Goal: Task Accomplishment & Management: Complete application form

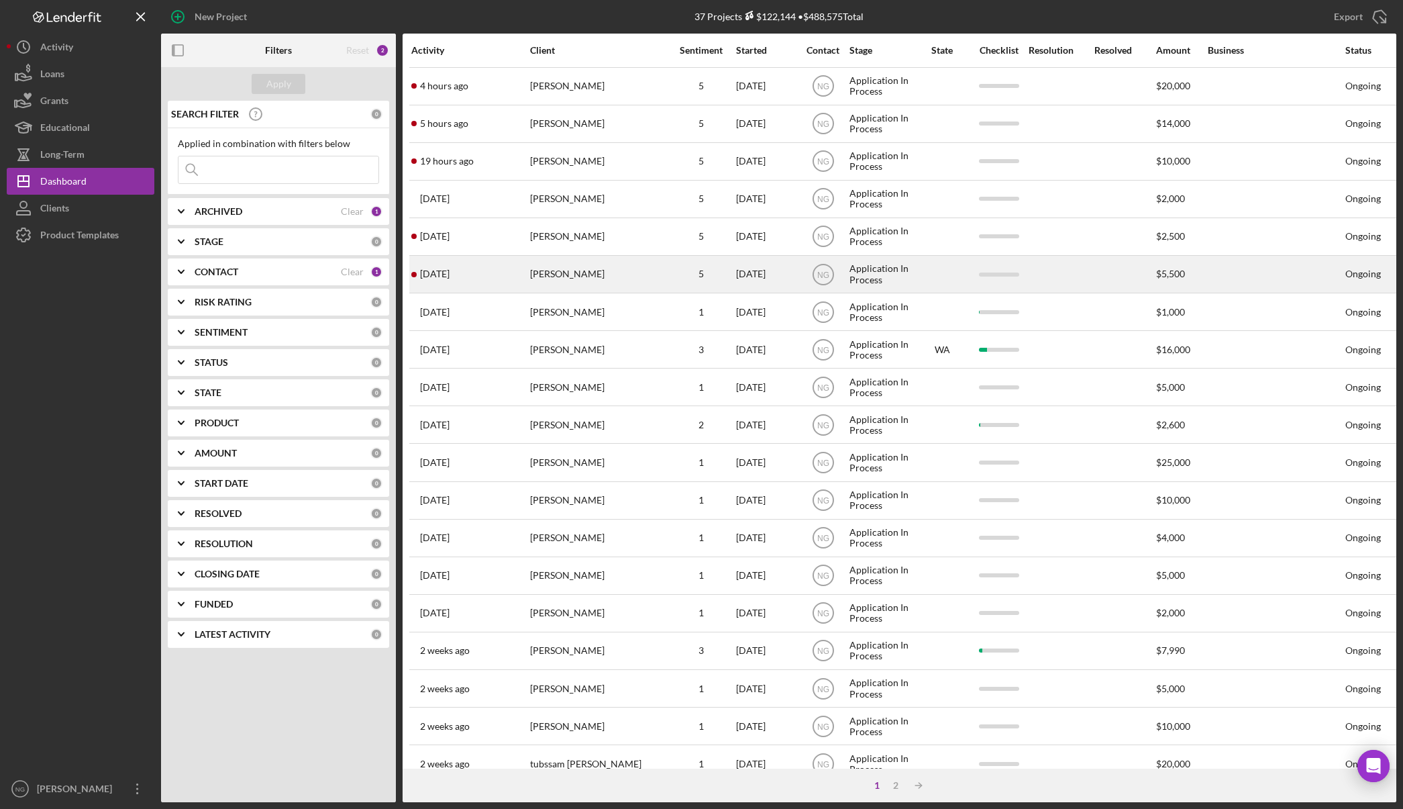
click at [580, 275] on div "[PERSON_NAME]" at bounding box center [597, 274] width 134 height 36
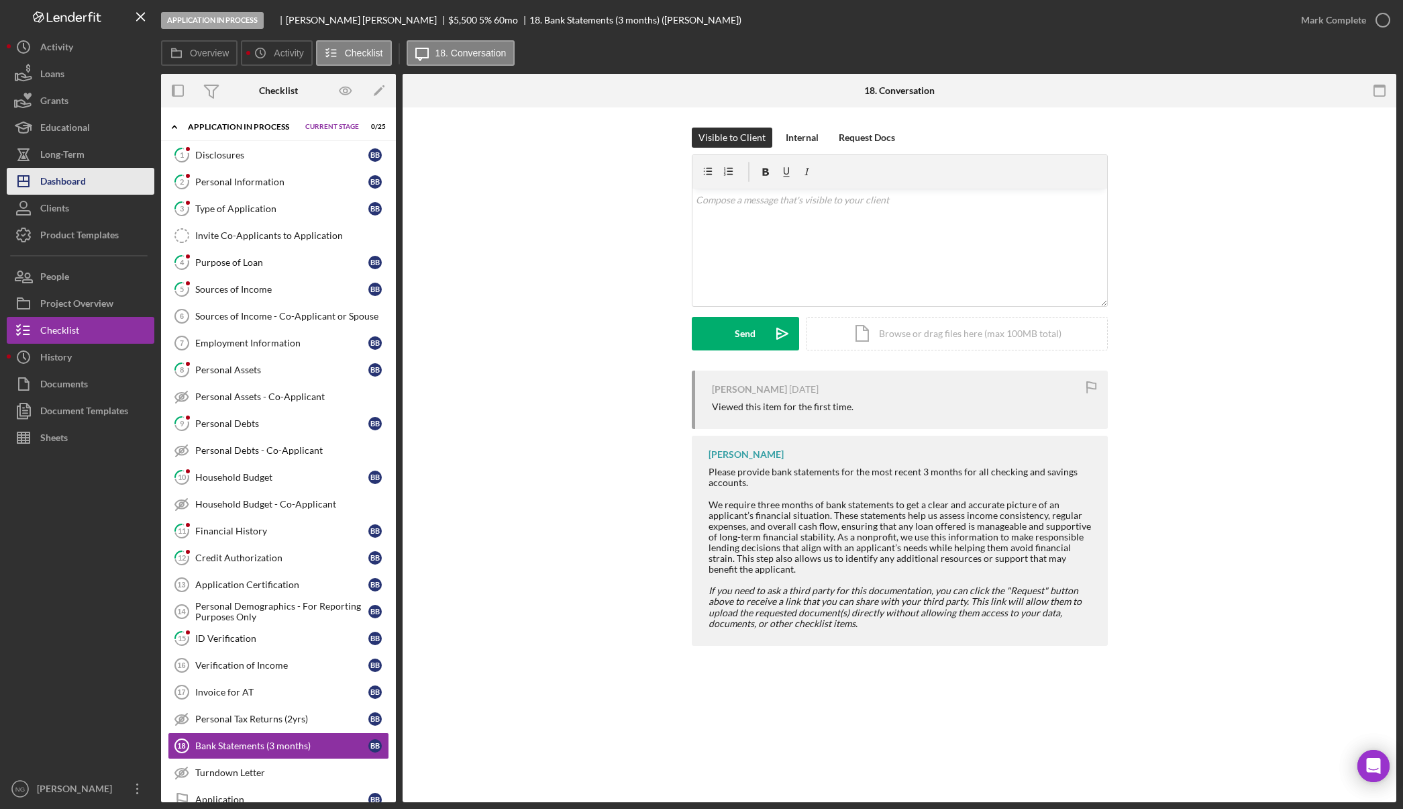
click at [78, 183] on div "Dashboard" at bounding box center [63, 183] width 46 height 30
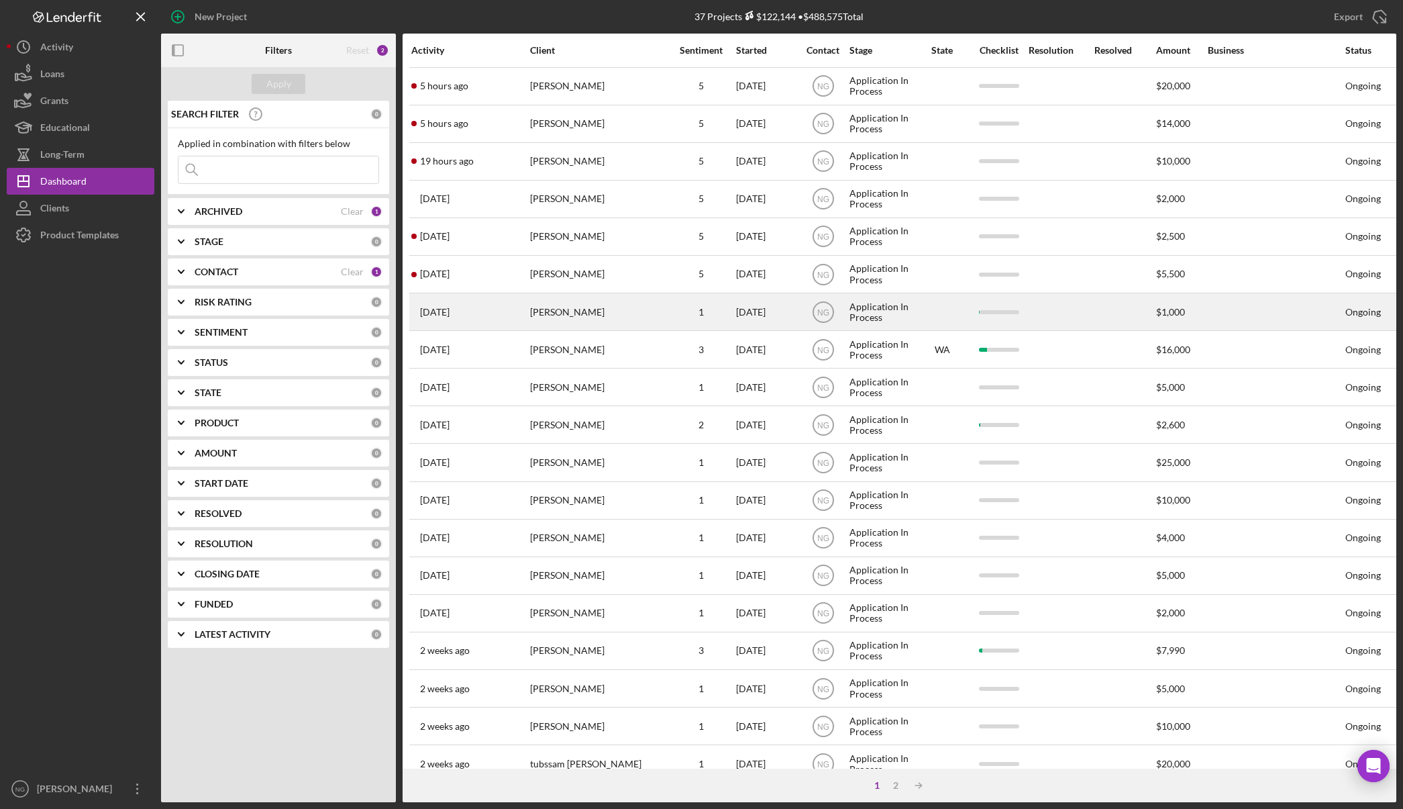
click at [644, 315] on div "[PERSON_NAME]" at bounding box center [597, 312] width 134 height 36
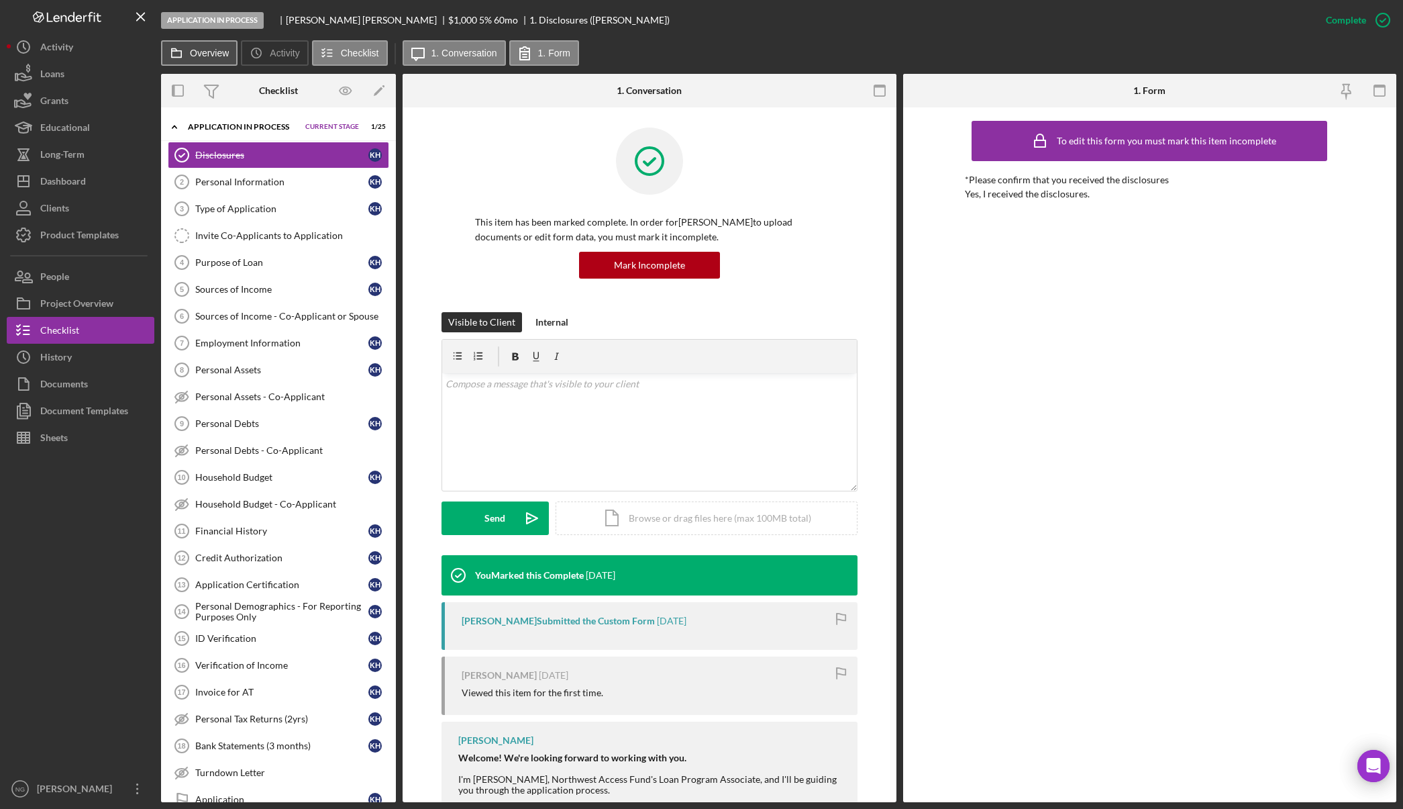
click at [197, 59] on button "Overview" at bounding box center [199, 53] width 77 height 26
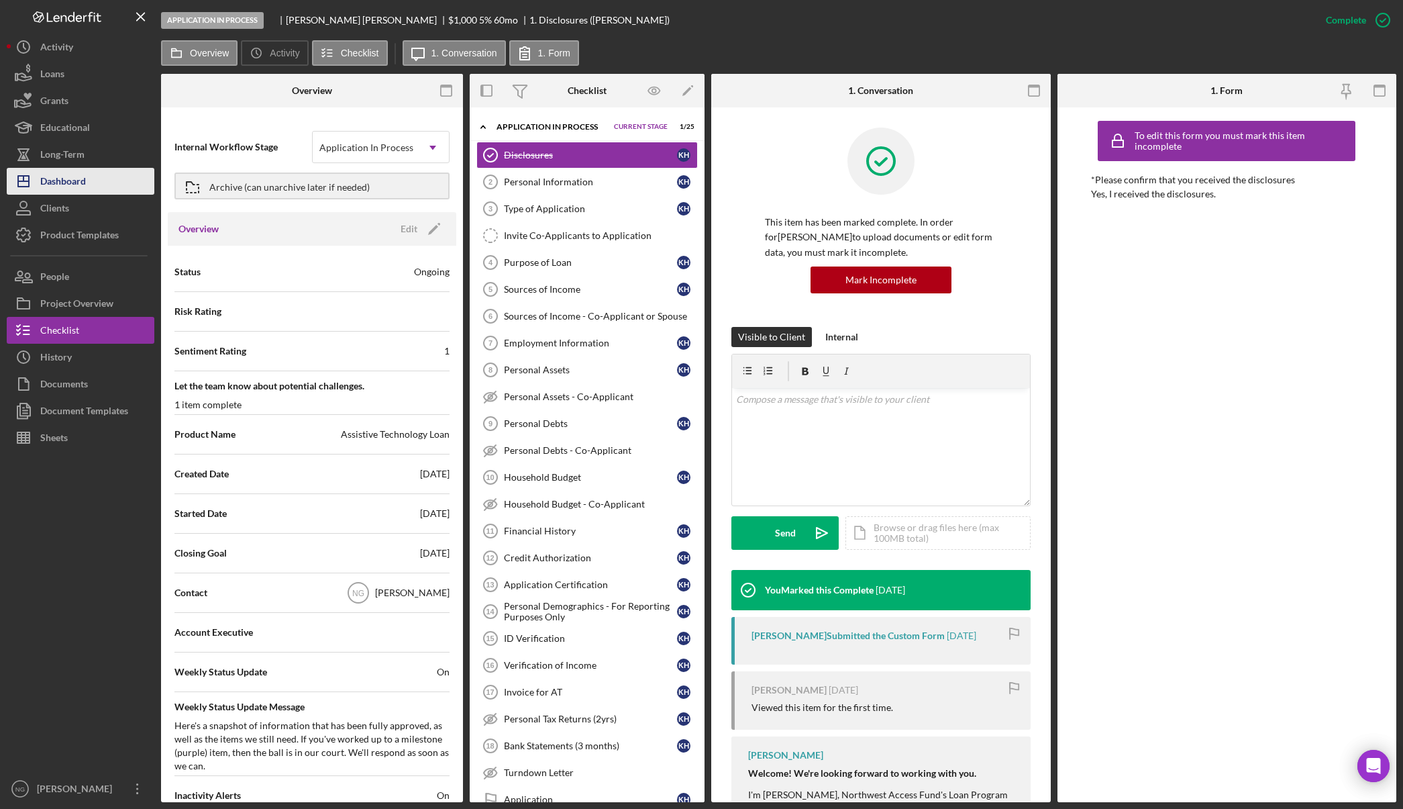
click at [86, 177] on div "Dashboard" at bounding box center [63, 183] width 46 height 30
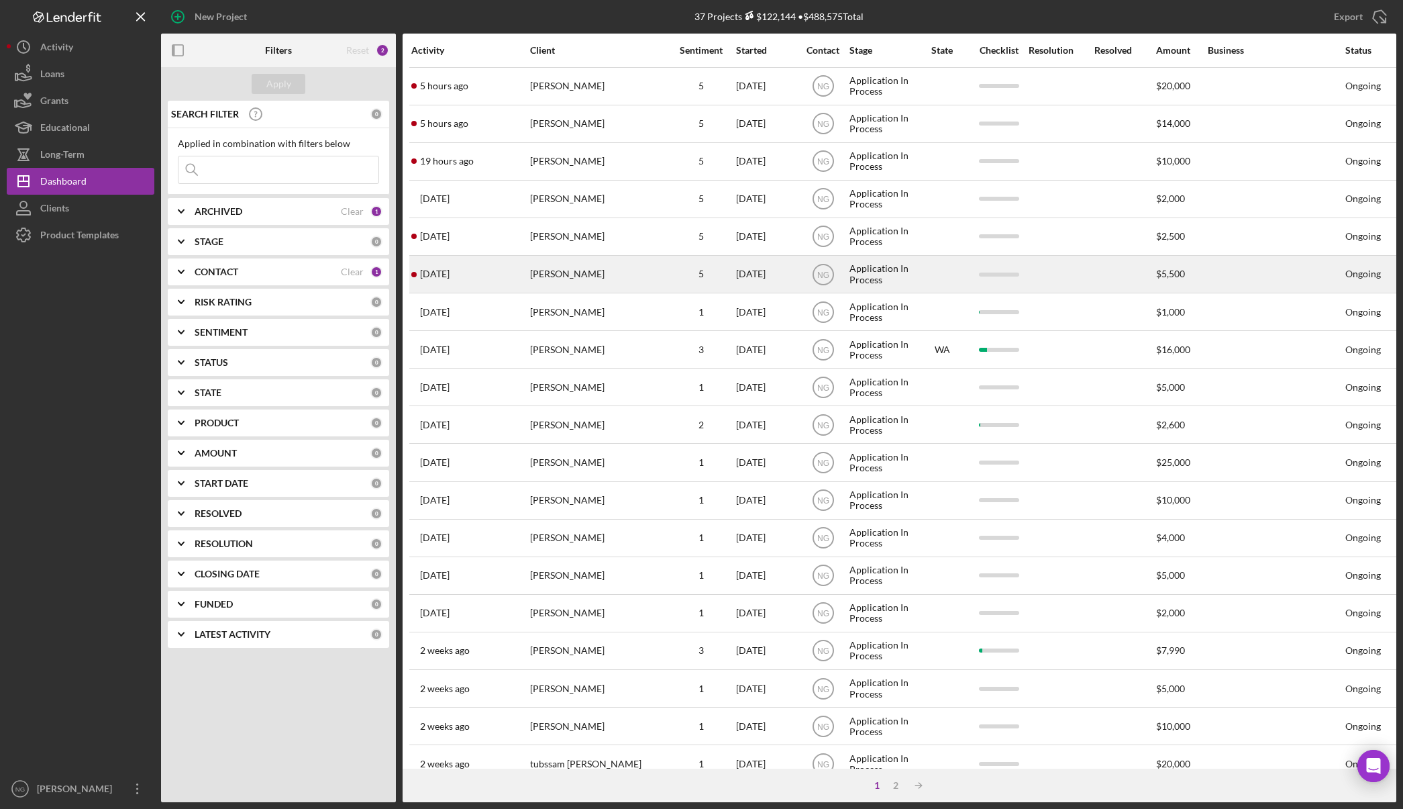
click at [581, 277] on div "[PERSON_NAME]" at bounding box center [597, 274] width 134 height 36
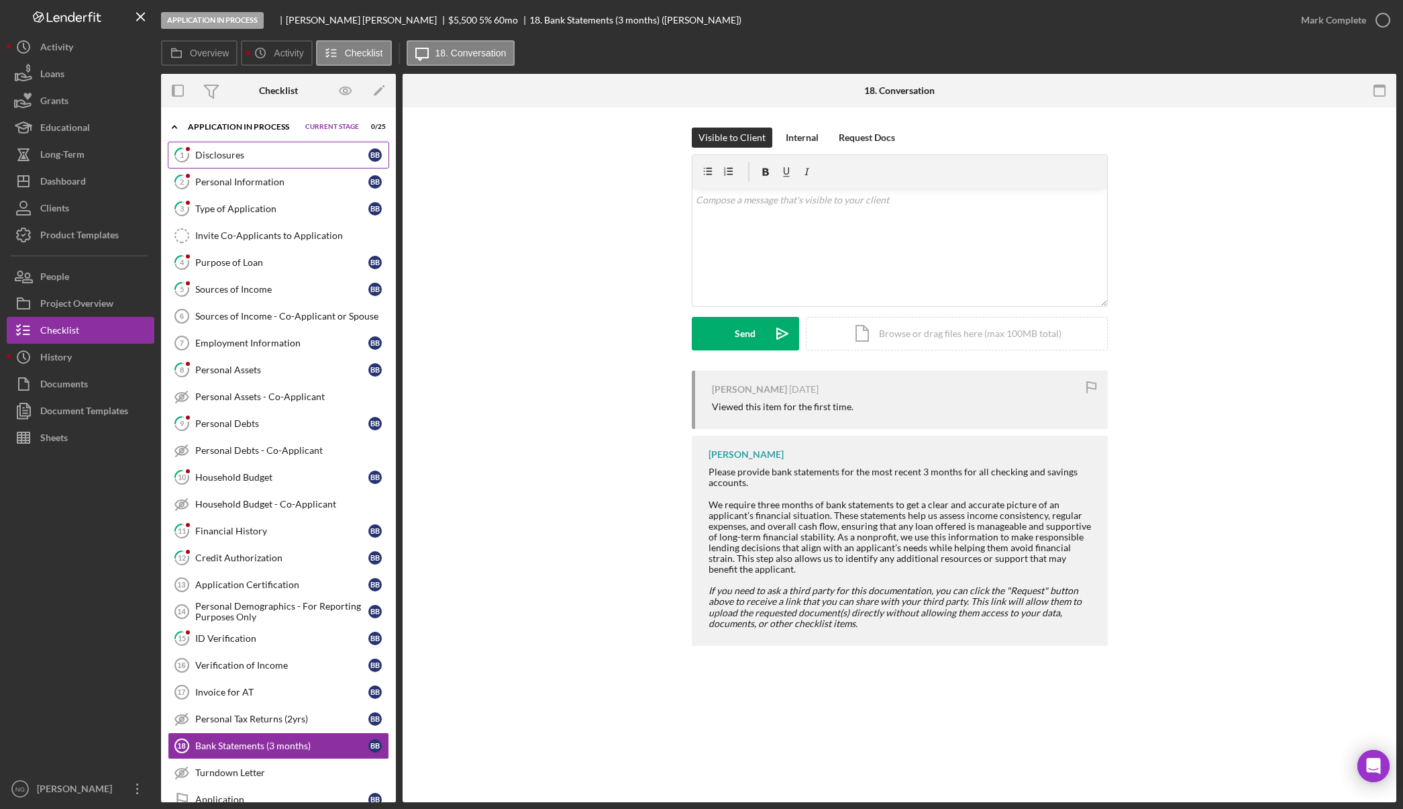
click at [246, 154] on div "Disclosures" at bounding box center [281, 155] width 173 height 11
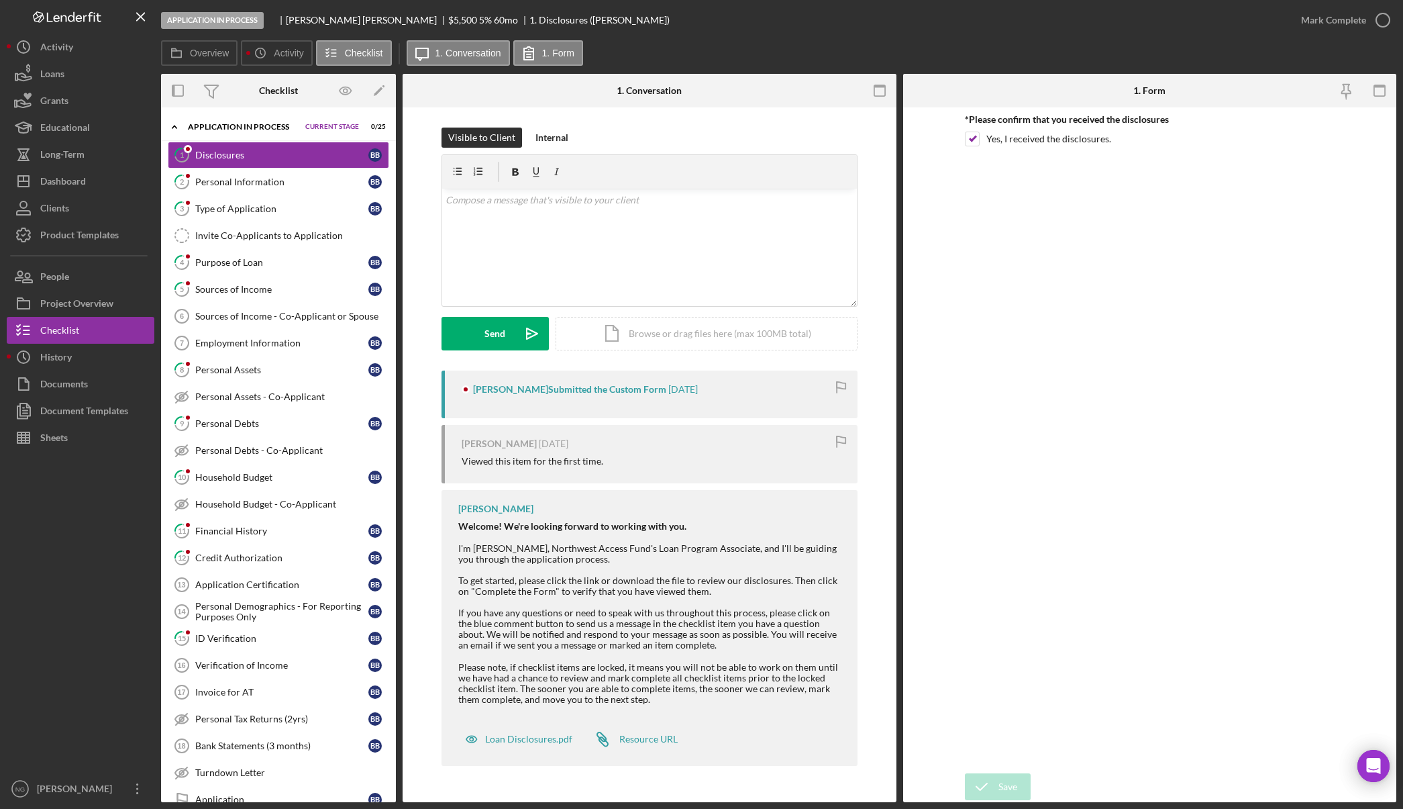
drag, startPoint x: 1219, startPoint y: 76, endPoint x: 1238, endPoint y: 68, distance: 20.8
drag, startPoint x: 1238, startPoint y: 68, endPoint x: 1387, endPoint y: 16, distance: 157.9
click at [1387, 16] on button "Mark Complete" at bounding box center [1342, 20] width 109 height 27
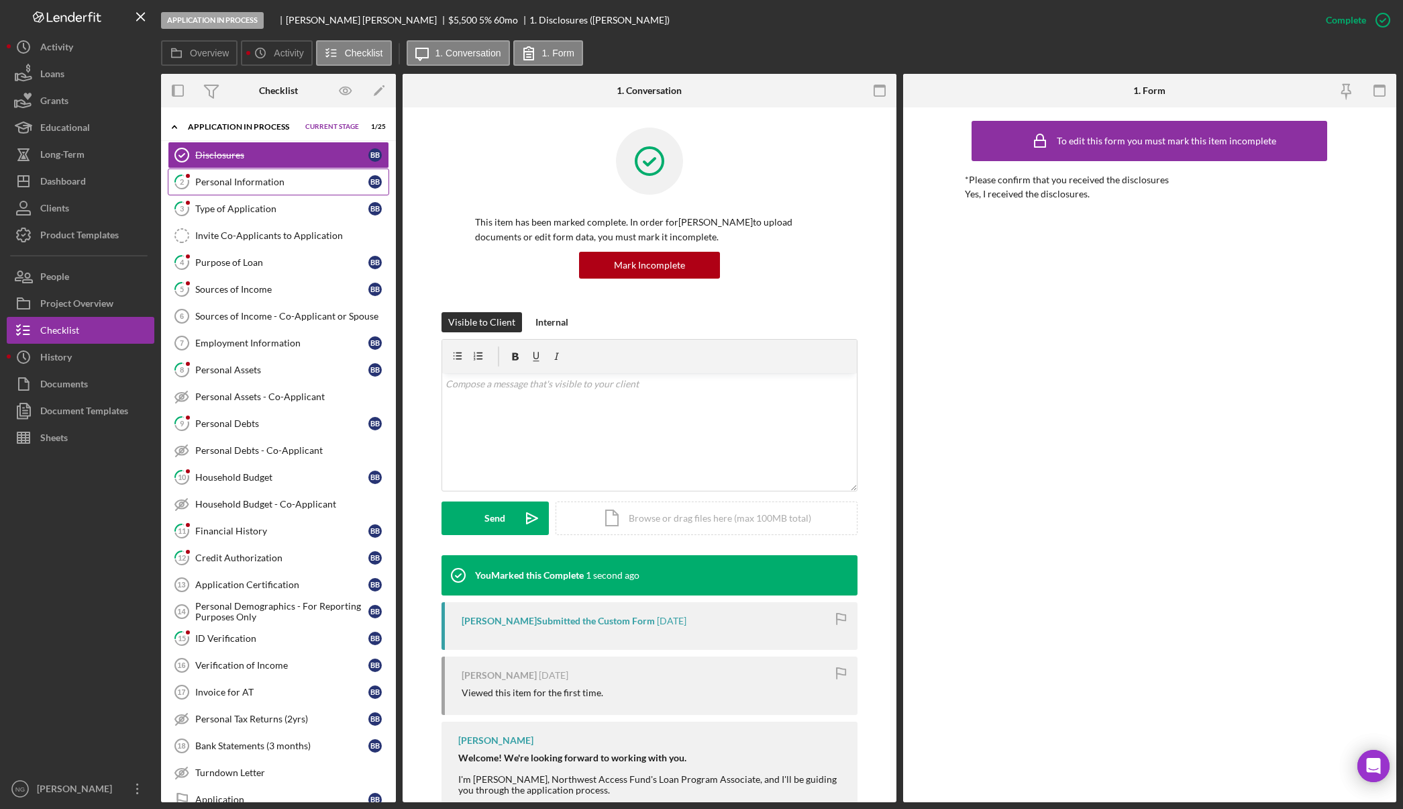
click at [285, 182] on div "Personal Information" at bounding box center [281, 182] width 173 height 11
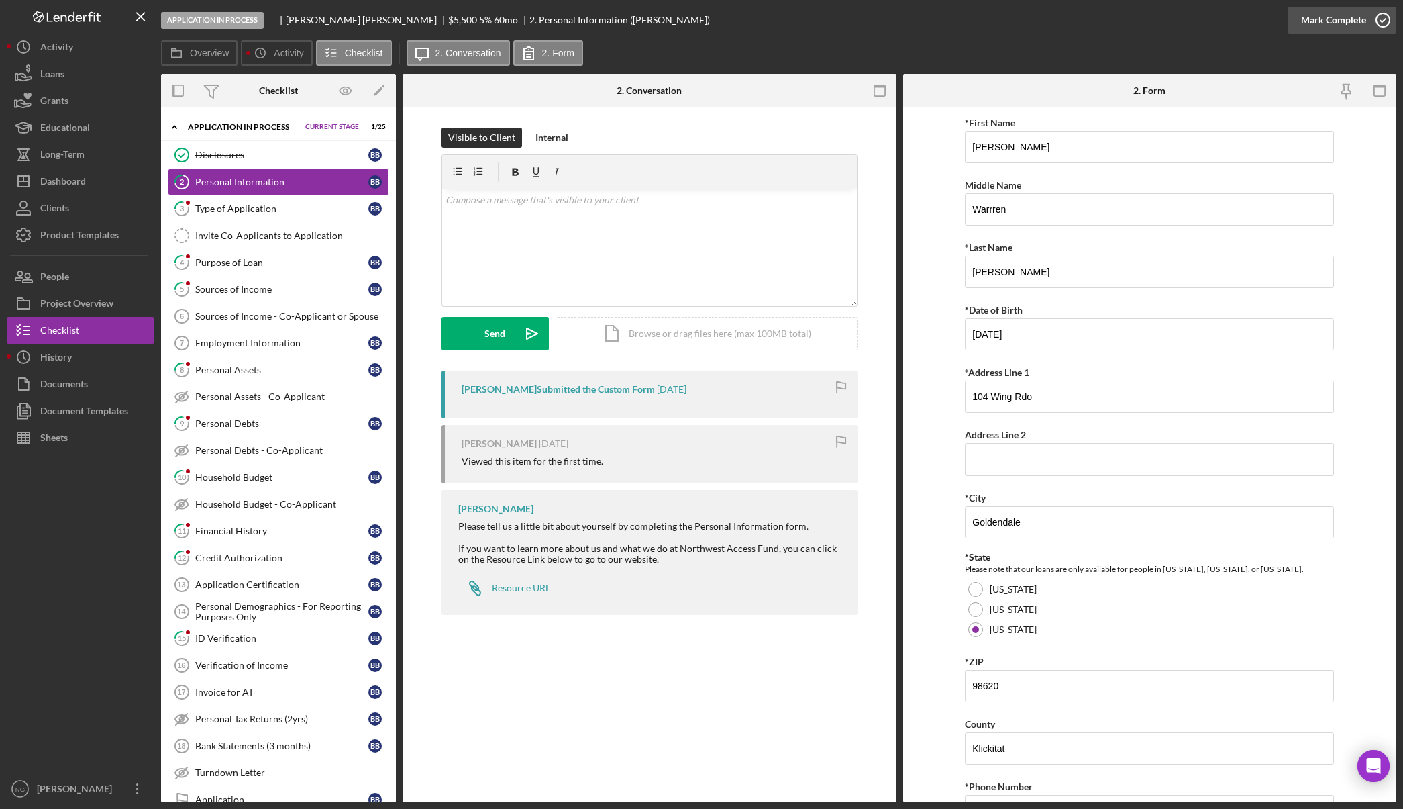
click at [1388, 24] on icon "button" at bounding box center [1384, 20] width 34 height 34
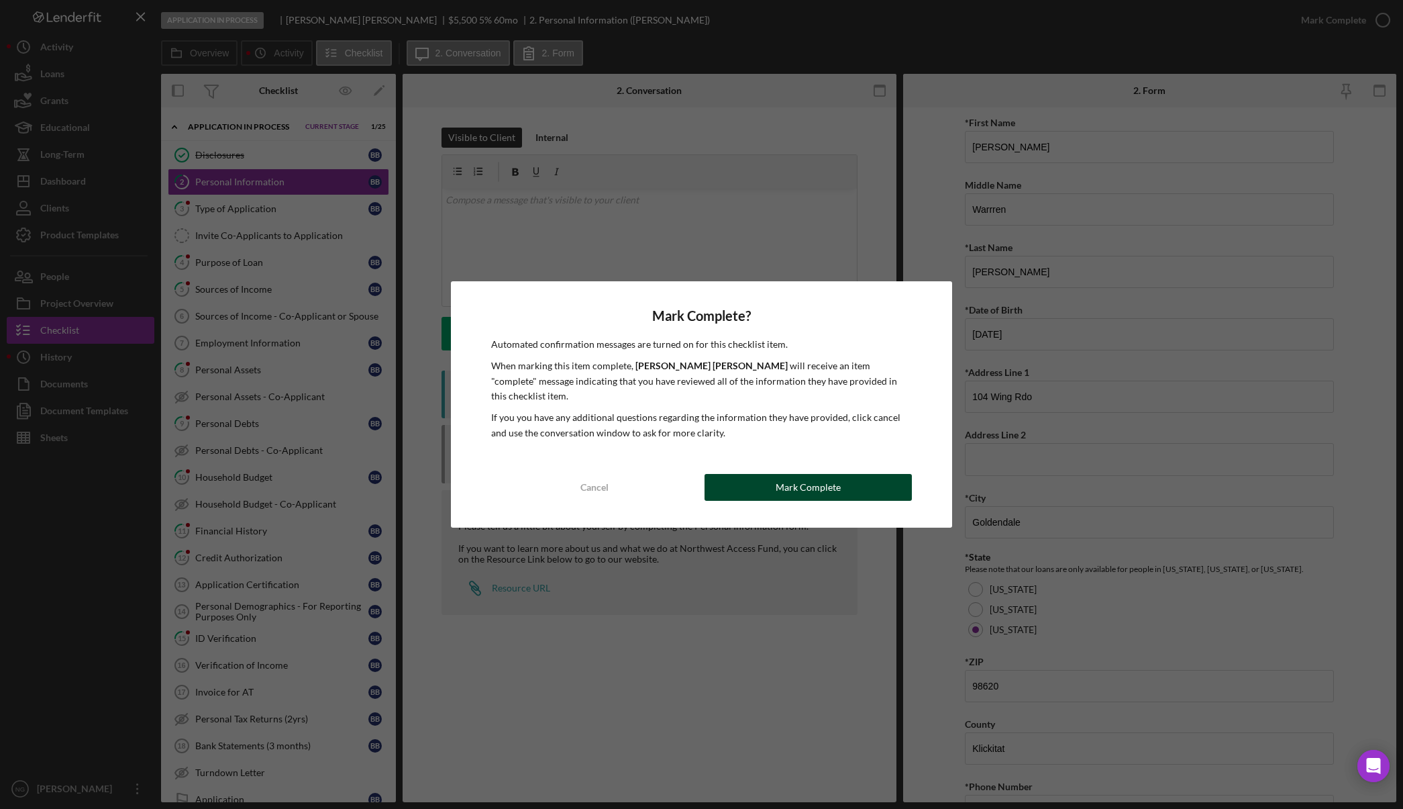
click at [851, 484] on button "Mark Complete" at bounding box center [808, 487] width 207 height 27
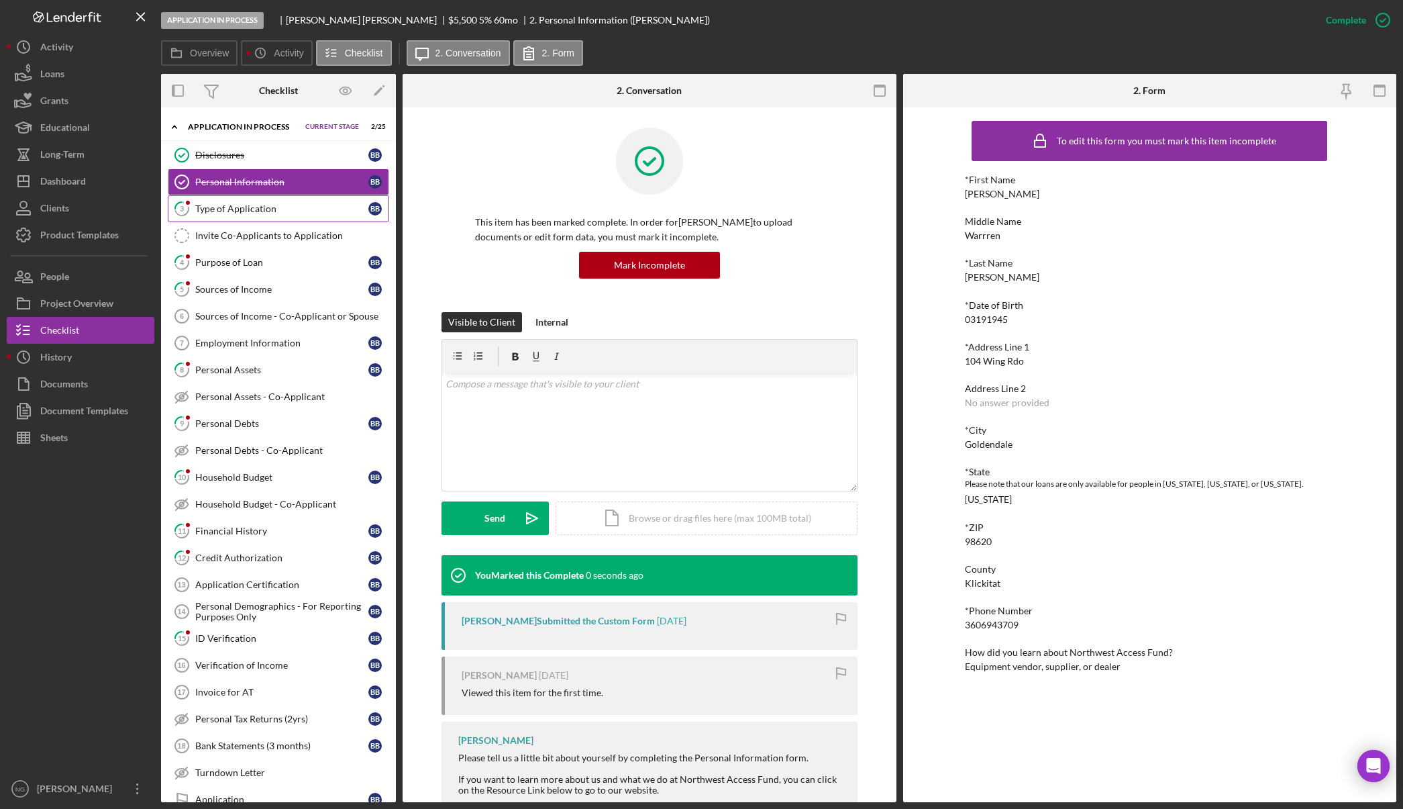
click at [252, 219] on link "3 Type of Application B B" at bounding box center [278, 208] width 221 height 27
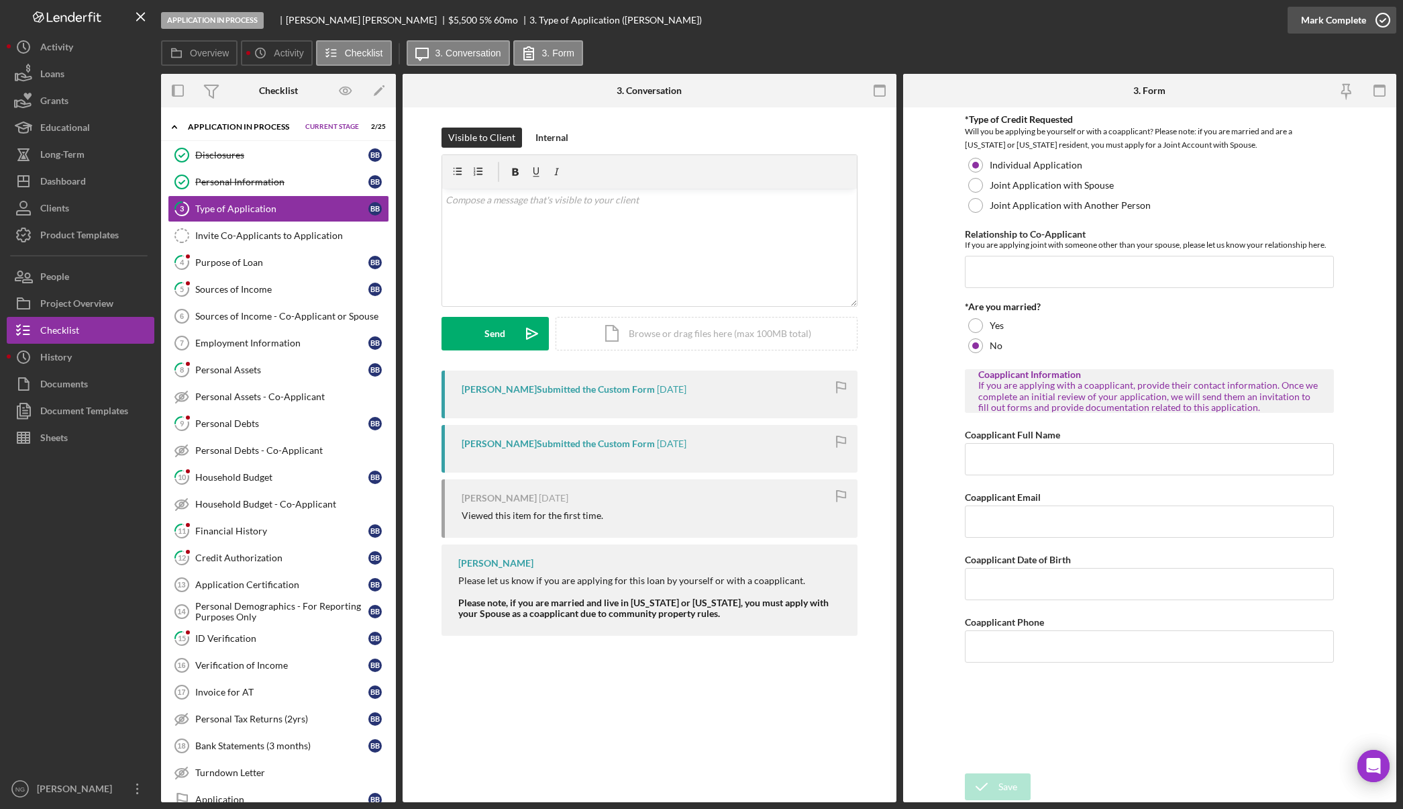
click at [1389, 23] on icon "button" at bounding box center [1384, 20] width 34 height 34
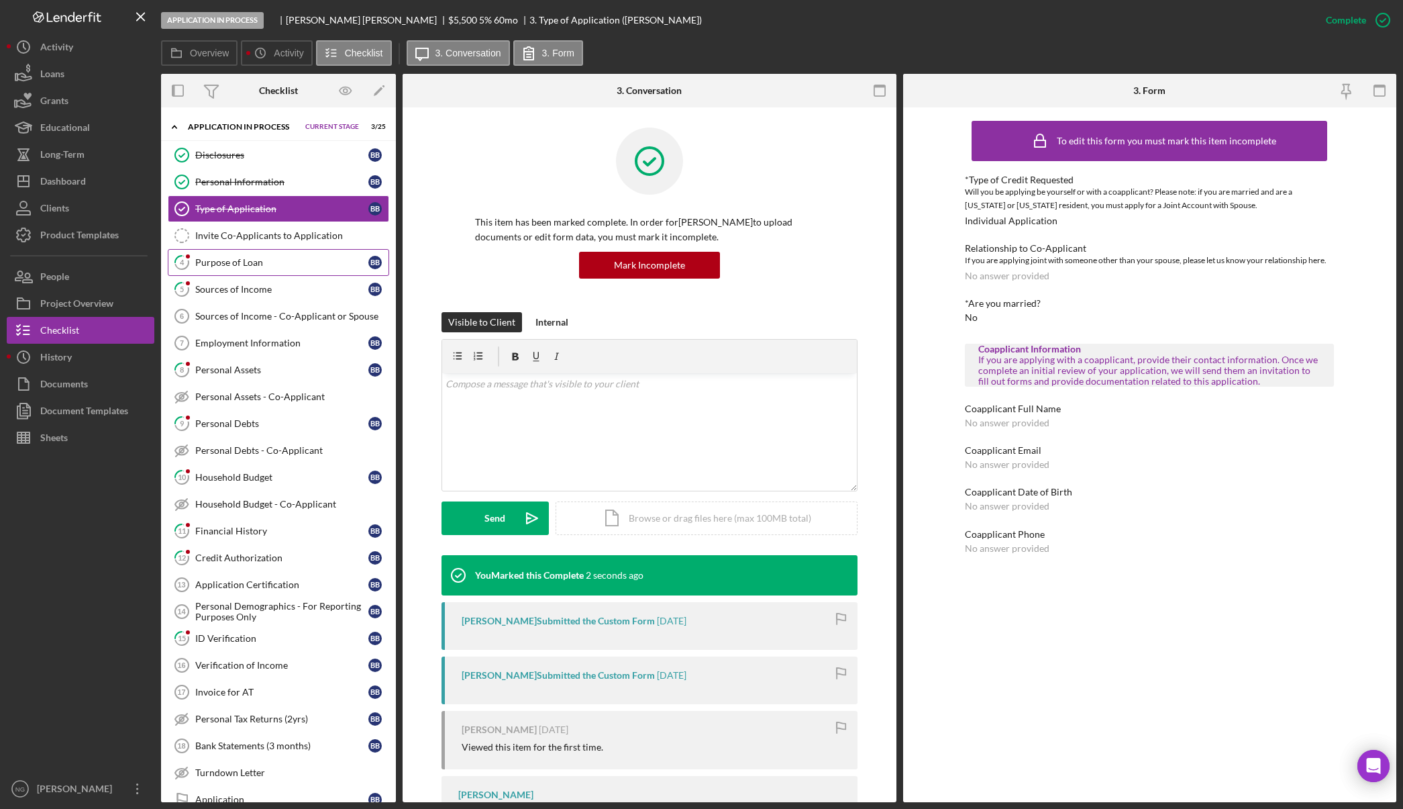
click at [250, 265] on div "Purpose of Loan" at bounding box center [281, 262] width 173 height 11
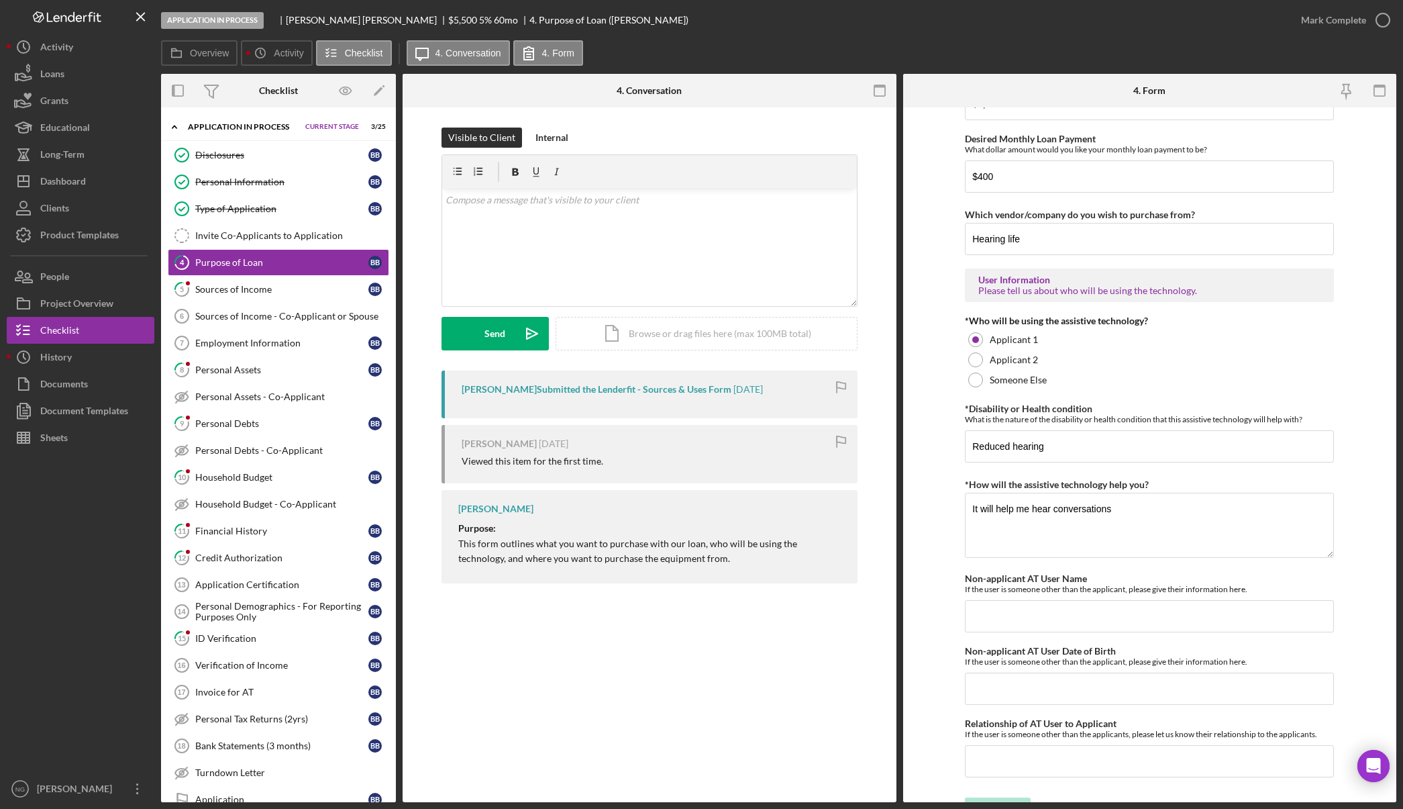
scroll to position [925, 0]
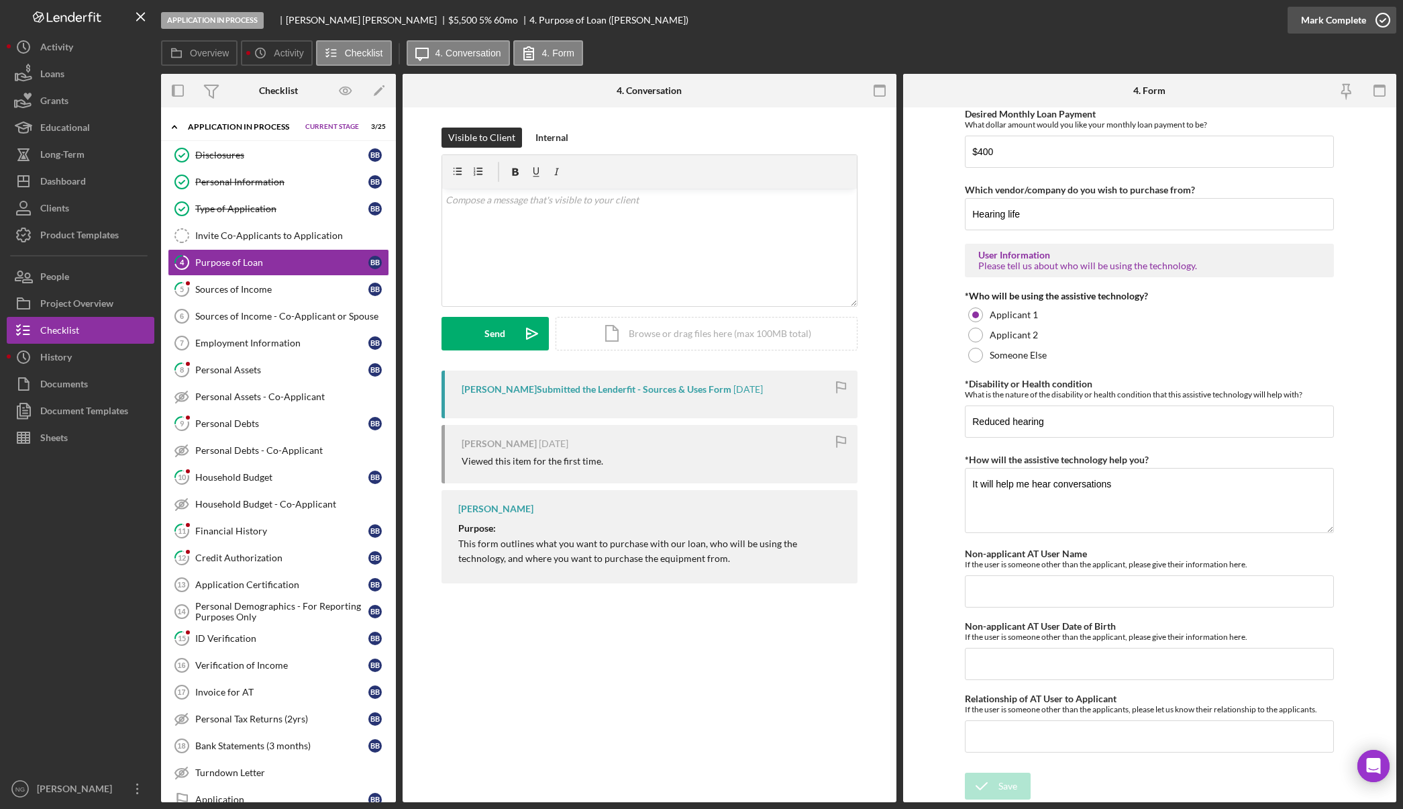
click at [1385, 26] on icon "button" at bounding box center [1384, 20] width 34 height 34
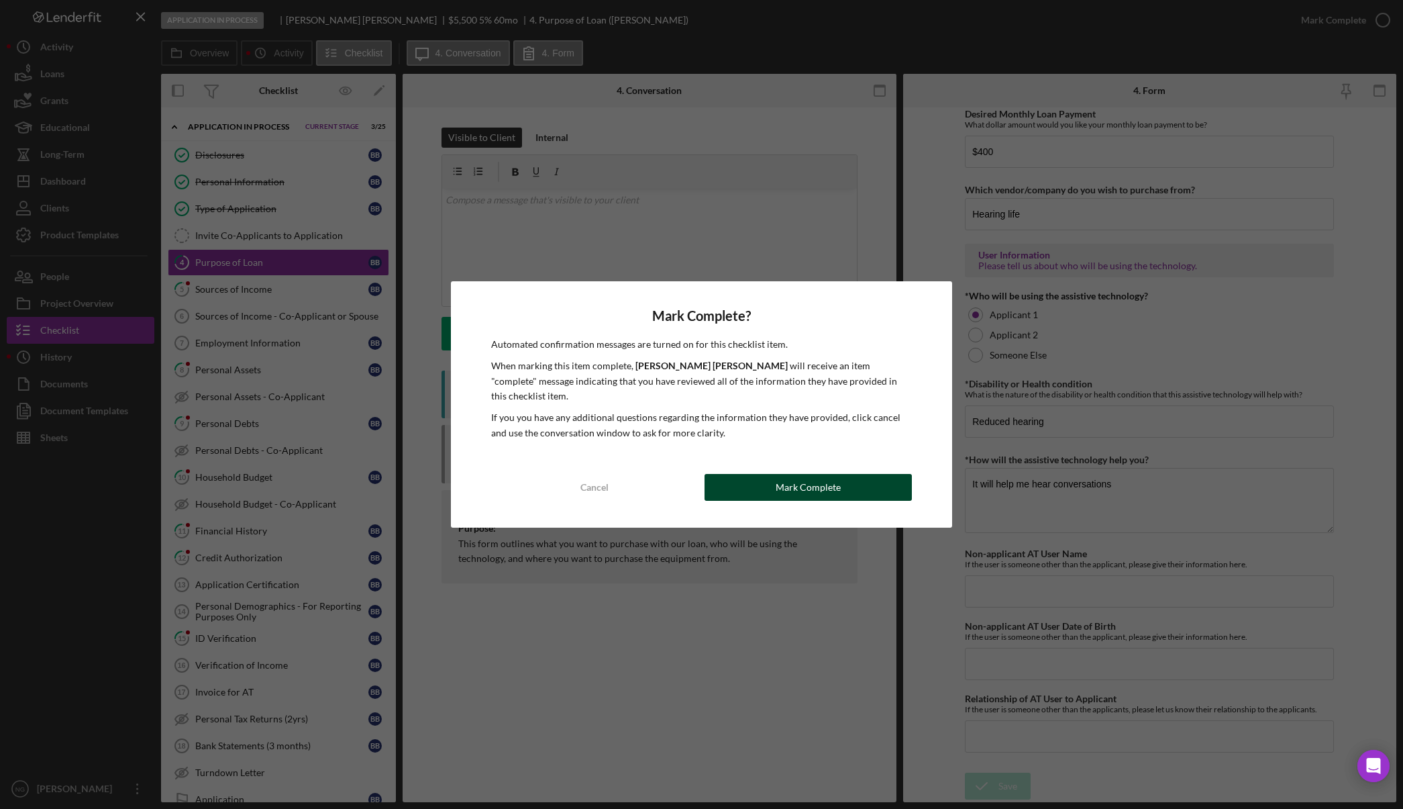
click at [850, 487] on button "Mark Complete" at bounding box center [808, 487] width 207 height 27
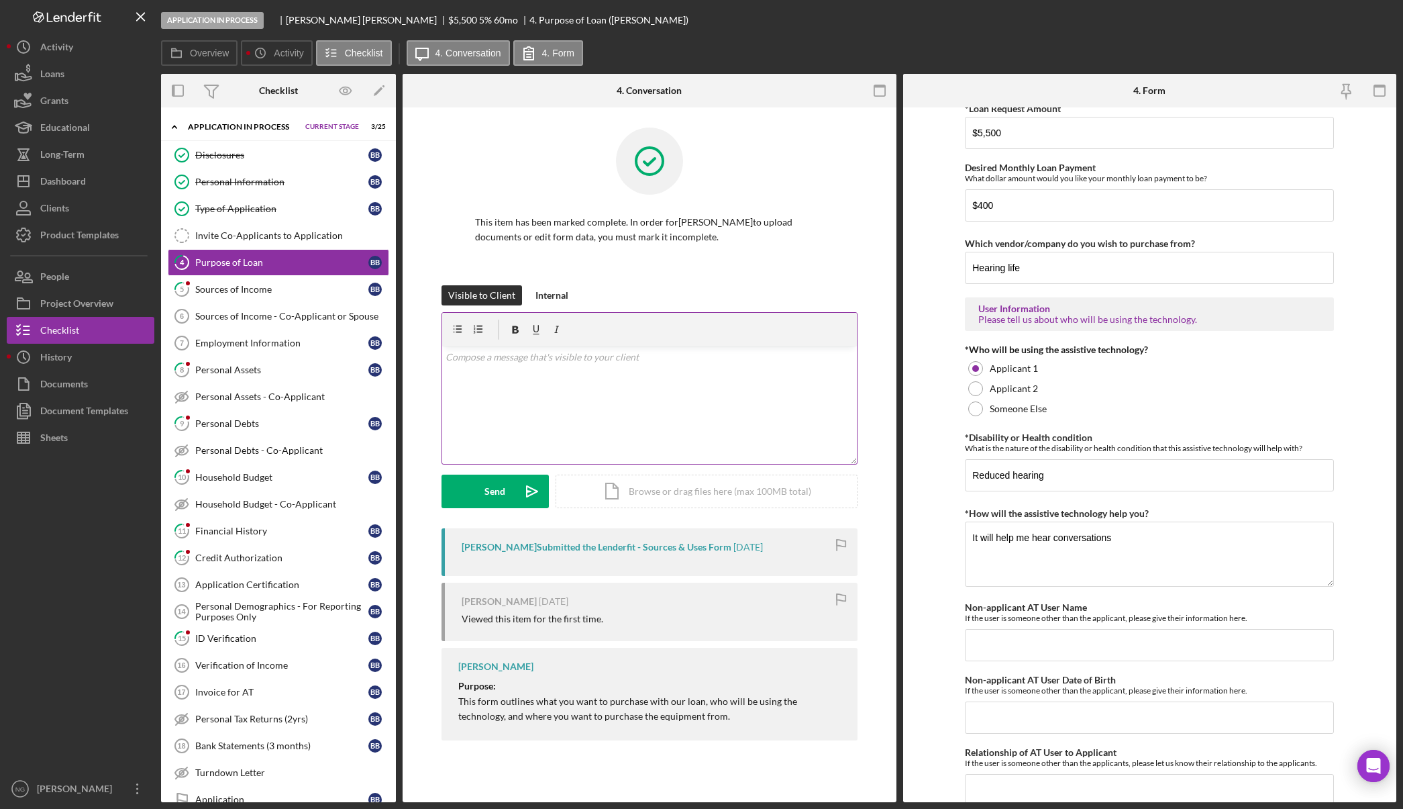
scroll to position [979, 0]
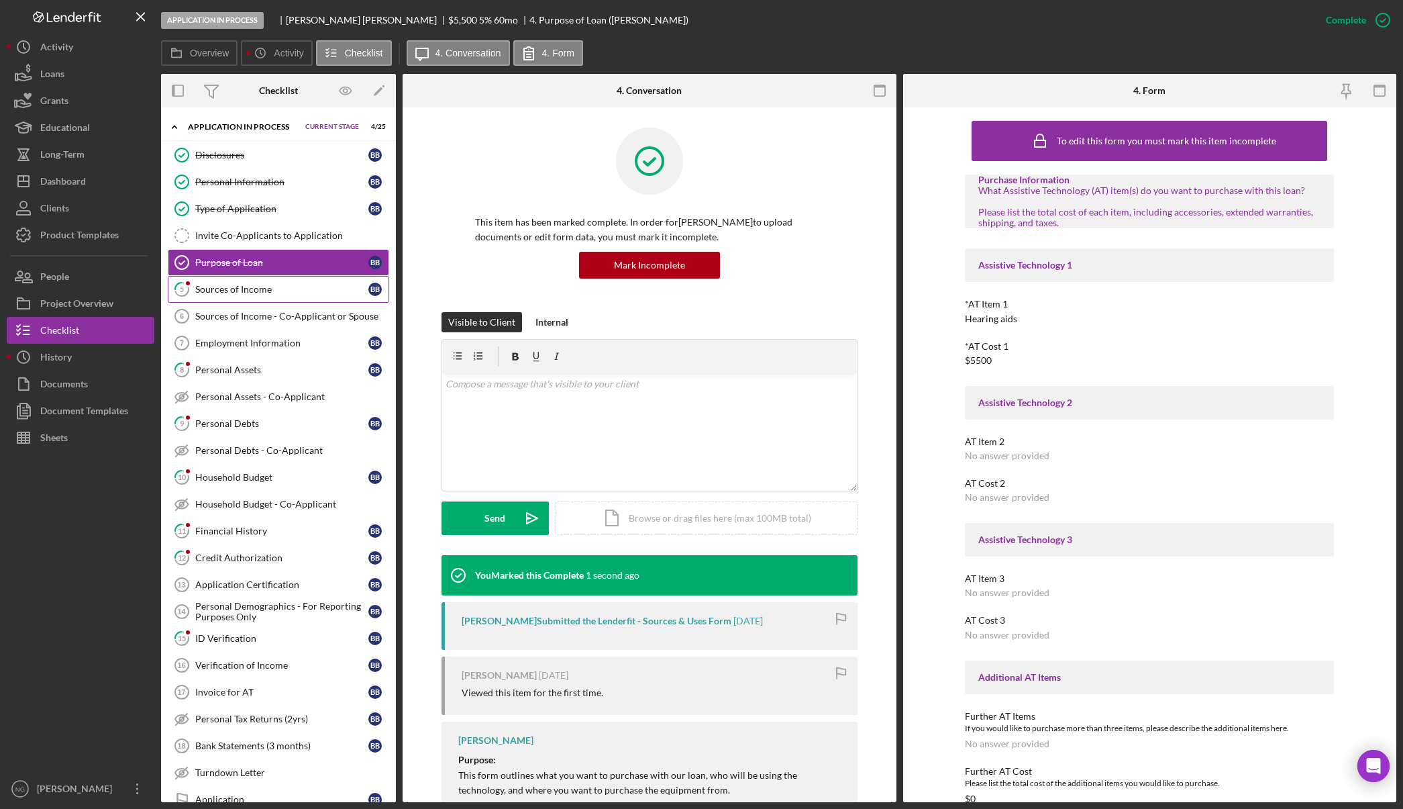
click at [201, 291] on div "Sources of Income" at bounding box center [281, 289] width 173 height 11
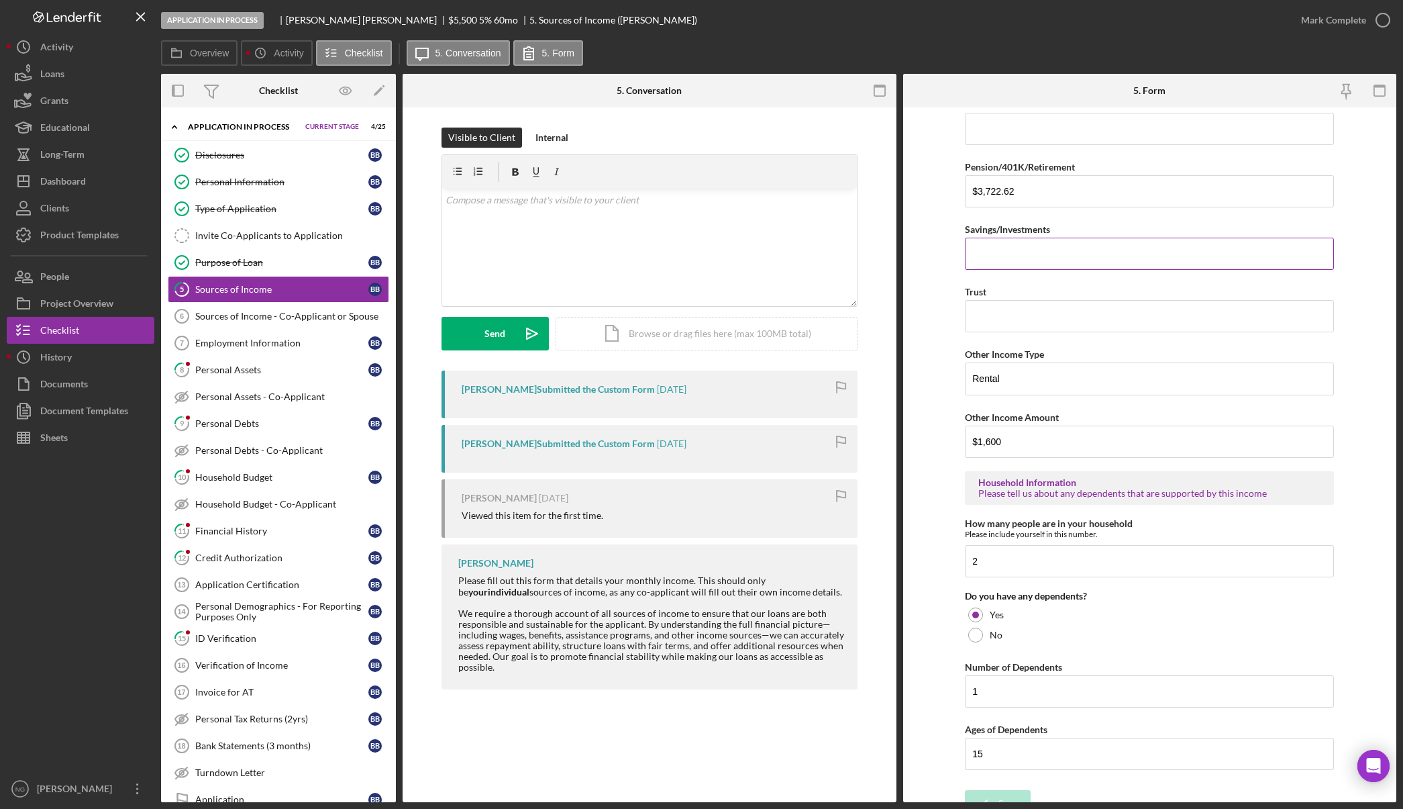
scroll to position [477, 0]
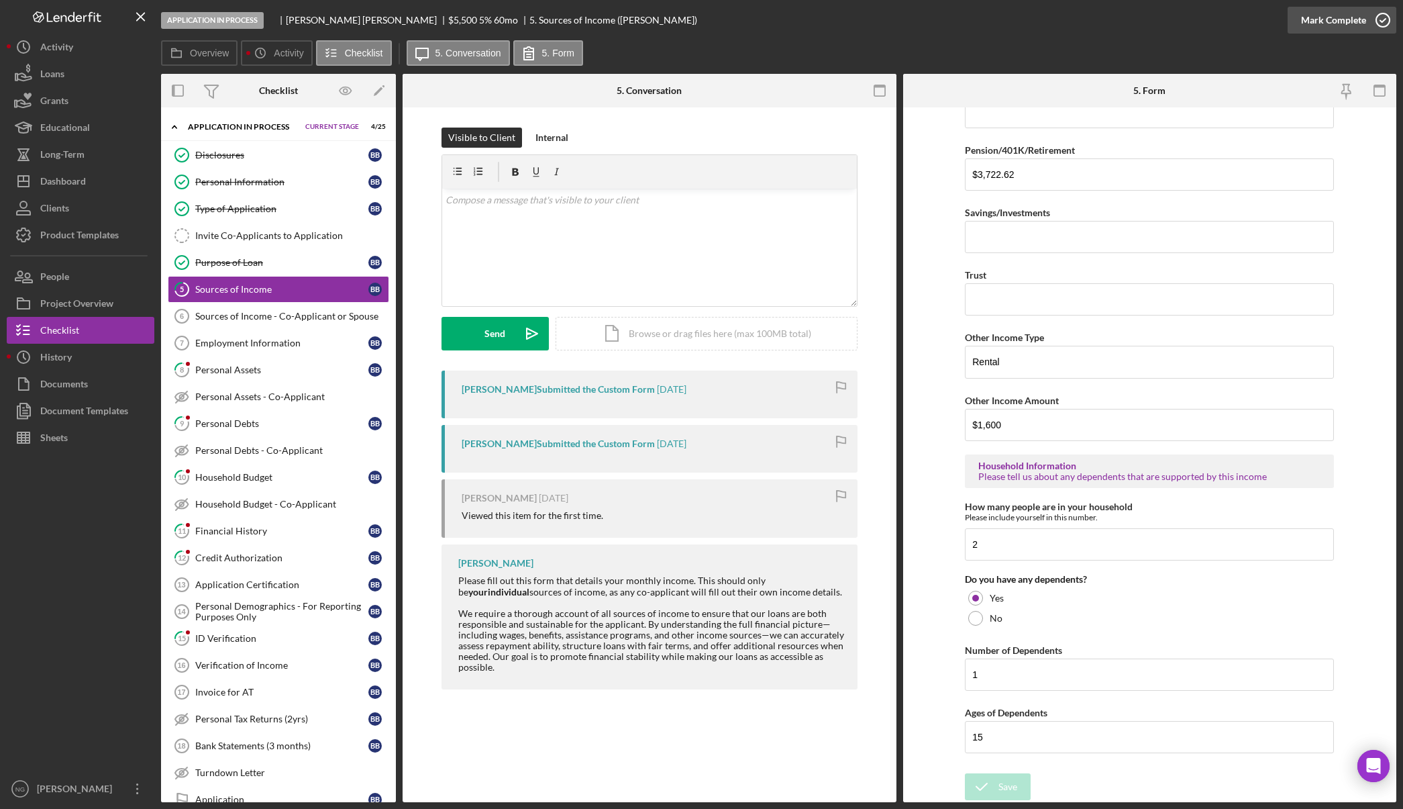
click at [1377, 14] on icon "button" at bounding box center [1384, 20] width 34 height 34
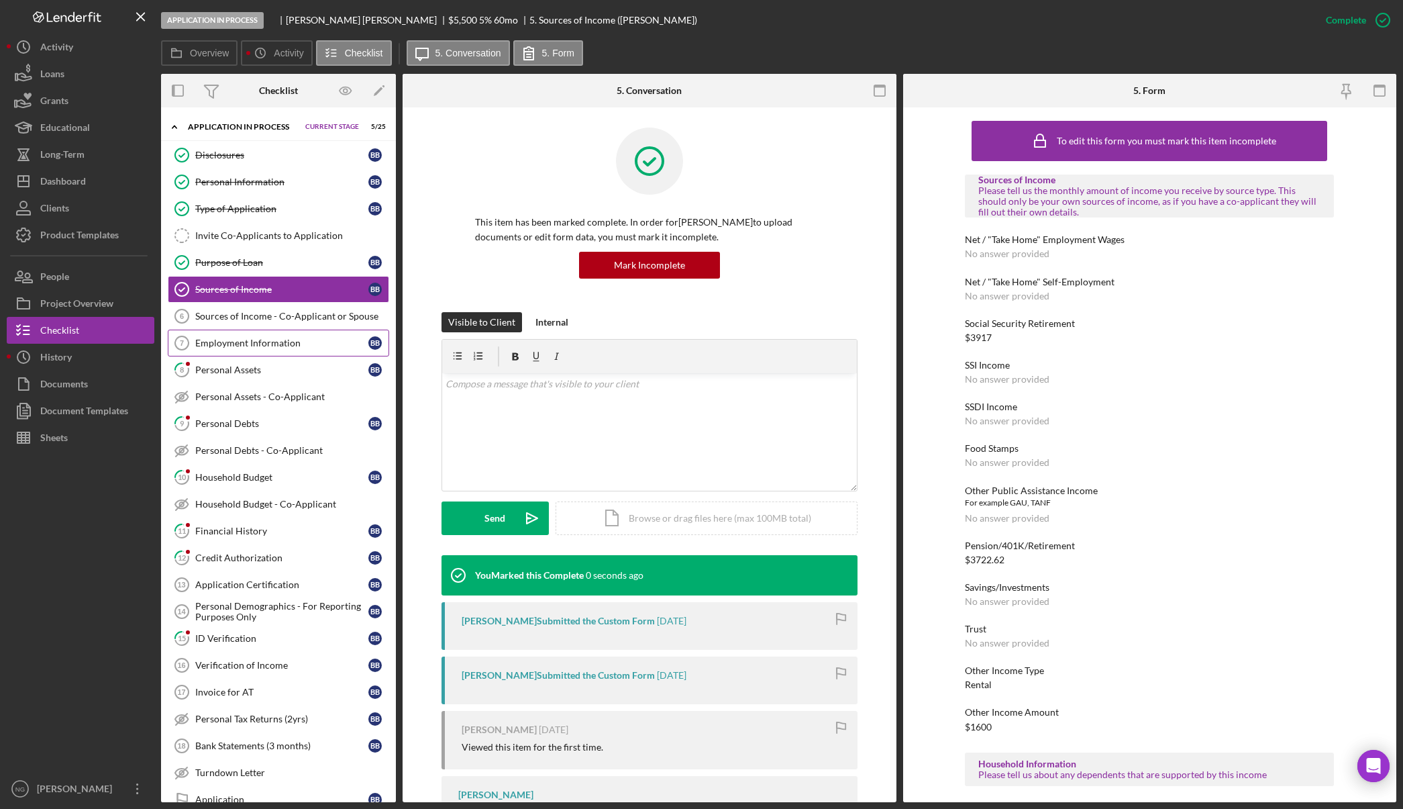
click at [269, 336] on link "Employment Information 7 Employment Information B B" at bounding box center [278, 343] width 221 height 27
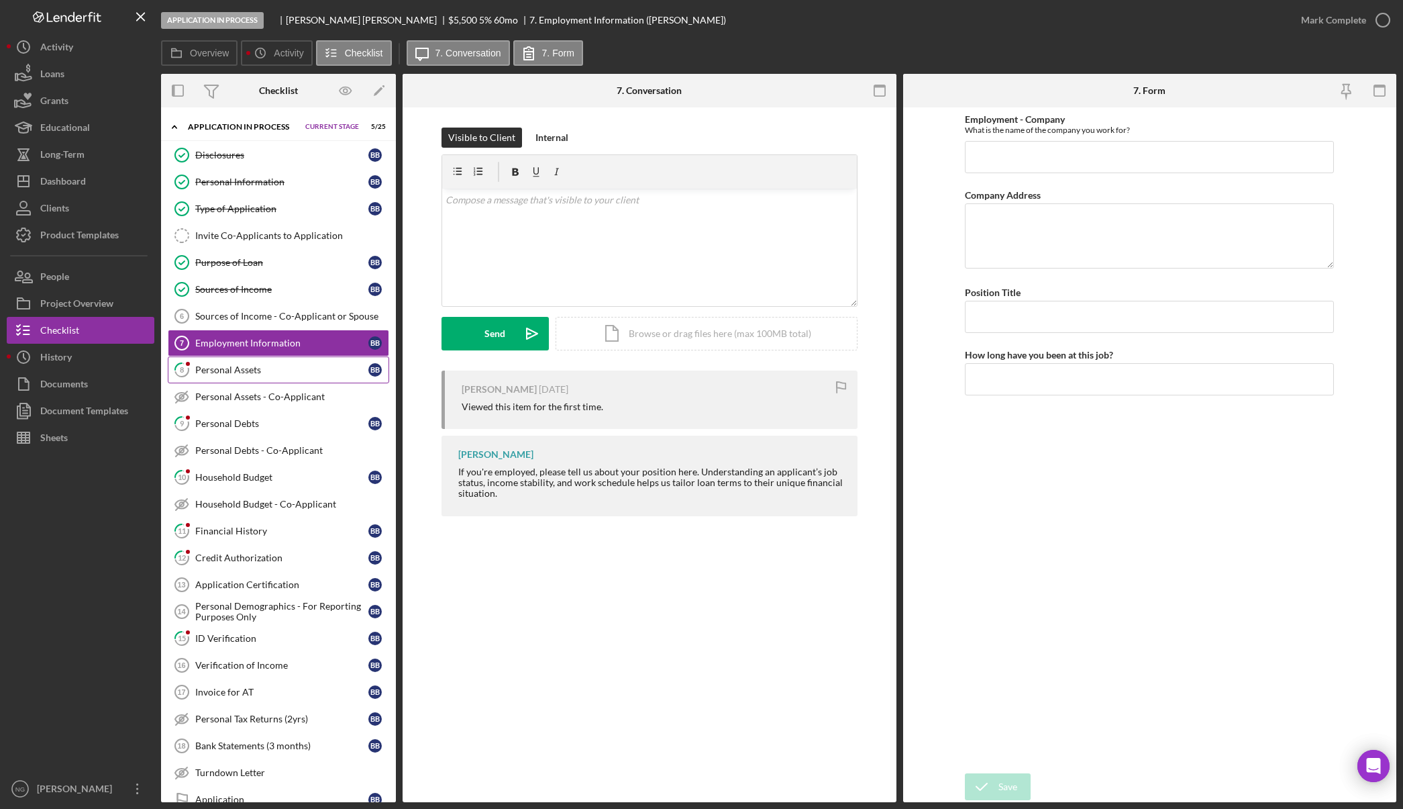
click at [285, 366] on div "Personal Assets" at bounding box center [281, 369] width 173 height 11
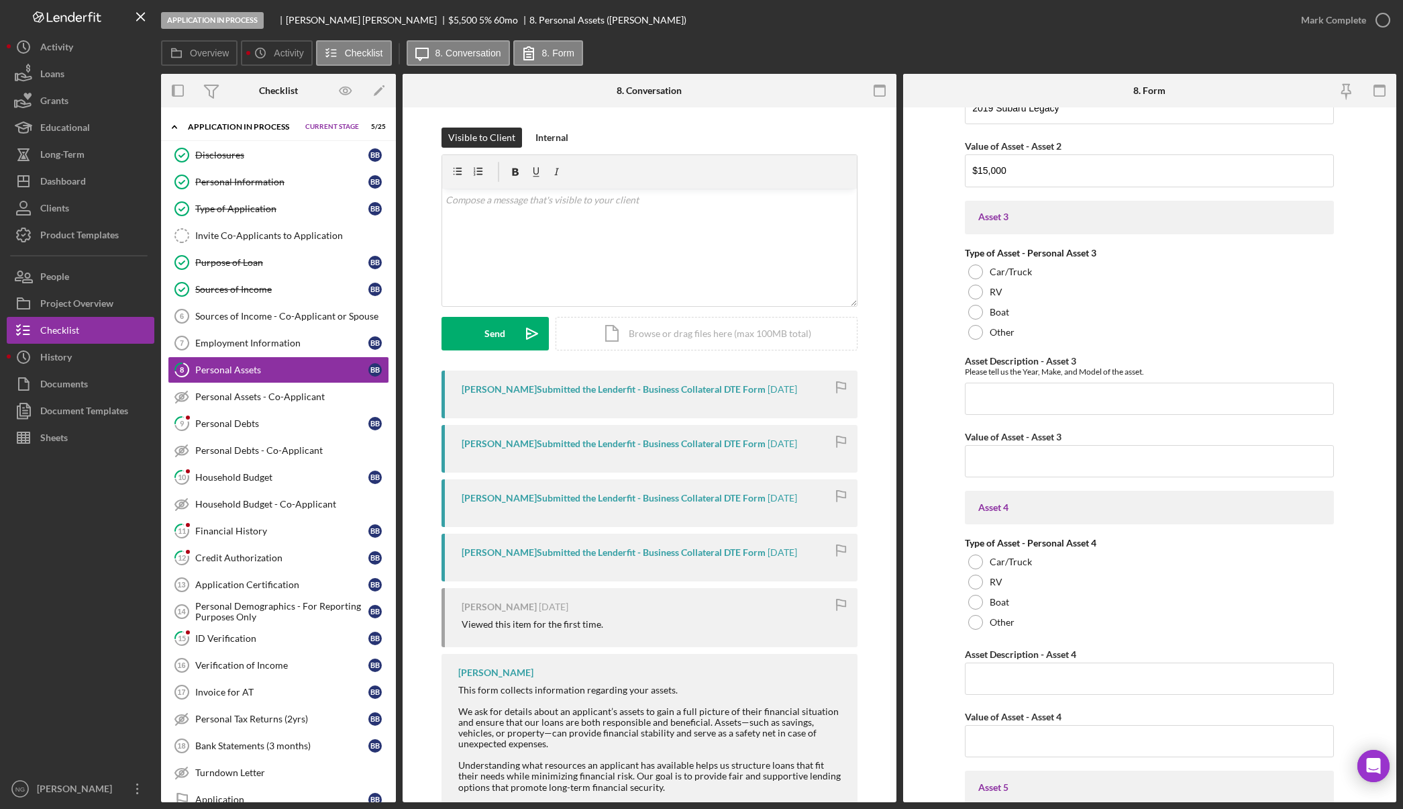
scroll to position [1732, 0]
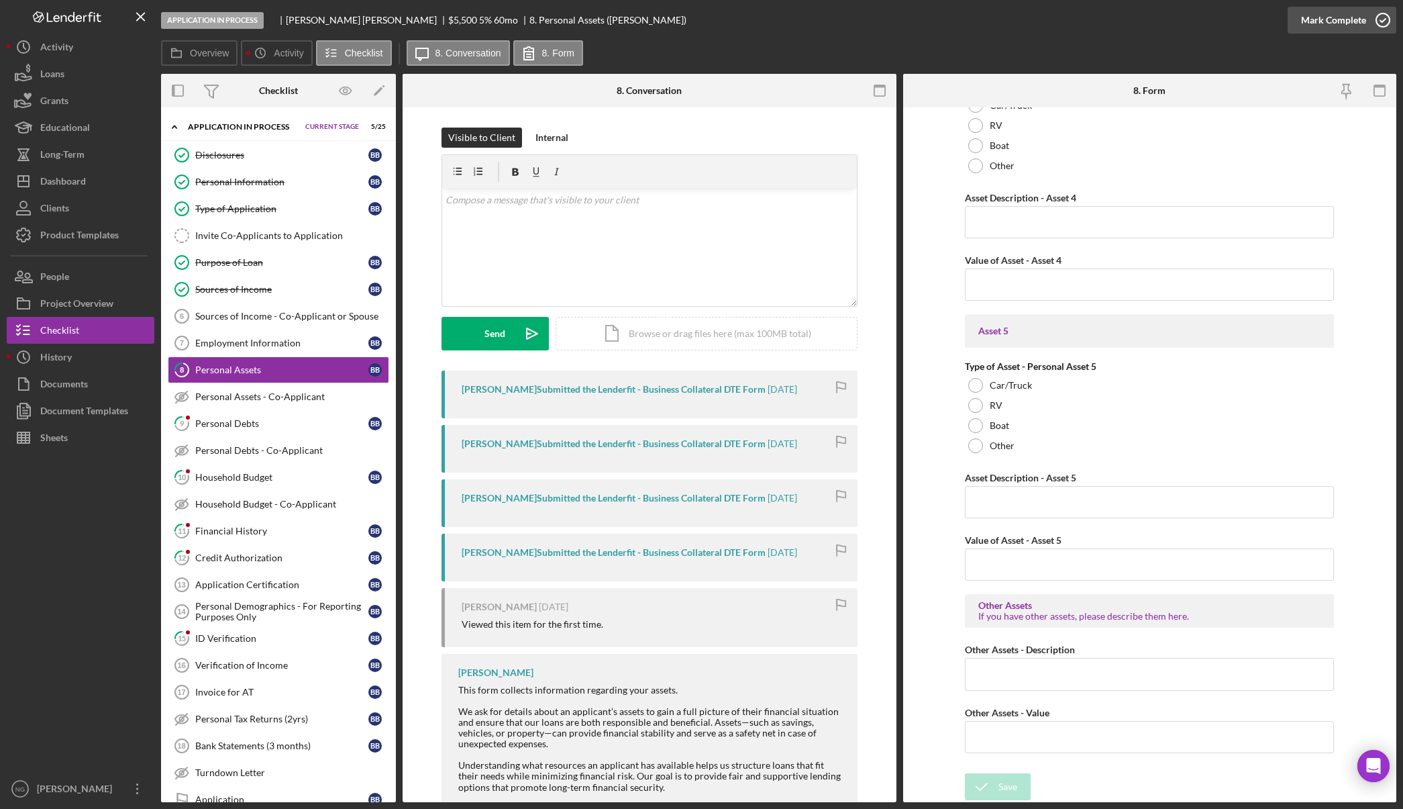
click at [1365, 19] on button "Mark Complete" at bounding box center [1342, 20] width 109 height 27
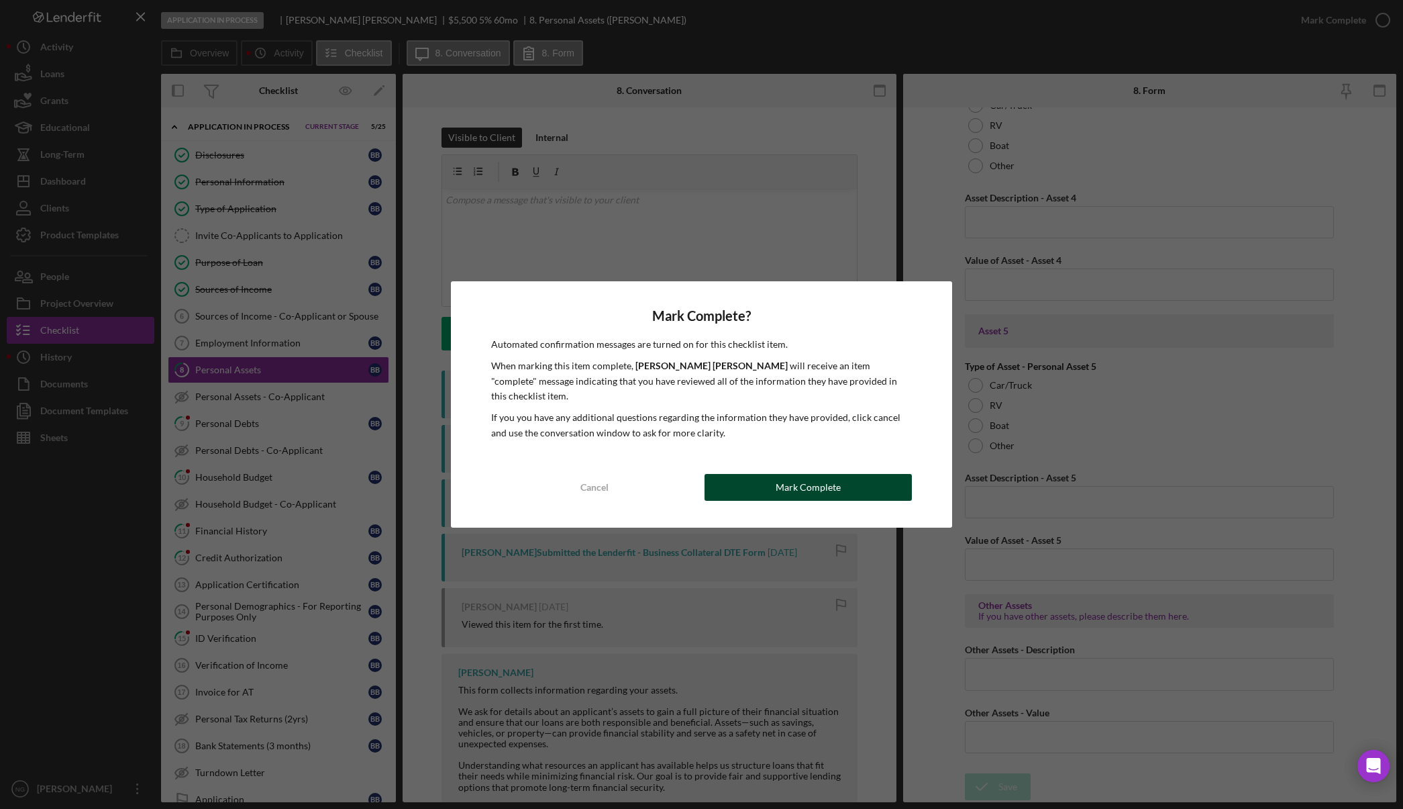
click at [811, 476] on div "Mark Complete" at bounding box center [808, 487] width 65 height 27
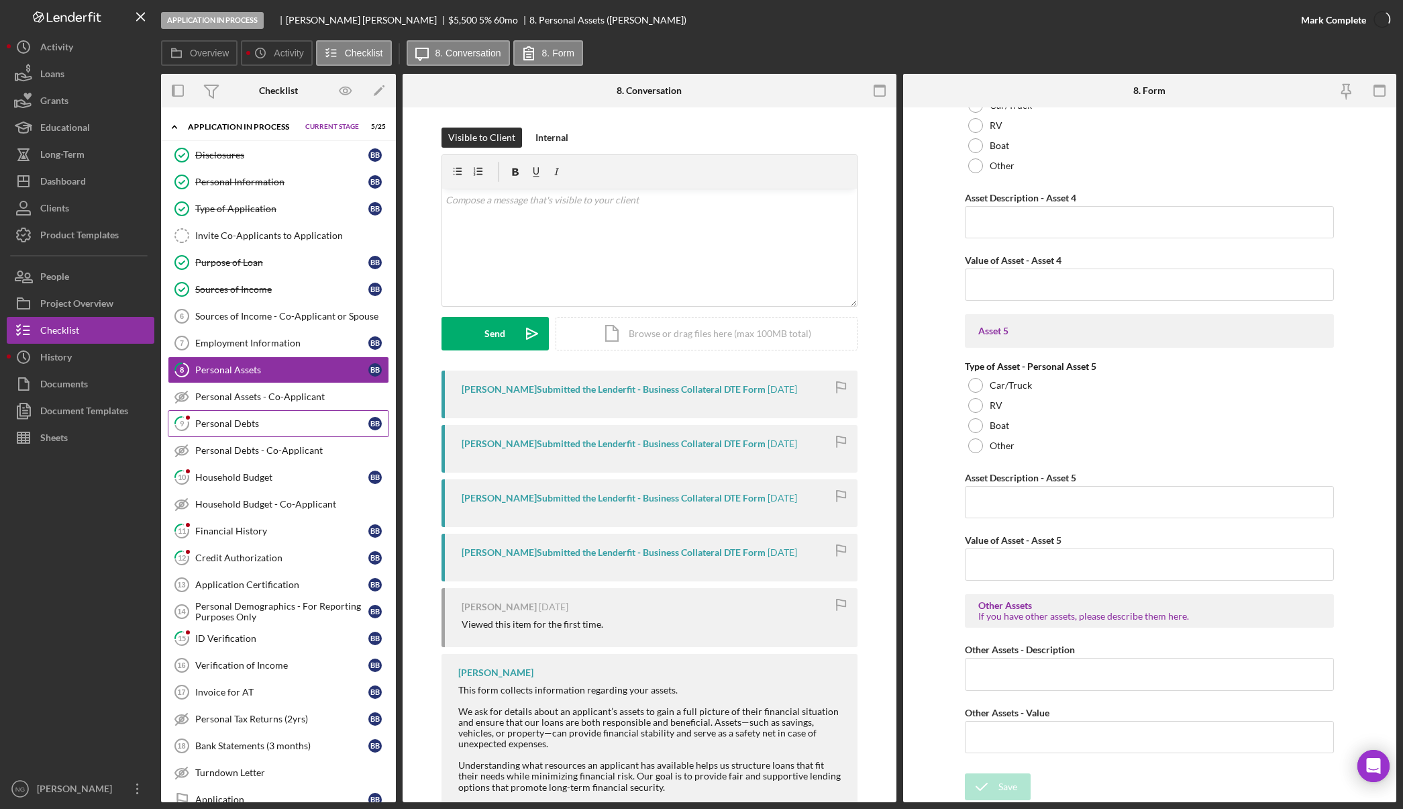
scroll to position [1786, 0]
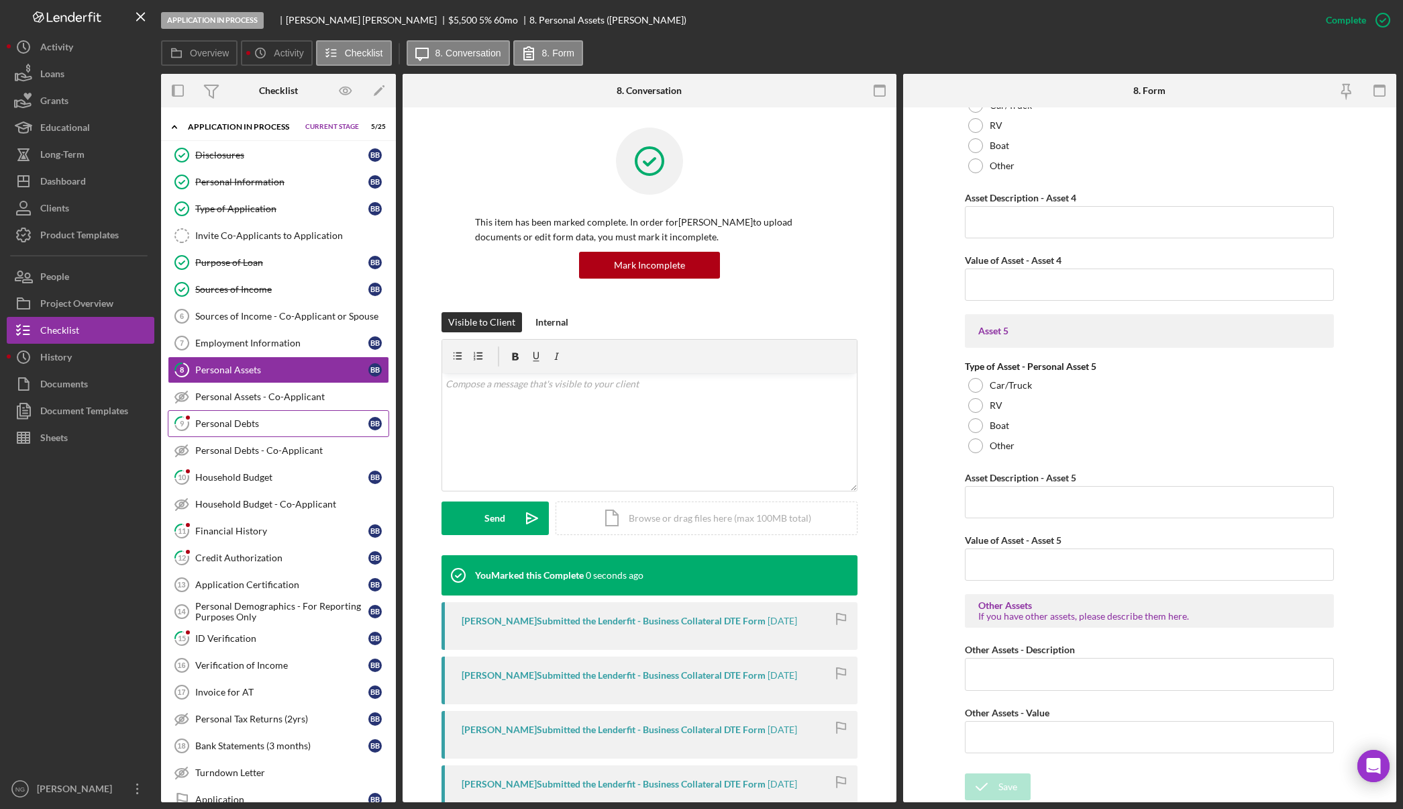
click at [238, 428] on div "Personal Debts" at bounding box center [281, 423] width 173 height 11
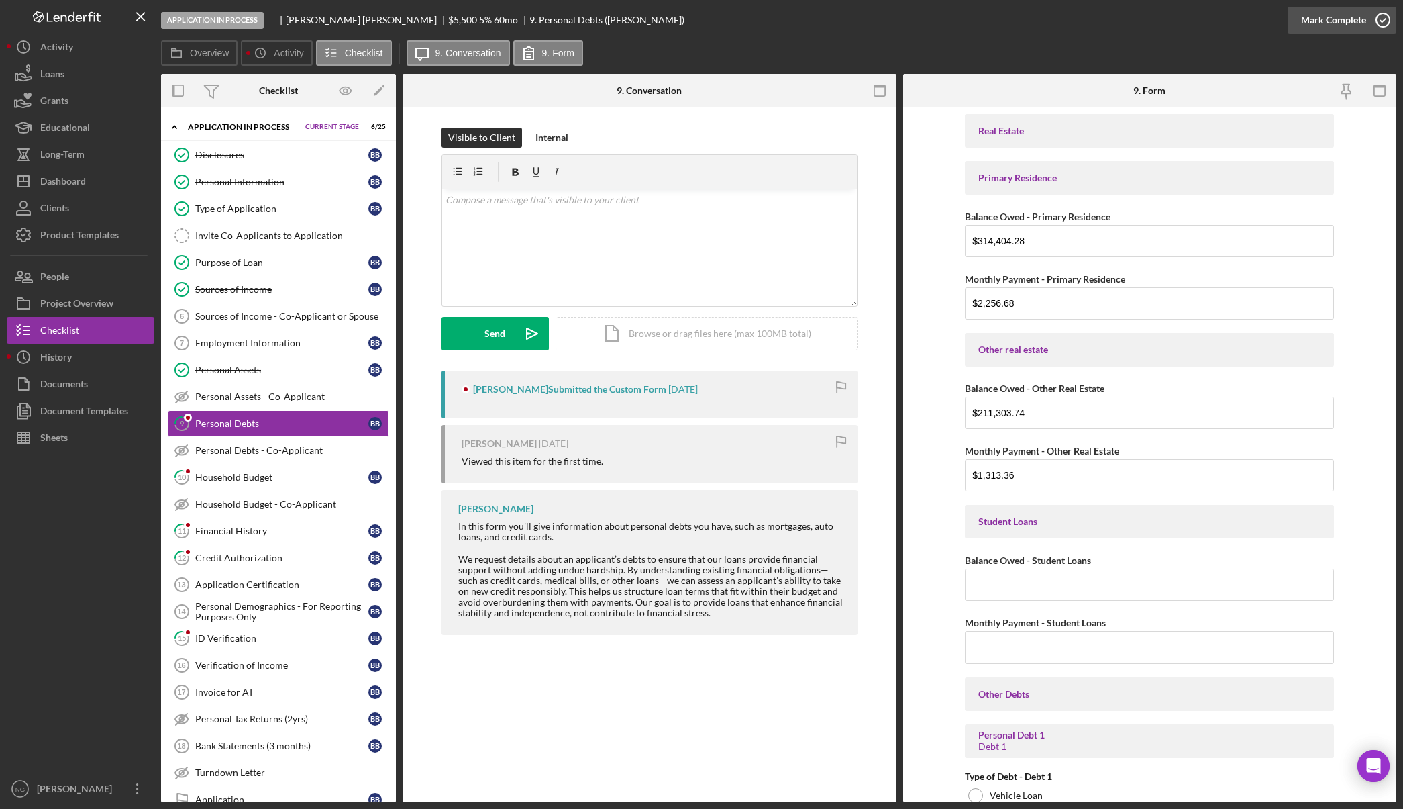
click at [1378, 24] on icon "button" at bounding box center [1384, 20] width 34 height 34
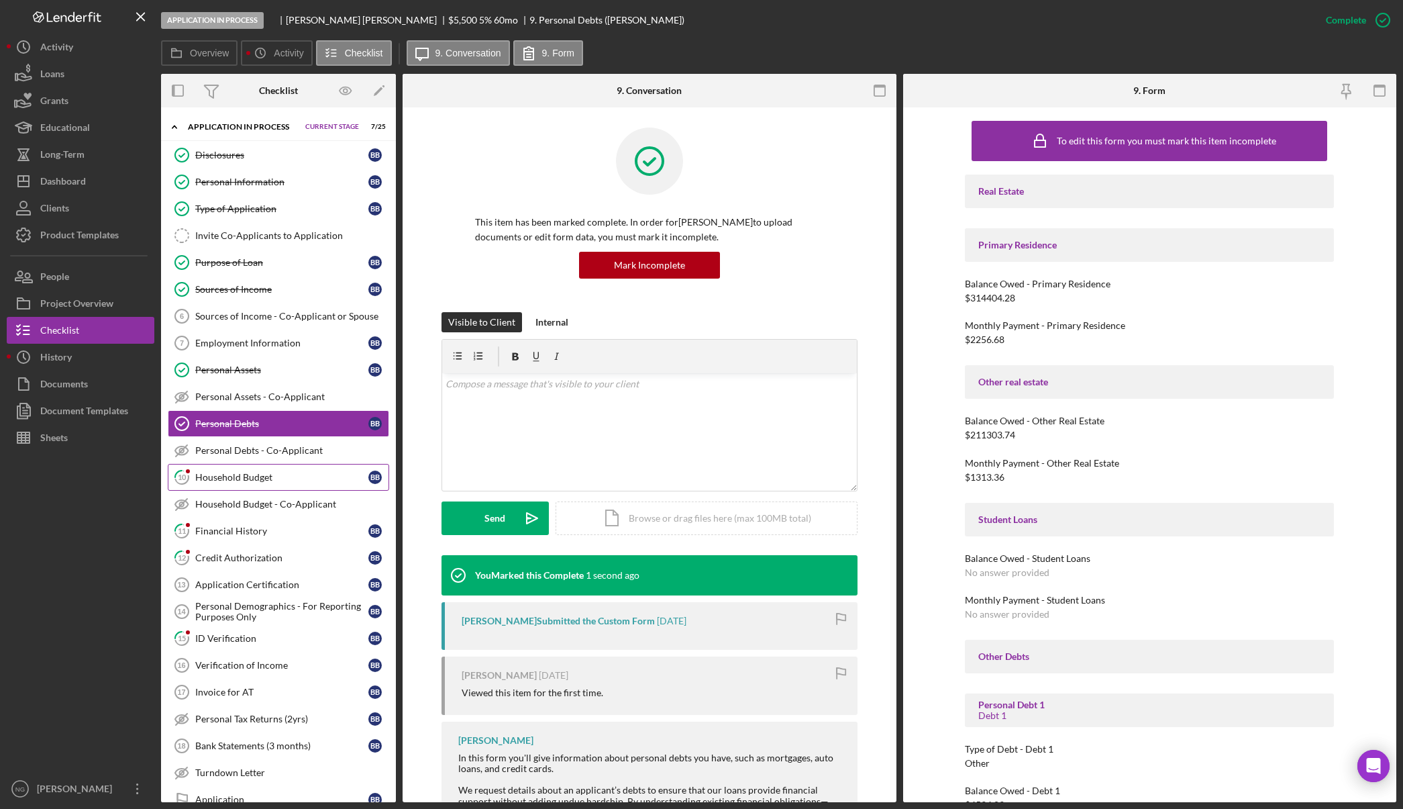
click at [297, 482] on div "Household Budget" at bounding box center [281, 477] width 173 height 11
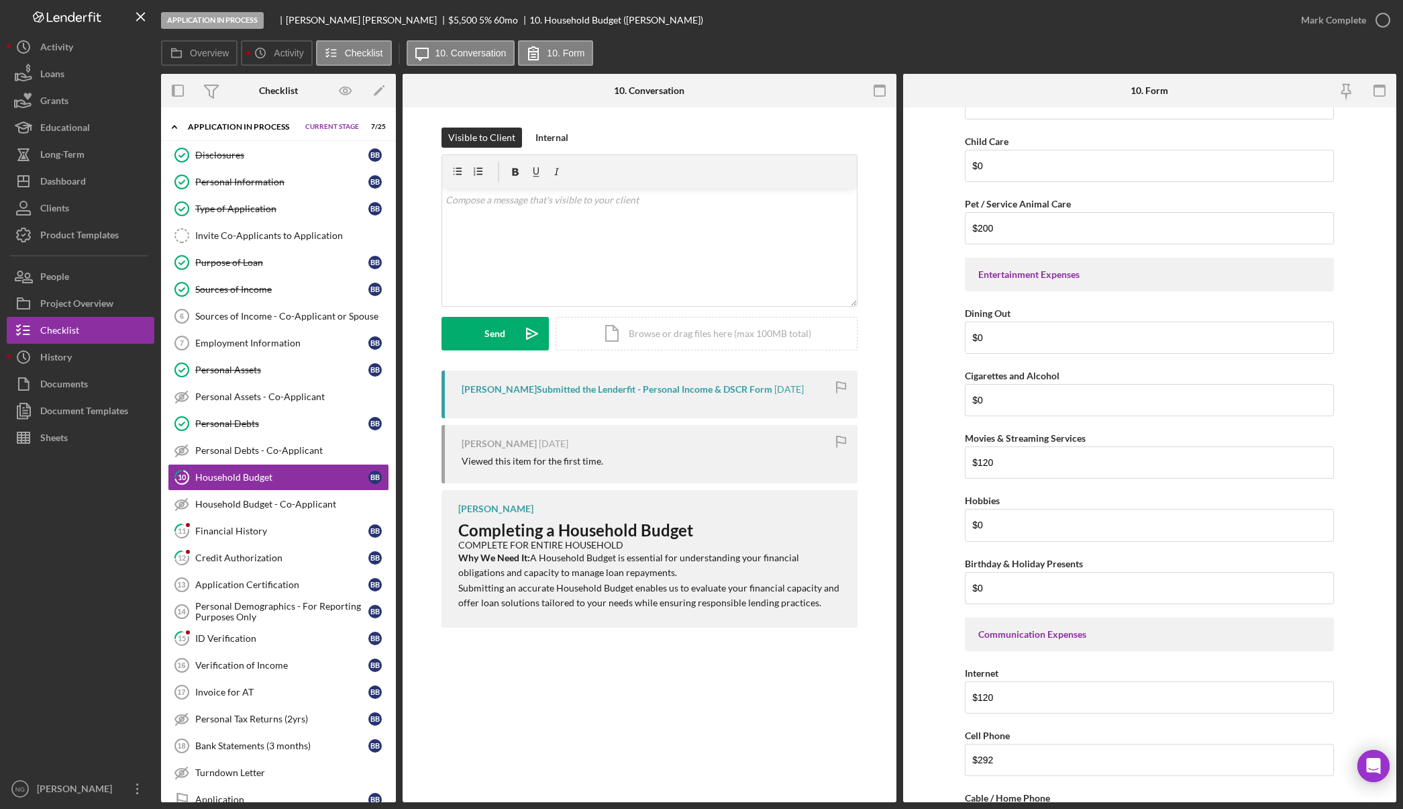
scroll to position [2483, 0]
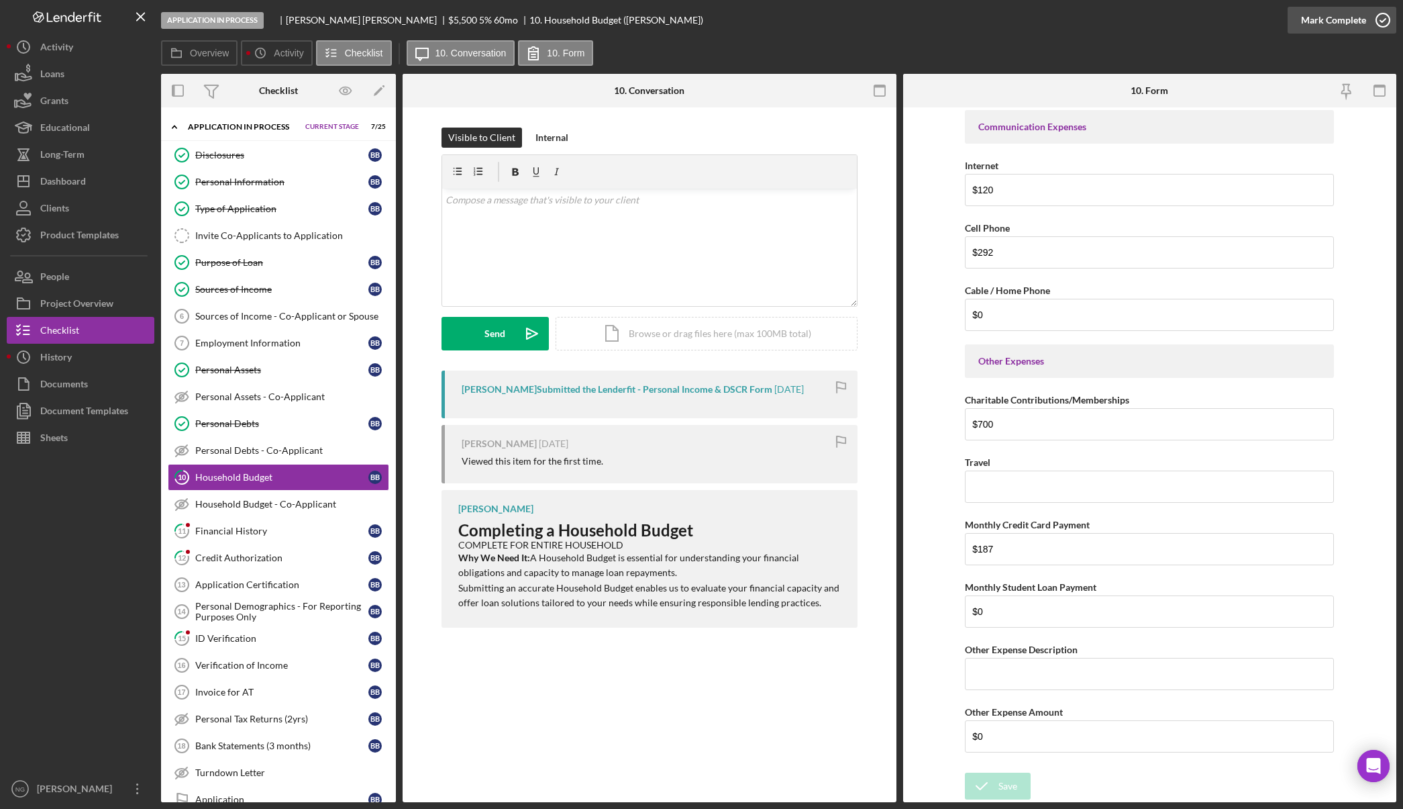
click at [1378, 20] on icon "button" at bounding box center [1384, 20] width 34 height 34
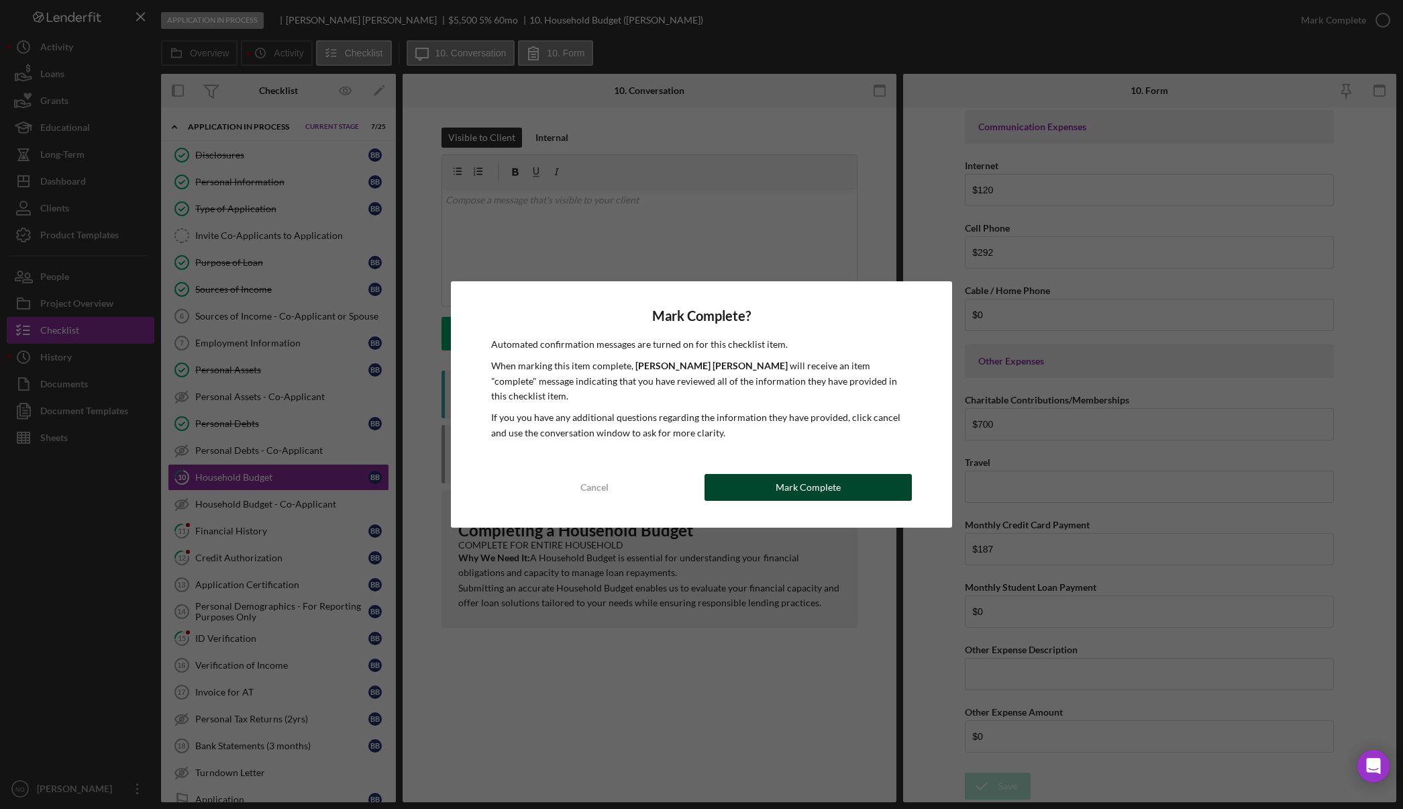
click at [776, 483] on button "Mark Complete" at bounding box center [808, 487] width 207 height 27
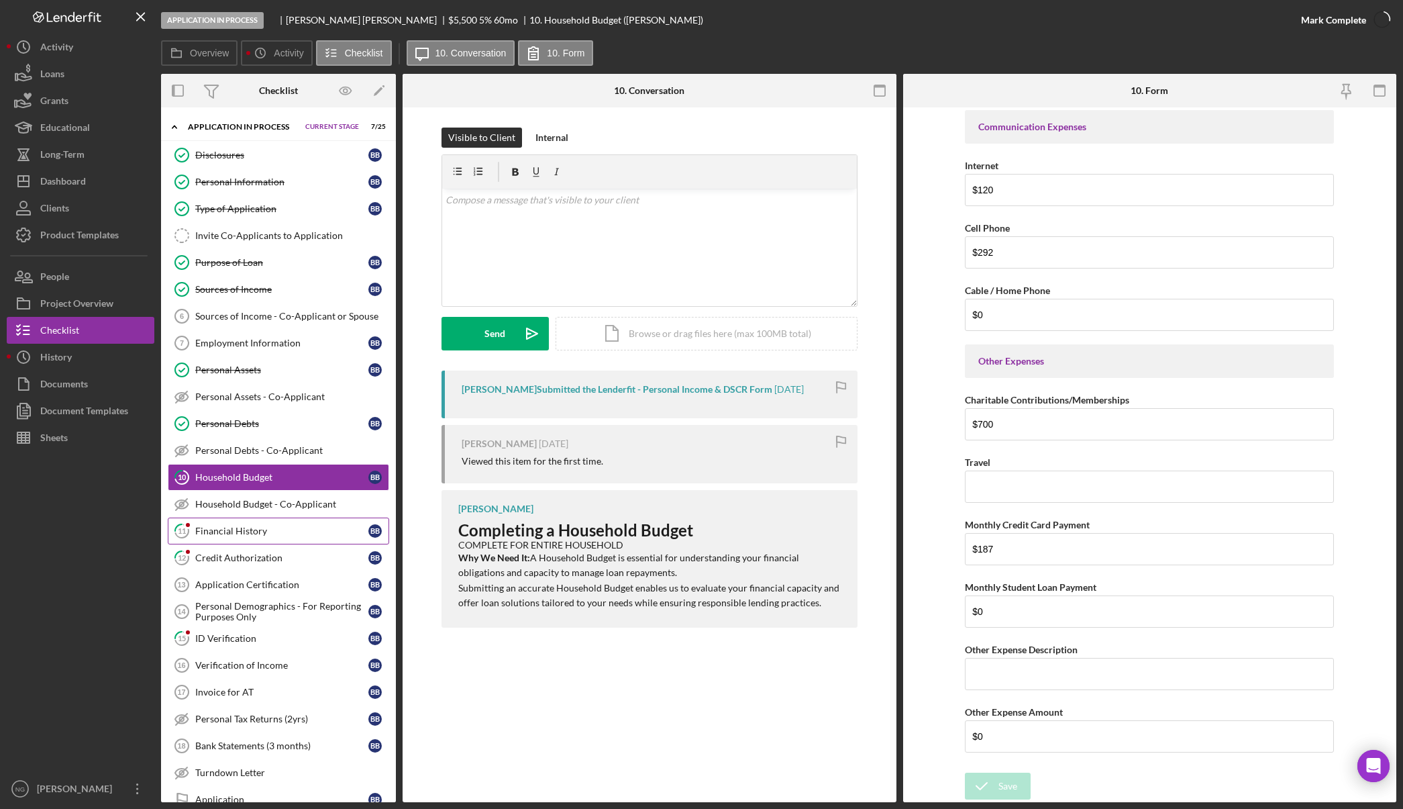
scroll to position [2536, 0]
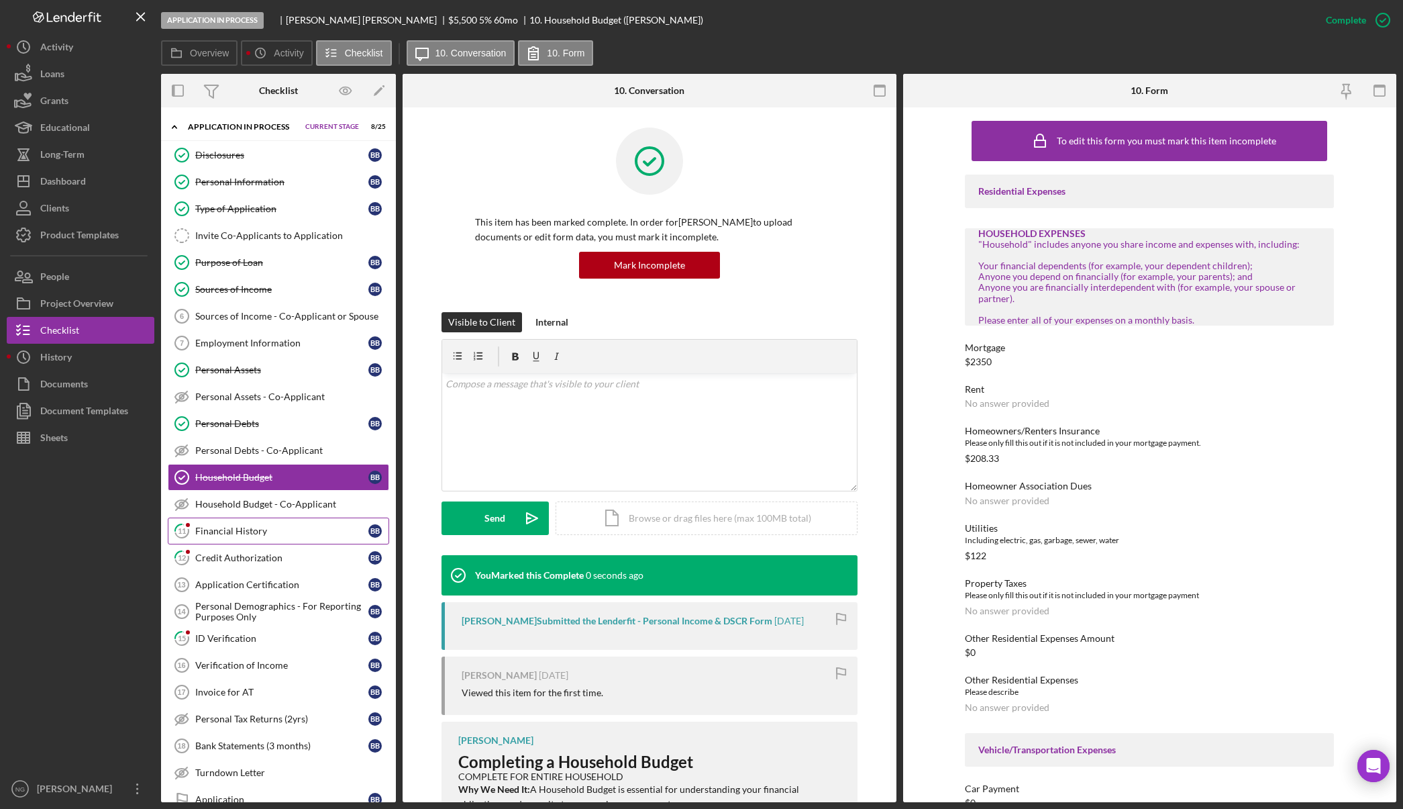
click at [266, 528] on div "Financial History" at bounding box center [281, 531] width 173 height 11
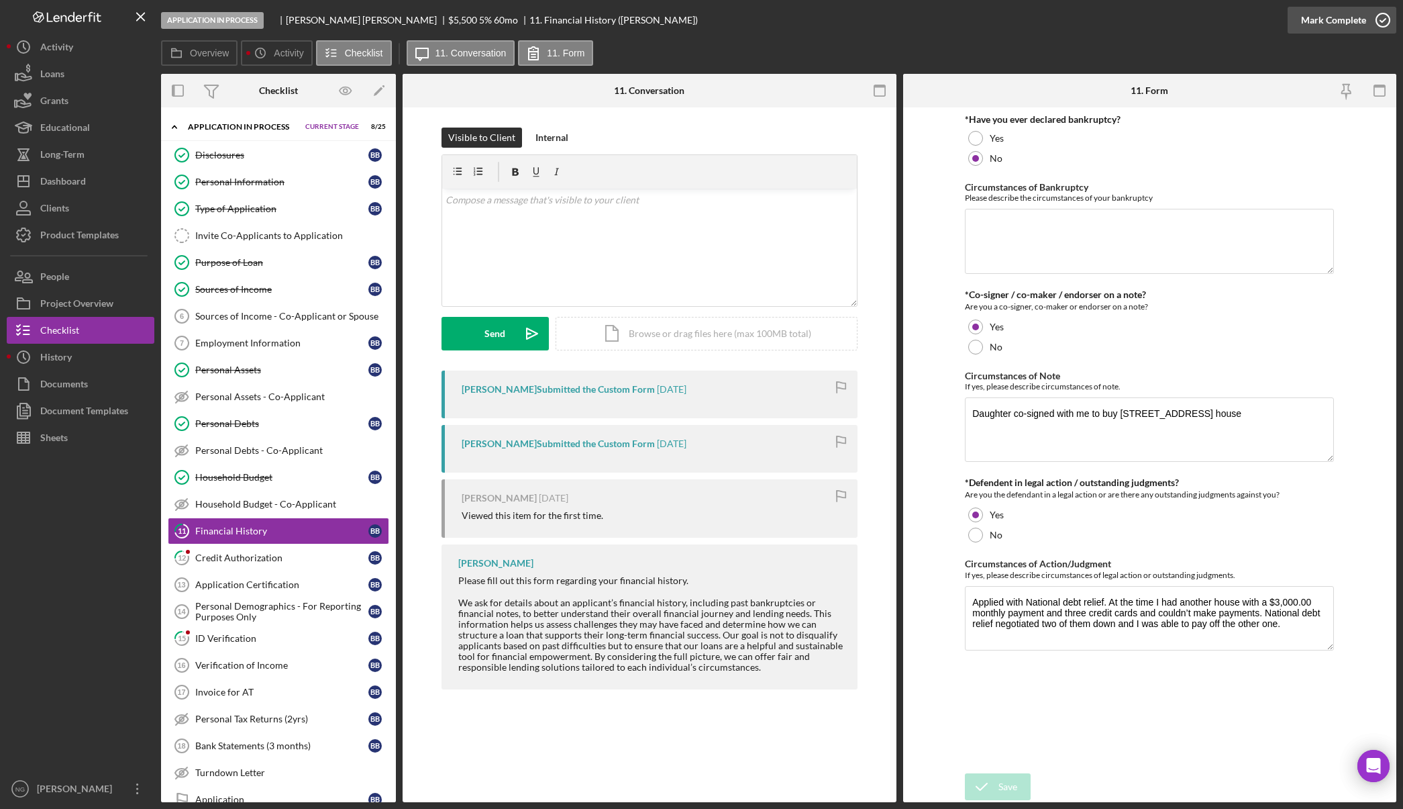
click at [1374, 23] on icon "button" at bounding box center [1384, 20] width 34 height 34
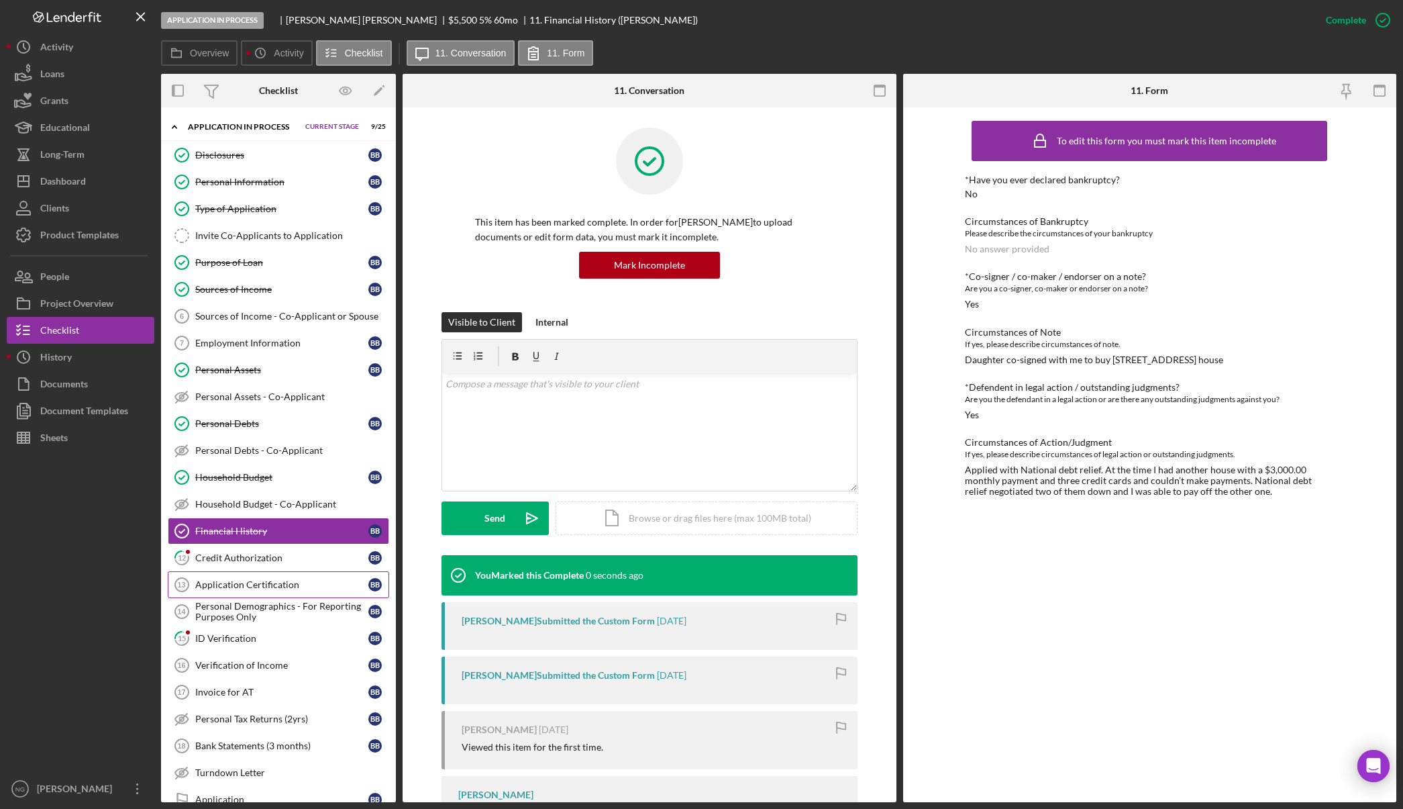
click at [313, 571] on link "Application Certification 13 Application Certification B B" at bounding box center [278, 584] width 221 height 27
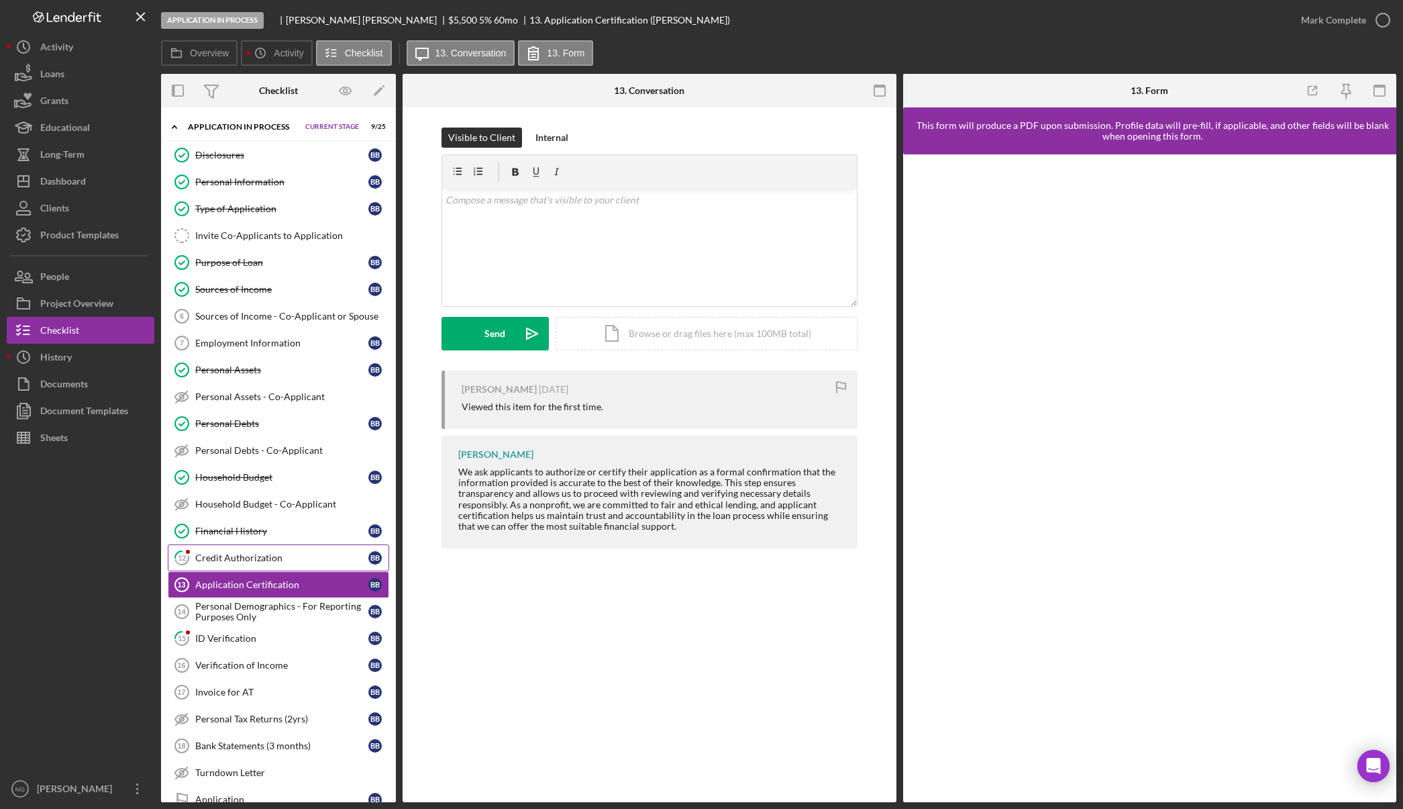
click at [322, 558] on div "Credit Authorization" at bounding box center [281, 557] width 173 height 11
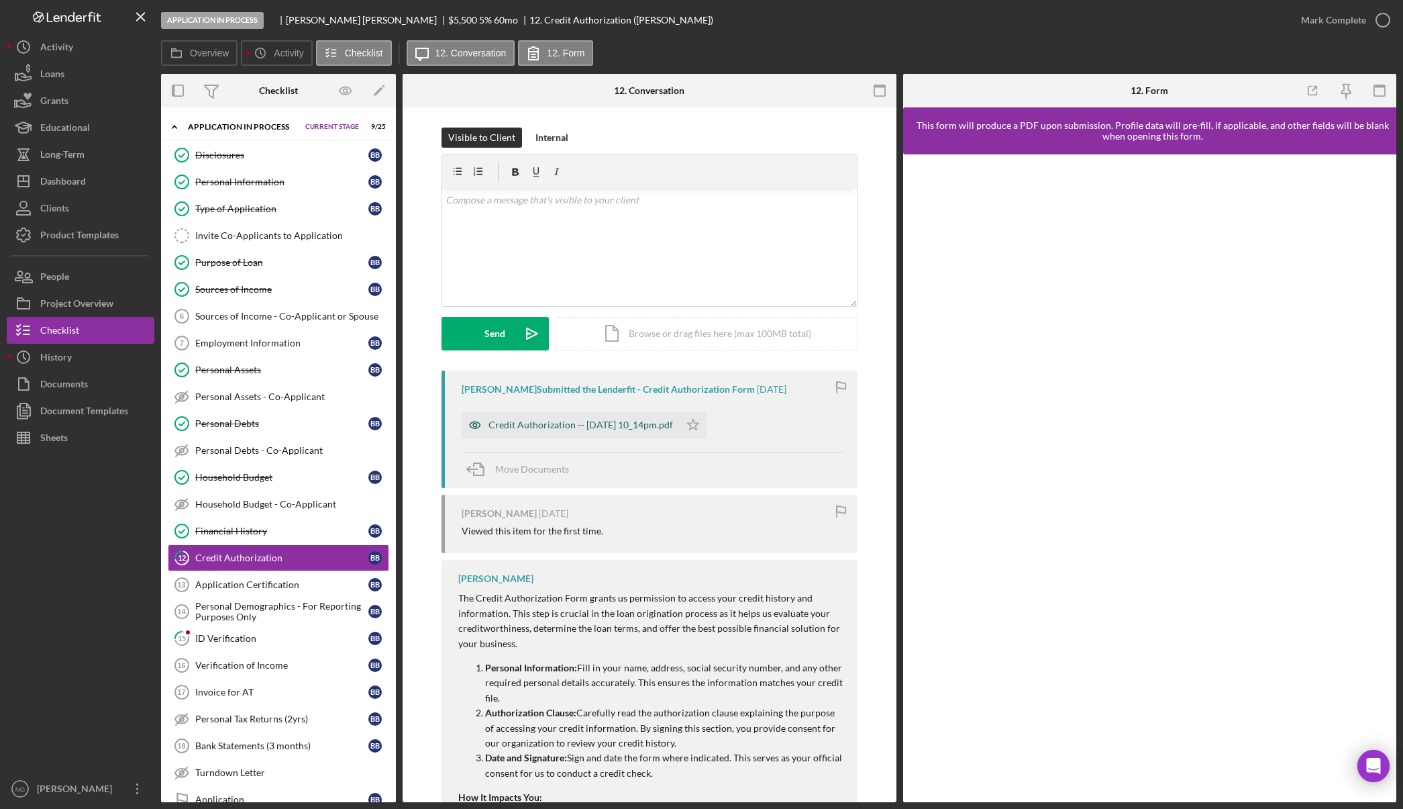
click at [637, 427] on div "Credit Authorization -- [DATE] 10_14pm.pdf" at bounding box center [581, 424] width 185 height 11
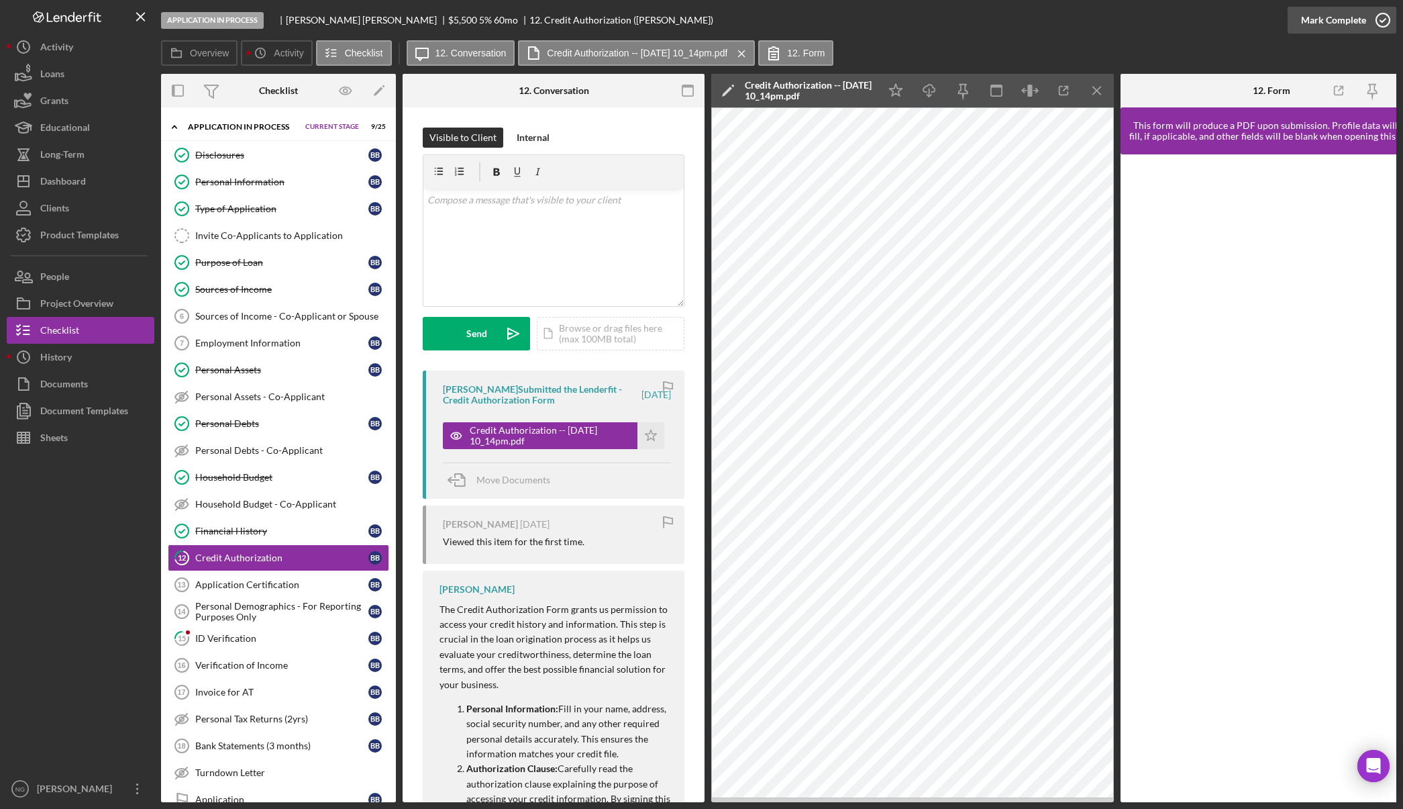
click at [1380, 22] on icon "button" at bounding box center [1384, 20] width 34 height 34
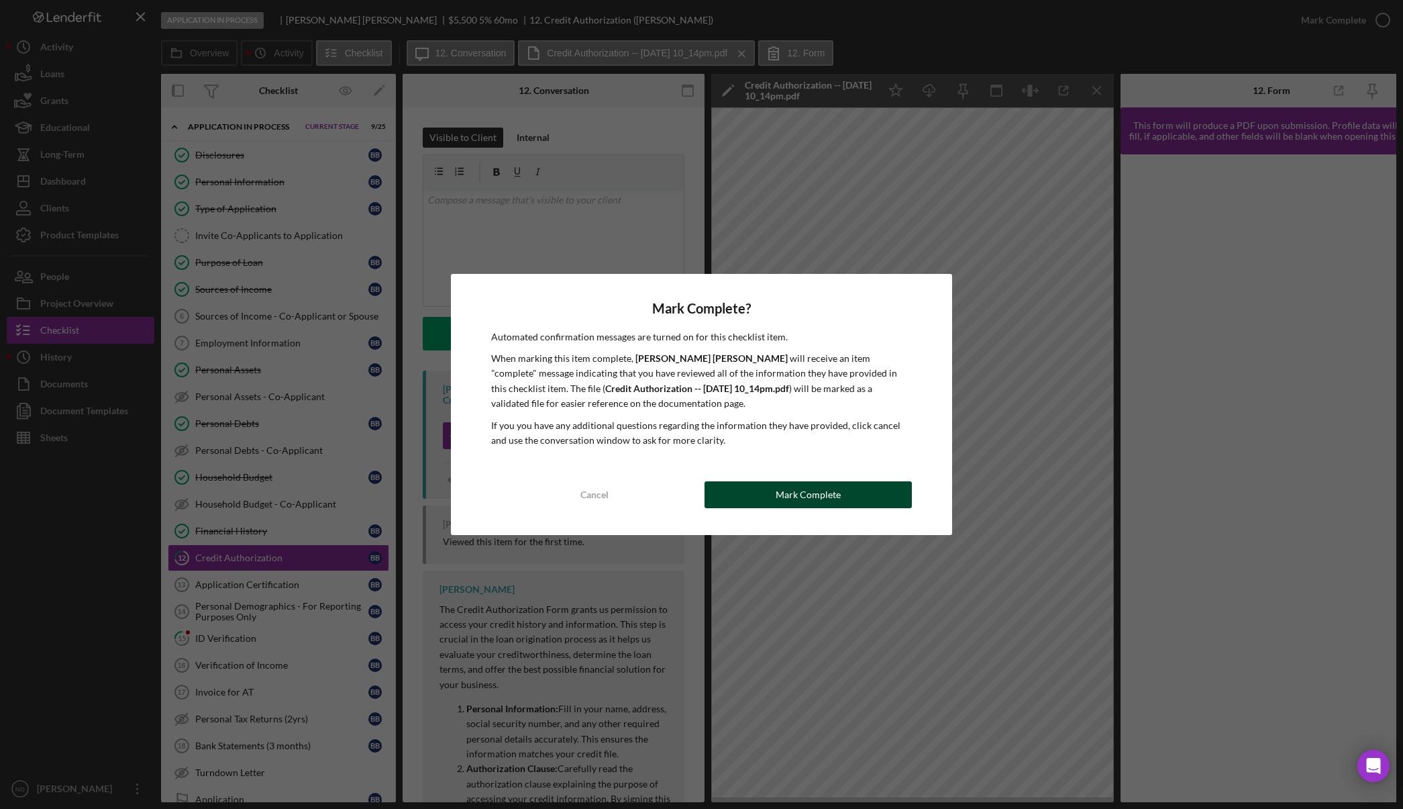
click at [882, 493] on button "Mark Complete" at bounding box center [808, 494] width 207 height 27
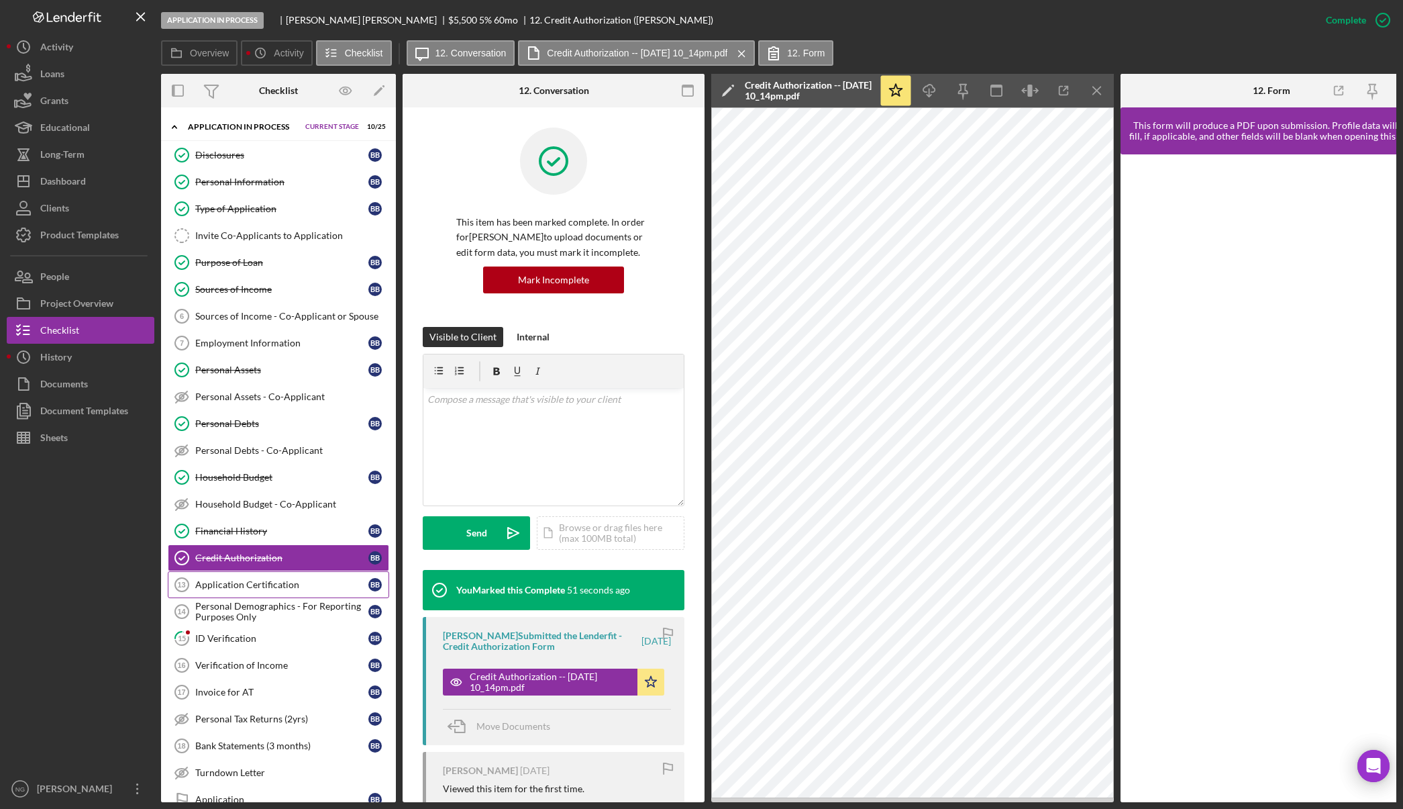
click at [279, 589] on div "Application Certification" at bounding box center [281, 584] width 173 height 11
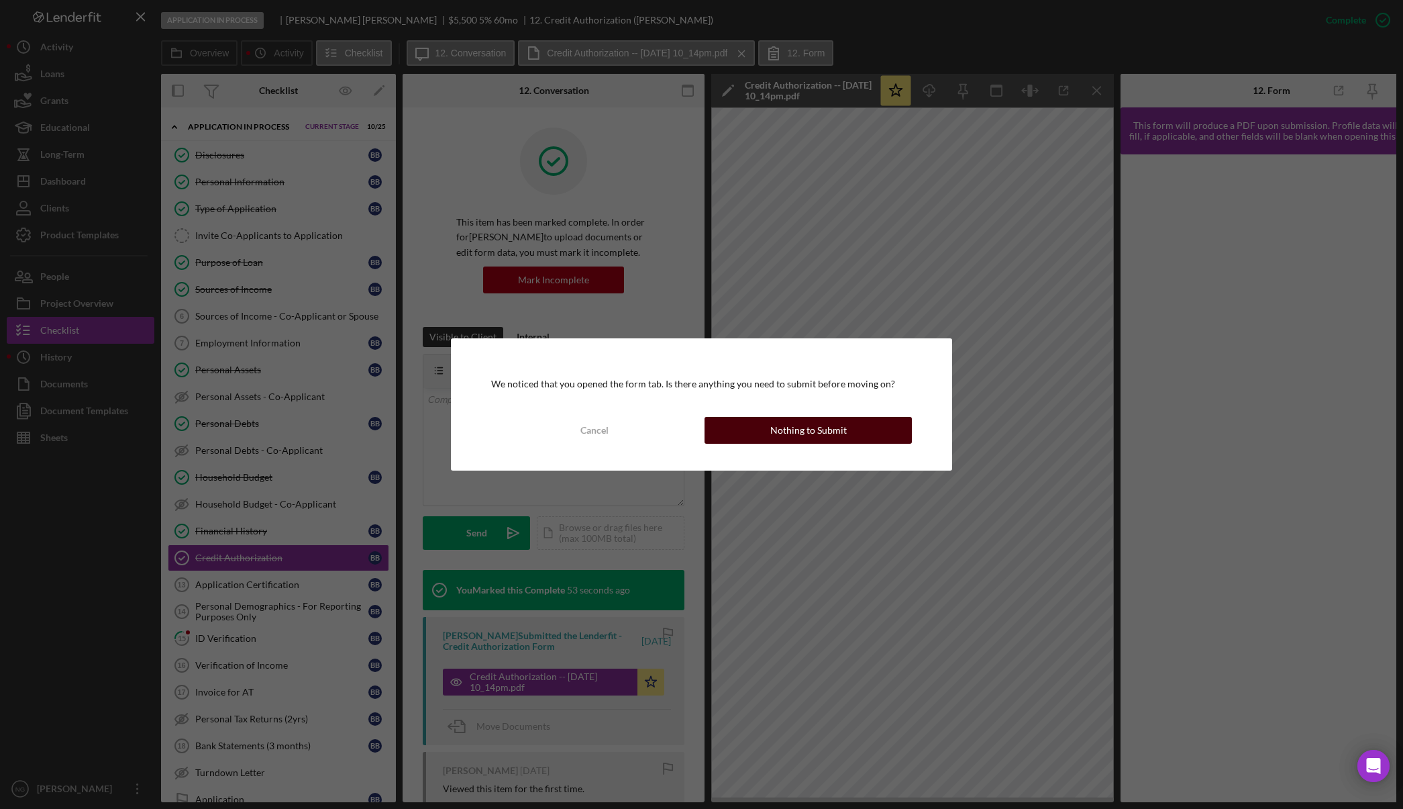
click at [828, 434] on div "Nothing to Submit" at bounding box center [809, 430] width 77 height 27
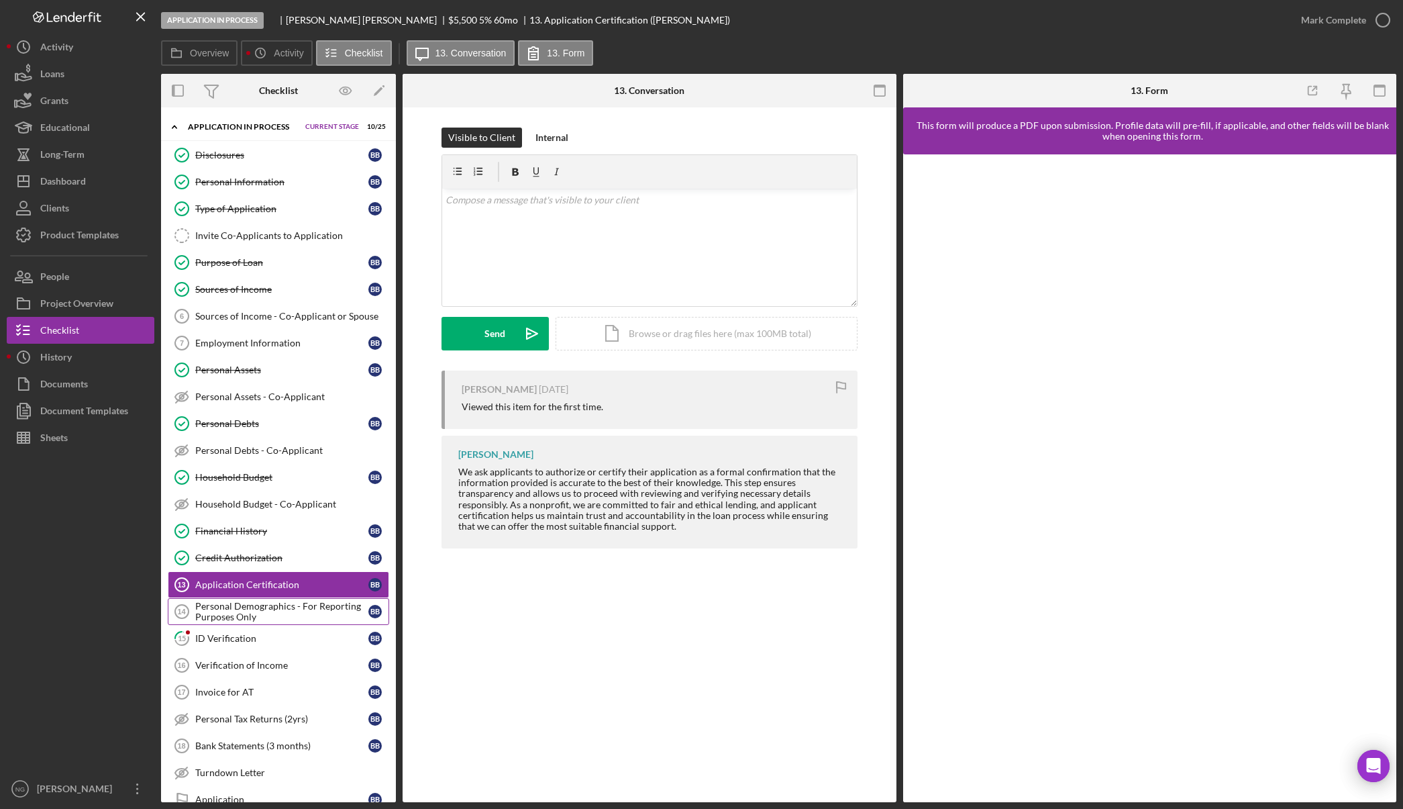
click at [266, 616] on div "Personal Demographics - For Reporting Purposes Only" at bounding box center [281, 611] width 173 height 21
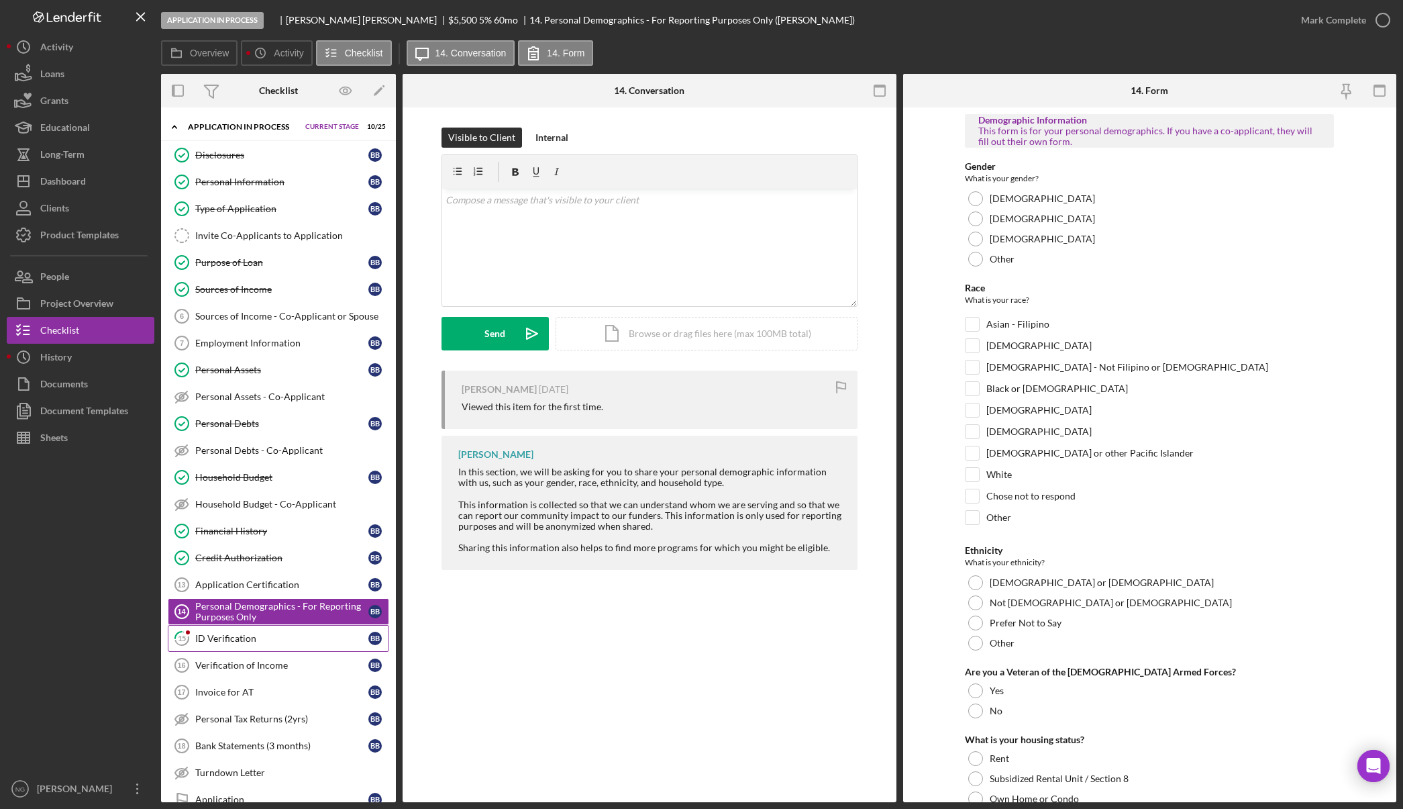
drag, startPoint x: 60, startPoint y: 597, endPoint x: 167, endPoint y: 646, distance: 118.3
click at [60, 597] on div at bounding box center [81, 613] width 148 height 324
click at [608, 219] on div "v Color teal Color pink Remove color Add row above Add row below Add column bef…" at bounding box center [649, 247] width 415 height 117
click at [237, 577] on link "Application Certification 13 Application Certification B B" at bounding box center [278, 584] width 221 height 27
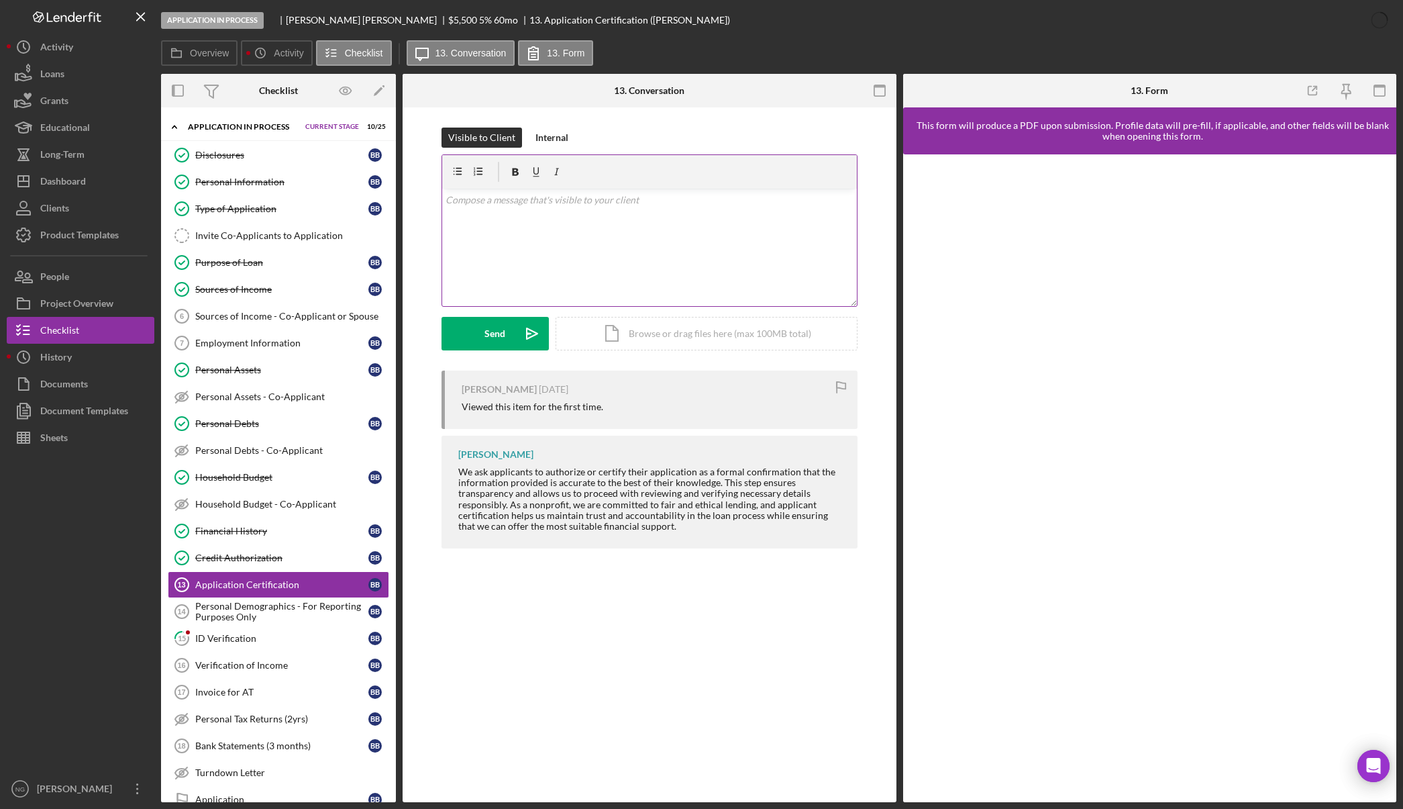
click at [499, 234] on div "v Color teal Color pink Remove color Add row above Add row below Add column bef…" at bounding box center [649, 247] width 415 height 117
click at [492, 228] on div "v Color teal Color pink Remove color Add row above Add row below Add column bef…" at bounding box center [649, 247] width 415 height 117
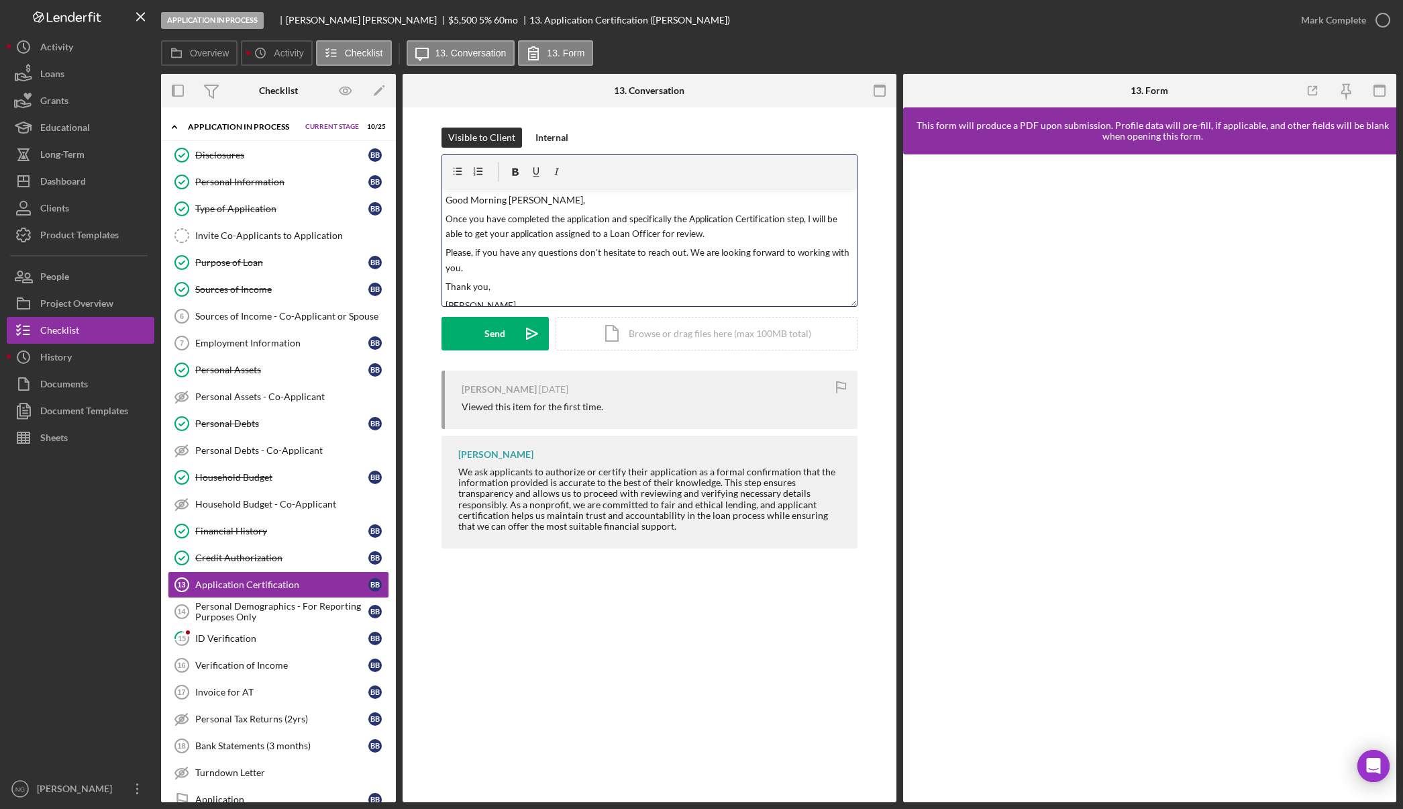
scroll to position [8, 0]
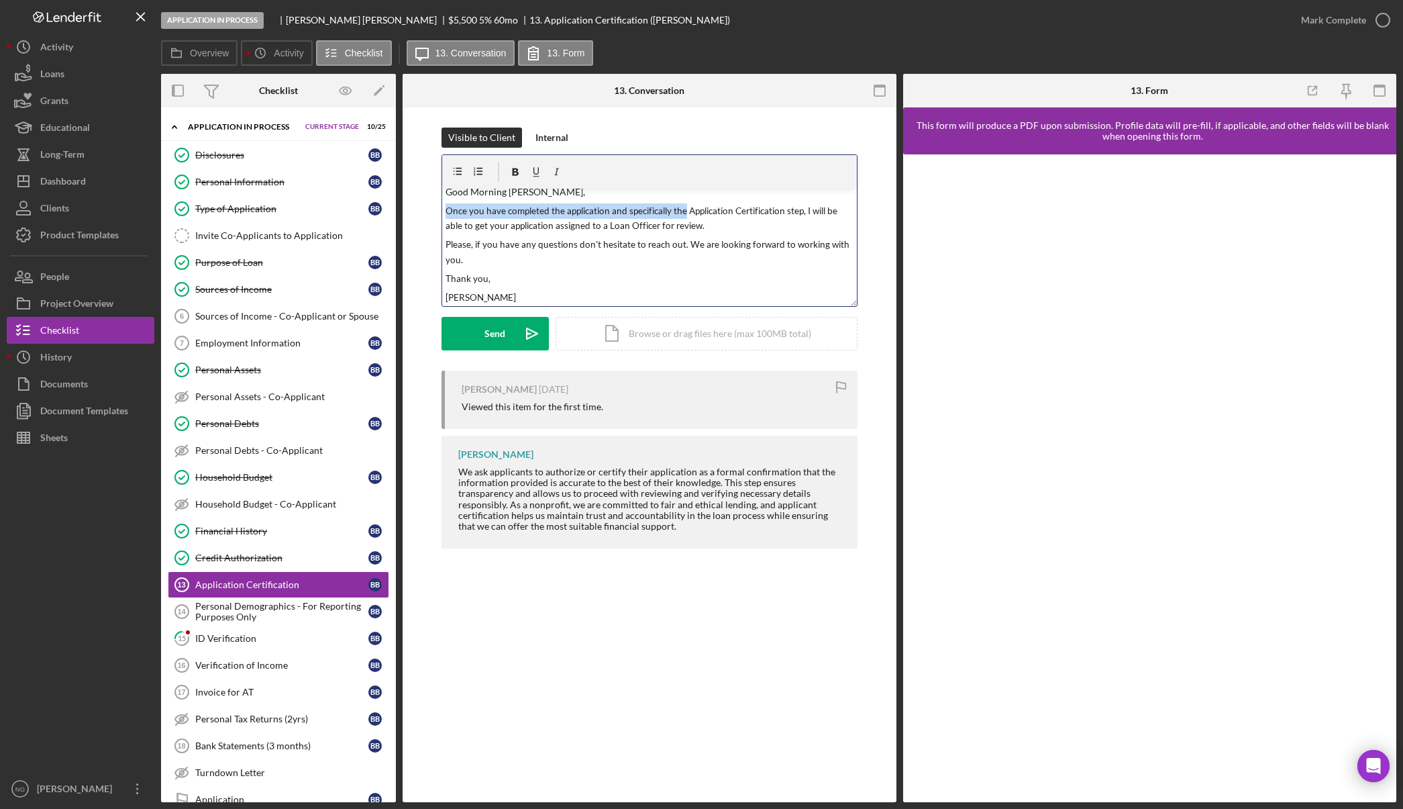
drag, startPoint x: 683, startPoint y: 211, endPoint x: 448, endPoint y: 211, distance: 234.9
click at [448, 211] on span "Once you have completed the application and specifically the Application Certif…" at bounding box center [643, 218] width 394 height 26
click at [814, 211] on span "Thank you for taking the time to fill out the application once the Application …" at bounding box center [649, 218] width 407 height 26
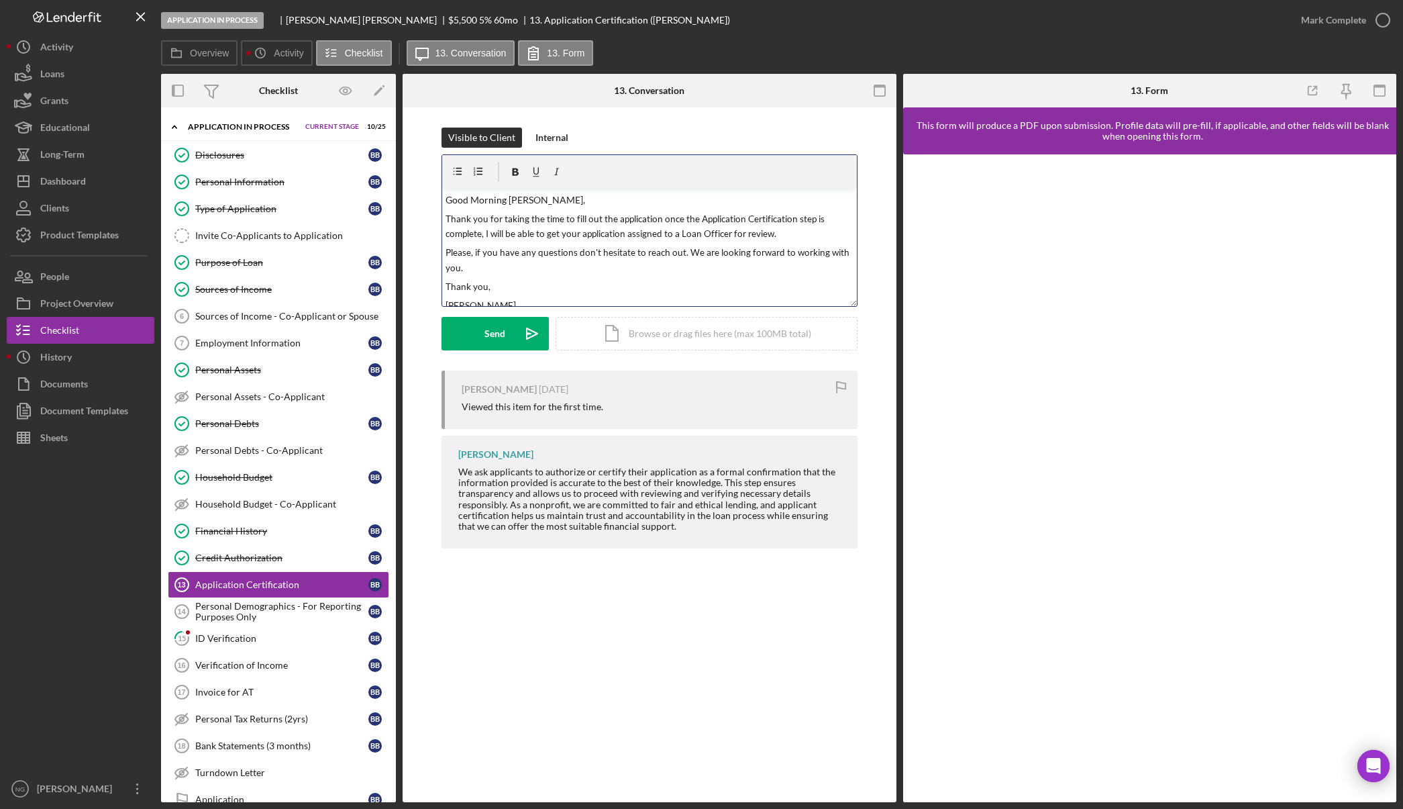
click at [615, 217] on span "Thank you for taking the time to fill out the application once the Application …" at bounding box center [636, 226] width 381 height 26
click at [483, 236] on span "Thank you for taking the time to fill out the loan application once the Applica…" at bounding box center [646, 226] width 401 height 26
click at [675, 221] on span "Thank you for taking the time to fill out the loan application once the Applica…" at bounding box center [646, 226] width 401 height 26
click at [677, 220] on span "Thank you for taking the time to fill out the loan application once the Applica…" at bounding box center [646, 226] width 401 height 26
click at [505, 331] on div "Send" at bounding box center [495, 334] width 21 height 34
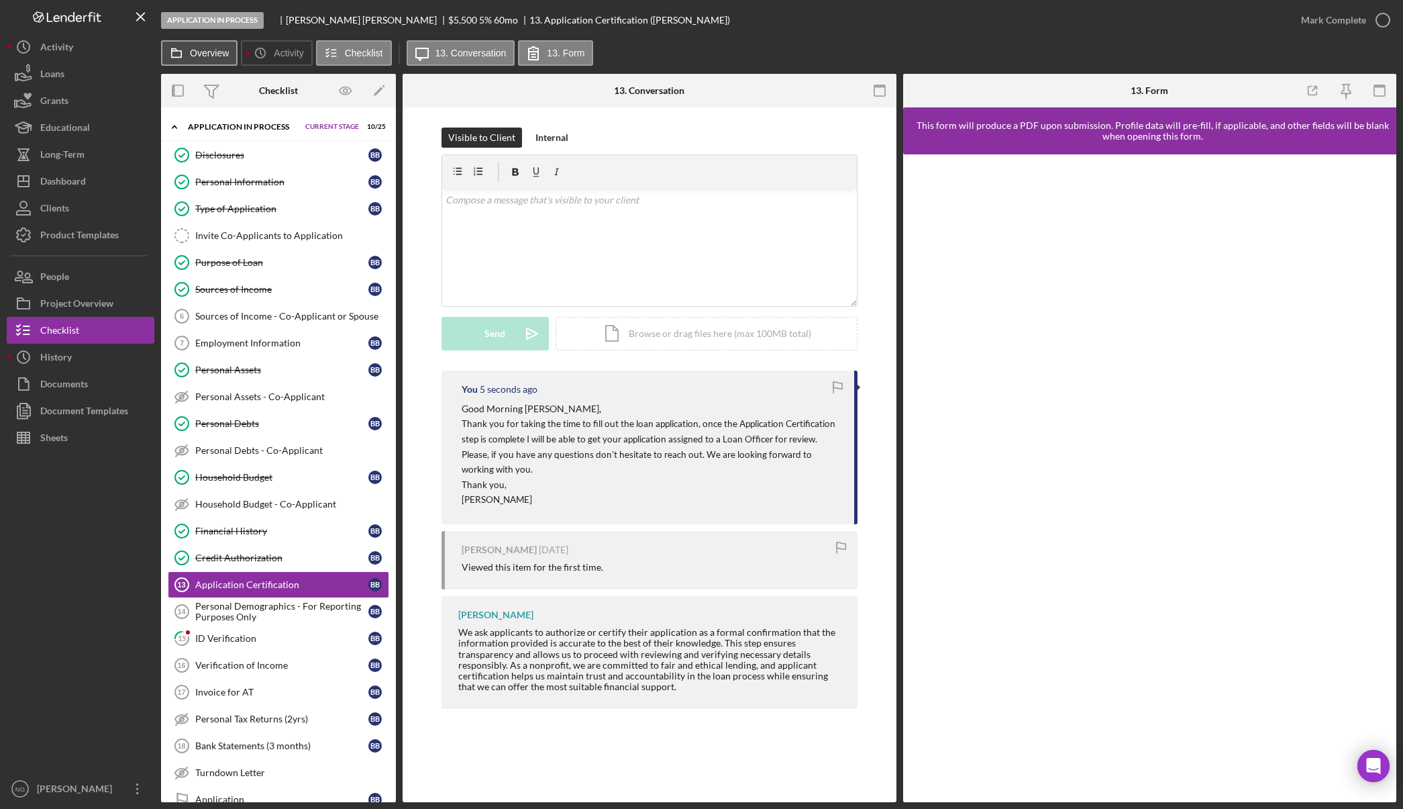
click at [202, 46] on button "Overview" at bounding box center [199, 53] width 77 height 26
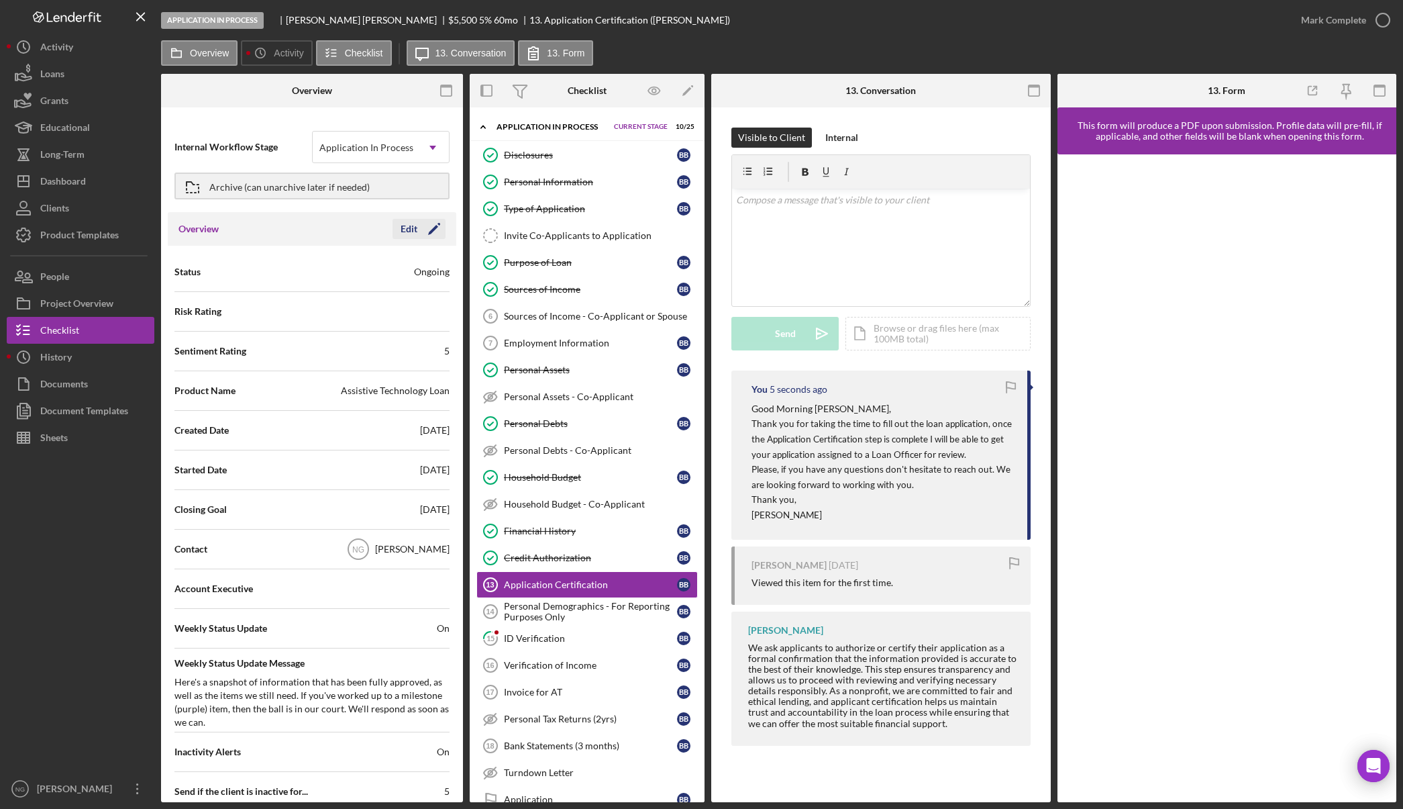
click at [430, 228] on polygon "button" at bounding box center [433, 230] width 10 height 10
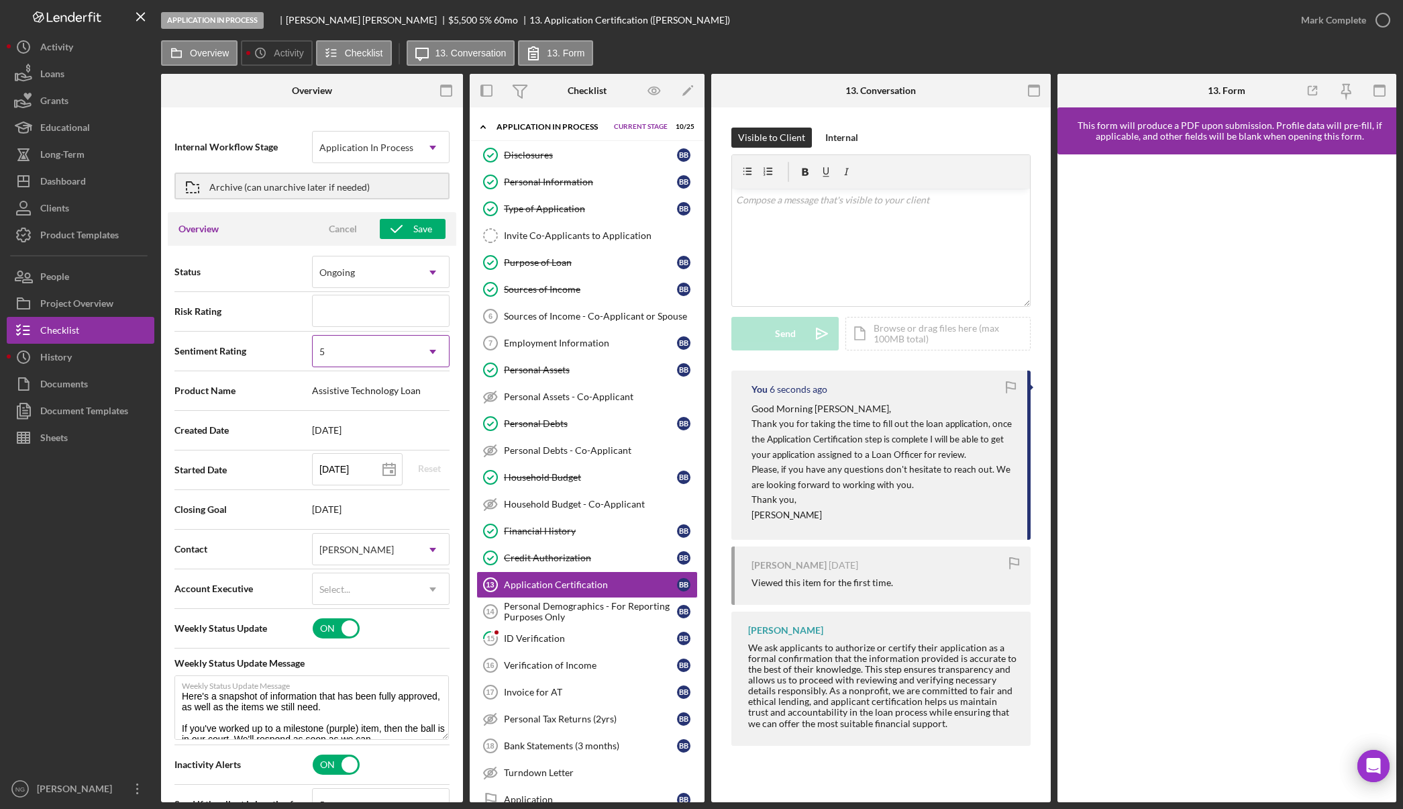
click at [410, 350] on div "5" at bounding box center [365, 351] width 104 height 31
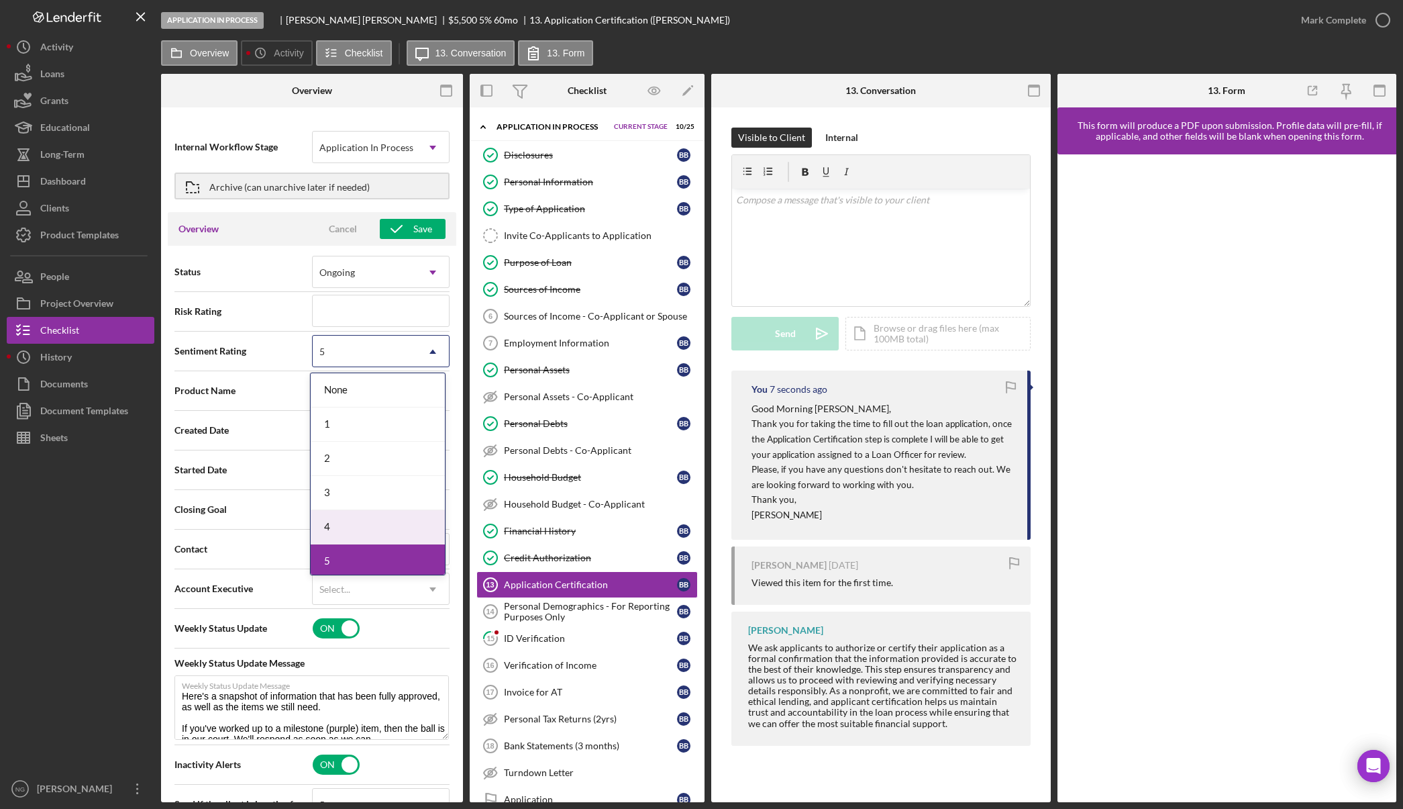
click at [371, 538] on div "4" at bounding box center [378, 527] width 134 height 34
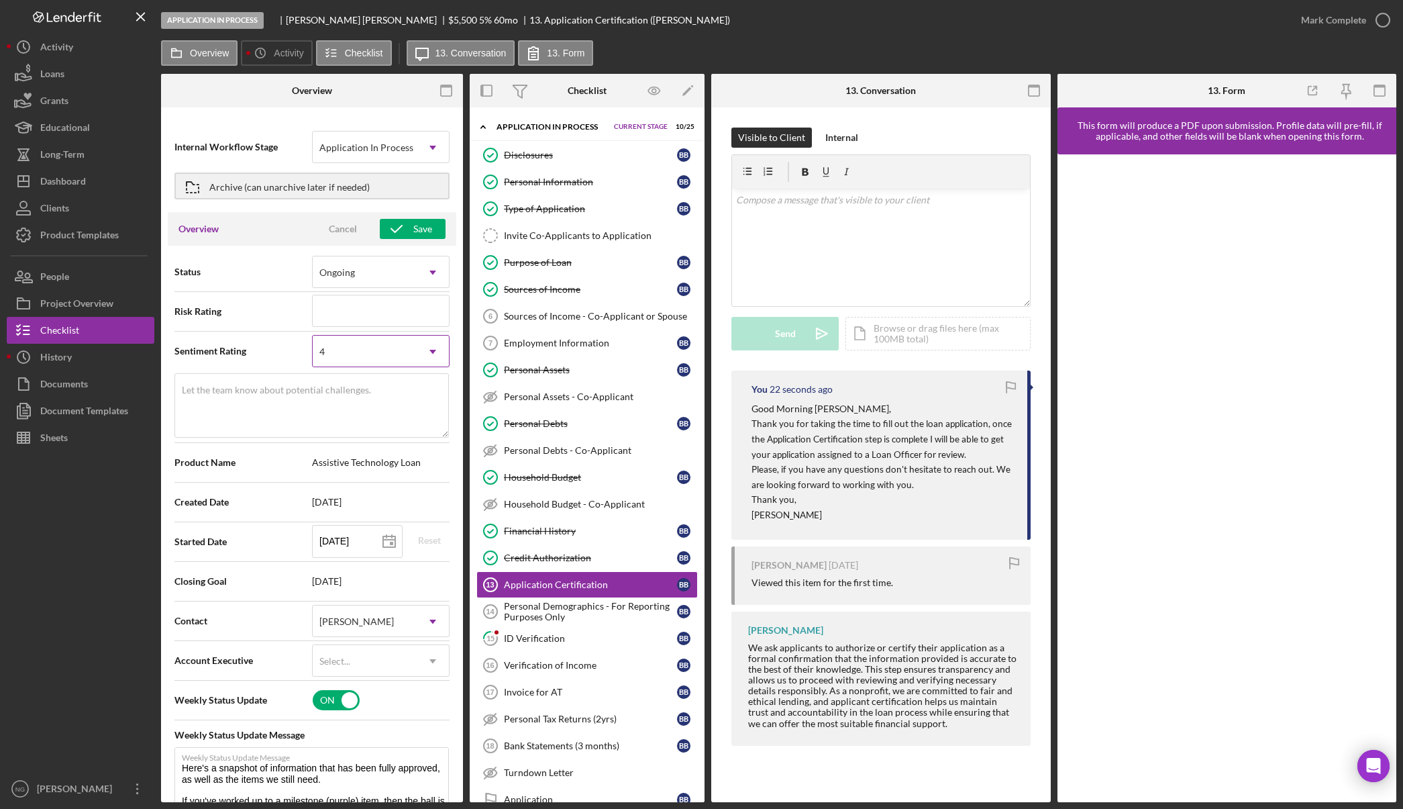
click at [356, 352] on div "4" at bounding box center [365, 351] width 104 height 31
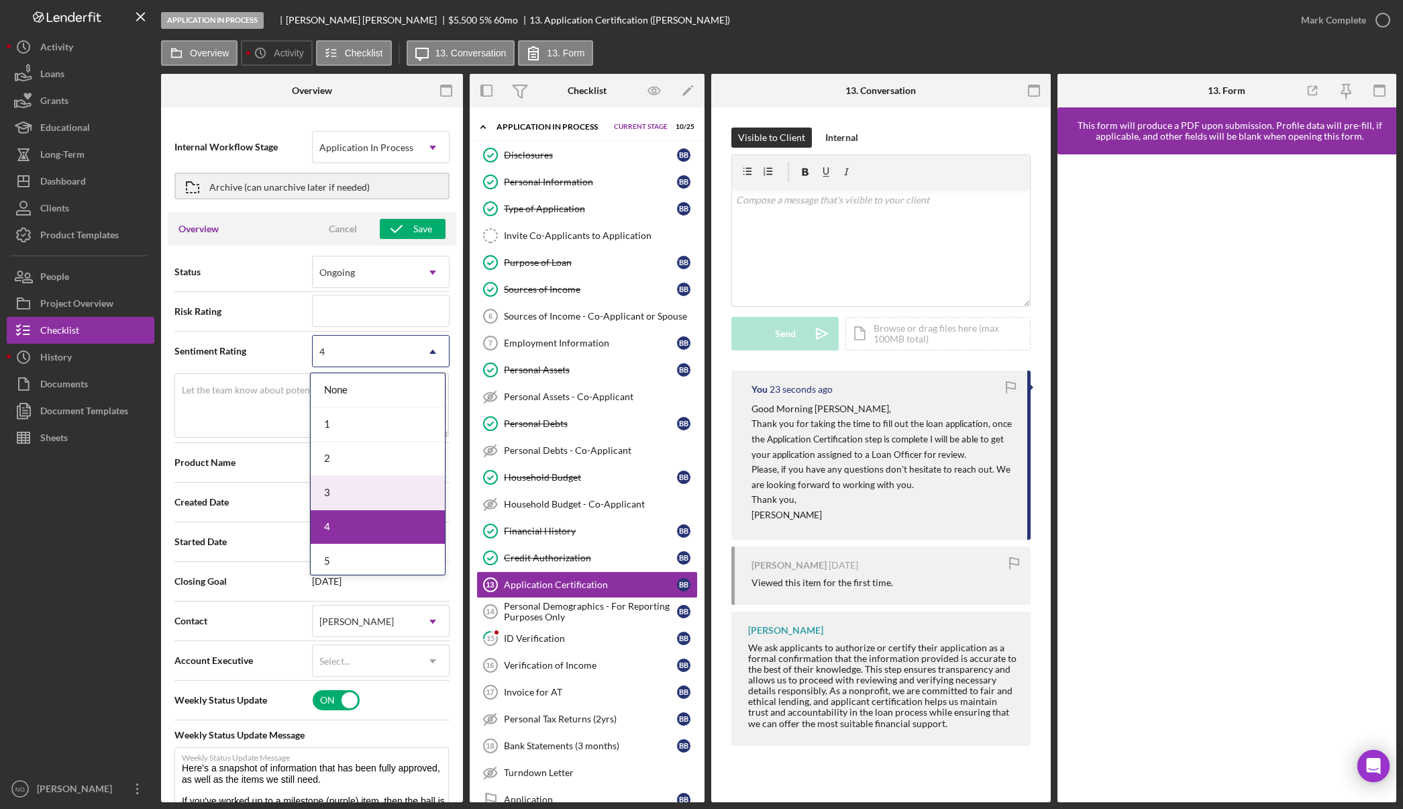
click at [360, 488] on div "3" at bounding box center [378, 493] width 134 height 34
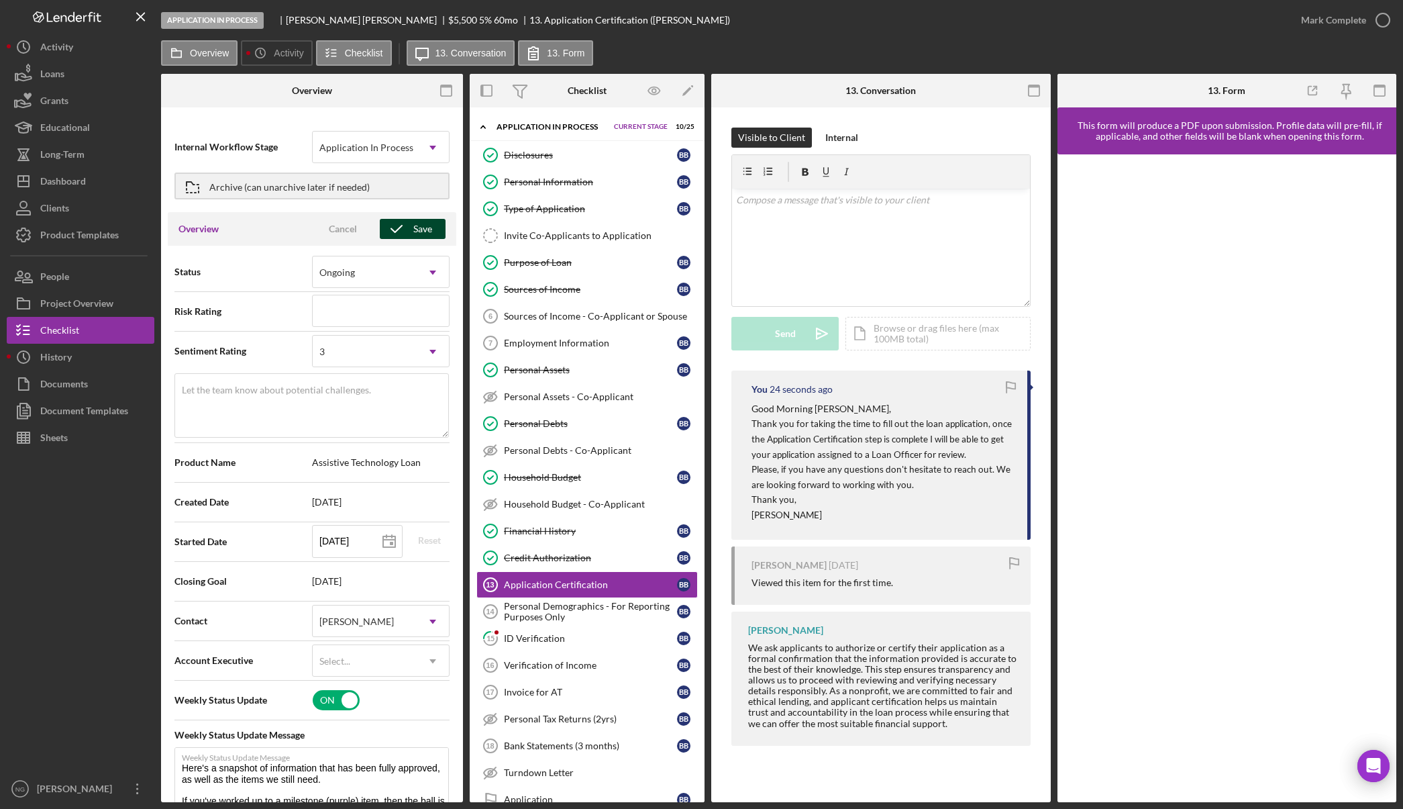
click at [425, 228] on div "Save" at bounding box center [422, 229] width 19 height 20
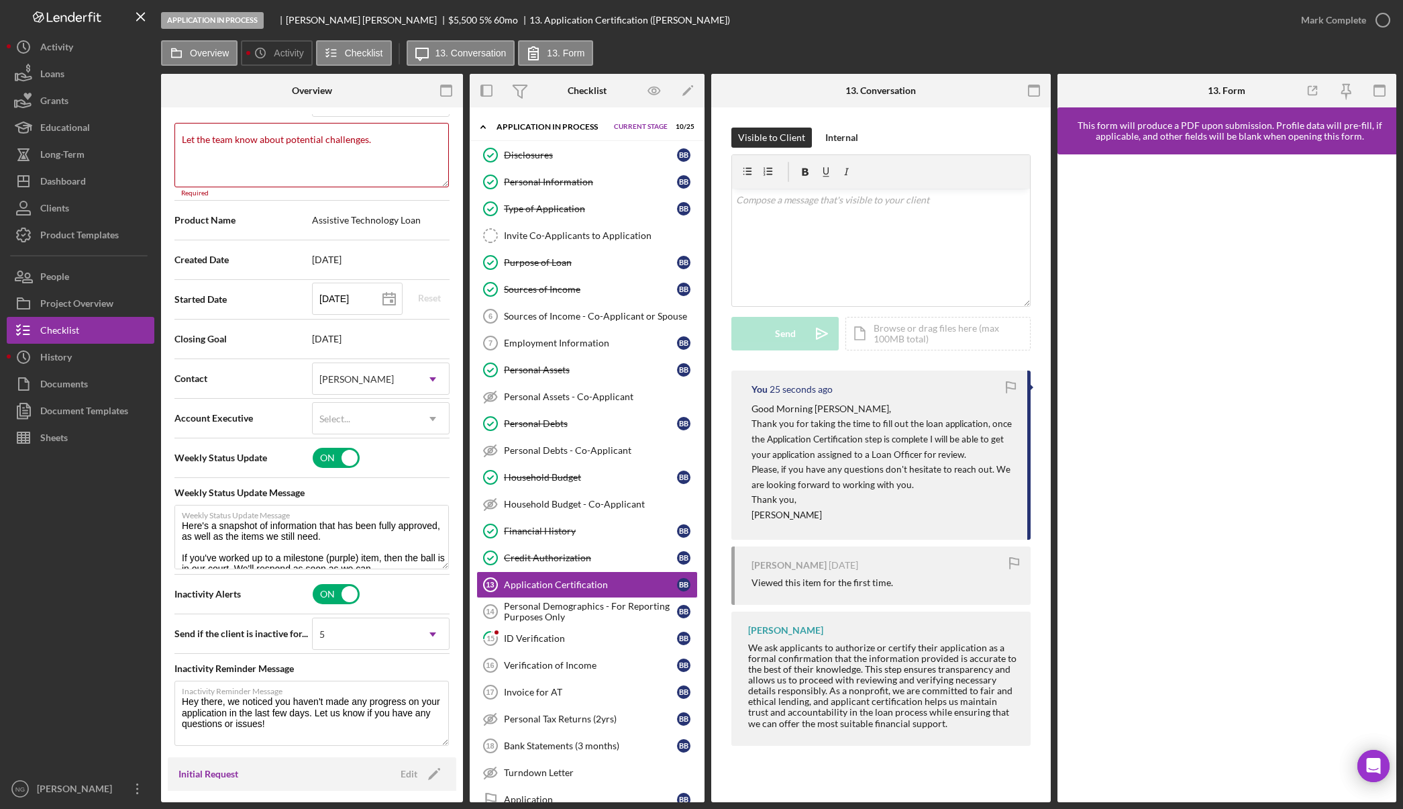
scroll to position [259, 0]
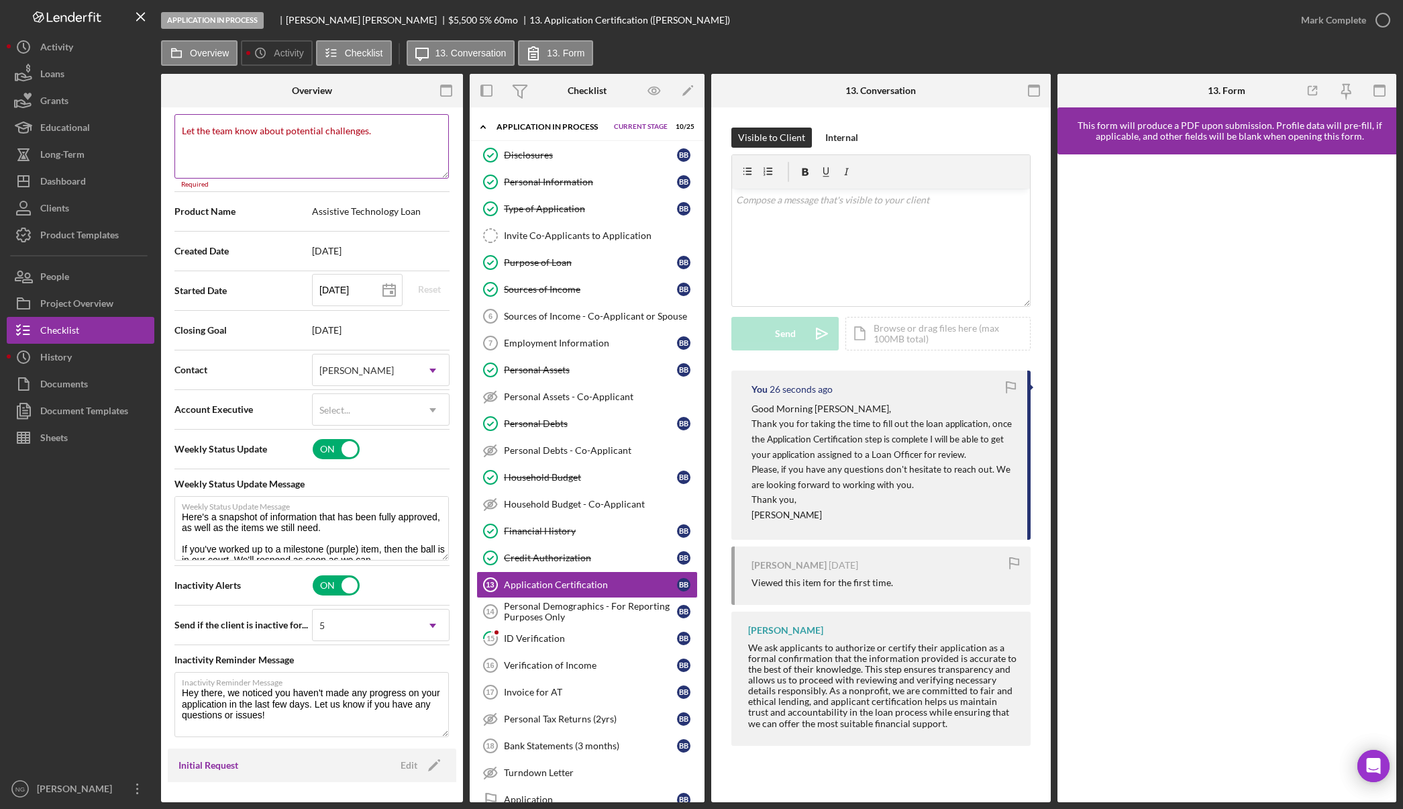
click at [400, 138] on textarea "Let the team know about potential challenges." at bounding box center [312, 146] width 275 height 64
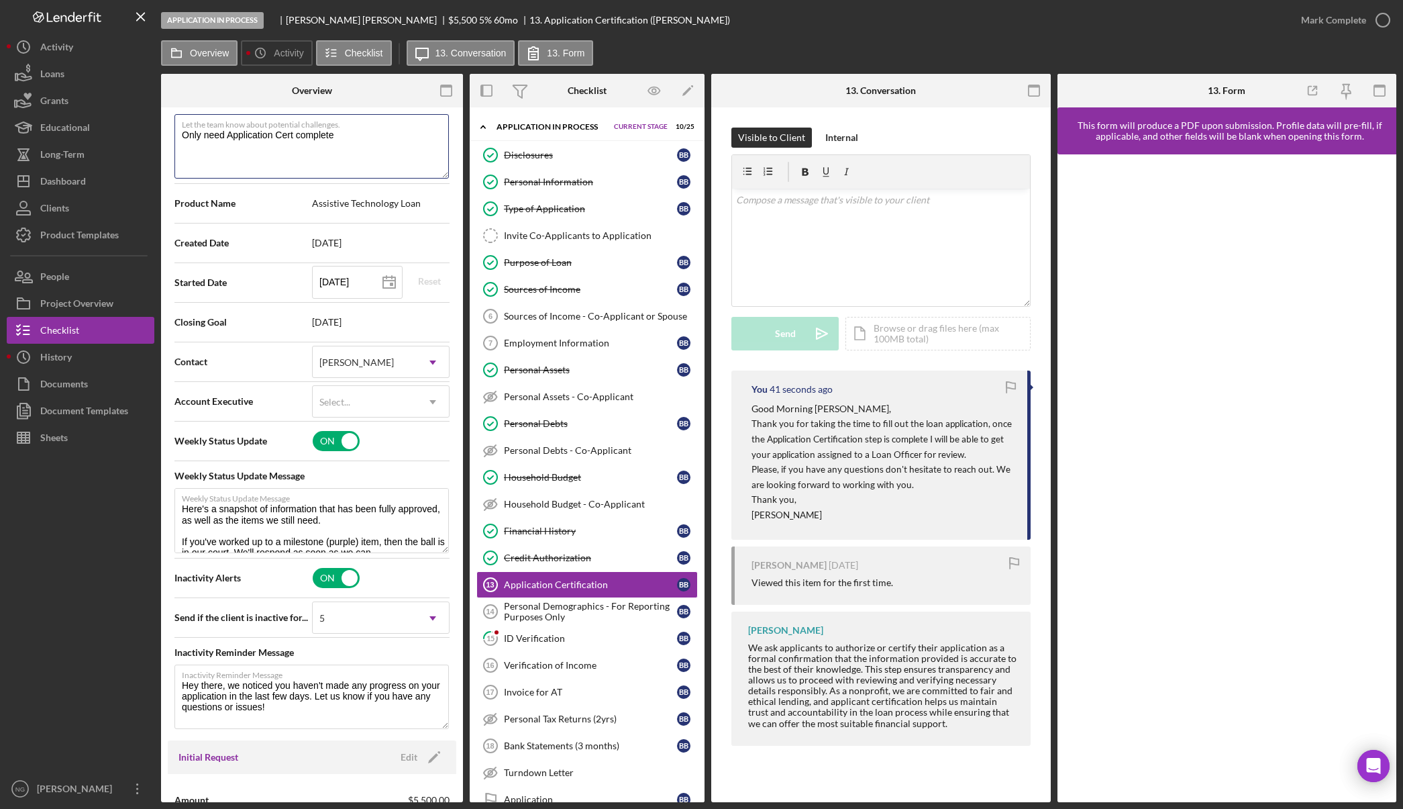
scroll to position [0, 0]
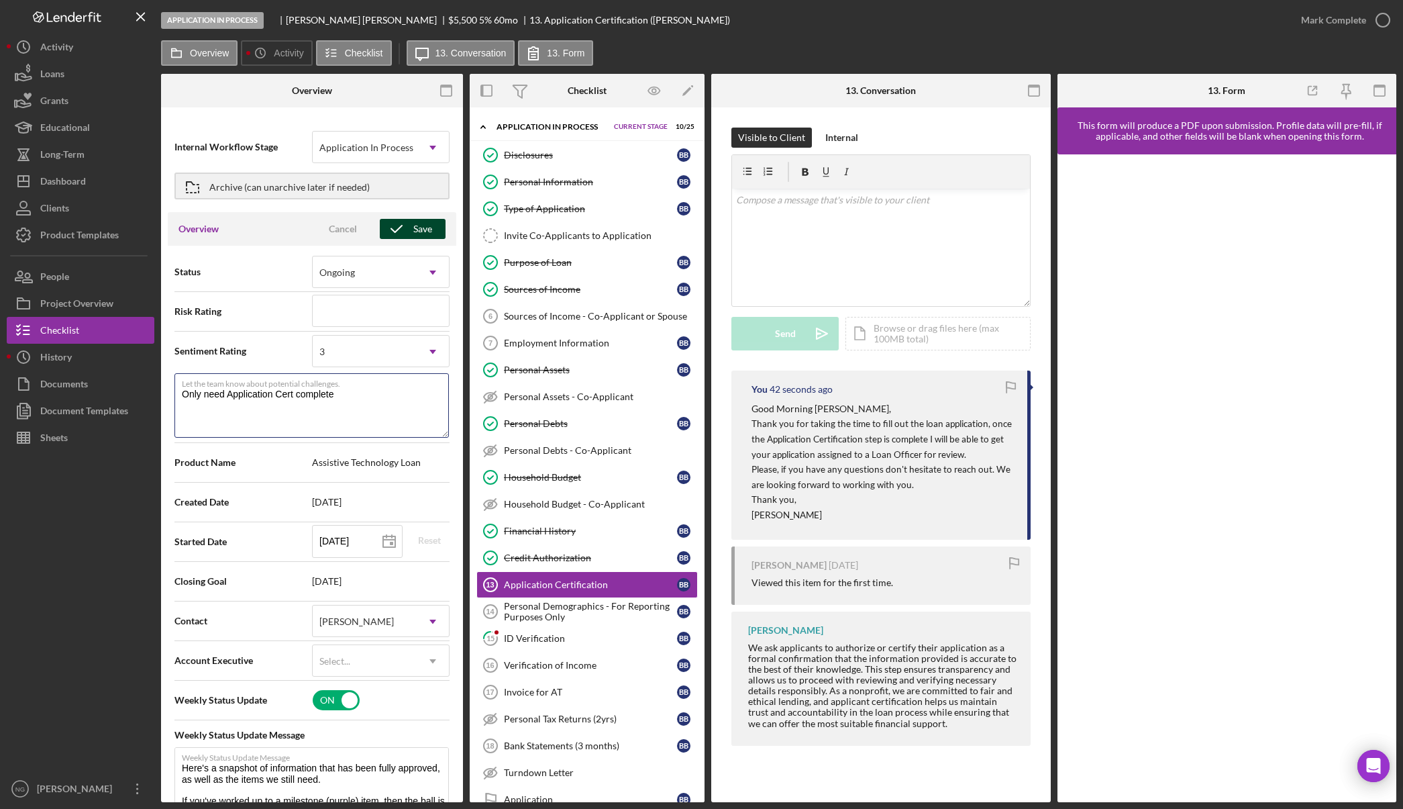
type textarea "Only need Application Cert complete"
click at [415, 221] on div "Save" at bounding box center [422, 229] width 19 height 20
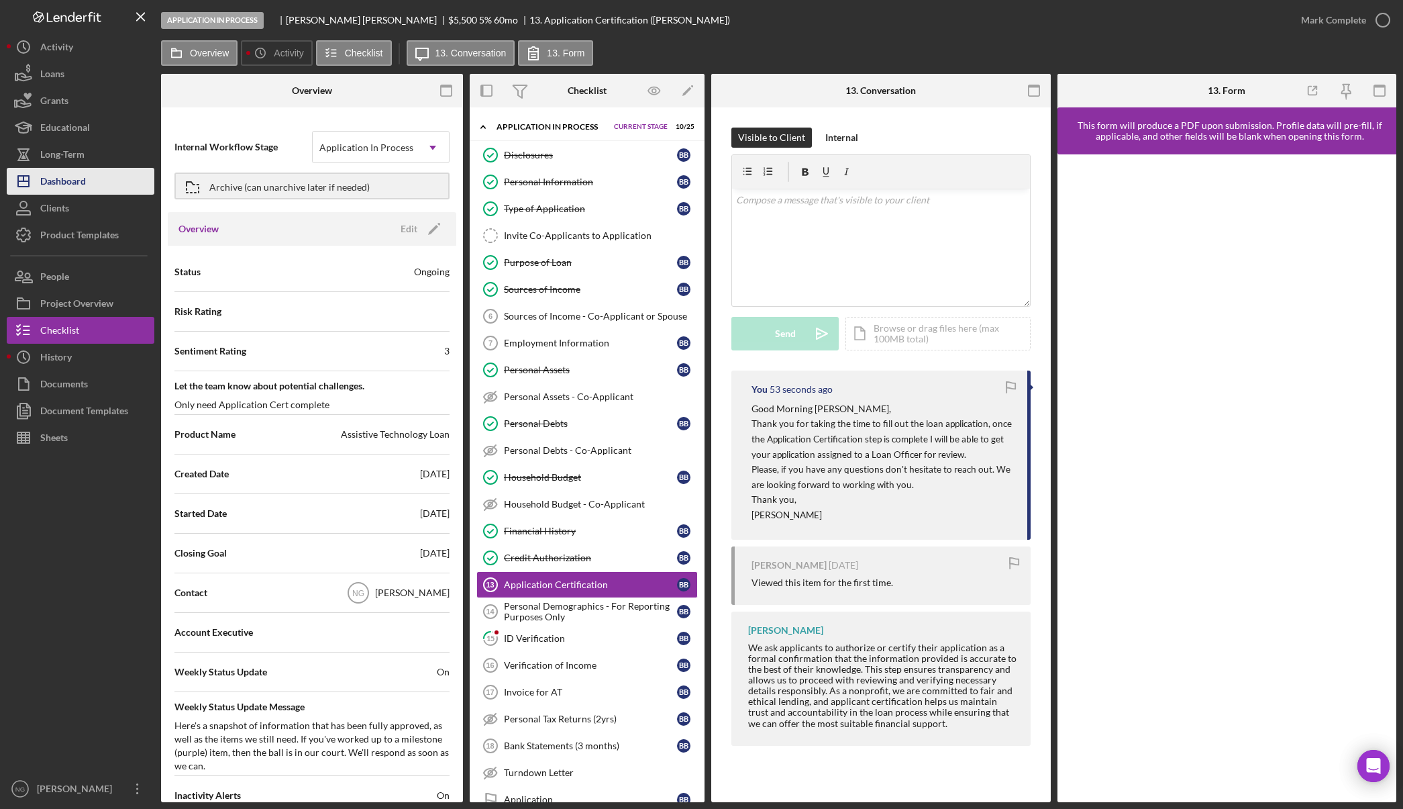
click at [87, 175] on button "Icon/Dashboard Dashboard" at bounding box center [81, 181] width 148 height 27
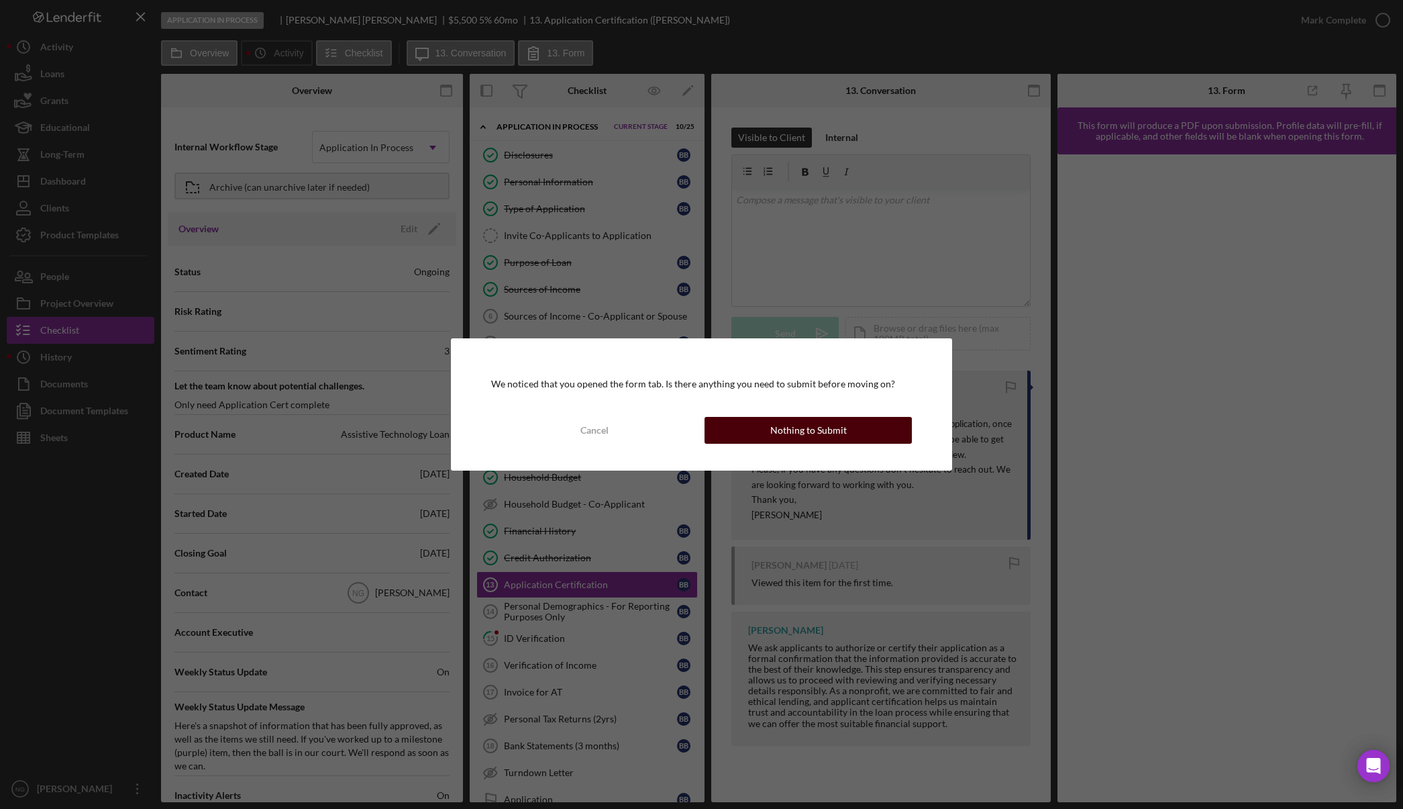
click at [852, 436] on button "Nothing to Submit" at bounding box center [808, 430] width 207 height 27
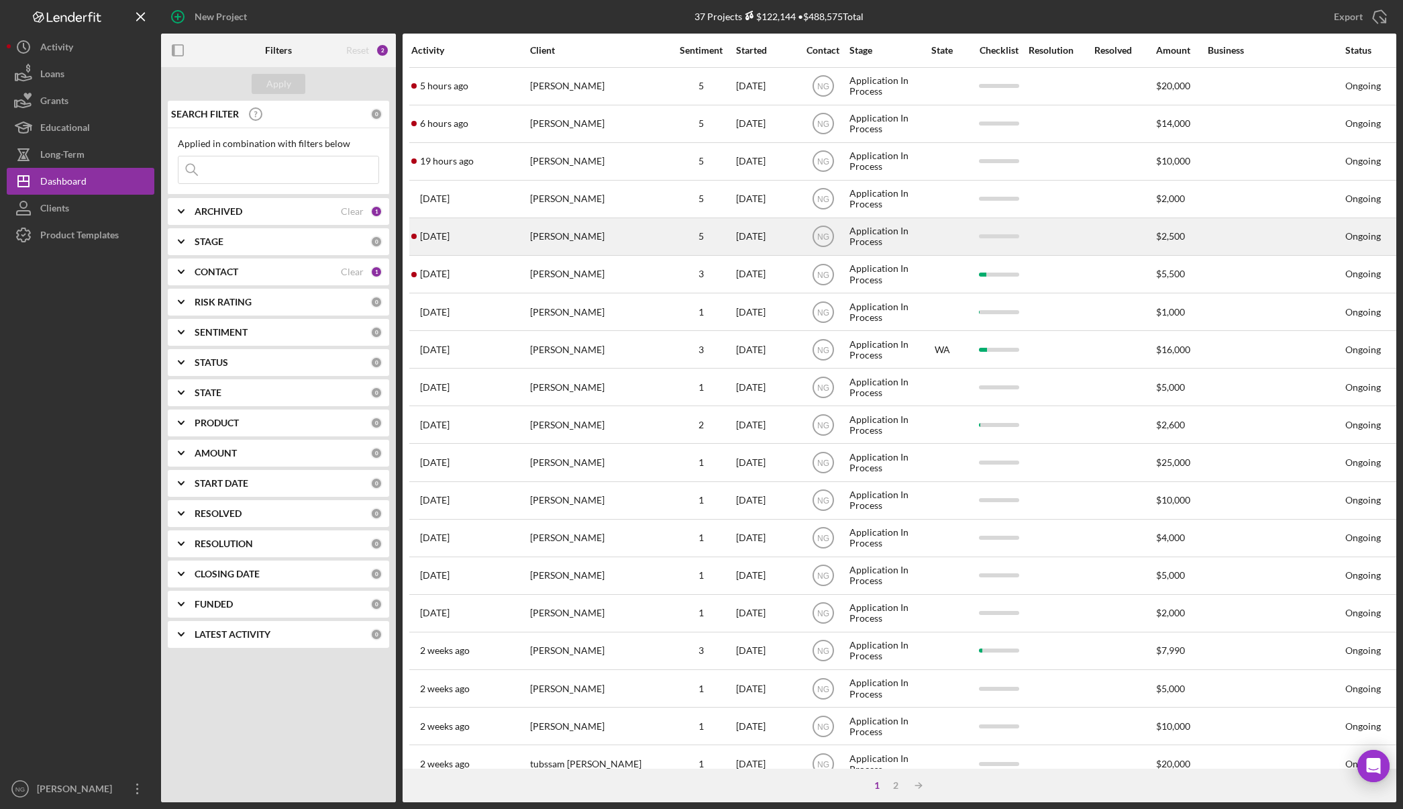
click at [578, 245] on div "[PERSON_NAME]" at bounding box center [597, 237] width 134 height 36
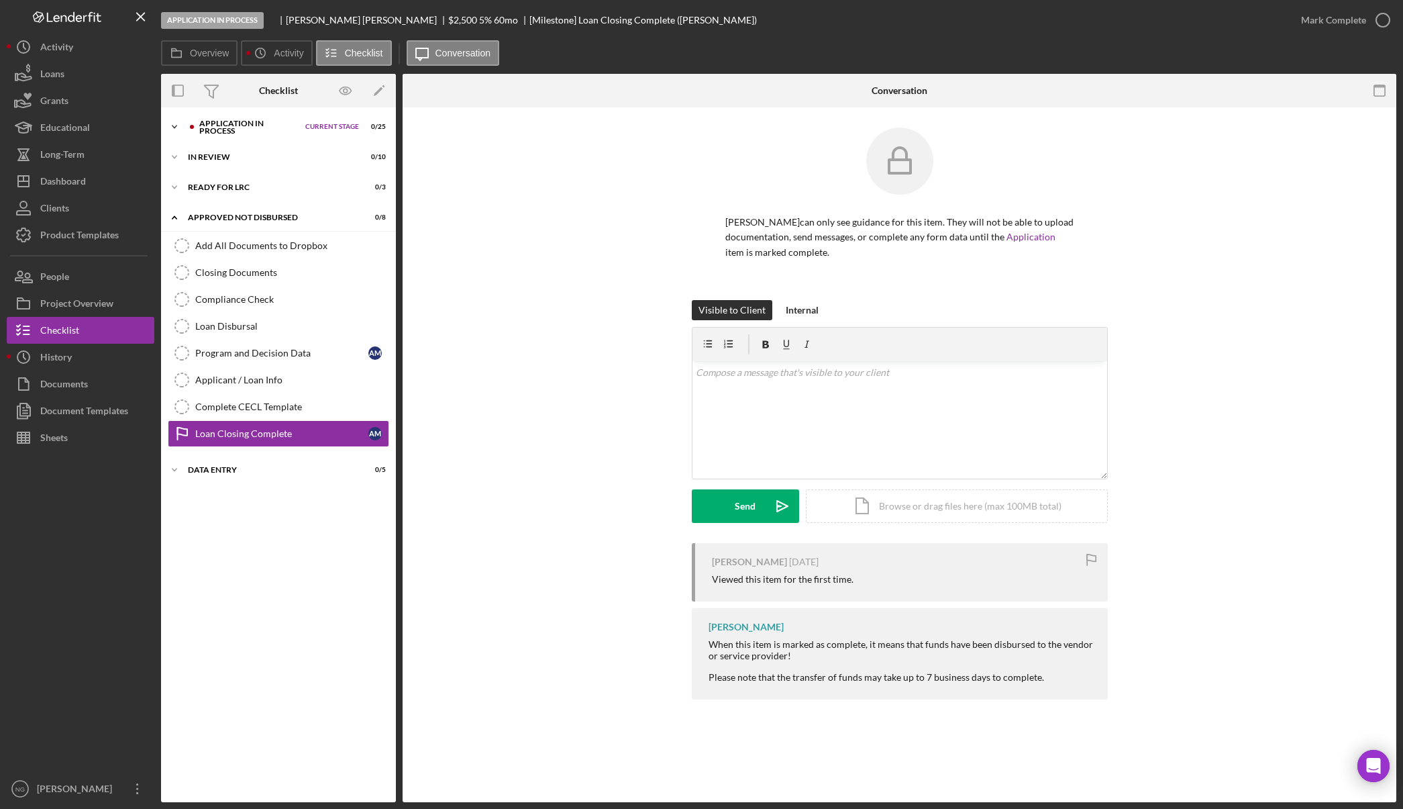
click at [225, 126] on div "Application In Process" at bounding box center [248, 126] width 99 height 15
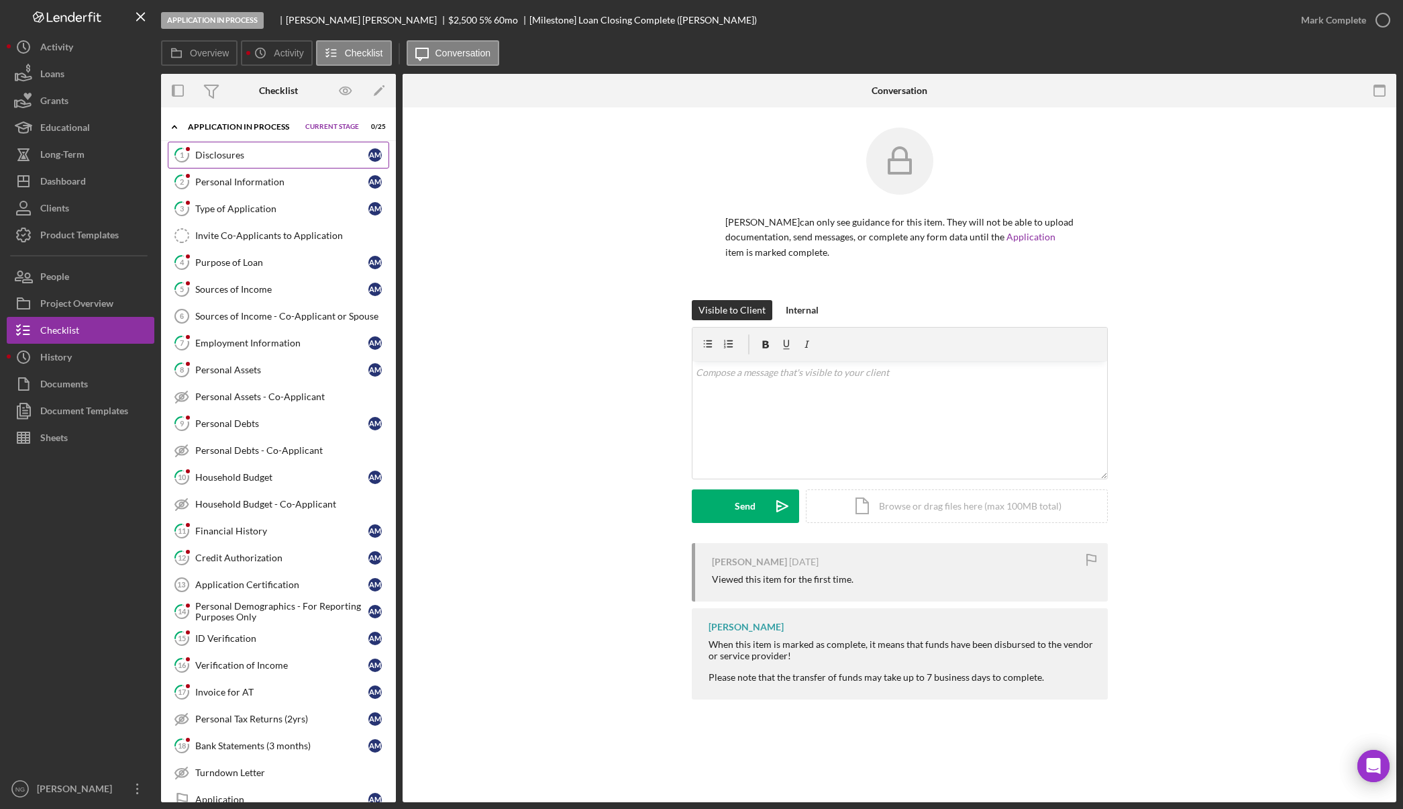
click at [242, 155] on div "Disclosures" at bounding box center [281, 155] width 173 height 11
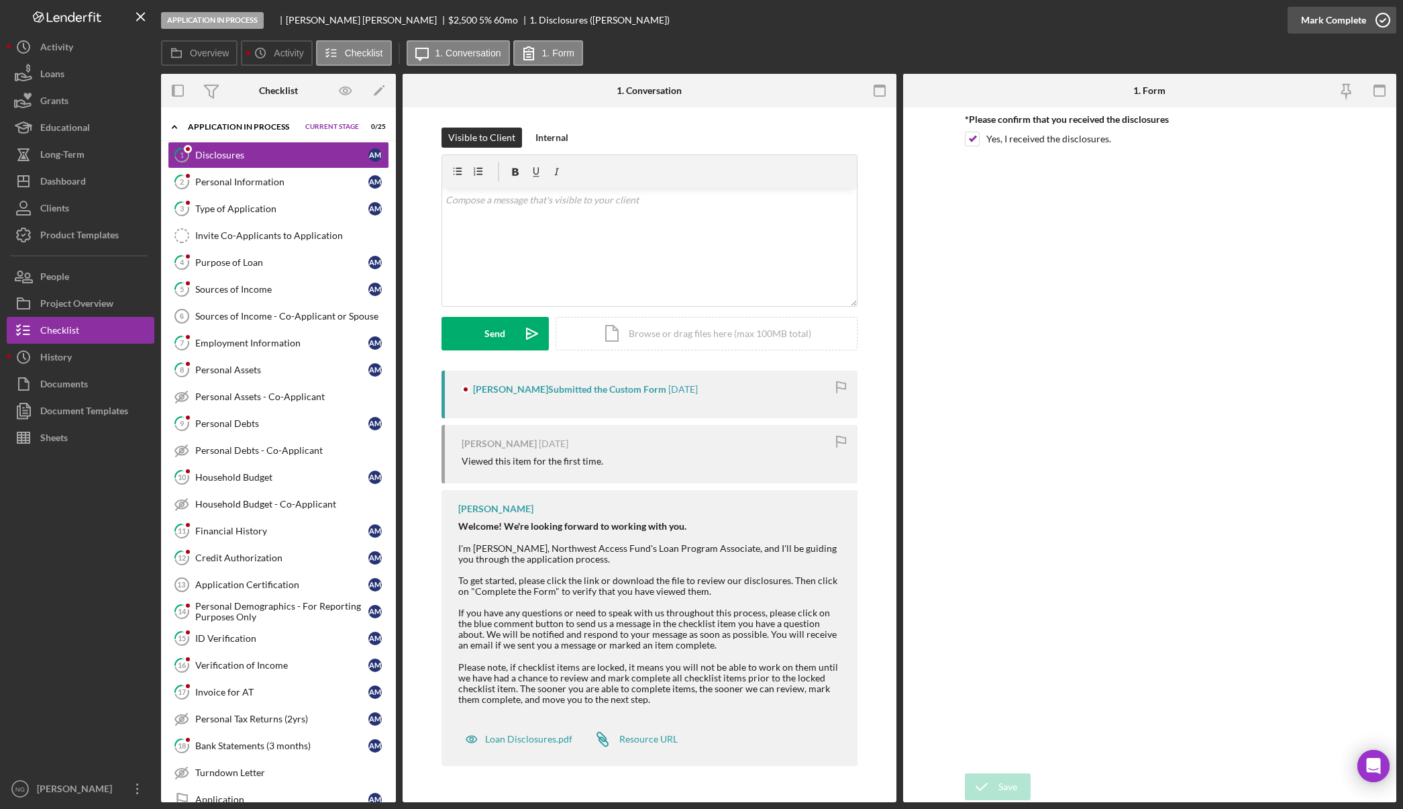
click at [1367, 21] on icon "button" at bounding box center [1384, 20] width 34 height 34
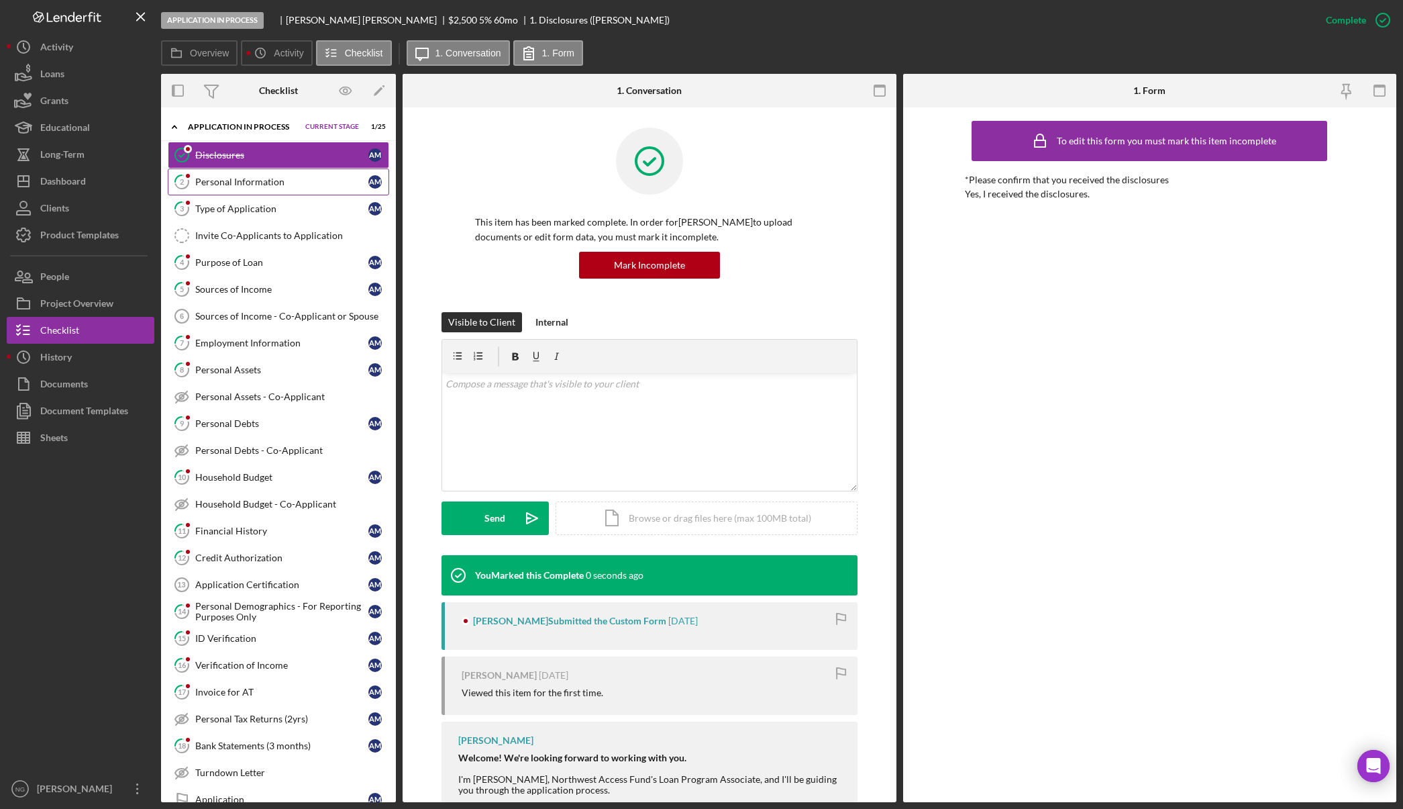
click at [270, 188] on link "2 Personal Information A M" at bounding box center [278, 181] width 221 height 27
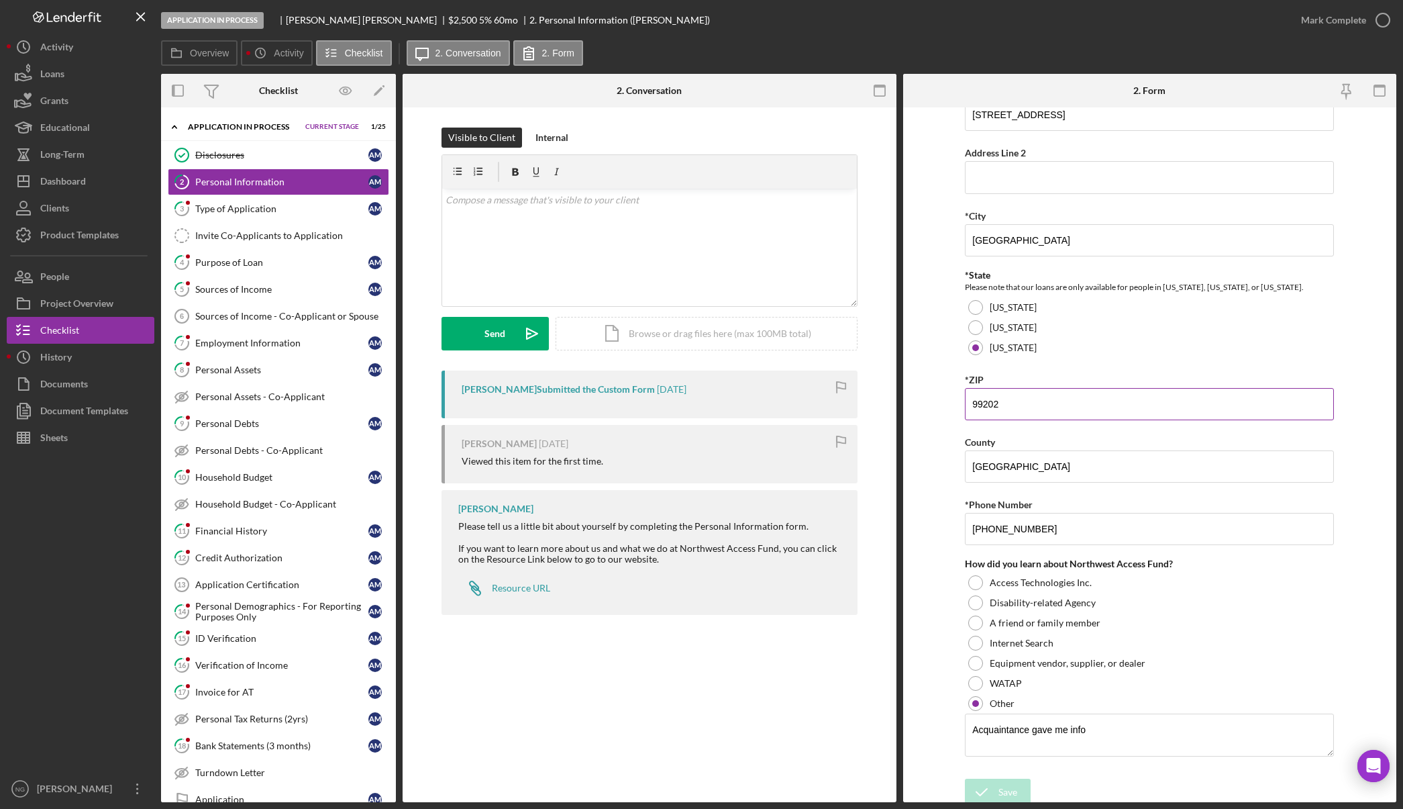
scroll to position [288, 0]
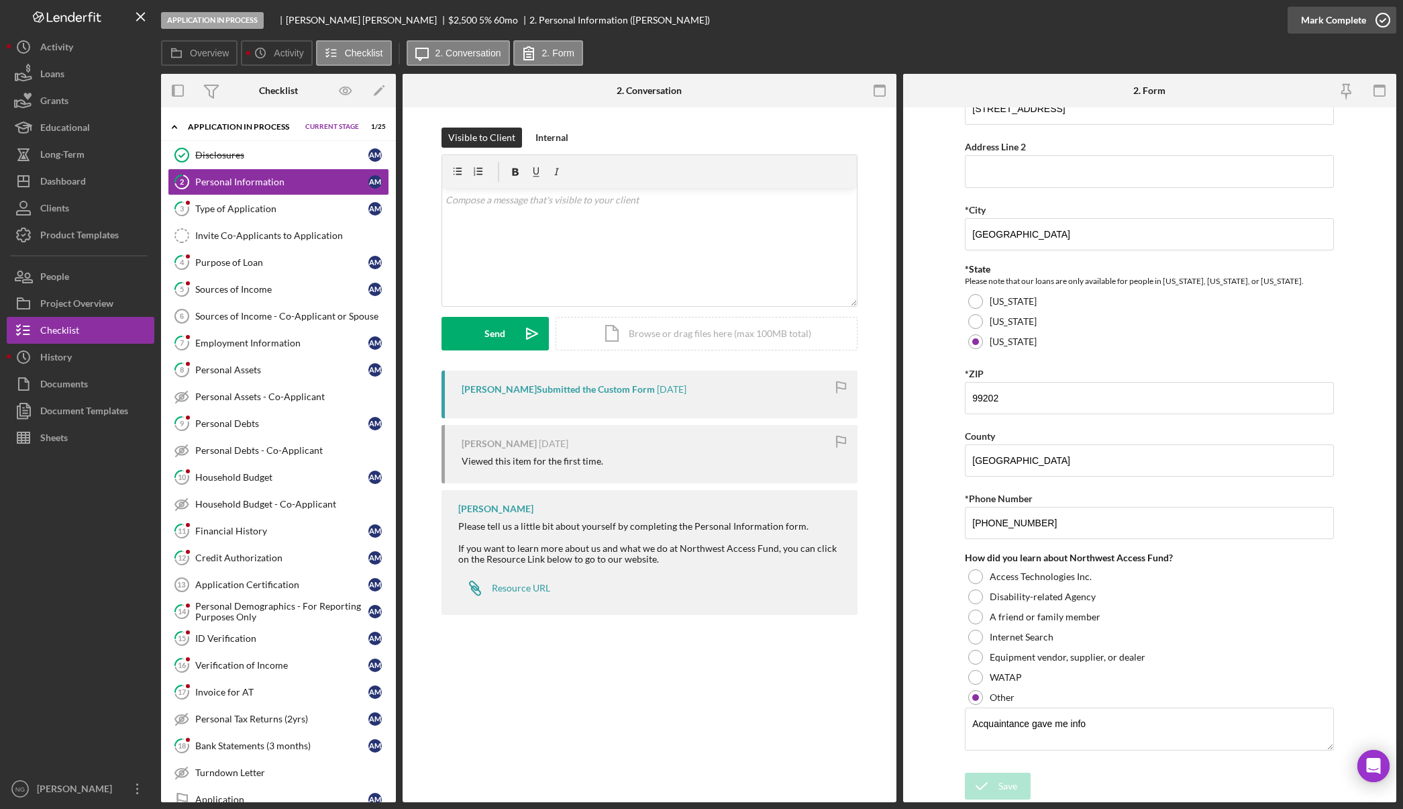
click at [1370, 19] on icon "button" at bounding box center [1384, 20] width 34 height 34
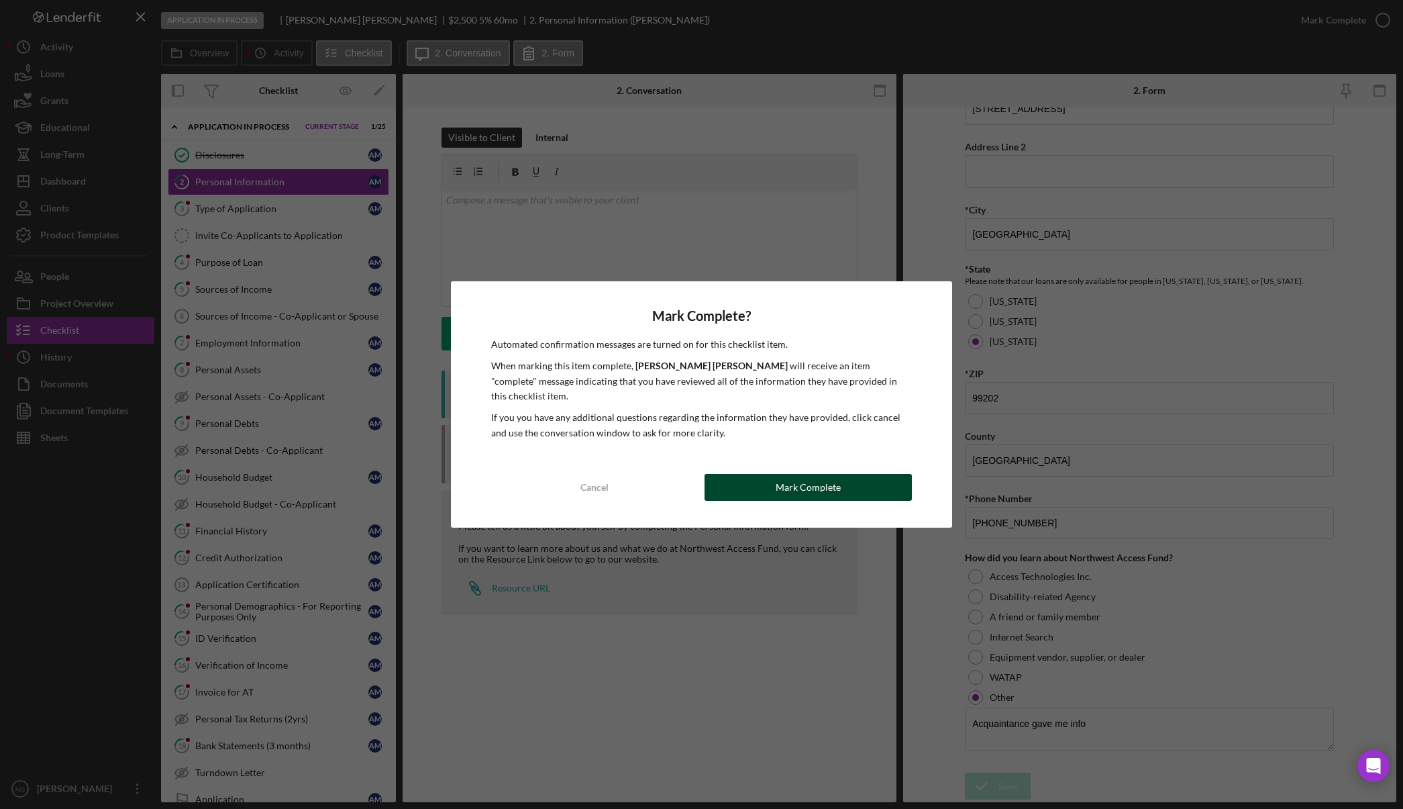
click at [818, 488] on div "Mark Complete" at bounding box center [808, 487] width 65 height 27
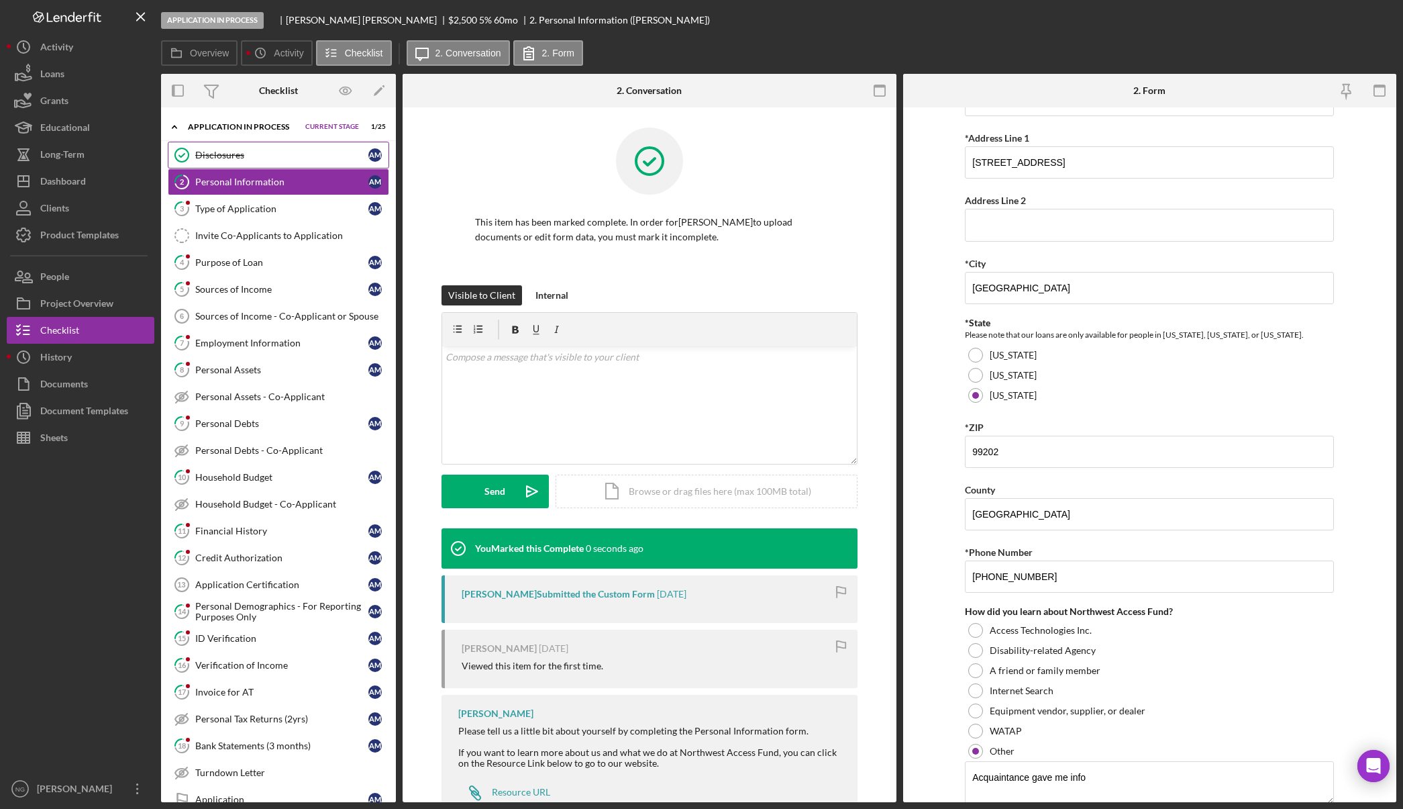
scroll to position [342, 0]
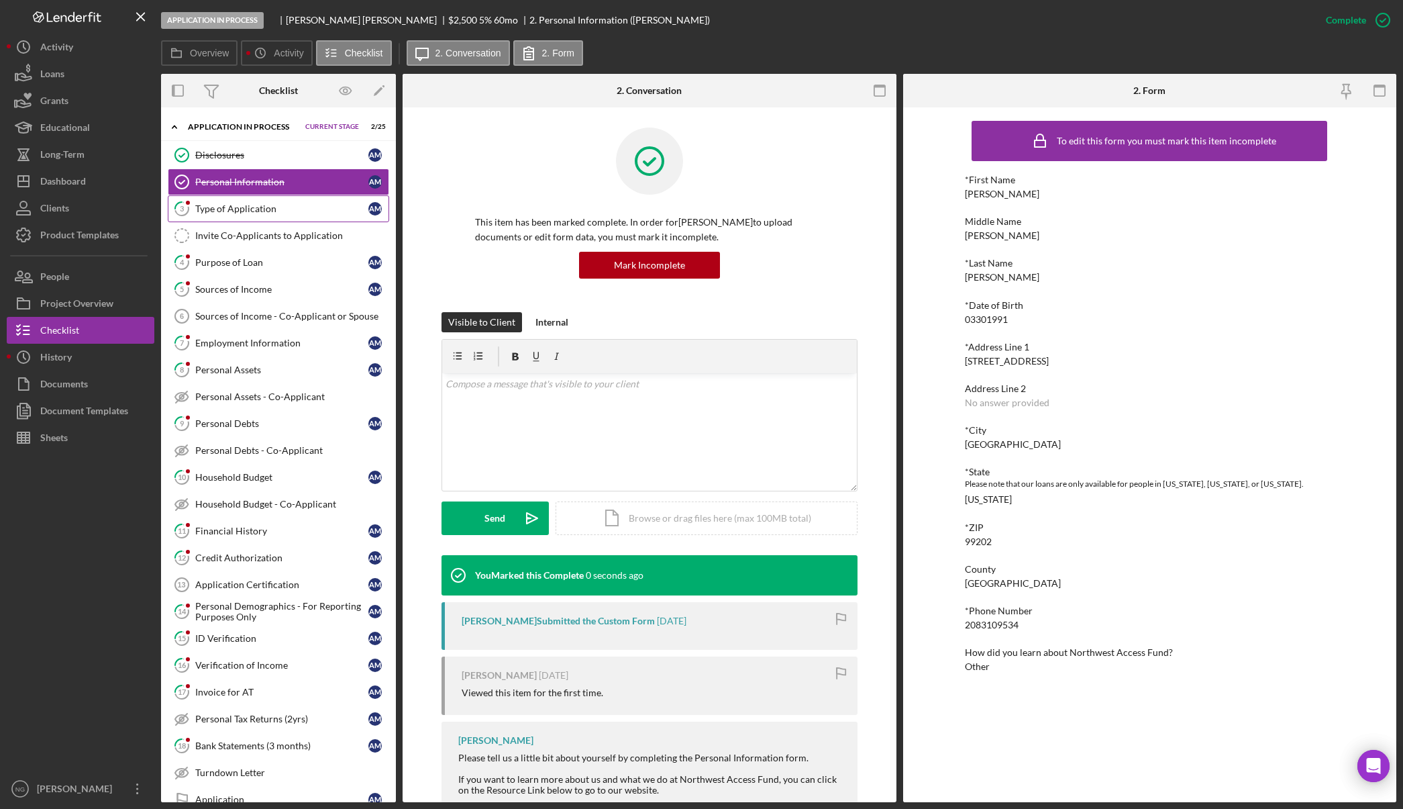
click at [210, 213] on div "Type of Application" at bounding box center [281, 208] width 173 height 11
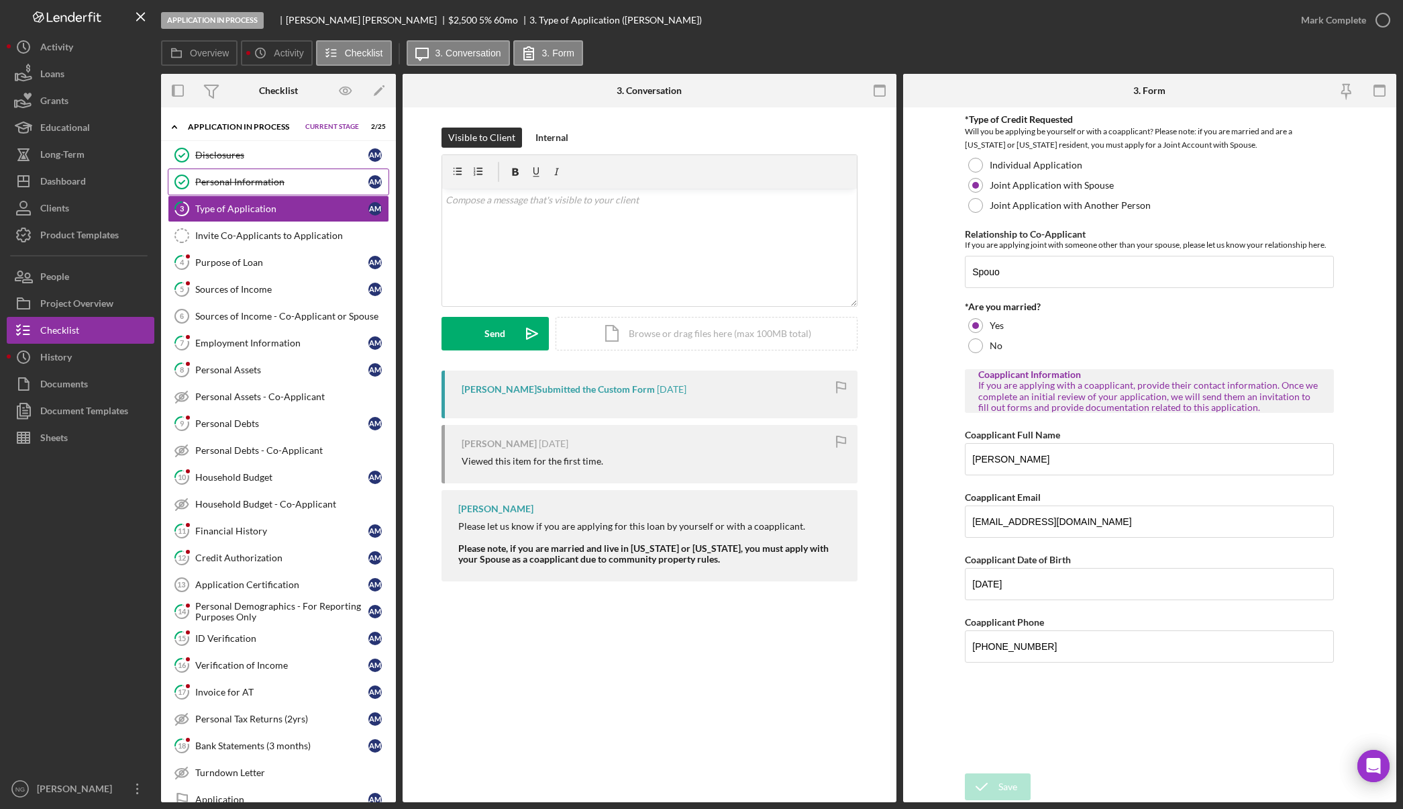
click at [208, 185] on div "Personal Information" at bounding box center [281, 182] width 173 height 11
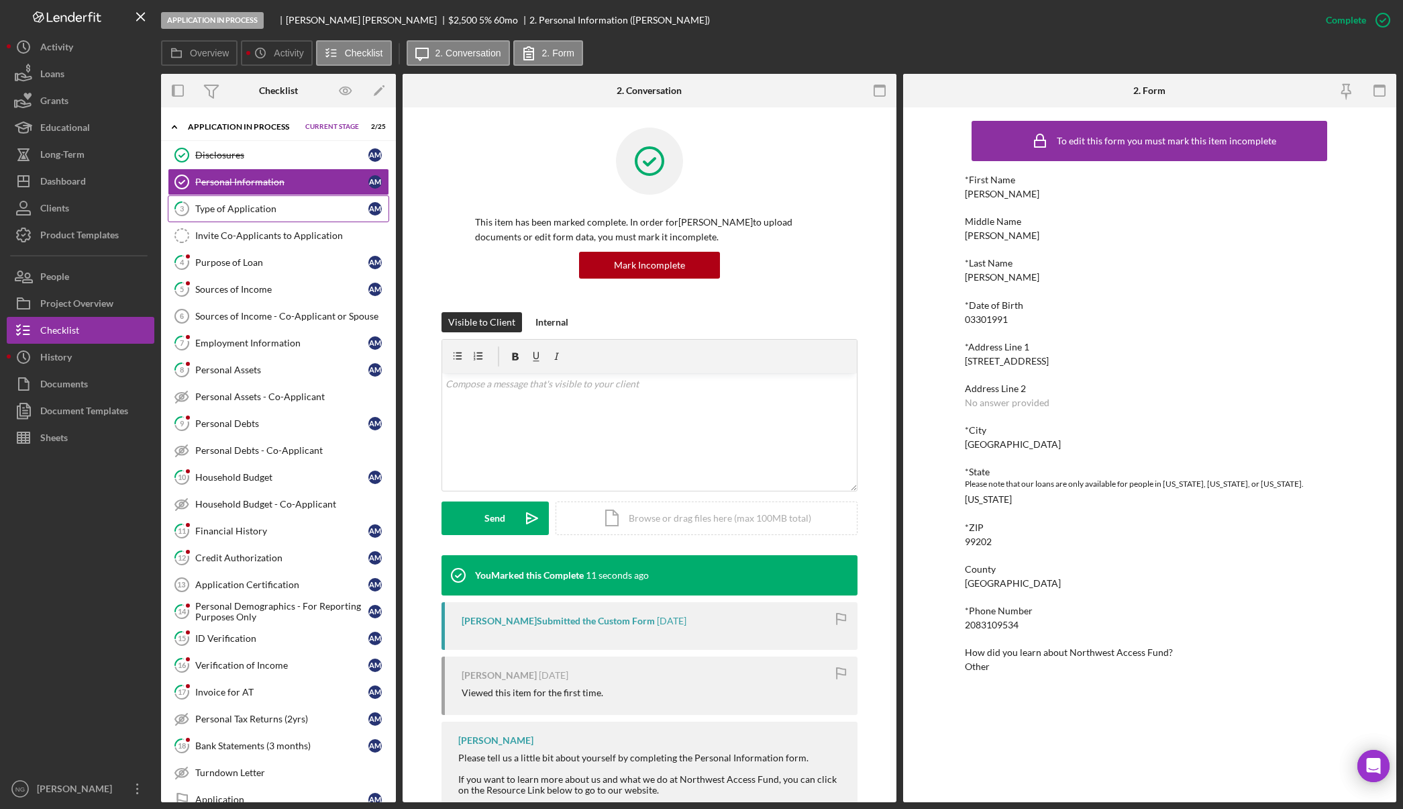
click at [220, 219] on link "3 Type of Application A M" at bounding box center [278, 208] width 221 height 27
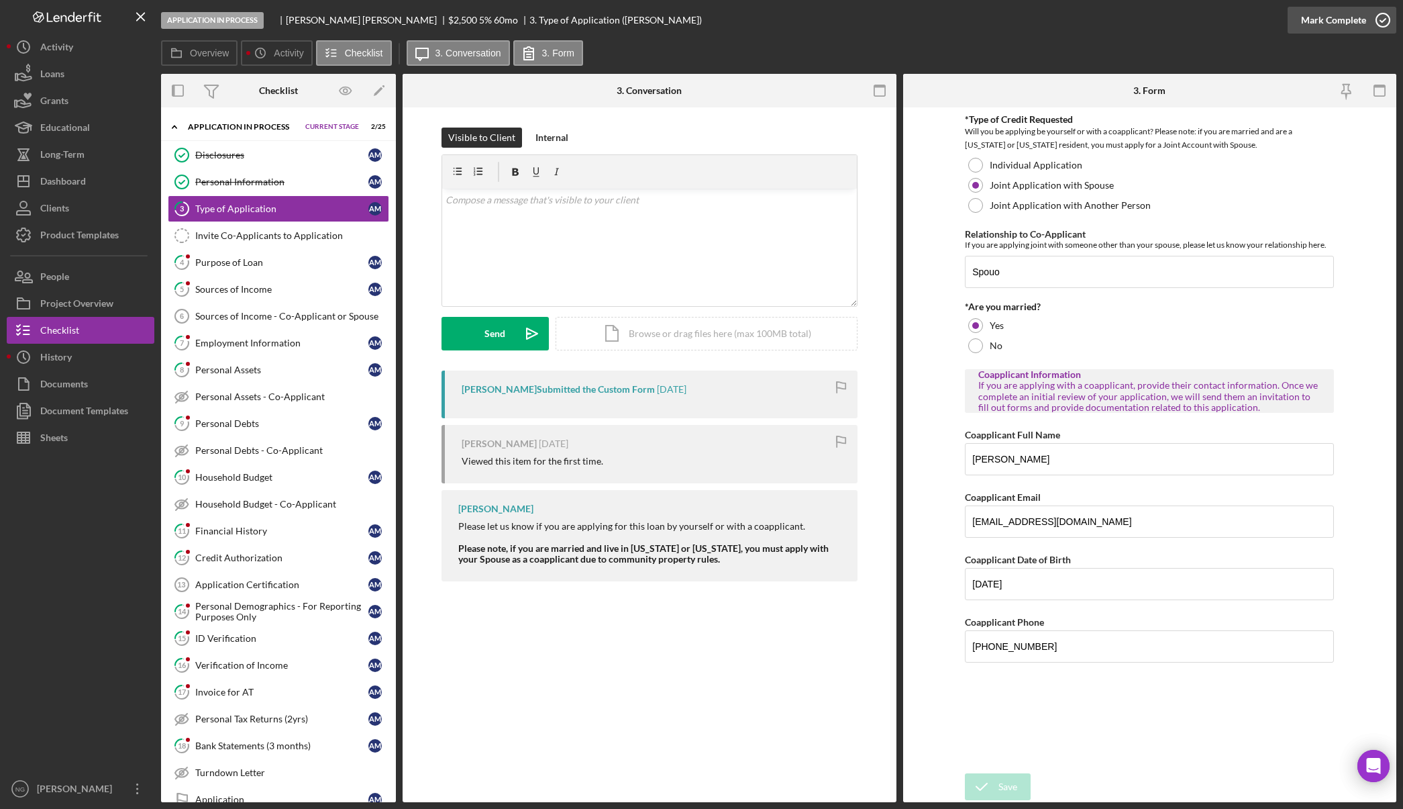
click at [1383, 19] on icon "button" at bounding box center [1384, 20] width 34 height 34
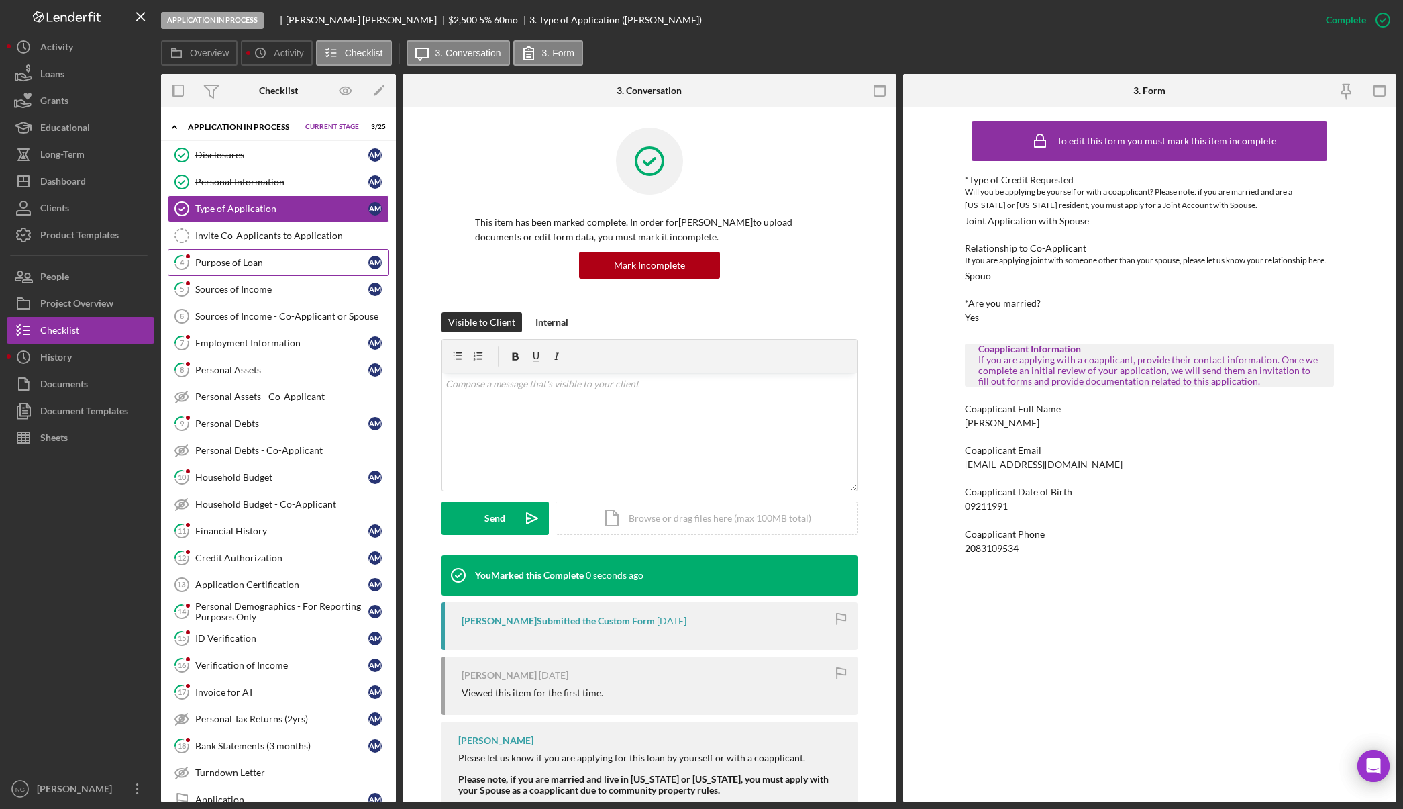
click at [233, 267] on div "Purpose of Loan" at bounding box center [281, 262] width 173 height 11
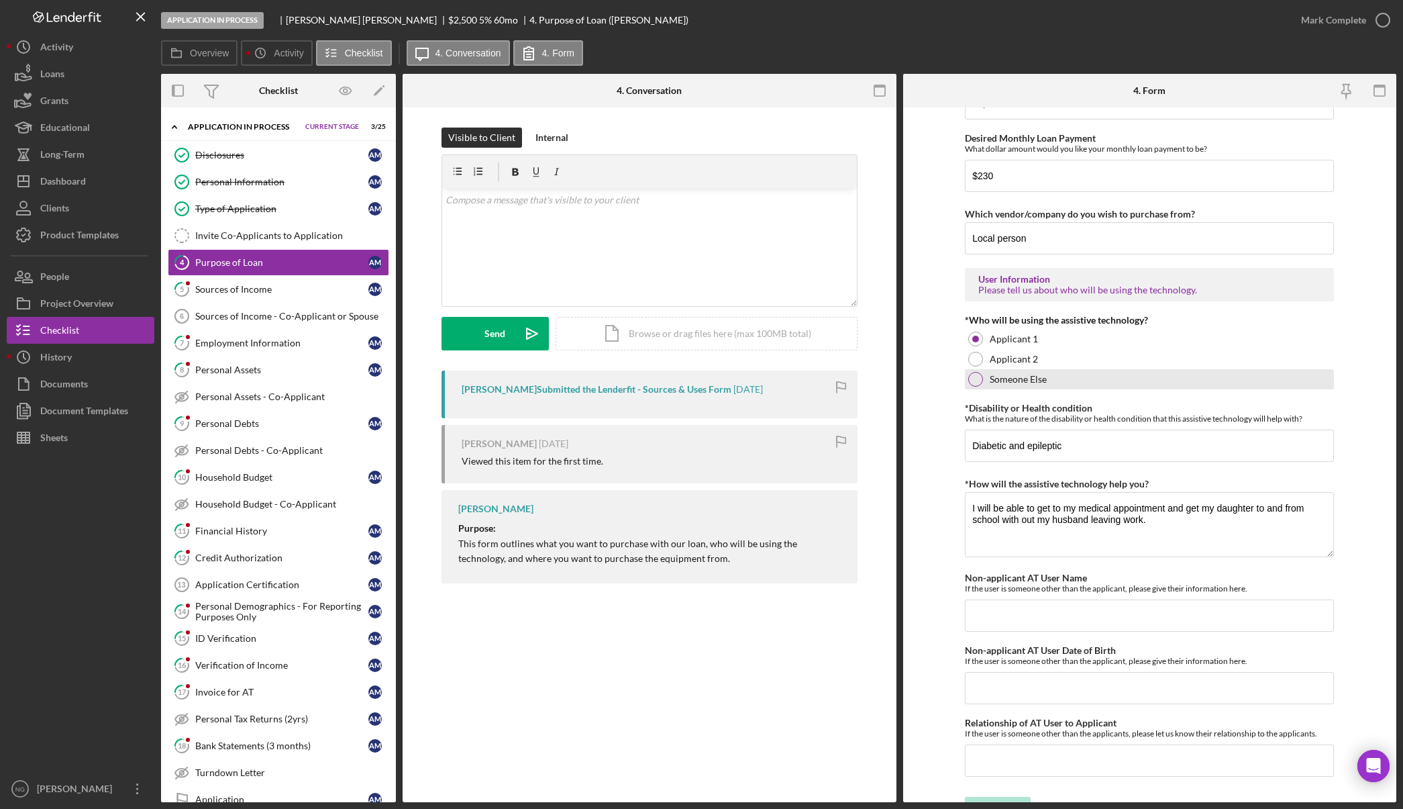
scroll to position [925, 0]
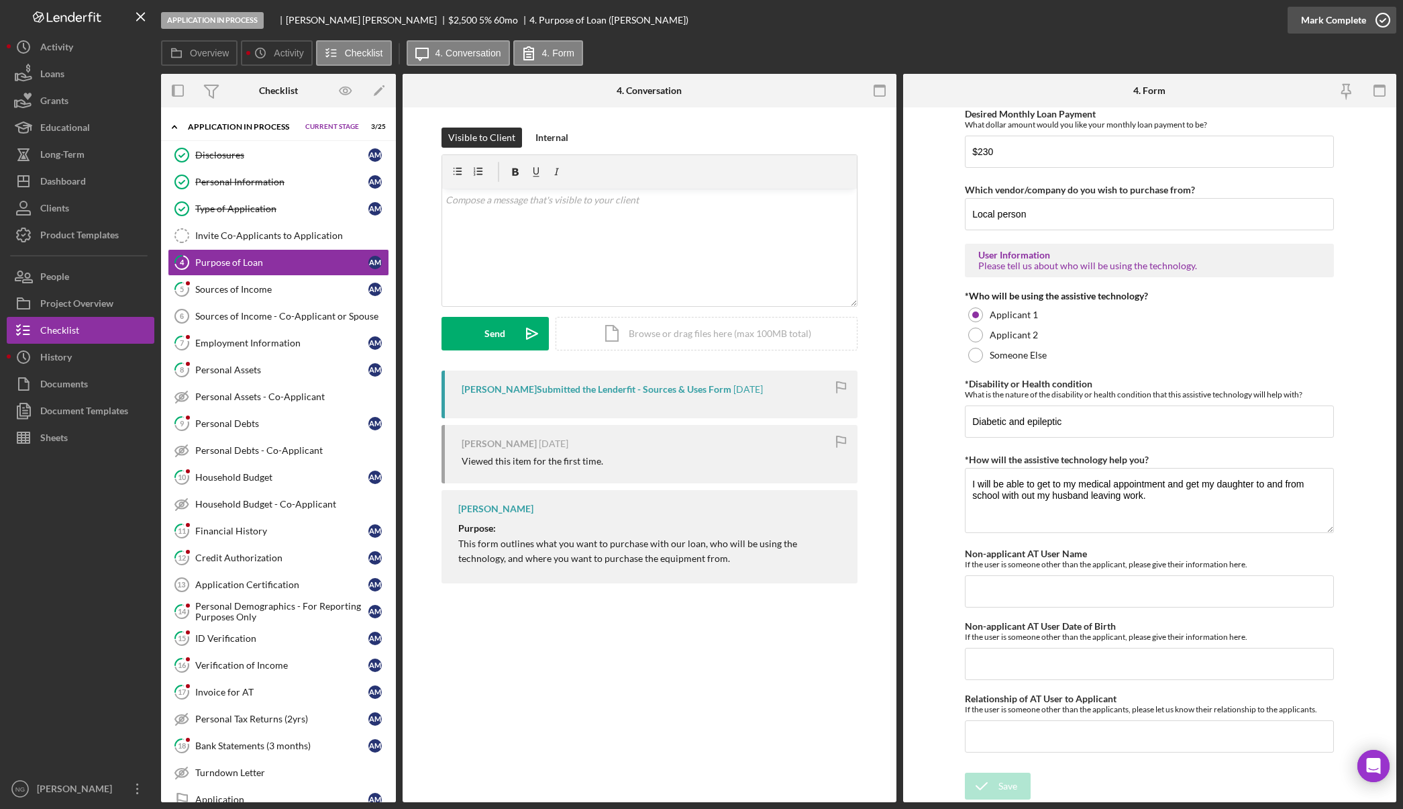
click at [1380, 29] on icon "button" at bounding box center [1384, 20] width 34 height 34
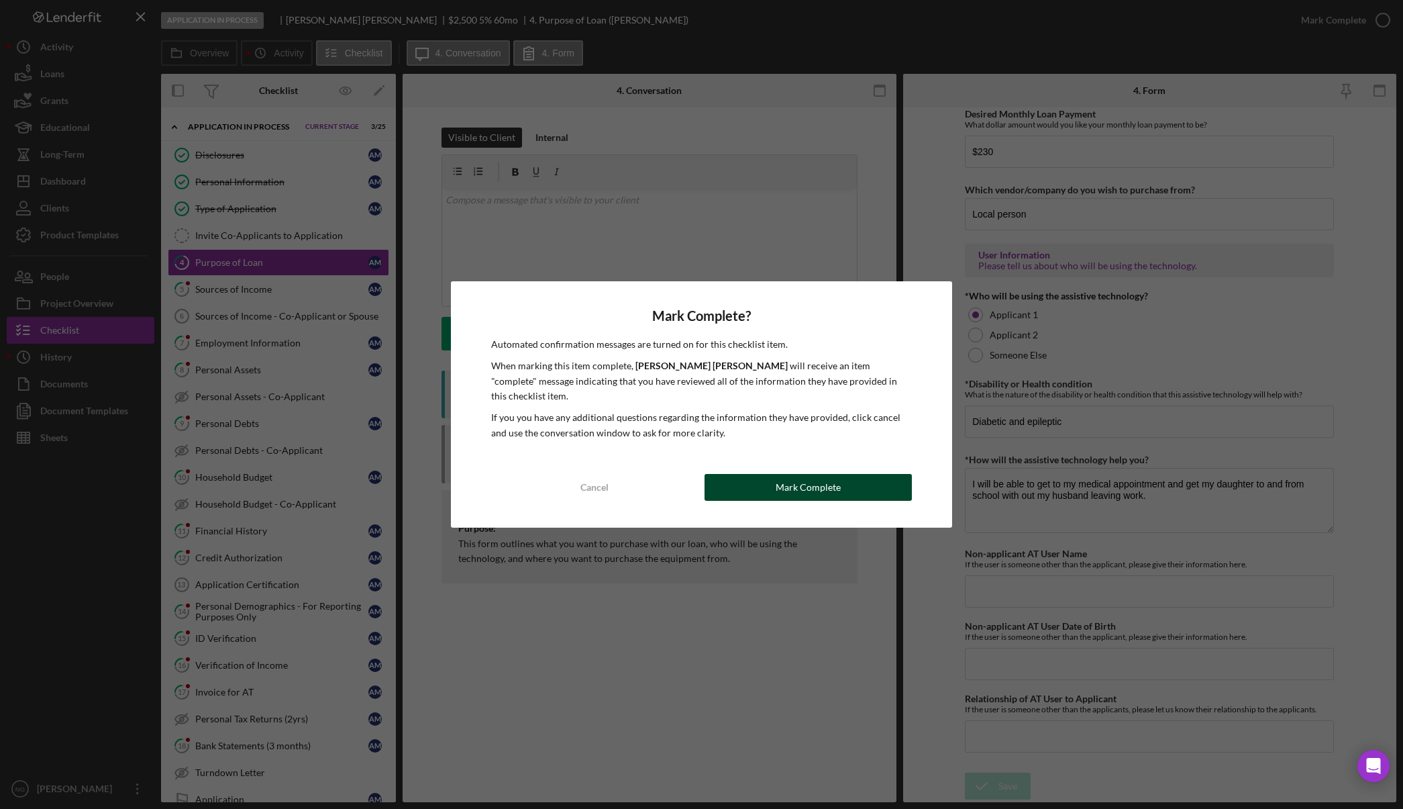
click at [818, 486] on div "Mark Complete" at bounding box center [808, 487] width 65 height 27
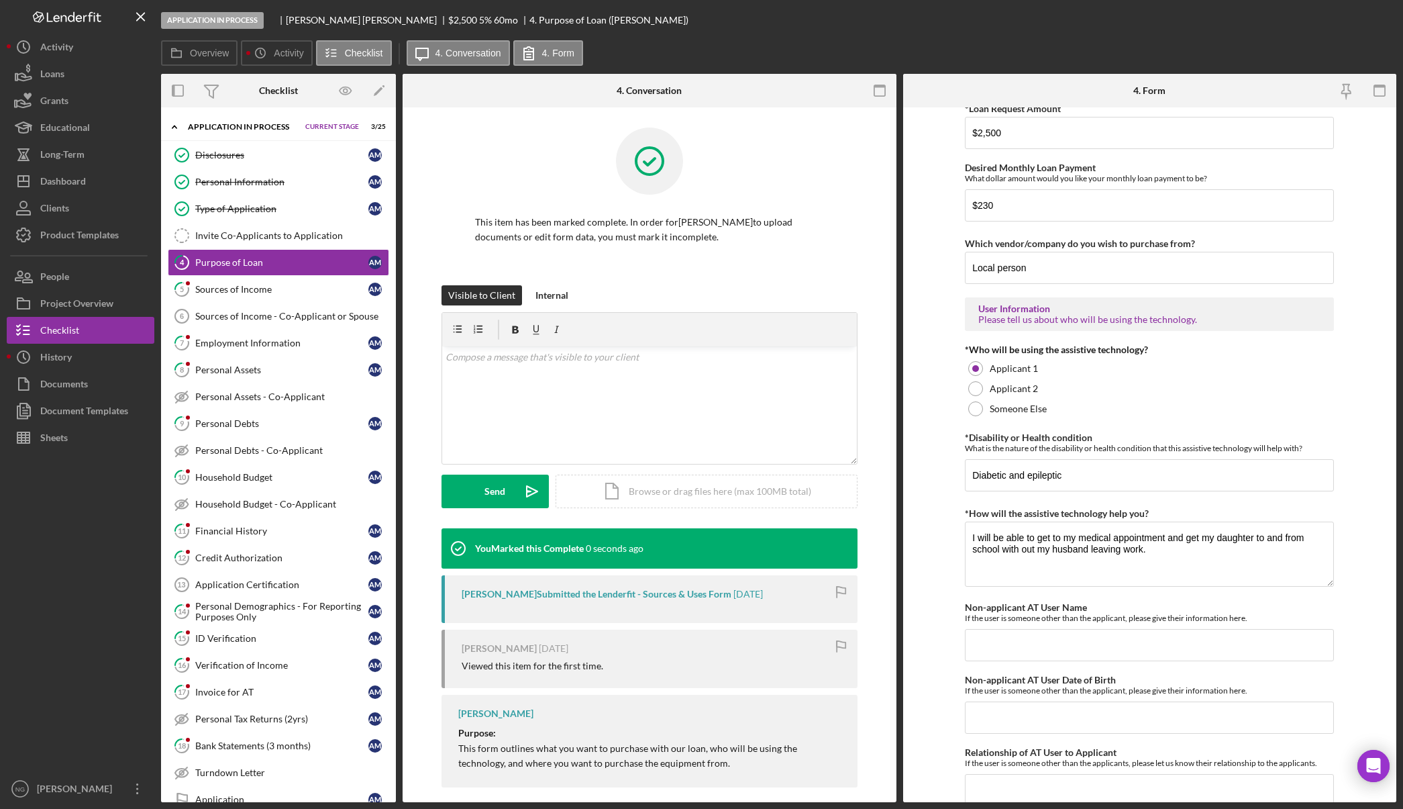
scroll to position [979, 0]
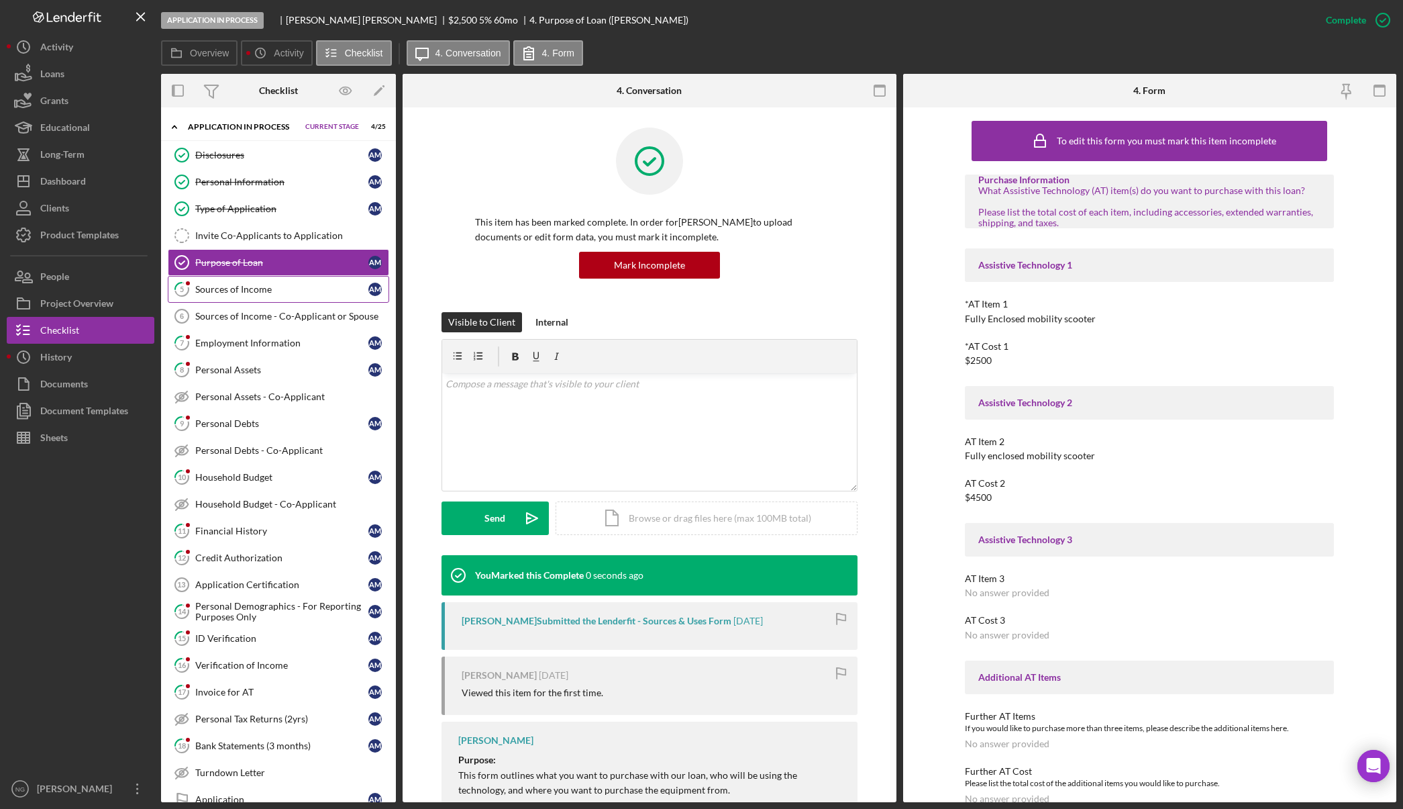
click at [244, 296] on link "5 Sources of Income A M" at bounding box center [278, 289] width 221 height 27
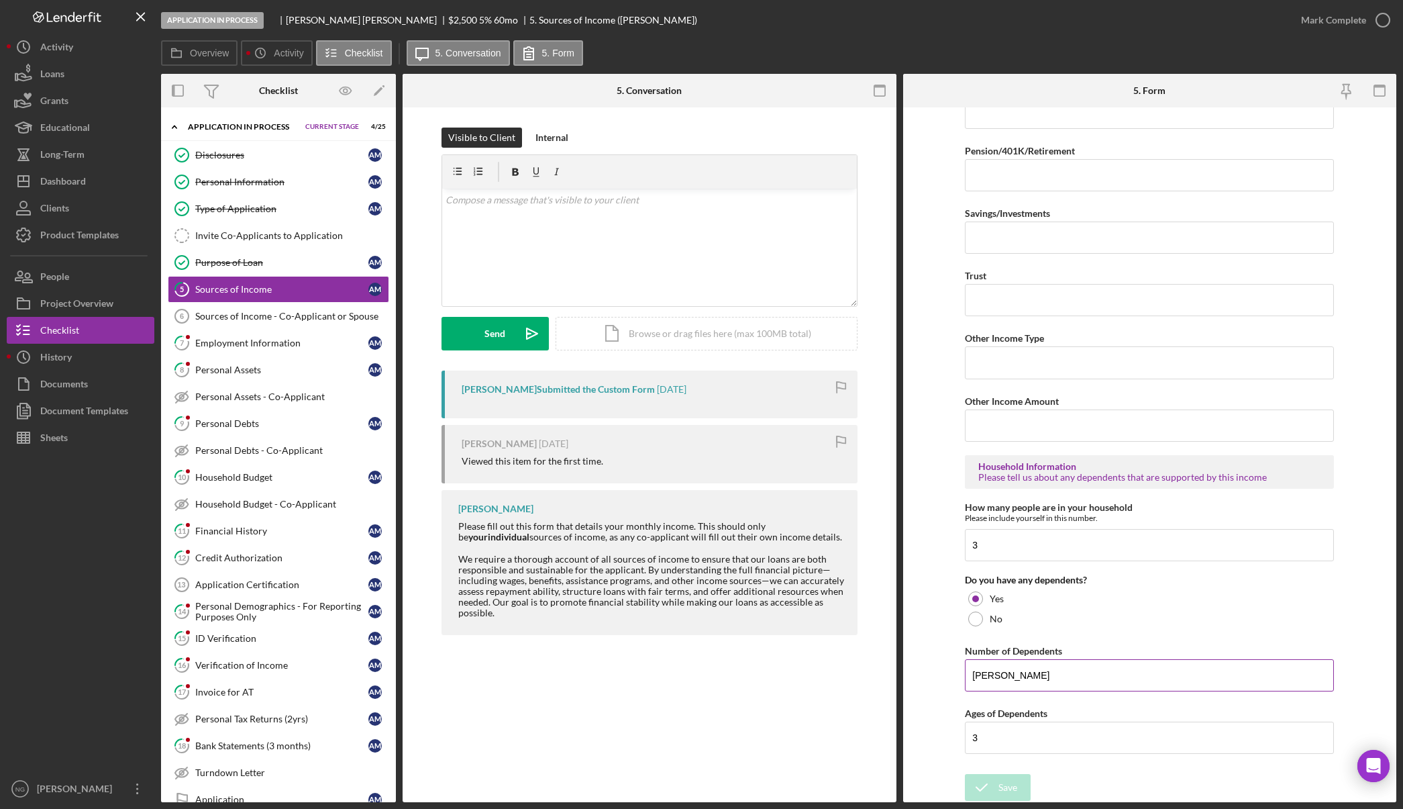
scroll to position [477, 0]
click at [1373, 26] on icon "button" at bounding box center [1384, 20] width 34 height 34
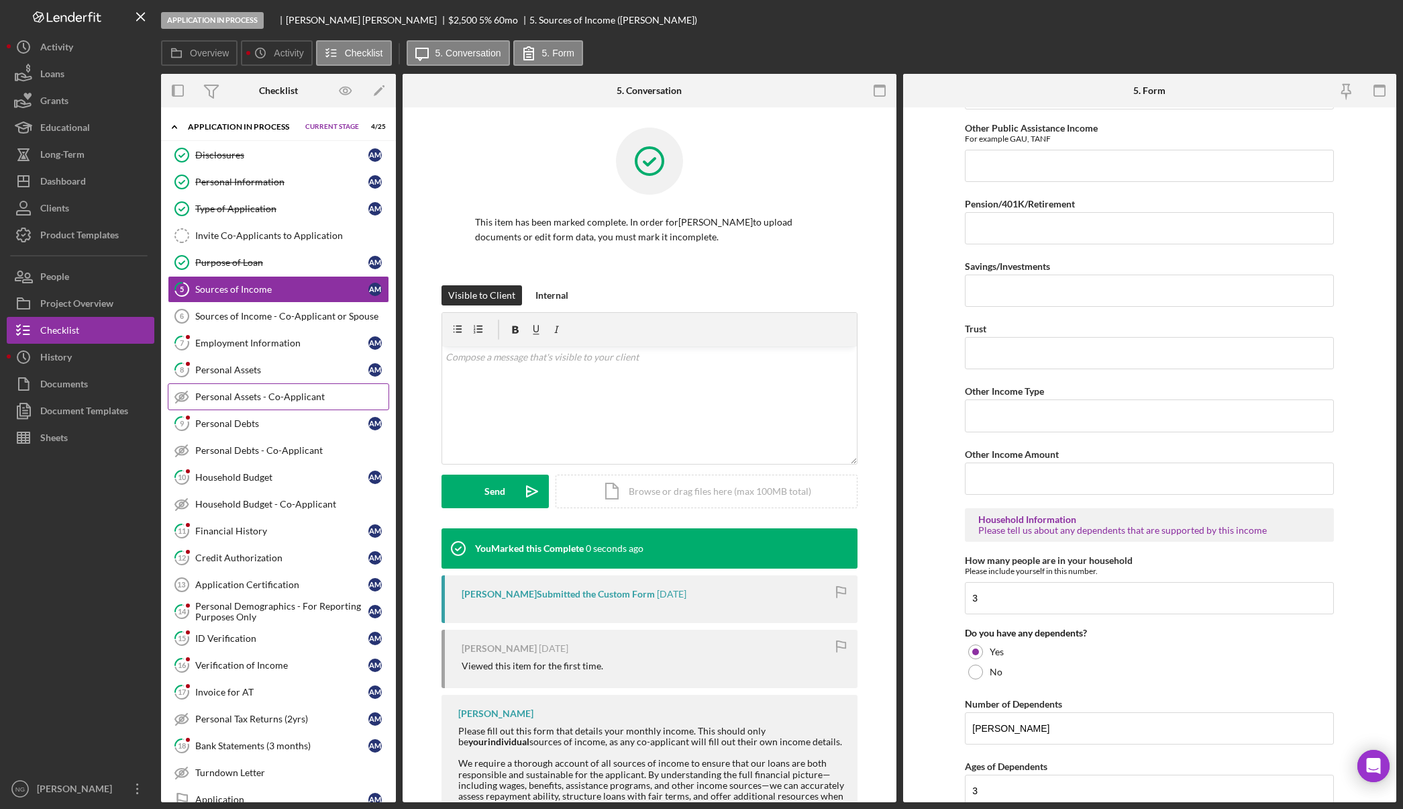
scroll to position [530, 0]
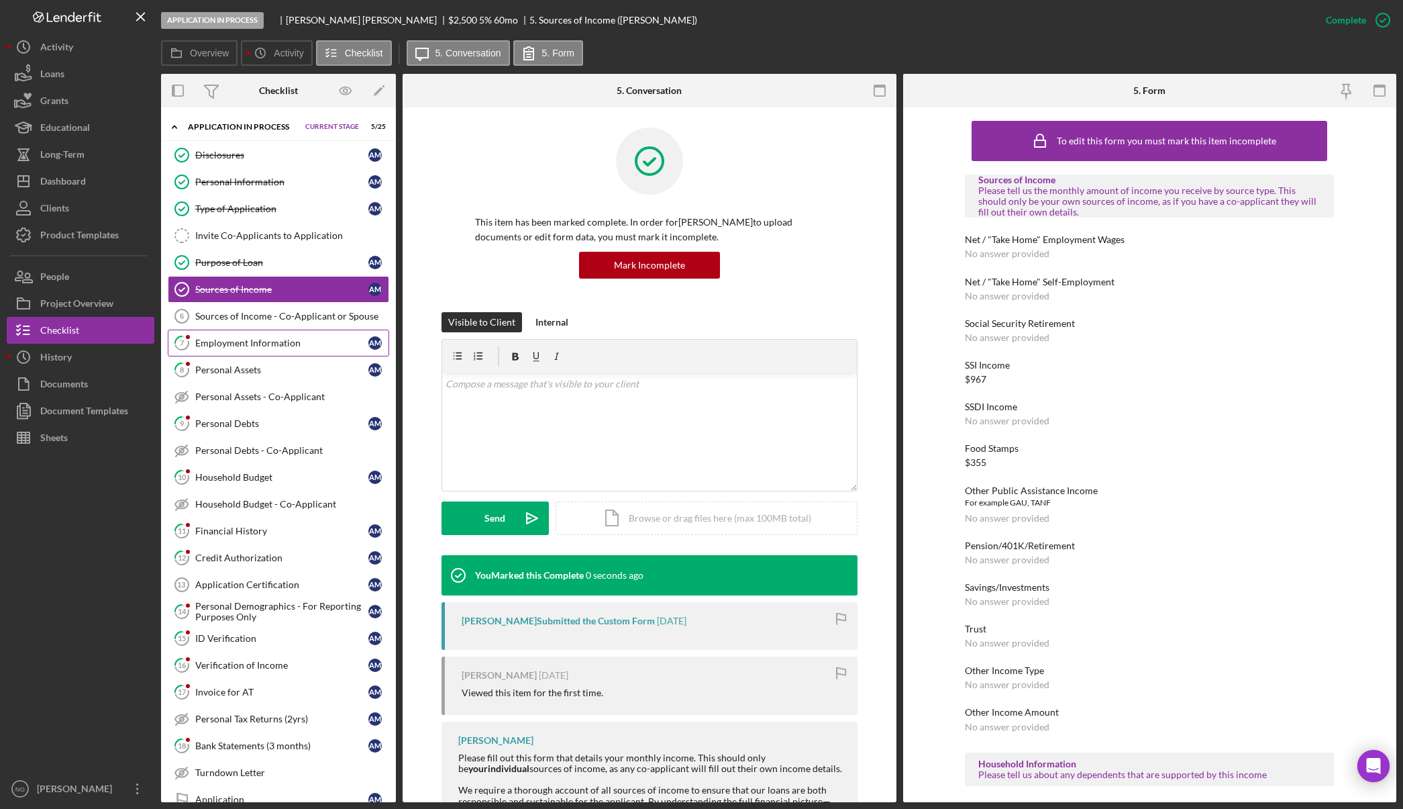
click at [265, 346] on div "Employment Information" at bounding box center [281, 343] width 173 height 11
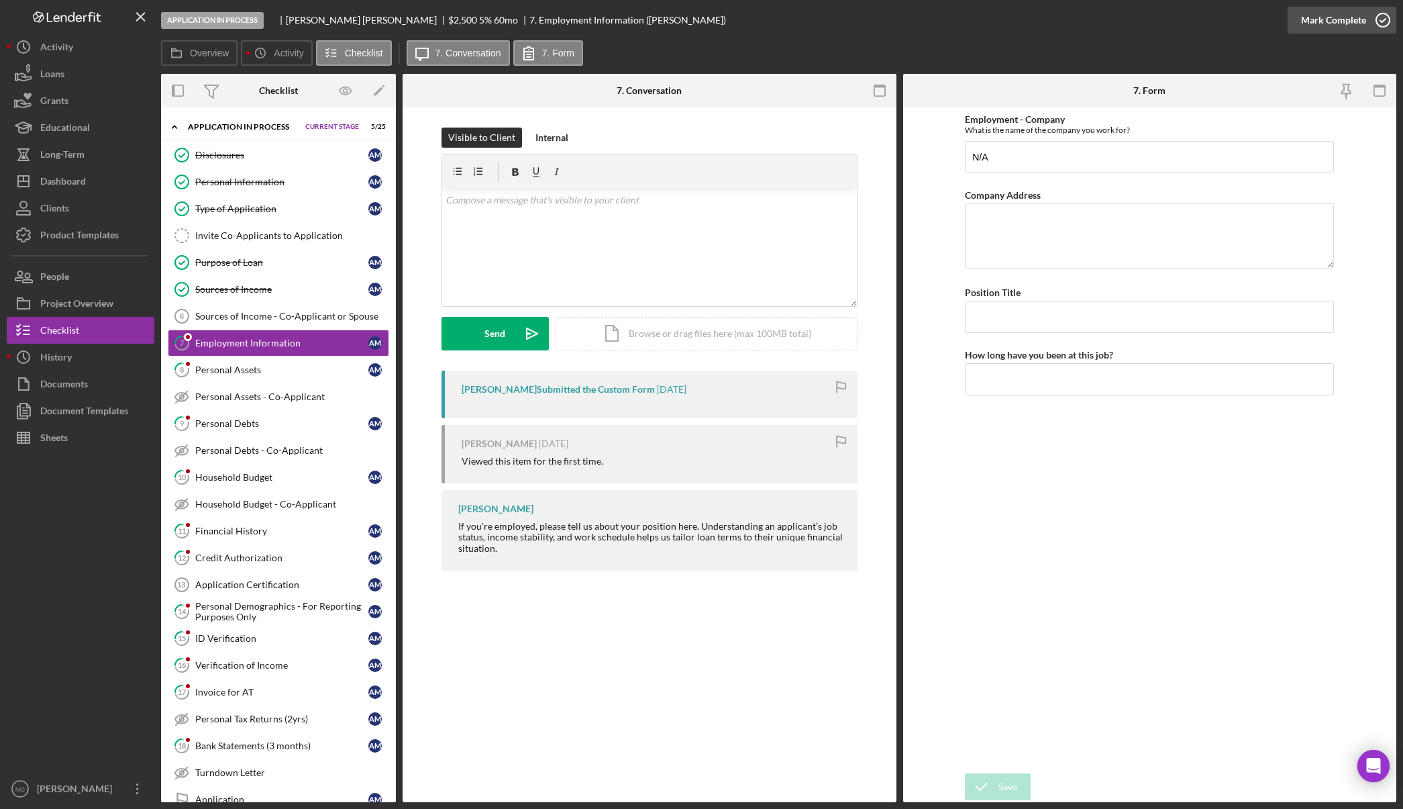
click at [1368, 18] on icon "button" at bounding box center [1384, 20] width 34 height 34
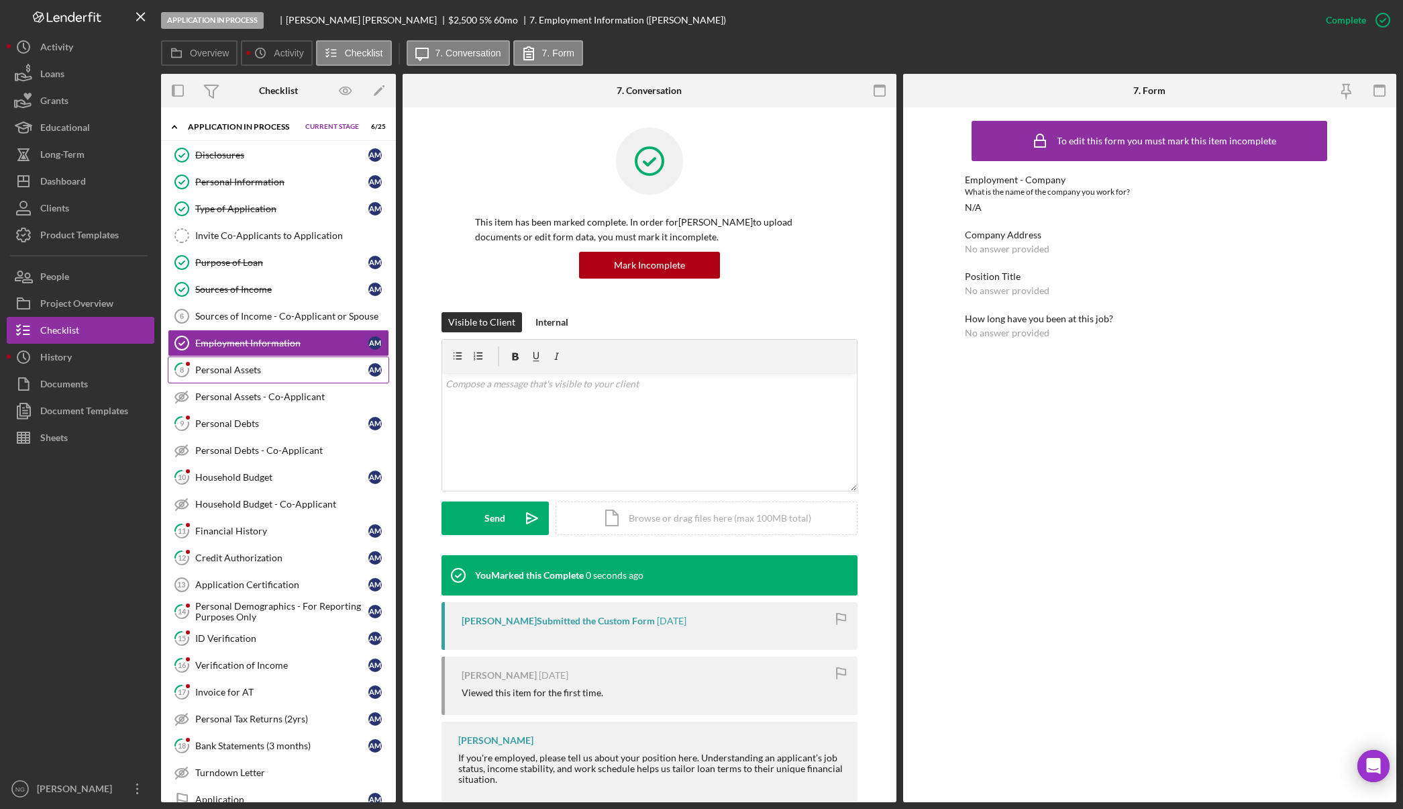
click at [241, 374] on div "Personal Assets" at bounding box center [281, 369] width 173 height 11
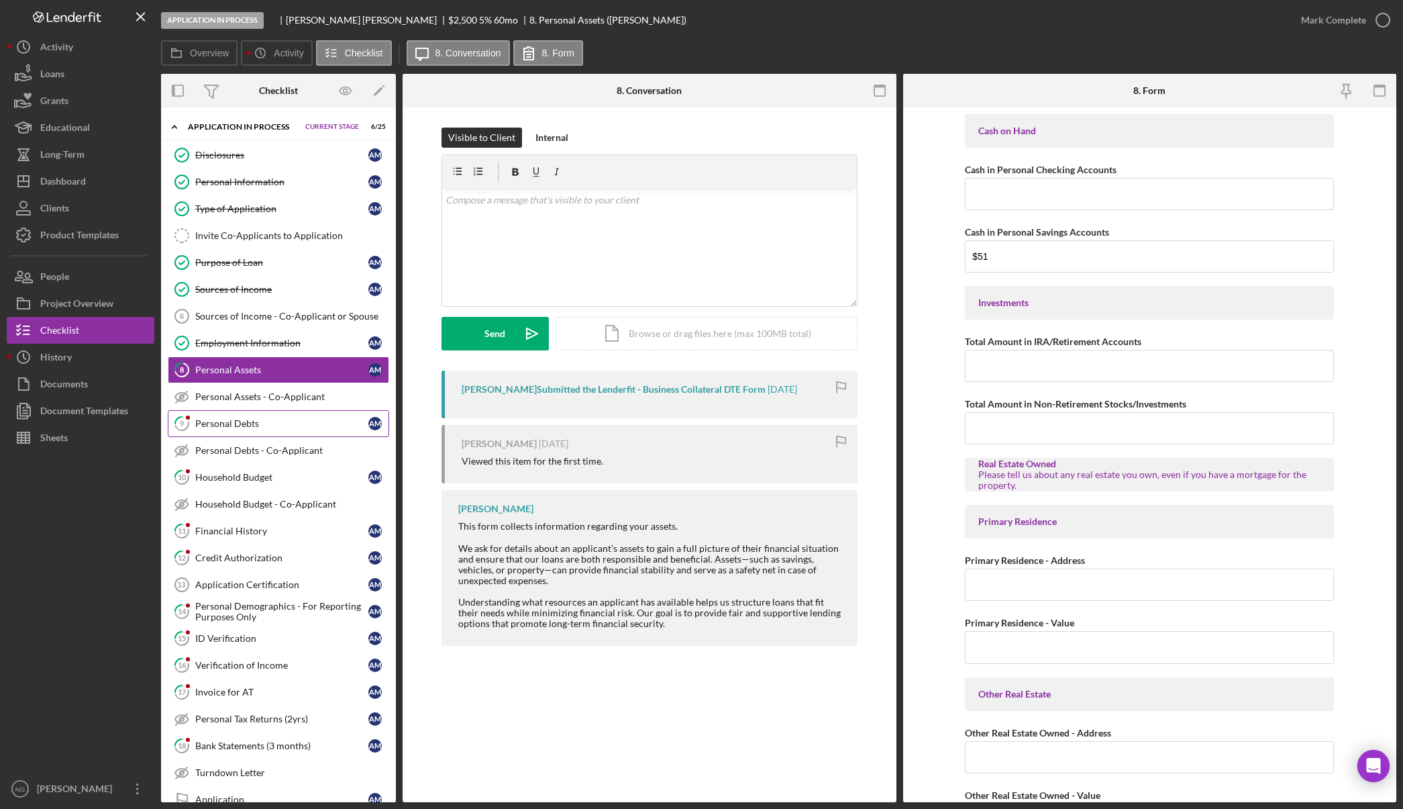
click at [285, 425] on div "Personal Debts" at bounding box center [281, 423] width 173 height 11
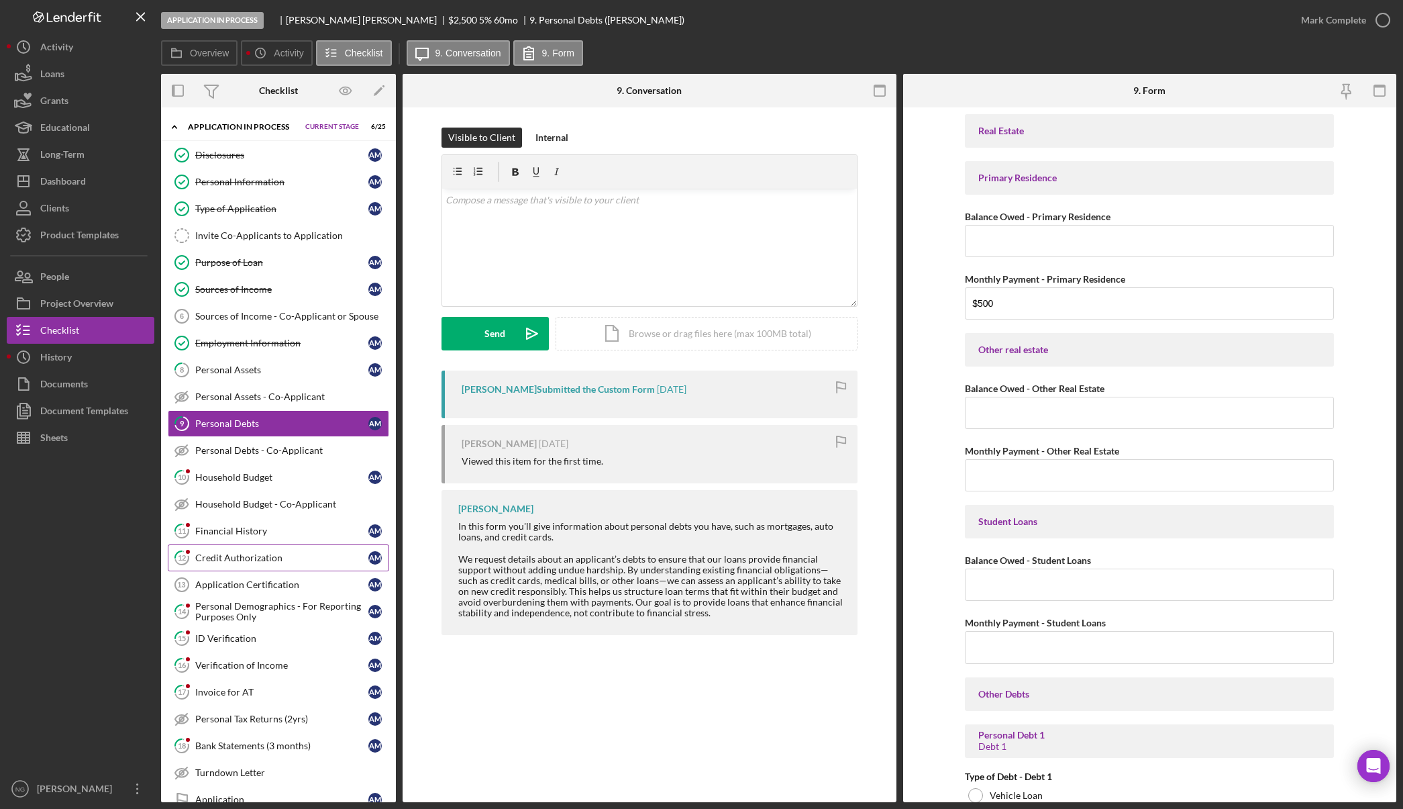
click at [285, 564] on link "12 Credit Authorization A M" at bounding box center [278, 557] width 221 height 27
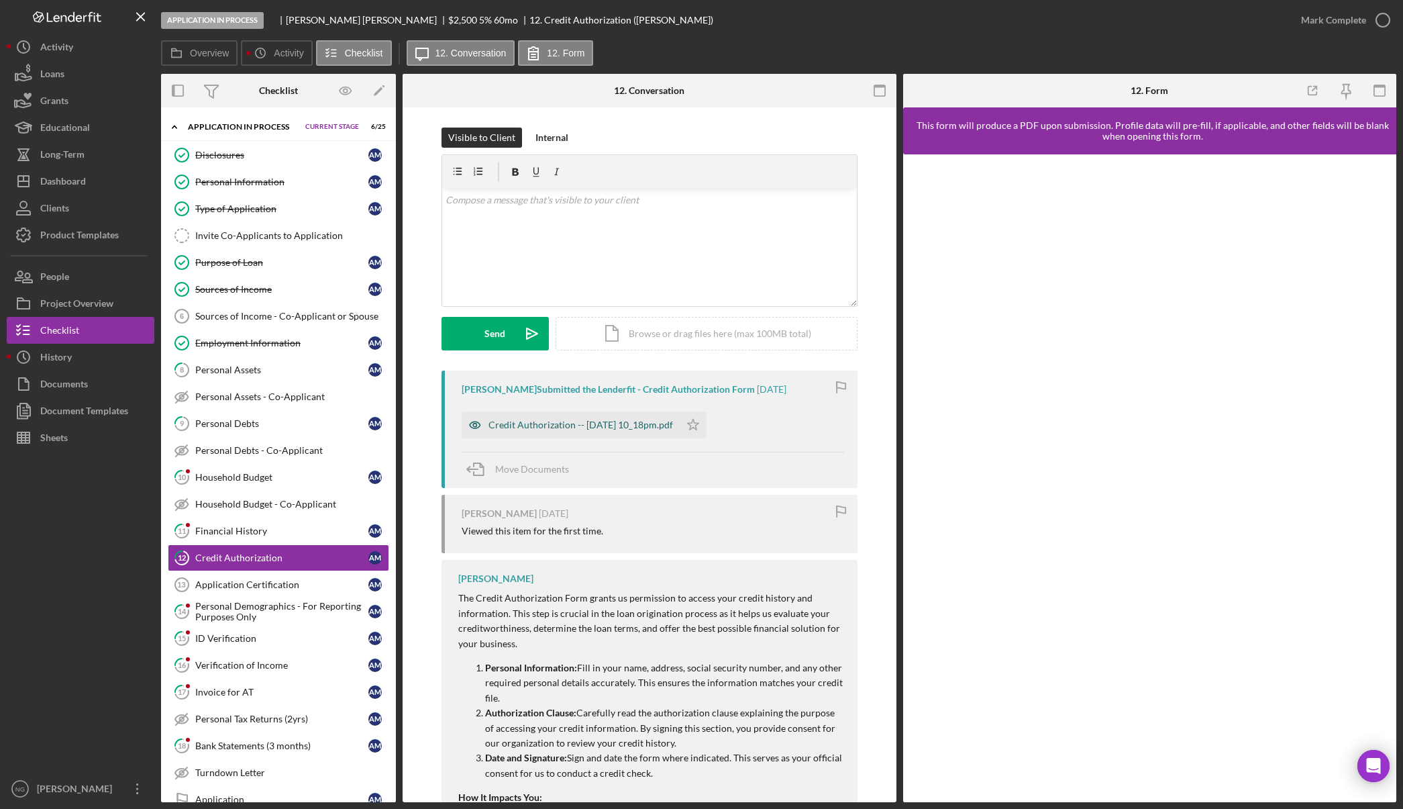
click at [639, 430] on div "Credit Authorization -- [DATE] 10_18pm.pdf" at bounding box center [581, 424] width 185 height 11
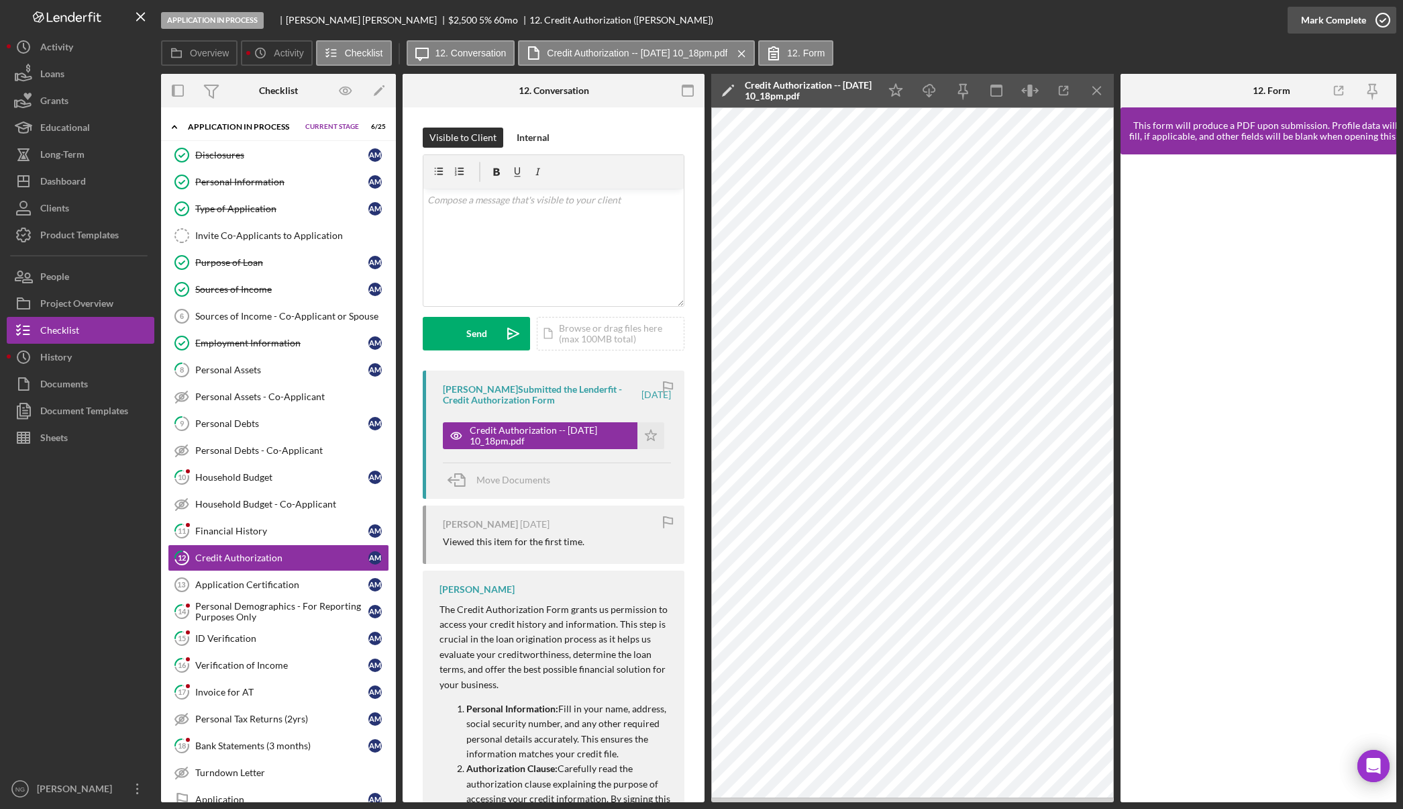
click at [1387, 28] on icon "button" at bounding box center [1384, 20] width 34 height 34
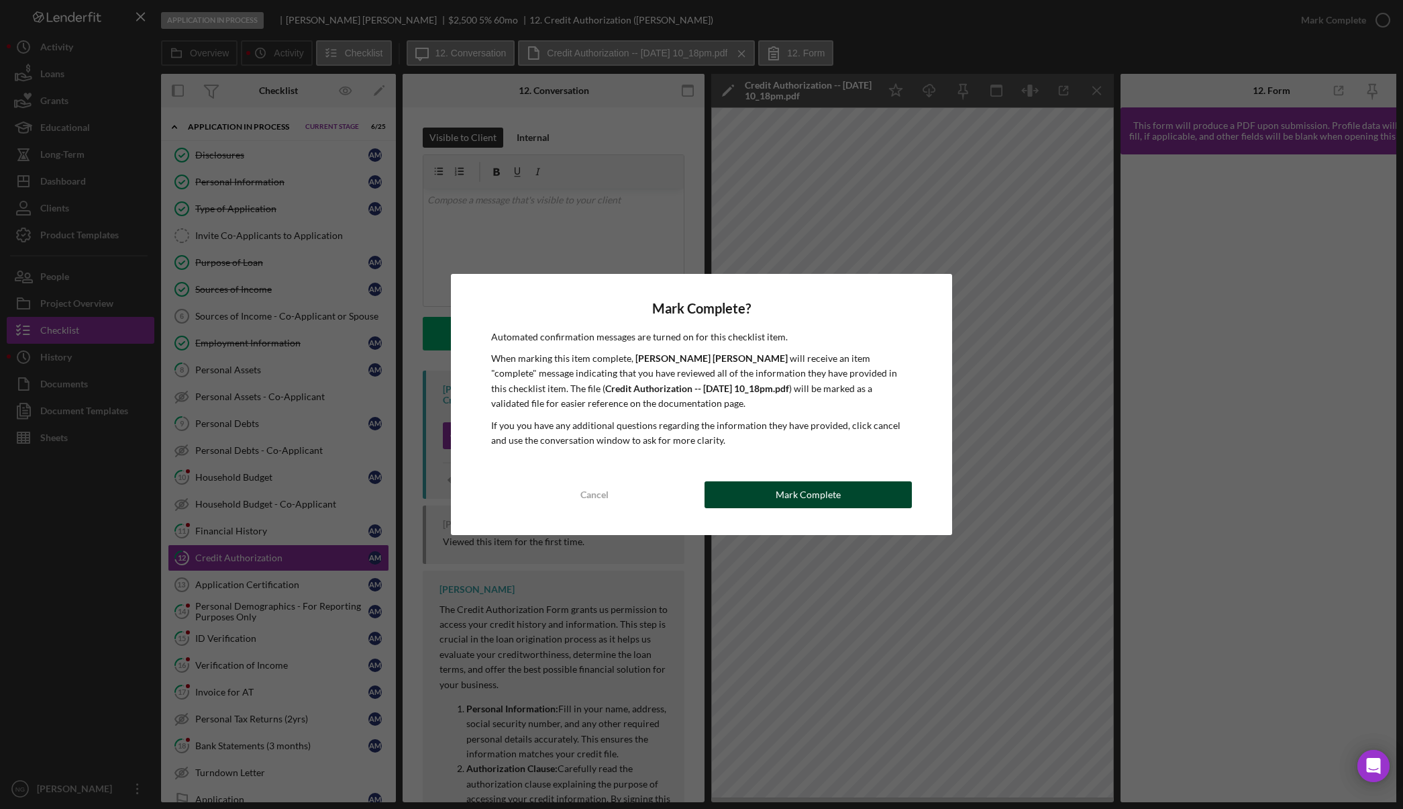
click at [814, 495] on div "Mark Complete" at bounding box center [808, 494] width 65 height 27
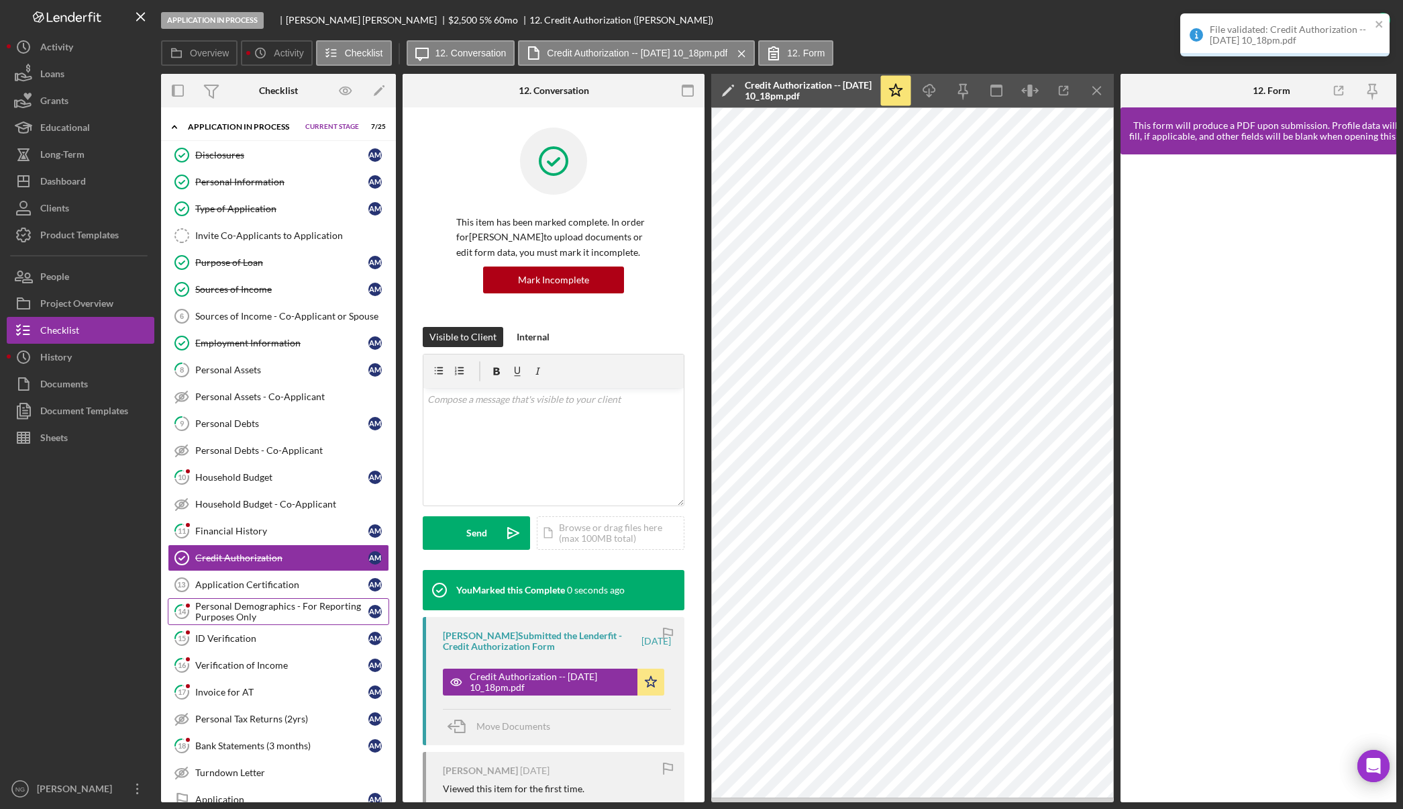
click at [262, 612] on div "Personal Demographics - For Reporting Purposes Only" at bounding box center [281, 611] width 173 height 21
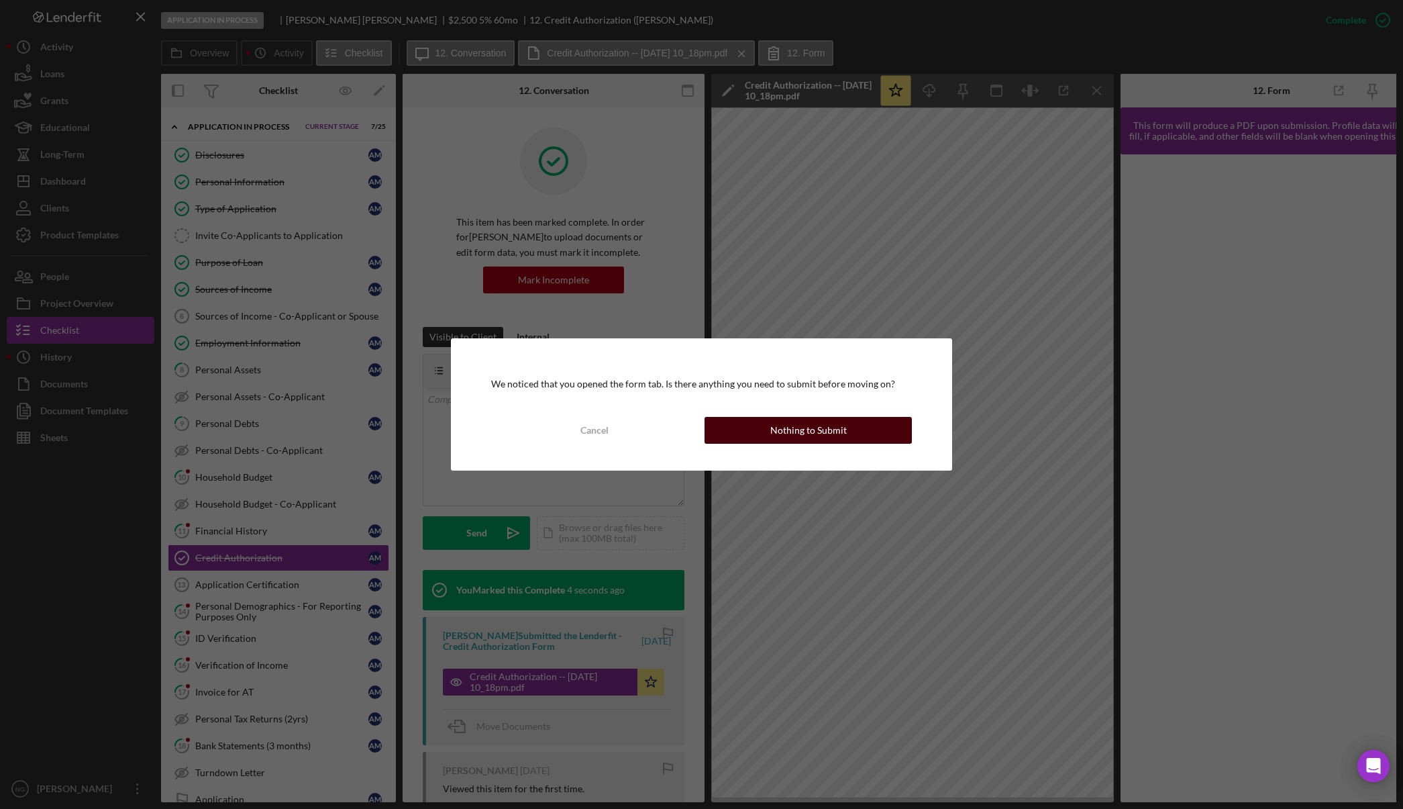
click at [799, 428] on div "Nothing to Submit" at bounding box center [809, 430] width 77 height 27
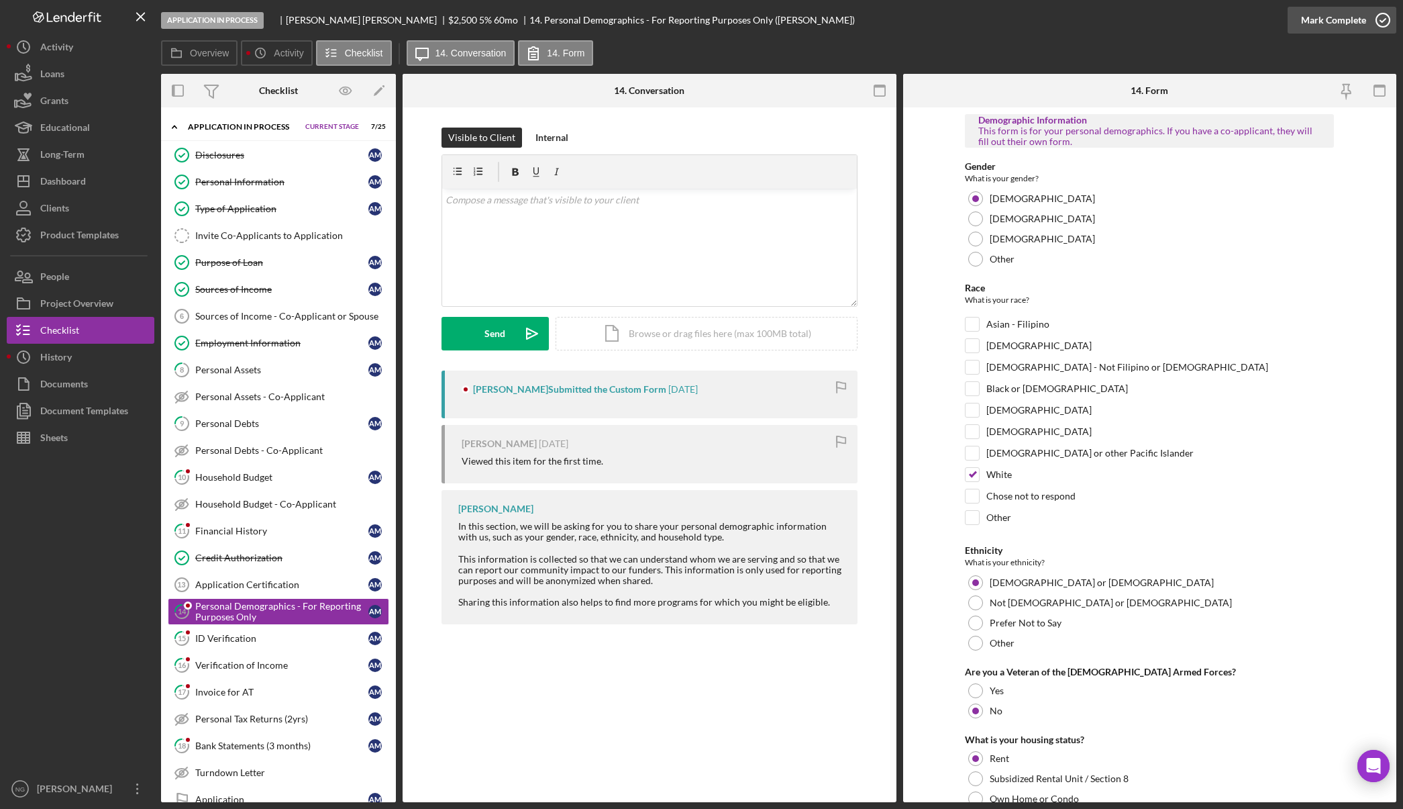
click at [1383, 23] on icon "button" at bounding box center [1384, 20] width 34 height 34
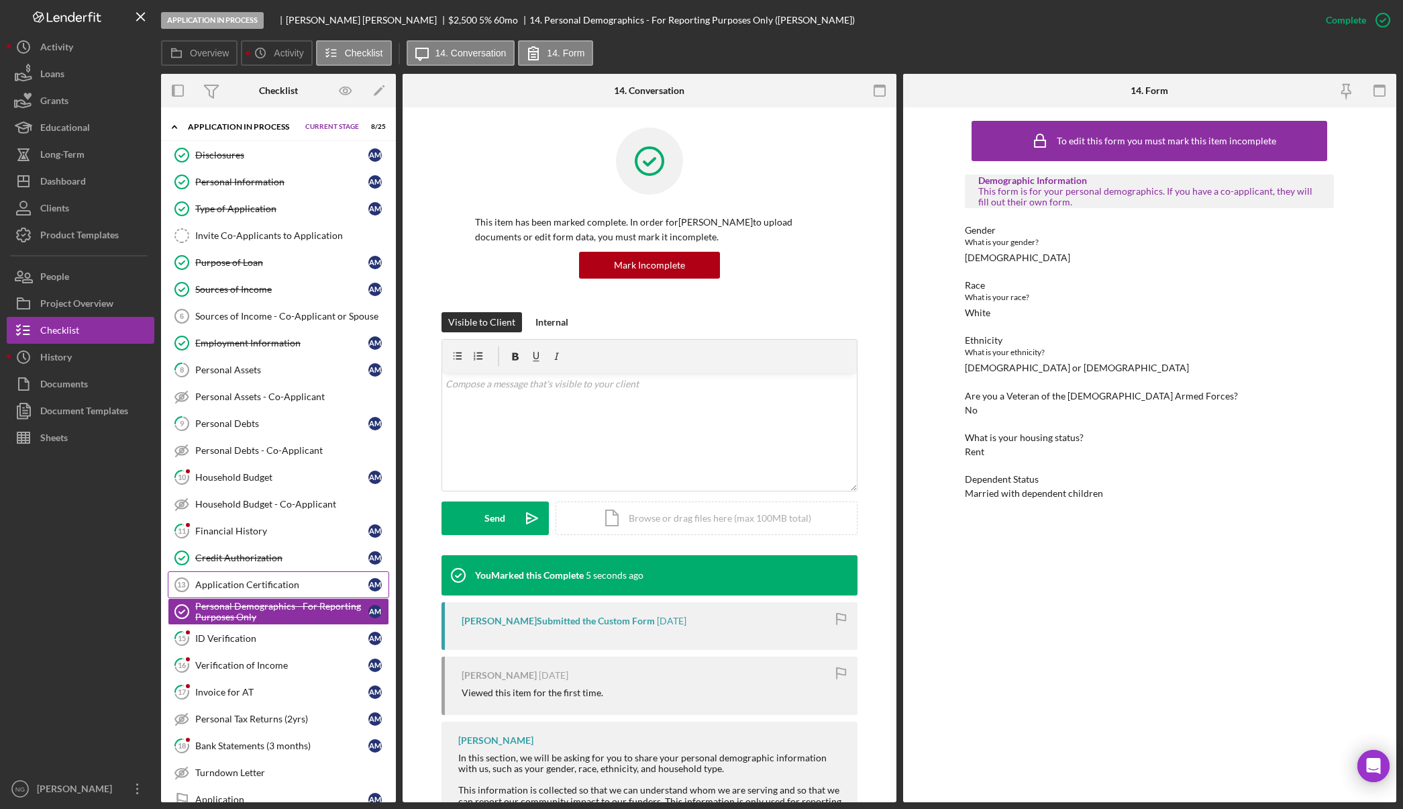
click at [262, 580] on div "Application Certification" at bounding box center [281, 584] width 173 height 11
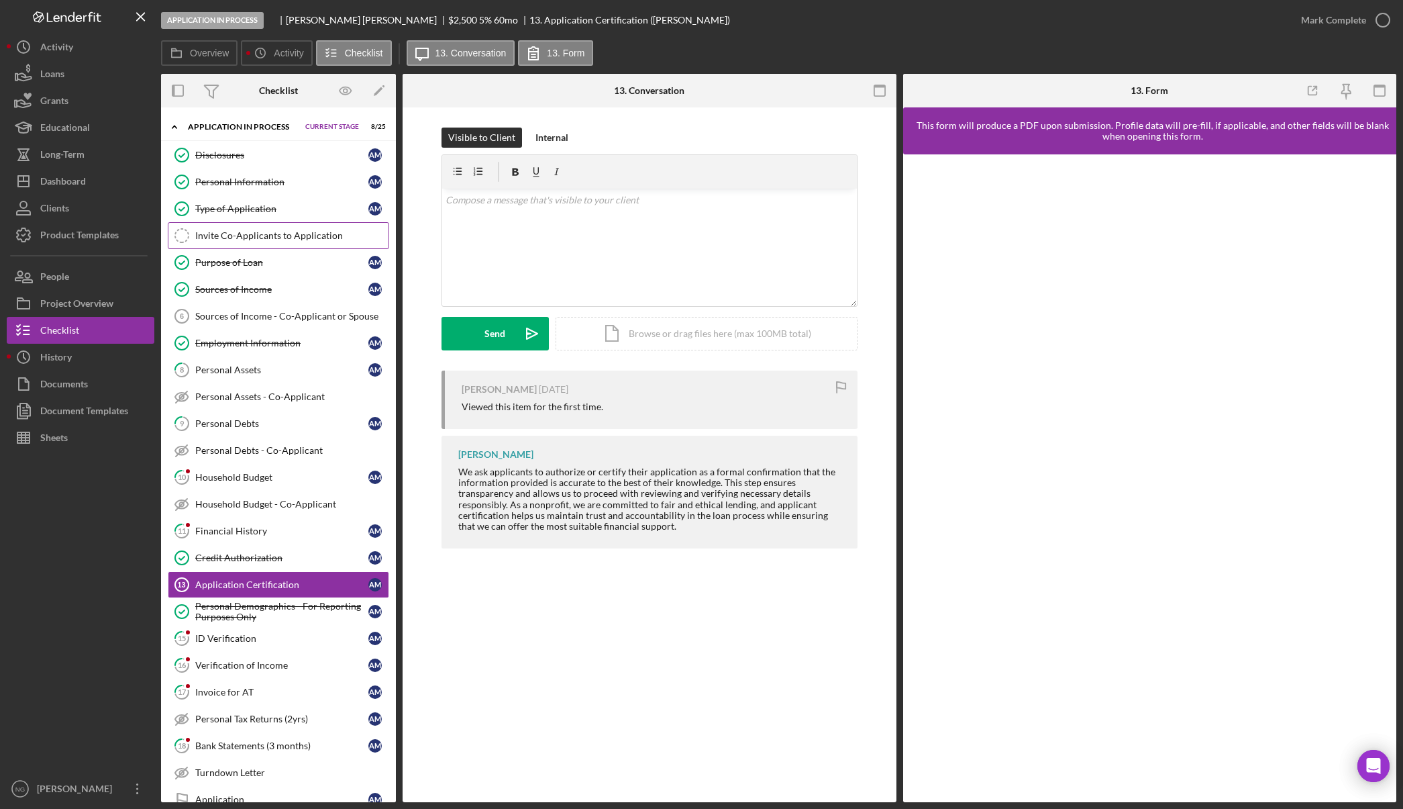
click at [262, 238] on div "Invite Co-Applicants to Application" at bounding box center [291, 235] width 193 height 11
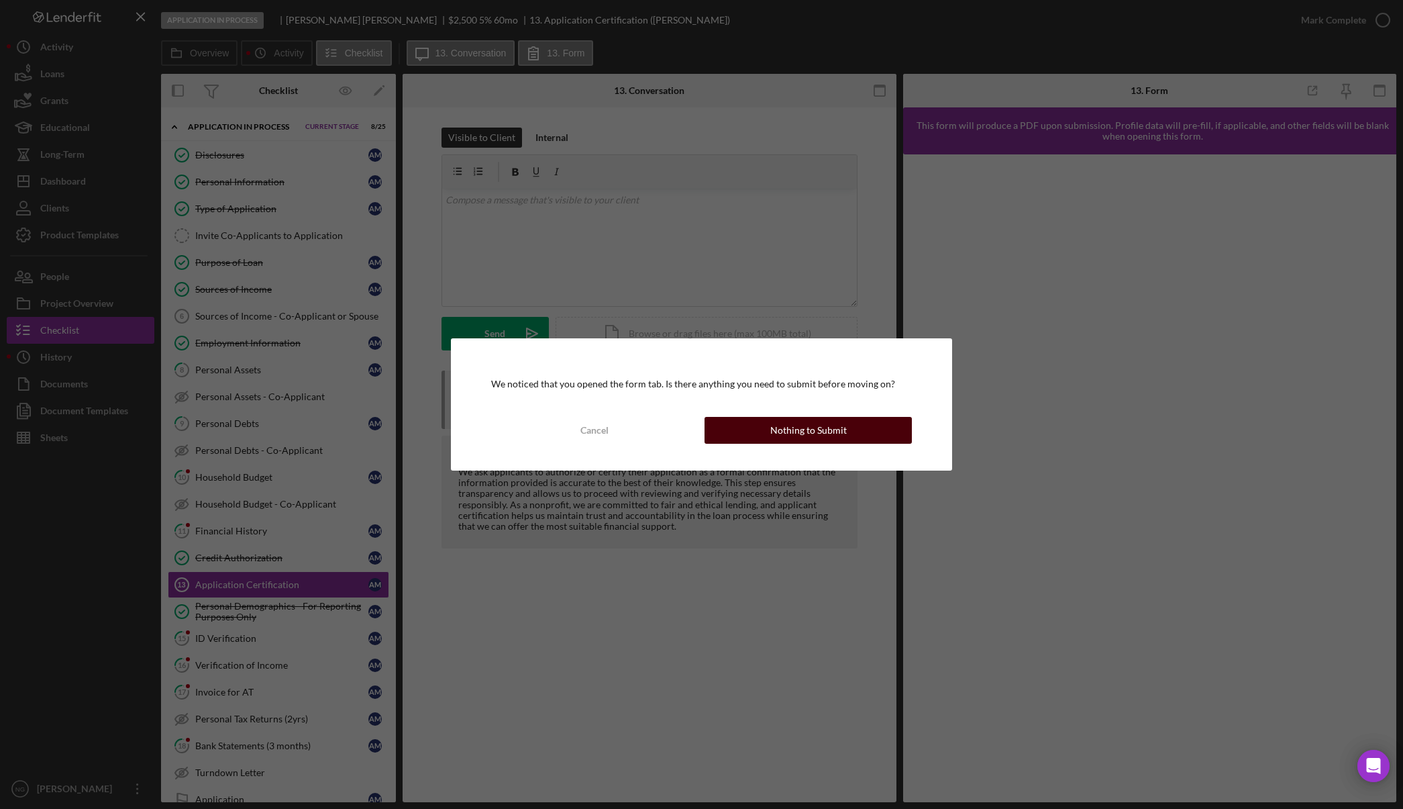
click at [766, 433] on button "Nothing to Submit" at bounding box center [808, 430] width 207 height 27
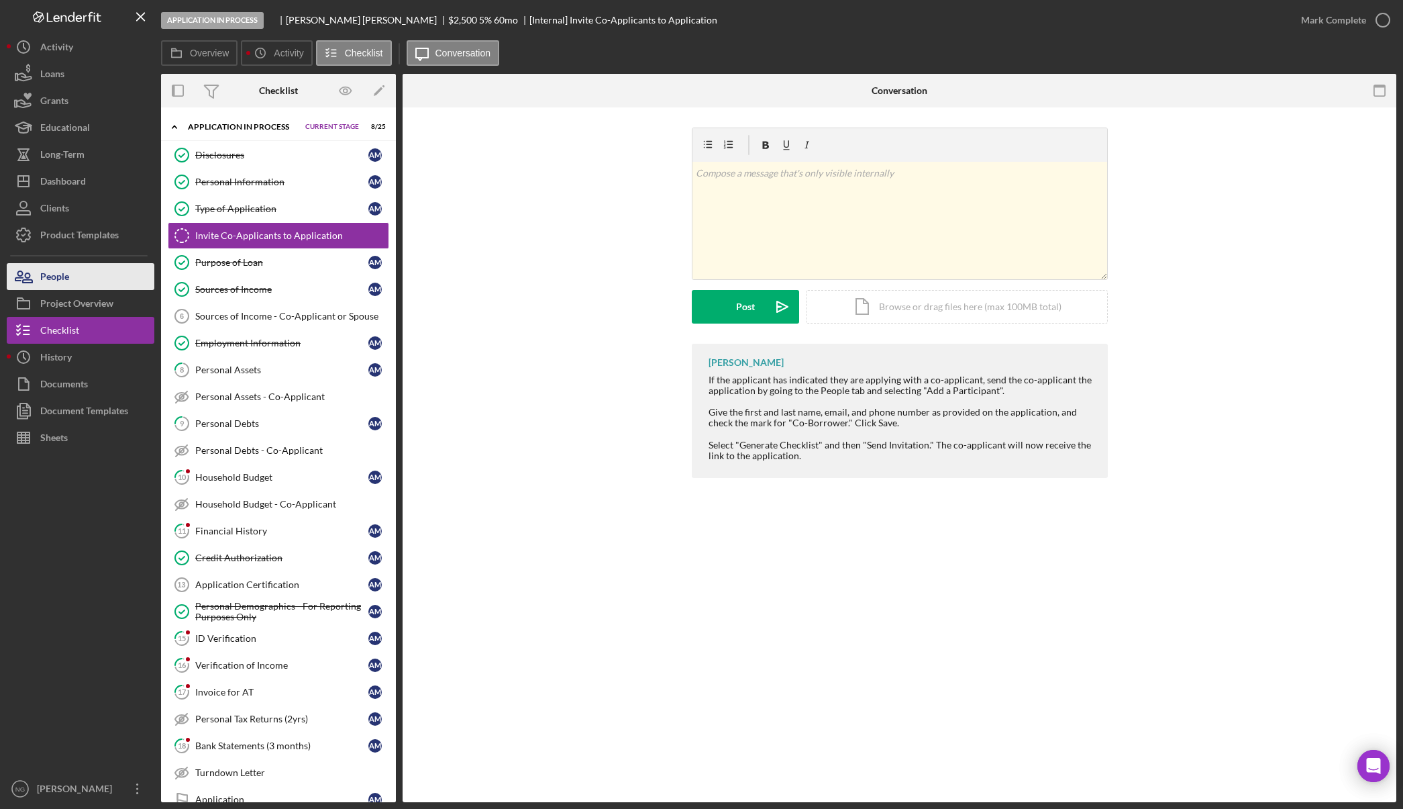
click at [85, 271] on button "People" at bounding box center [81, 276] width 148 height 27
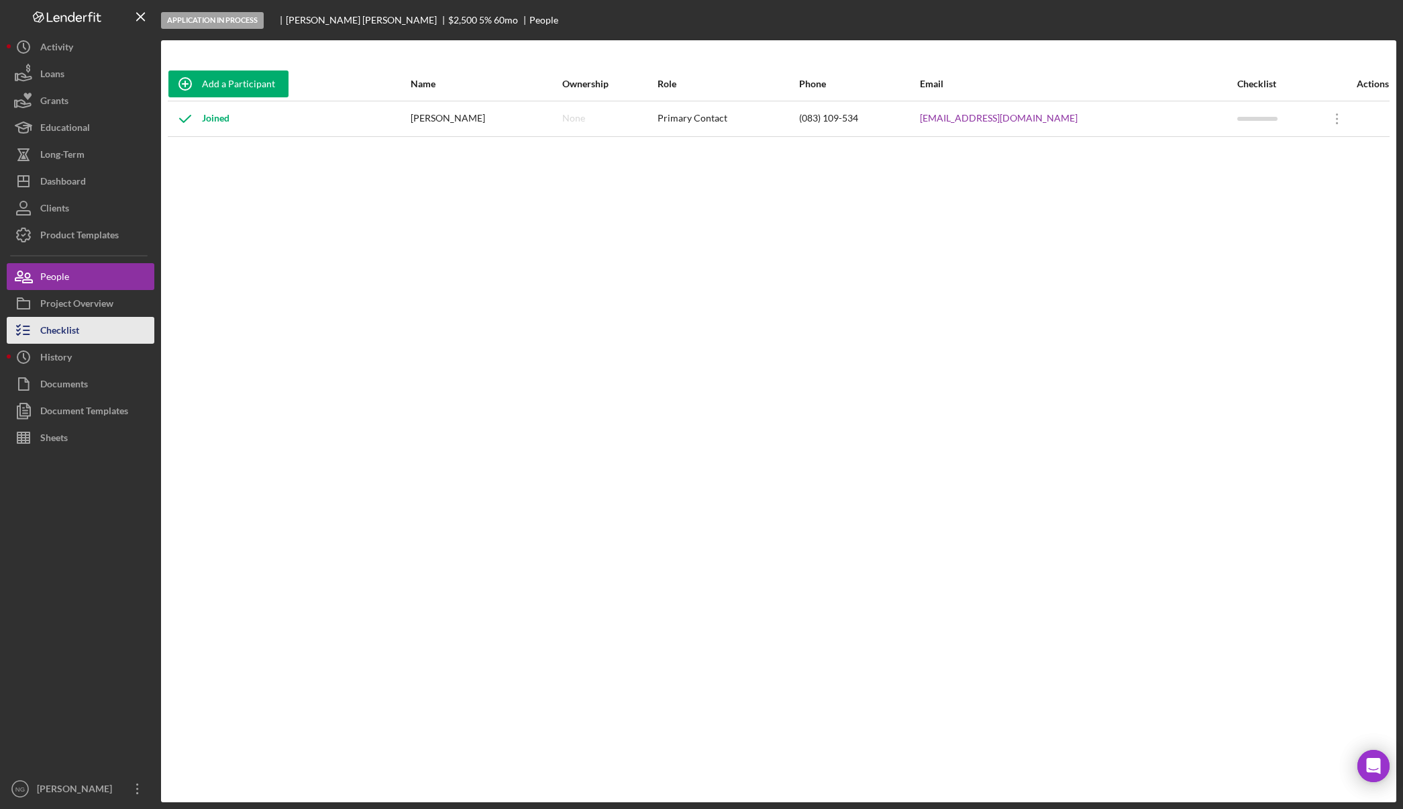
click at [85, 337] on button "Checklist" at bounding box center [81, 330] width 148 height 27
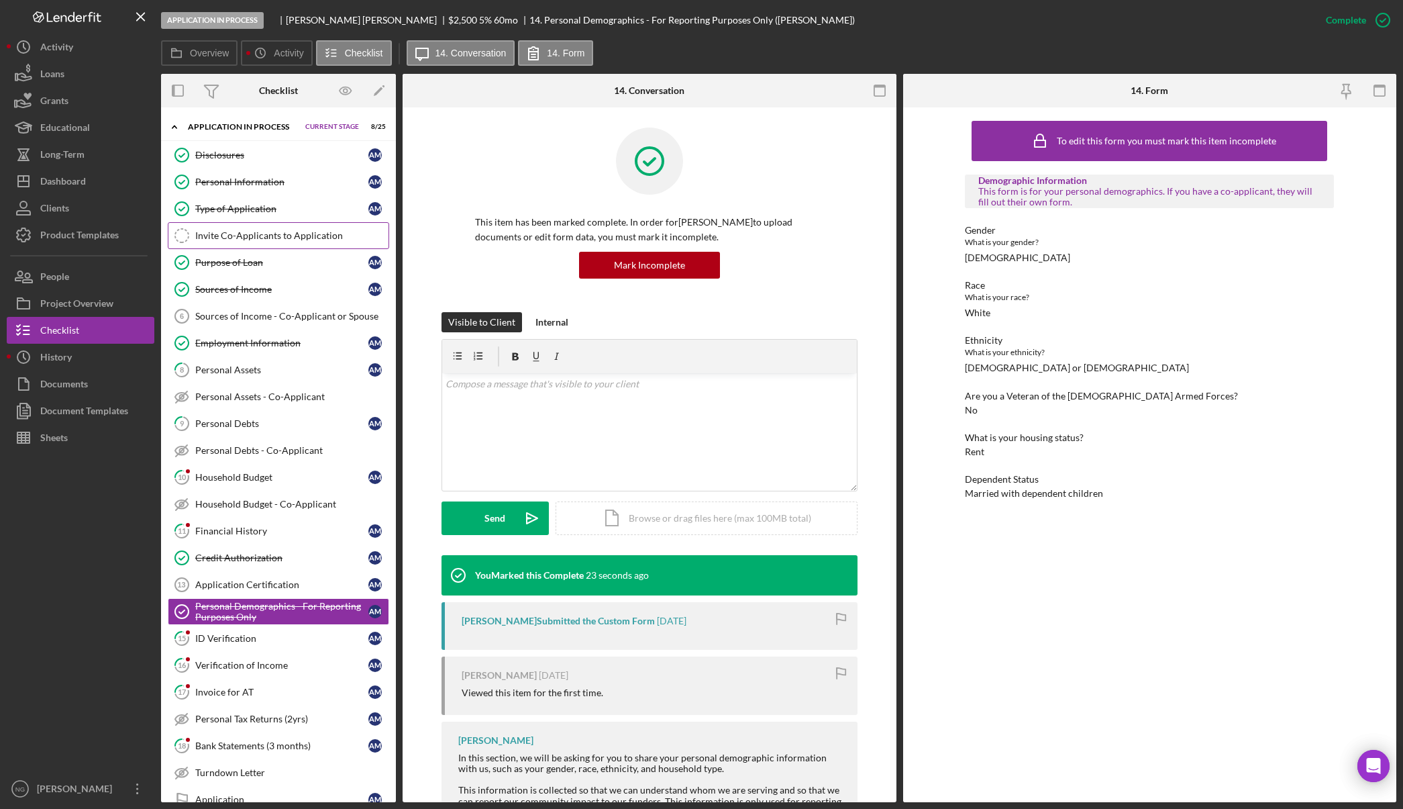
click at [271, 241] on div "Invite Co-Applicants to Application" at bounding box center [291, 235] width 193 height 11
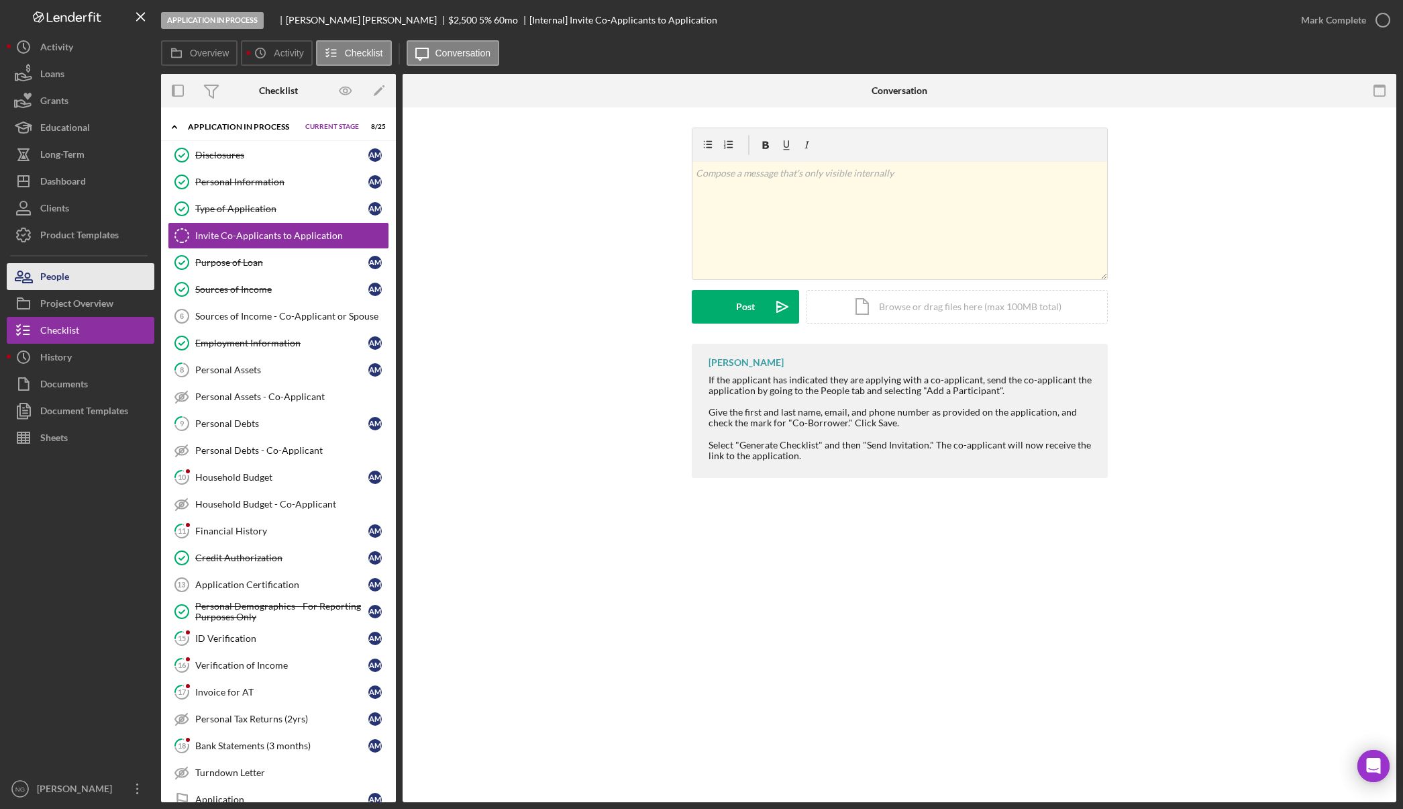
click at [96, 277] on button "People" at bounding box center [81, 276] width 148 height 27
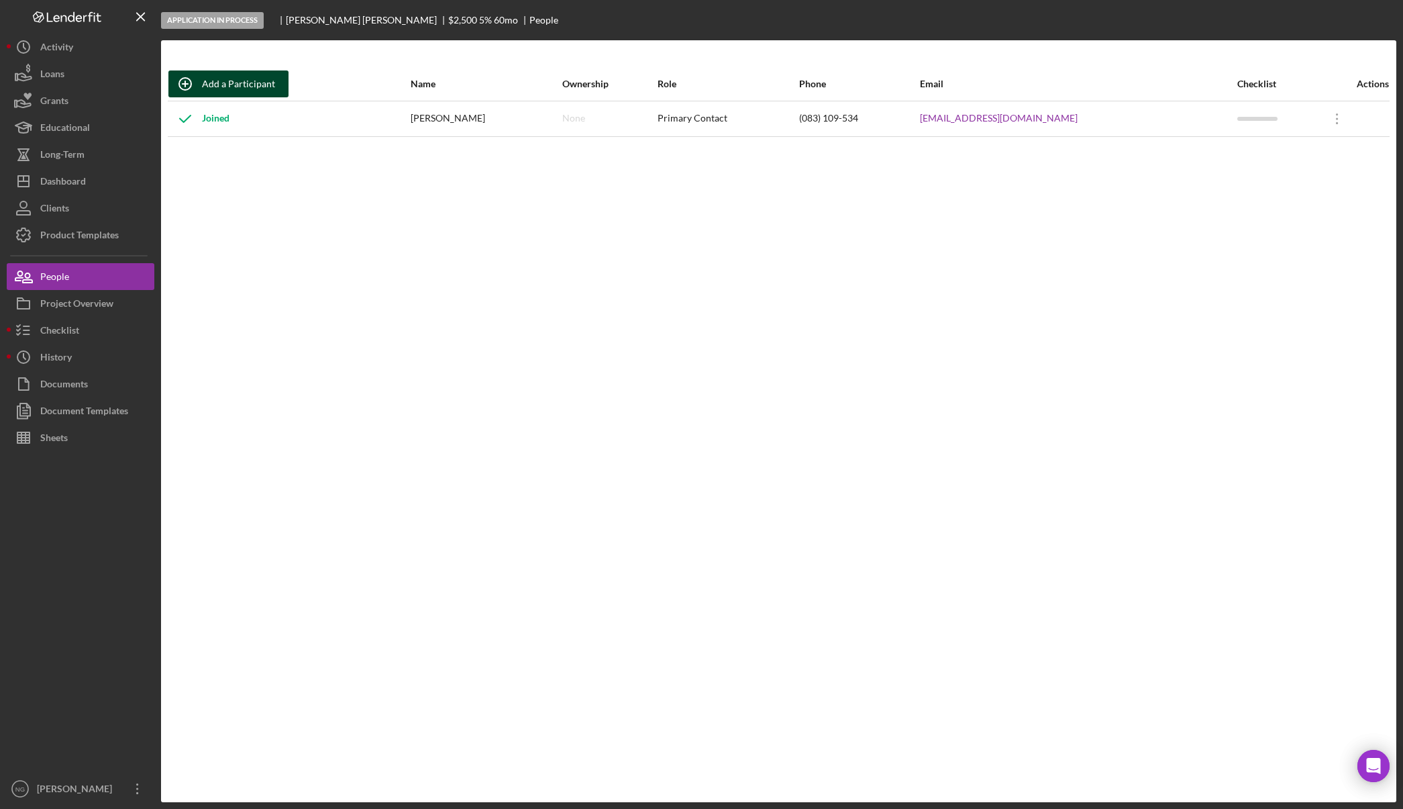
click at [236, 91] on div "Add a Participant" at bounding box center [238, 83] width 73 height 27
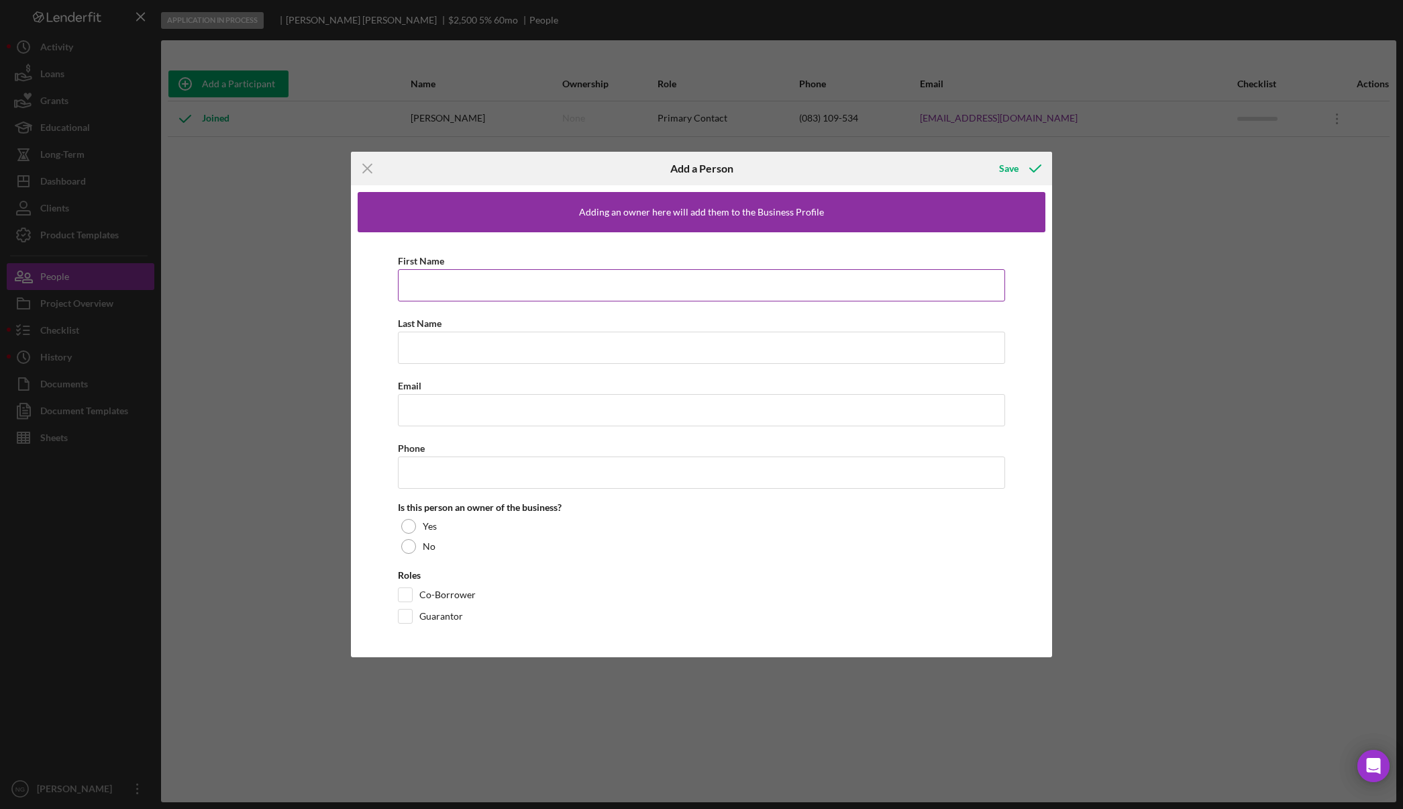
click at [475, 284] on input "First Name" at bounding box center [702, 285] width 608 height 32
type input "[PERSON_NAME]"
type input "a"
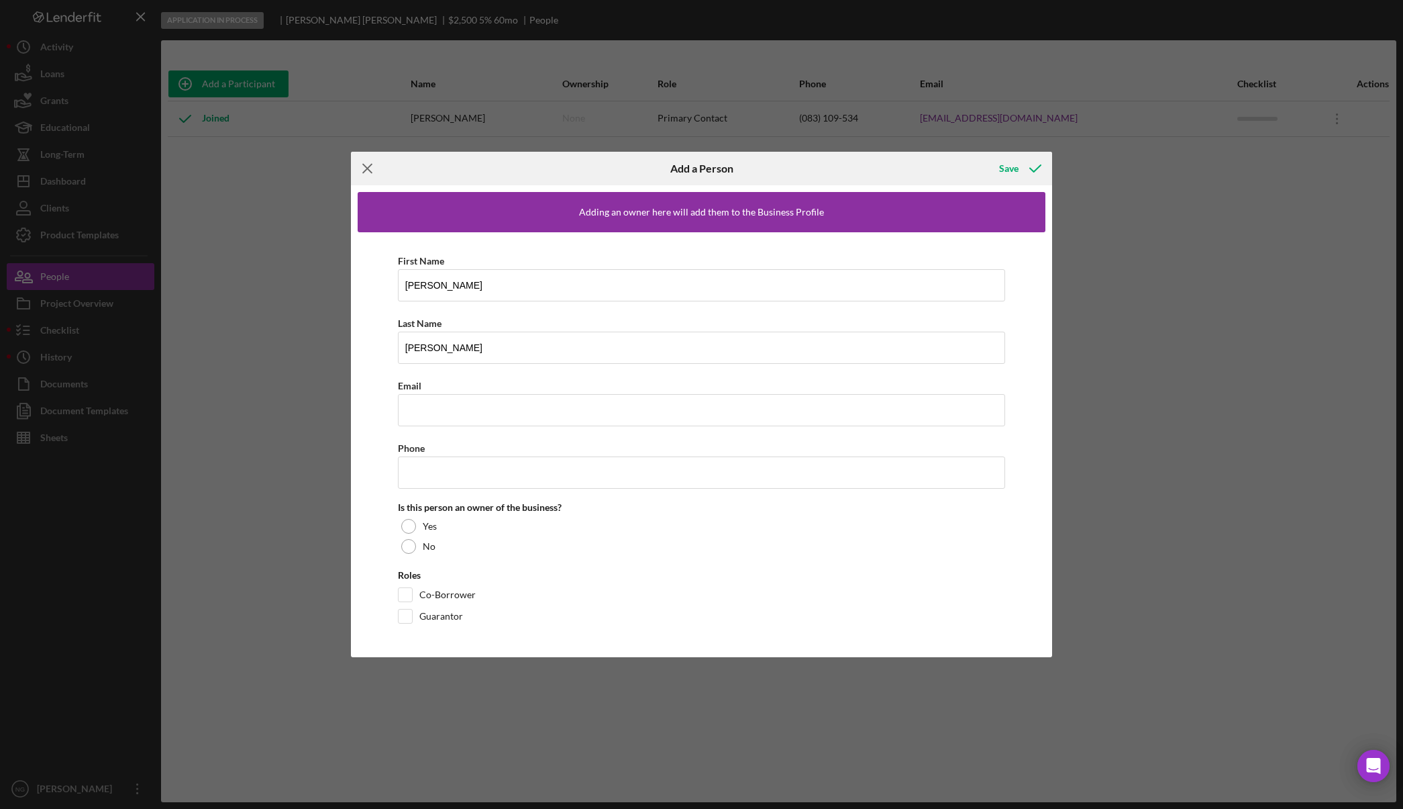
click at [365, 167] on icon "Icon/Menu Close" at bounding box center [368, 169] width 34 height 34
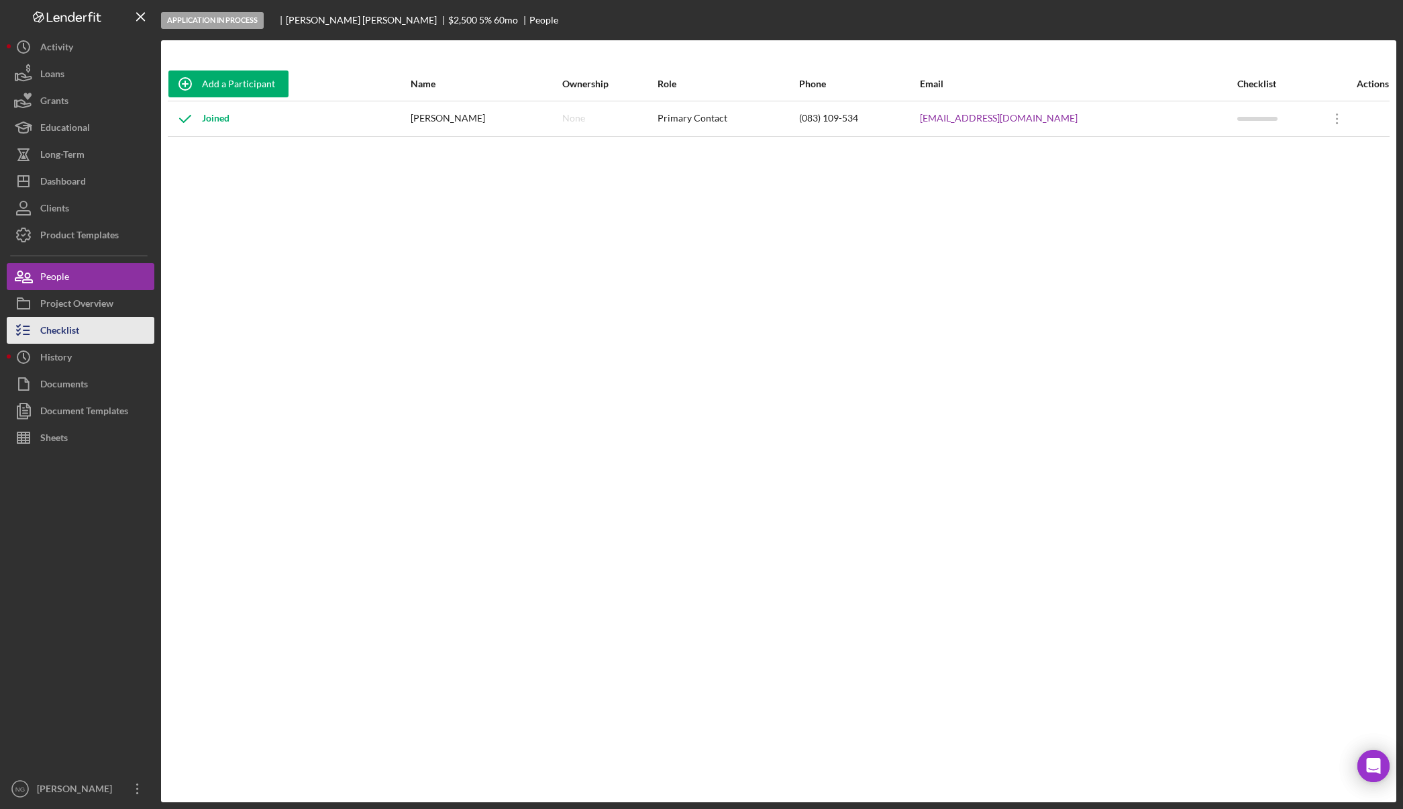
click at [88, 336] on button "Checklist" at bounding box center [81, 330] width 148 height 27
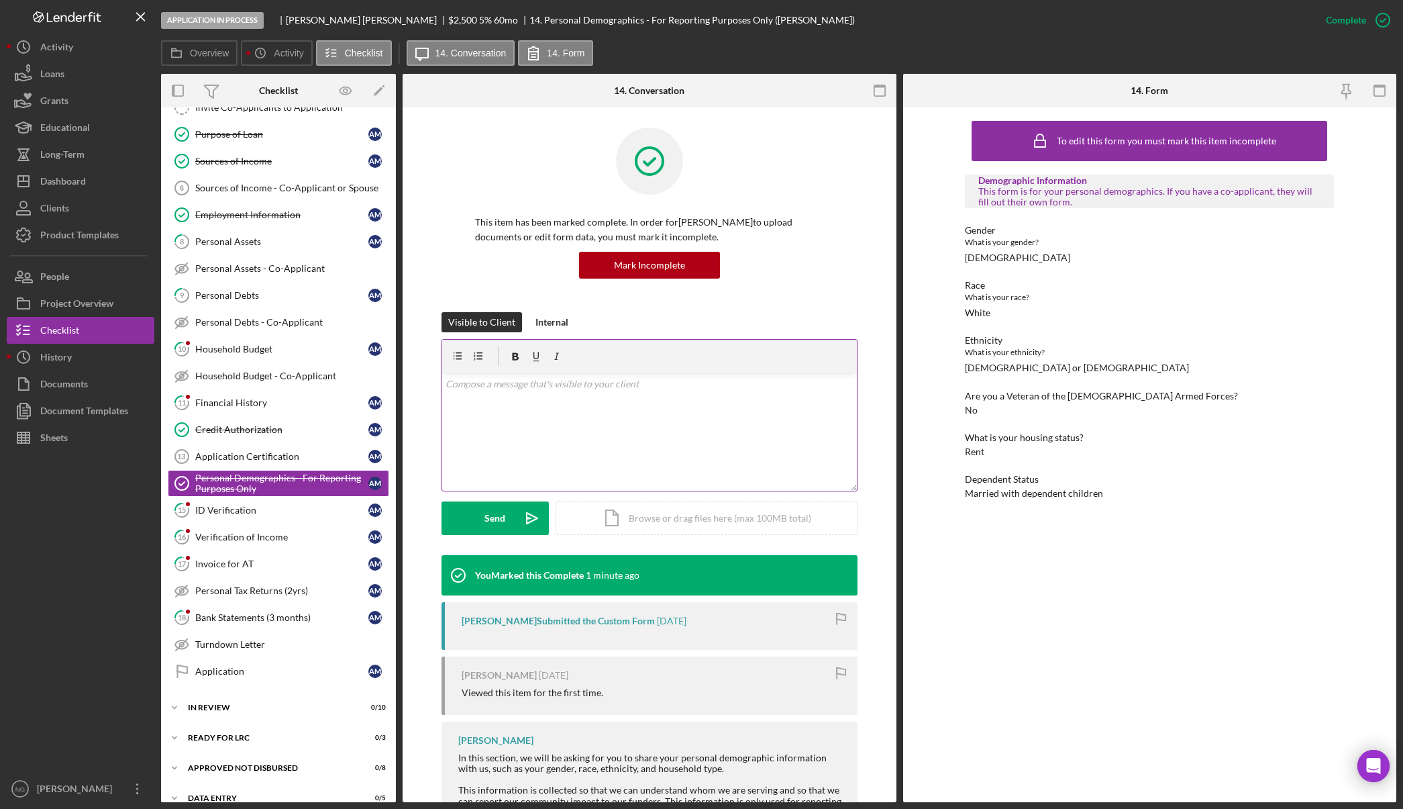
scroll to position [144, 0]
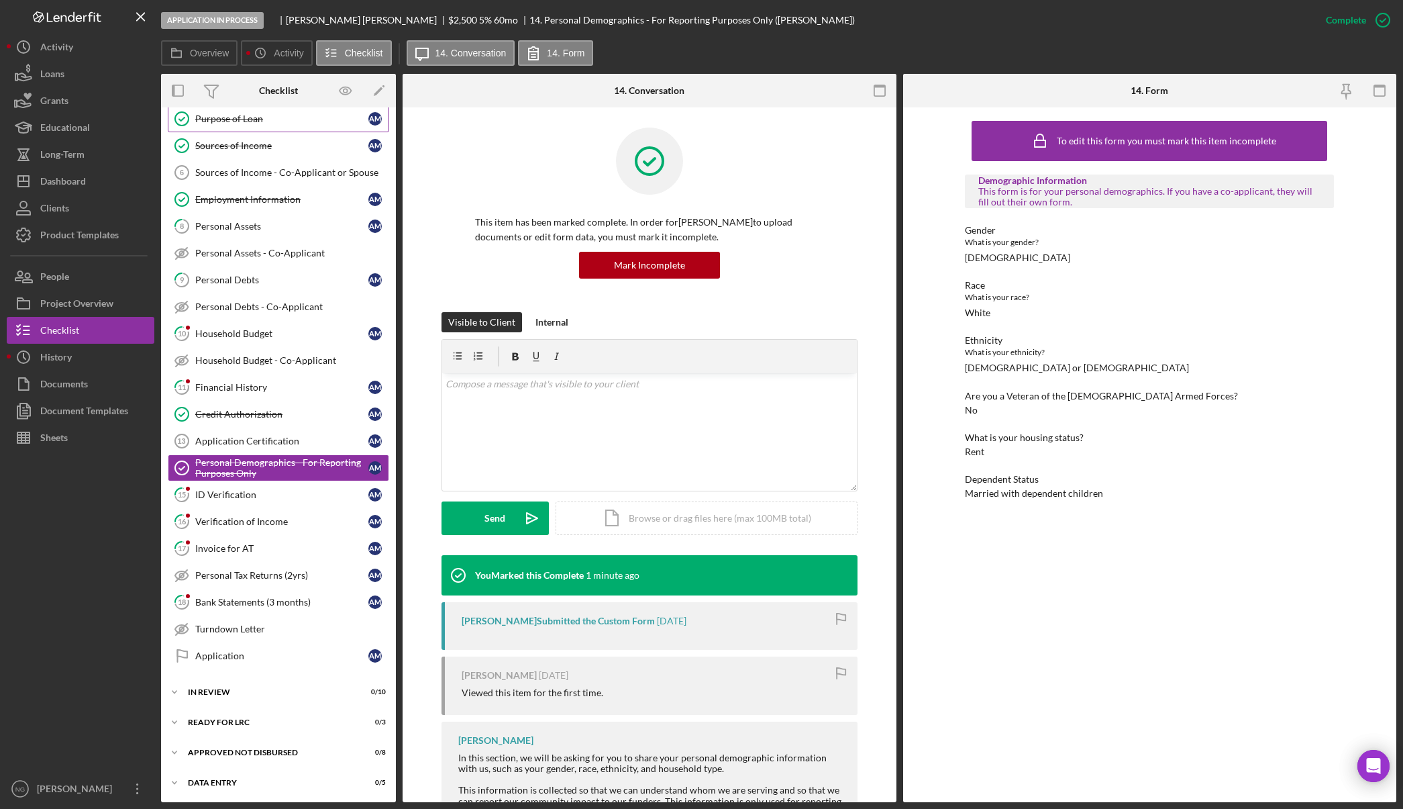
click at [259, 127] on link "Purpose of Loan Purpose of Loan A M" at bounding box center [278, 118] width 221 height 27
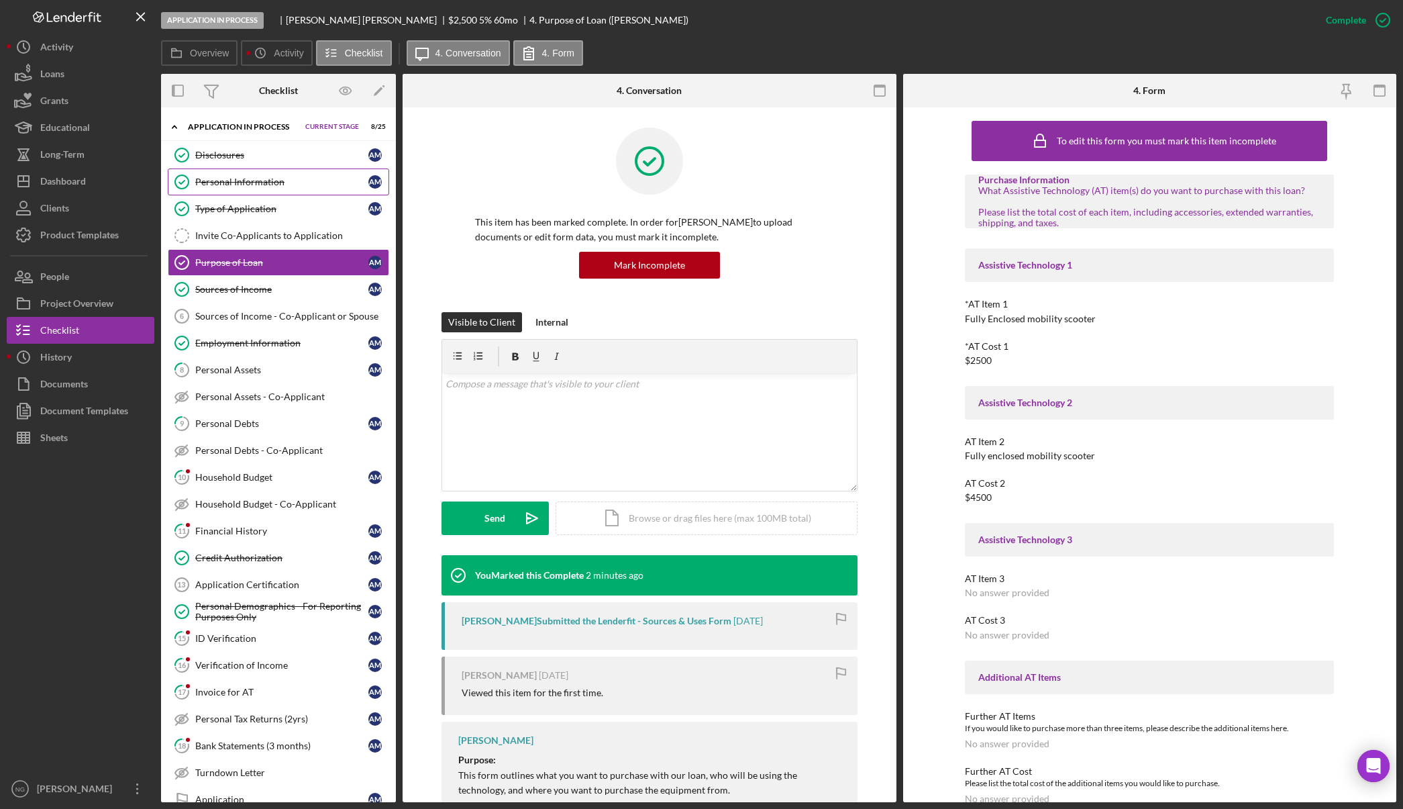
click at [252, 191] on link "Personal Information Personal Information A M" at bounding box center [278, 181] width 221 height 27
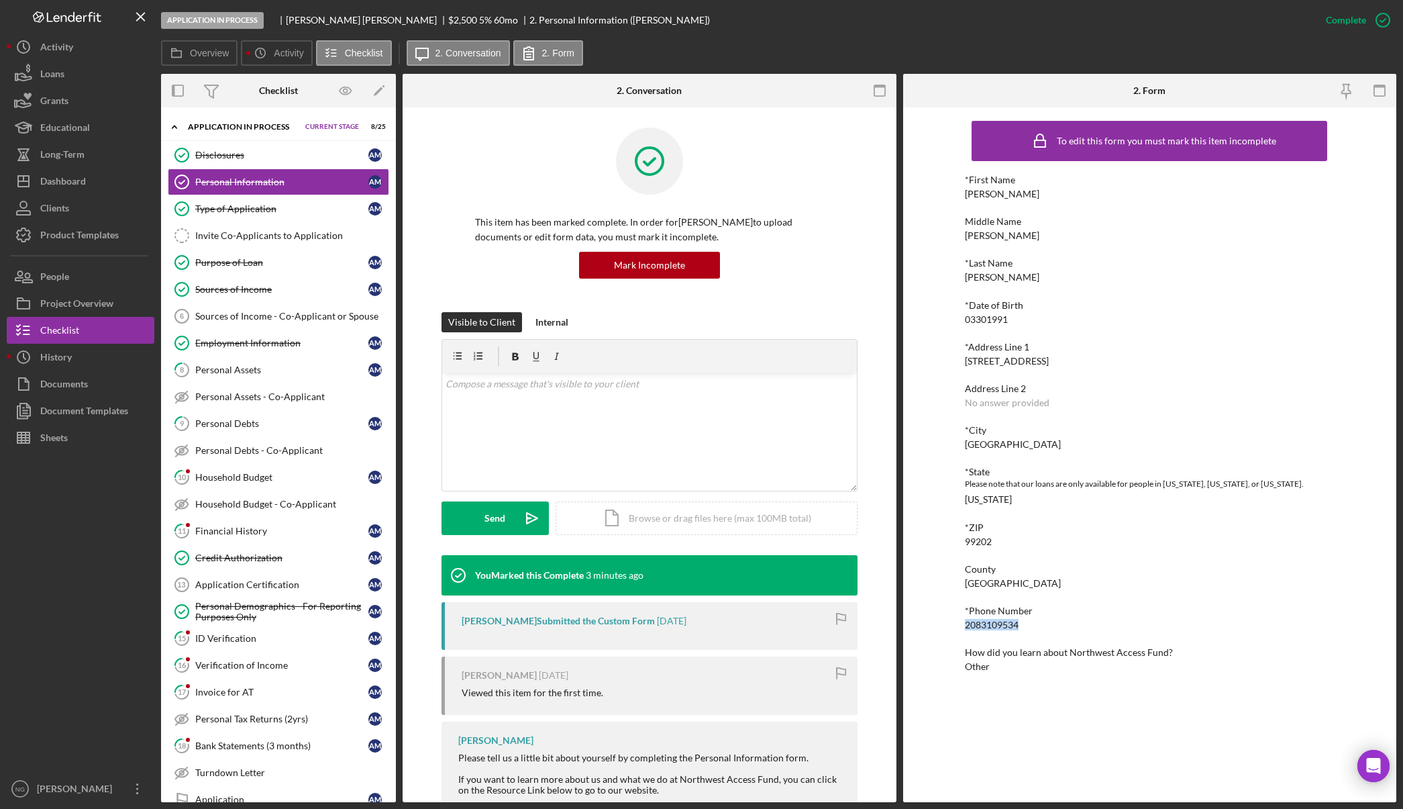
drag, startPoint x: 1029, startPoint y: 627, endPoint x: 968, endPoint y: 627, distance: 61.1
click at [968, 627] on div "*Phone Number [PHONE_NUMBER]" at bounding box center [1149, 617] width 369 height 25
copy div "2083109534"
click at [64, 281] on div "People" at bounding box center [54, 278] width 29 height 30
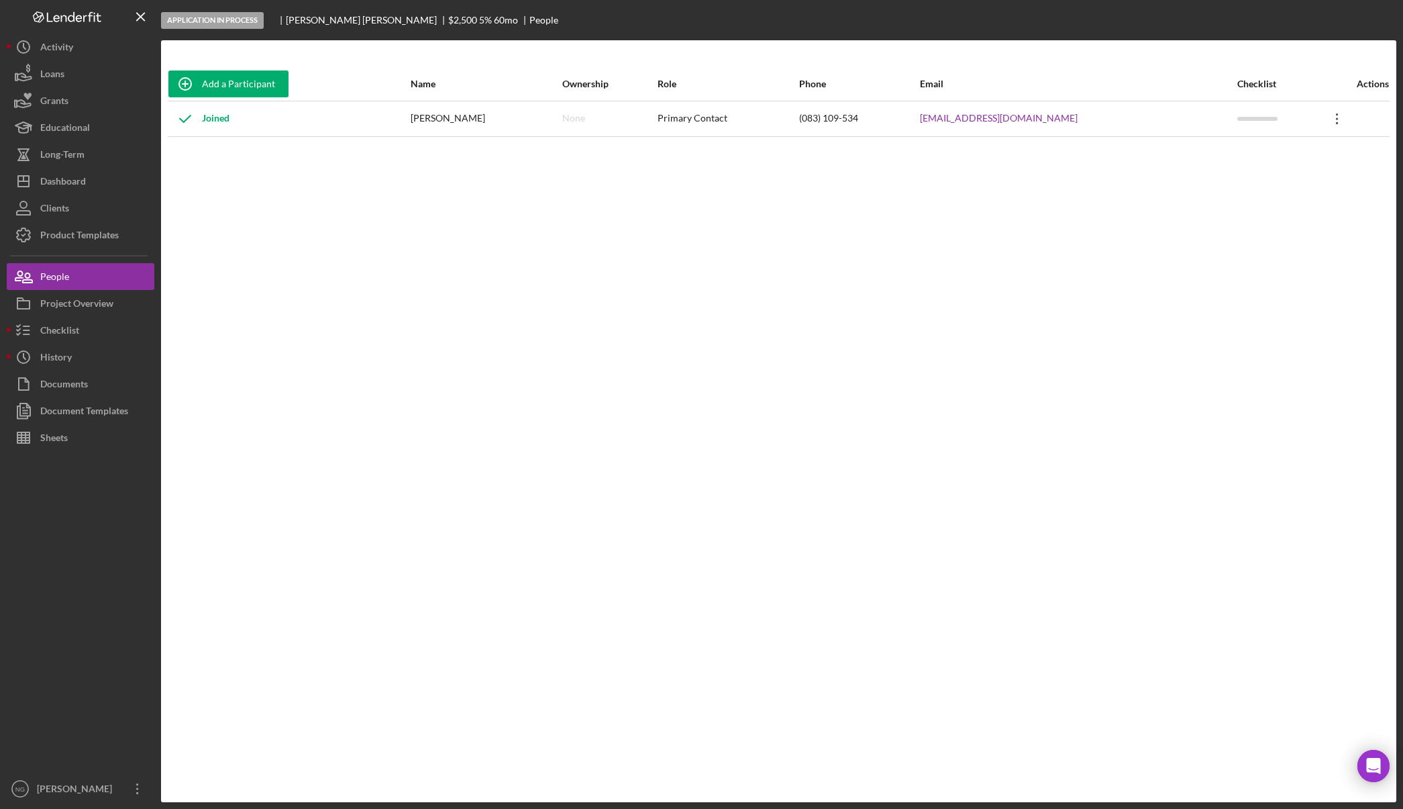
click at [1334, 123] on icon "Icon/Overflow" at bounding box center [1338, 119] width 34 height 34
click at [1275, 157] on div "Icon/Edit Edit" at bounding box center [1271, 154] width 148 height 28
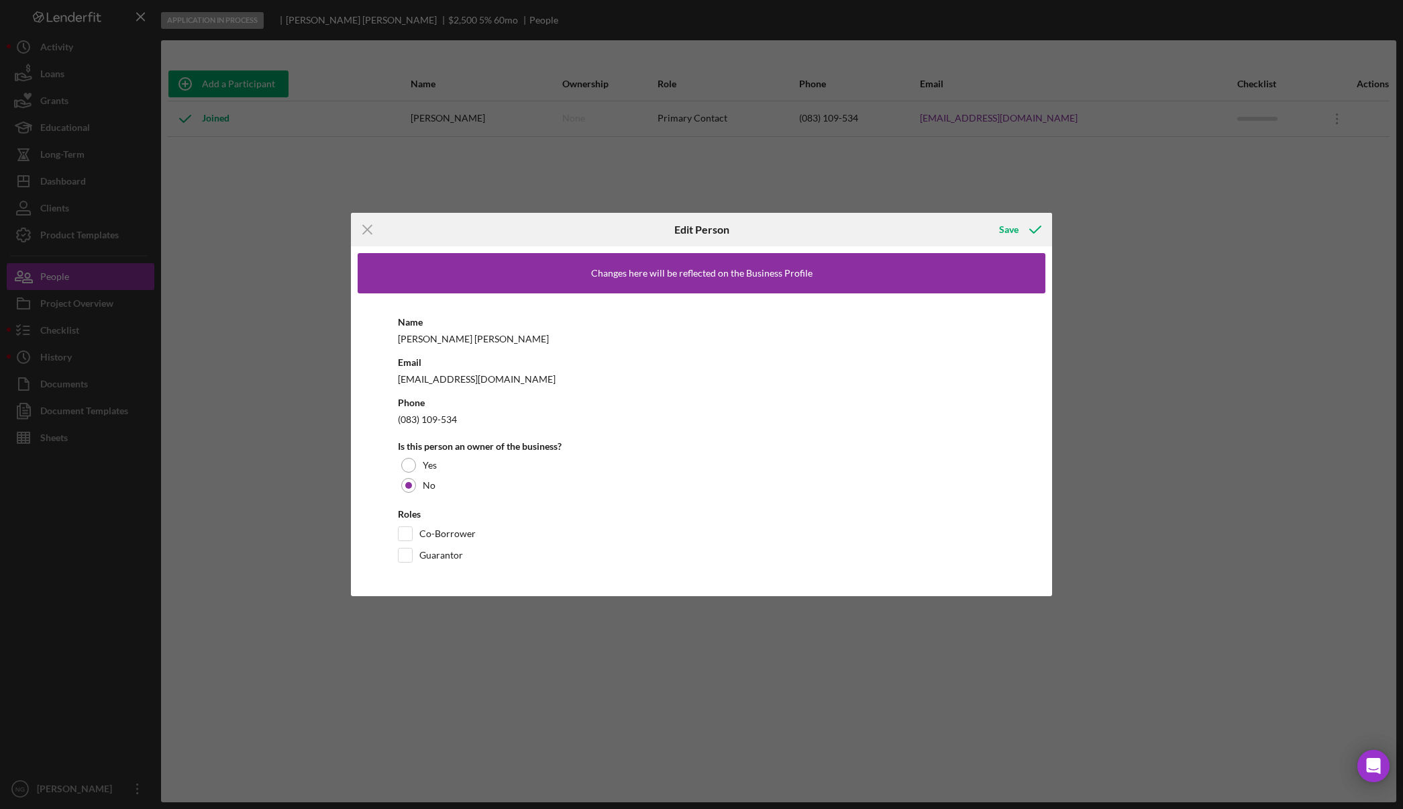
click at [461, 376] on div "[EMAIL_ADDRESS][DOMAIN_NAME]" at bounding box center [702, 379] width 608 height 17
click at [360, 228] on icon "Icon/Menu Close" at bounding box center [368, 230] width 34 height 34
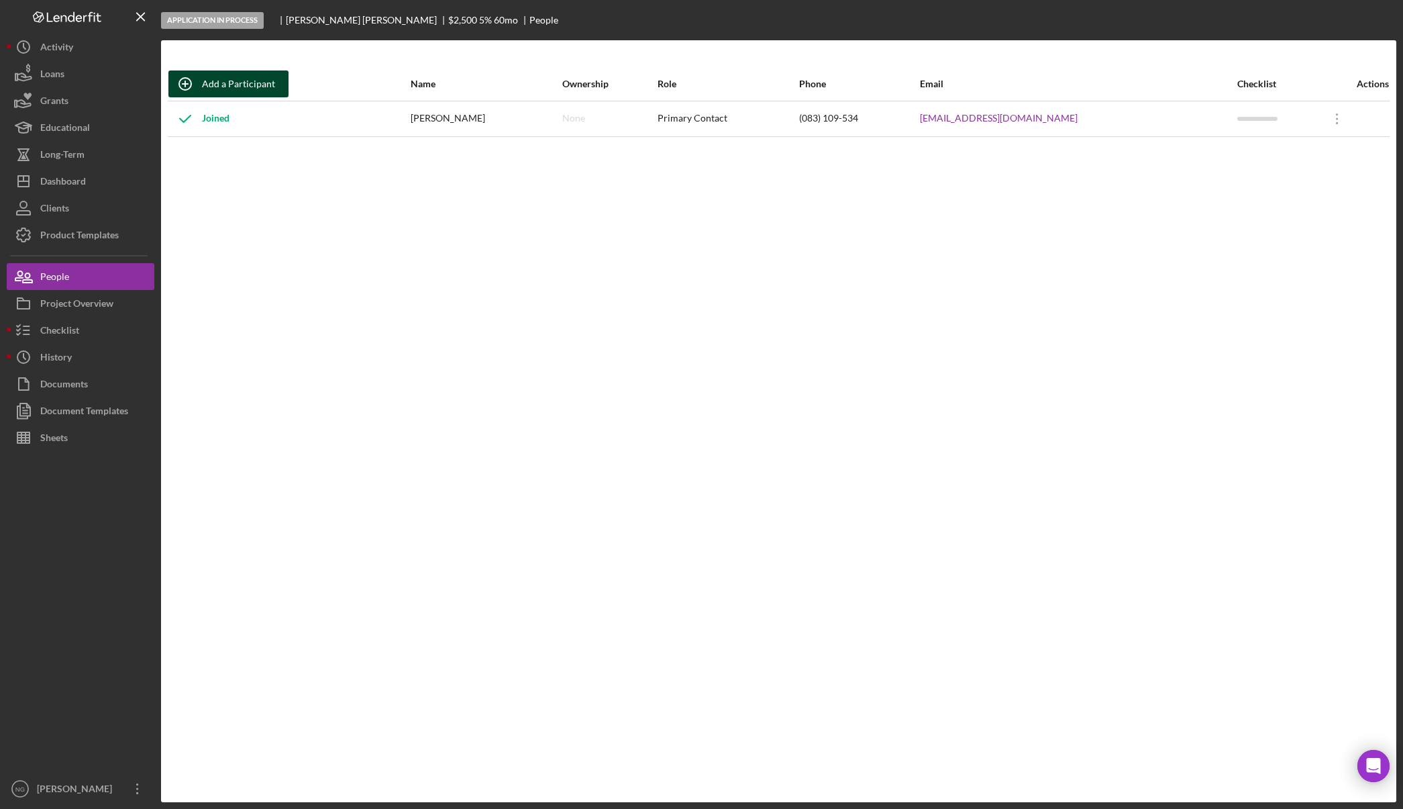
click at [258, 88] on div "Add a Participant" at bounding box center [238, 83] width 73 height 27
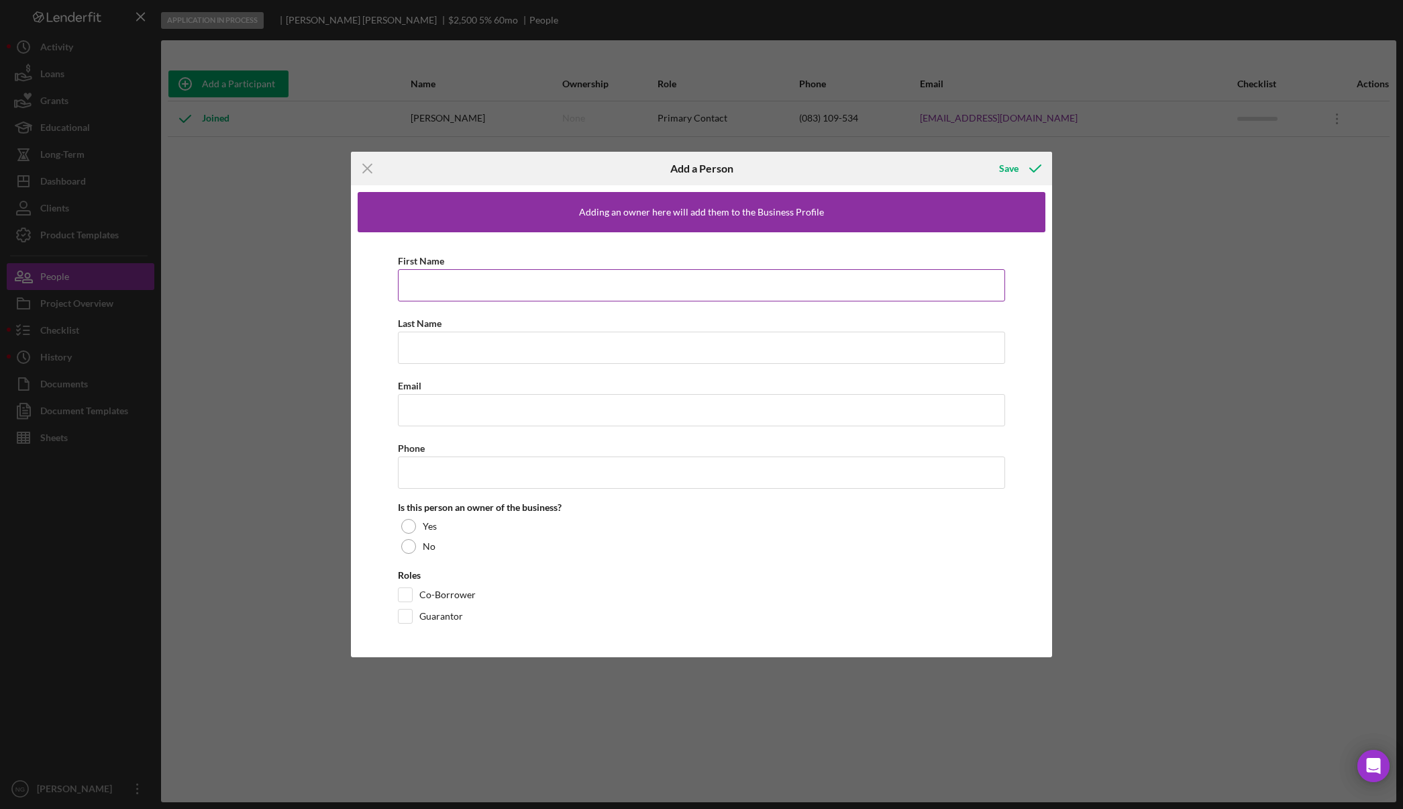
click at [429, 283] on input "First Name" at bounding box center [702, 285] width 608 height 32
type input "j"
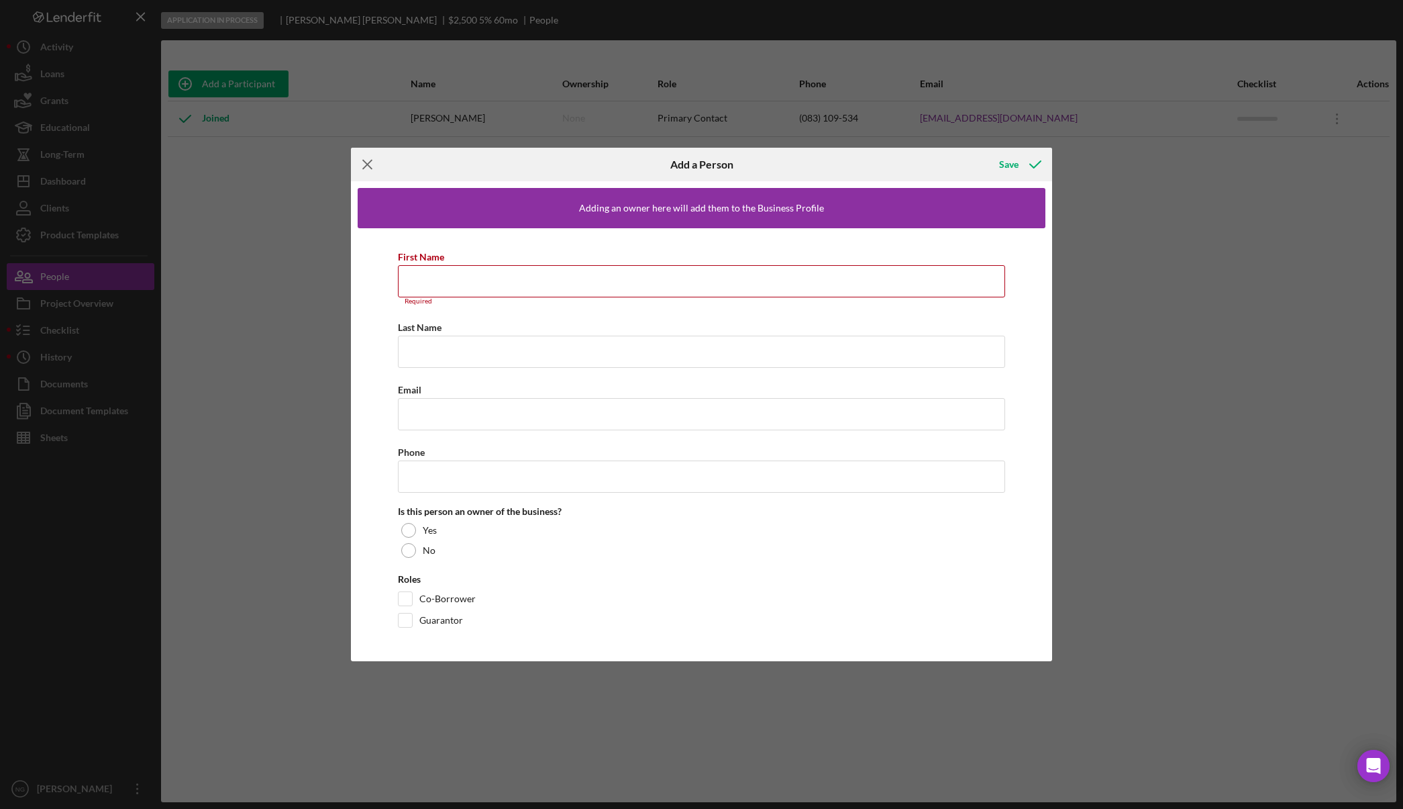
click at [368, 170] on icon "Icon/Menu Close" at bounding box center [368, 165] width 34 height 34
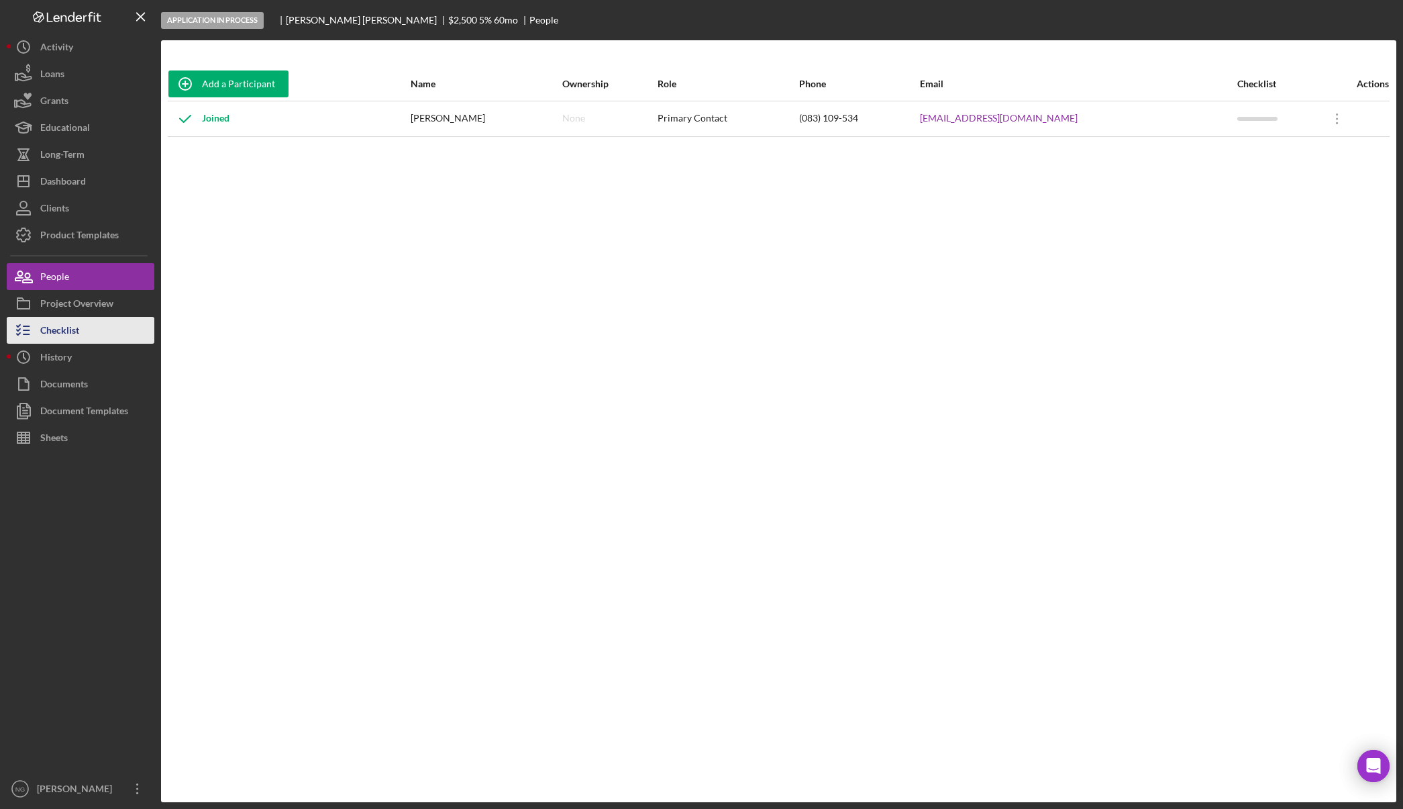
click at [115, 341] on button "Checklist" at bounding box center [81, 330] width 148 height 27
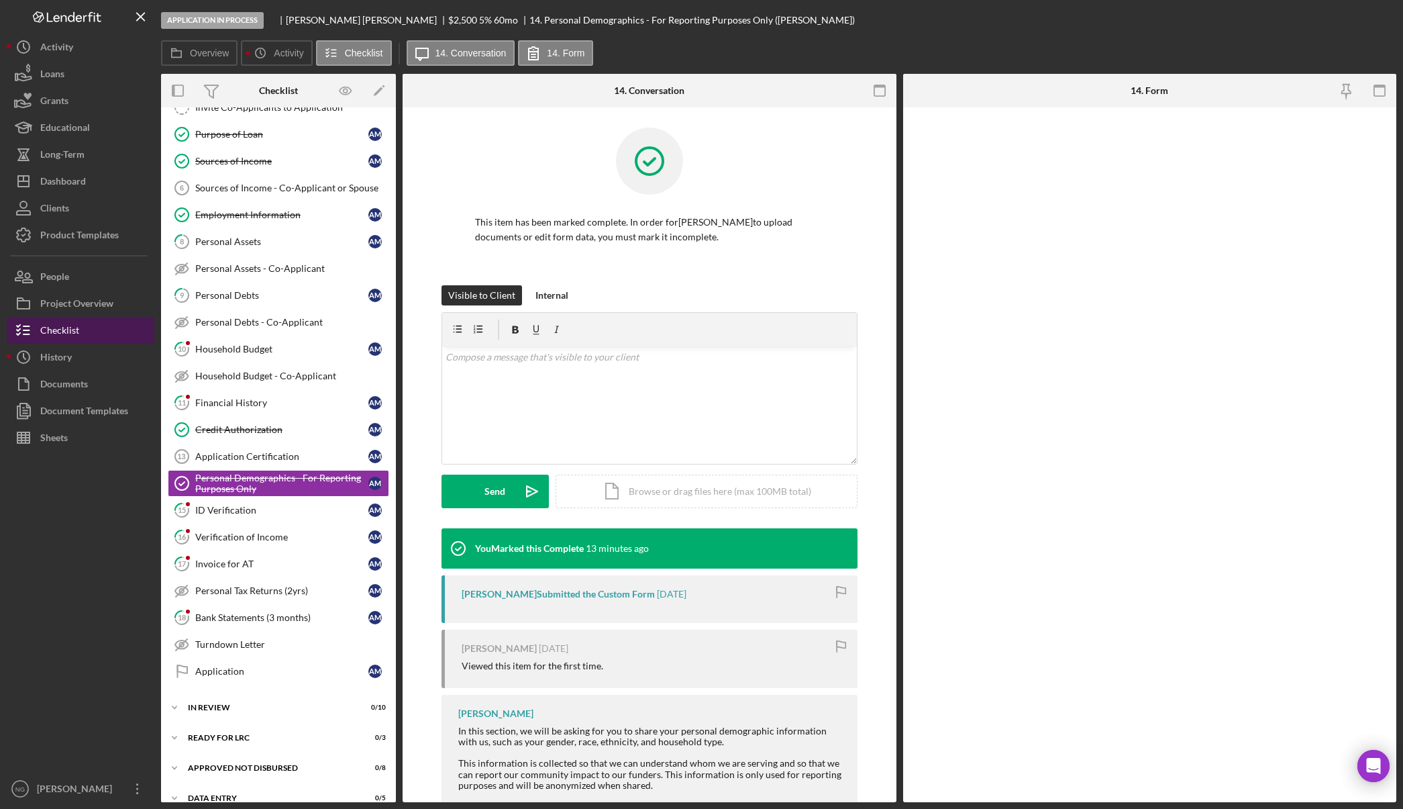
scroll to position [144, 0]
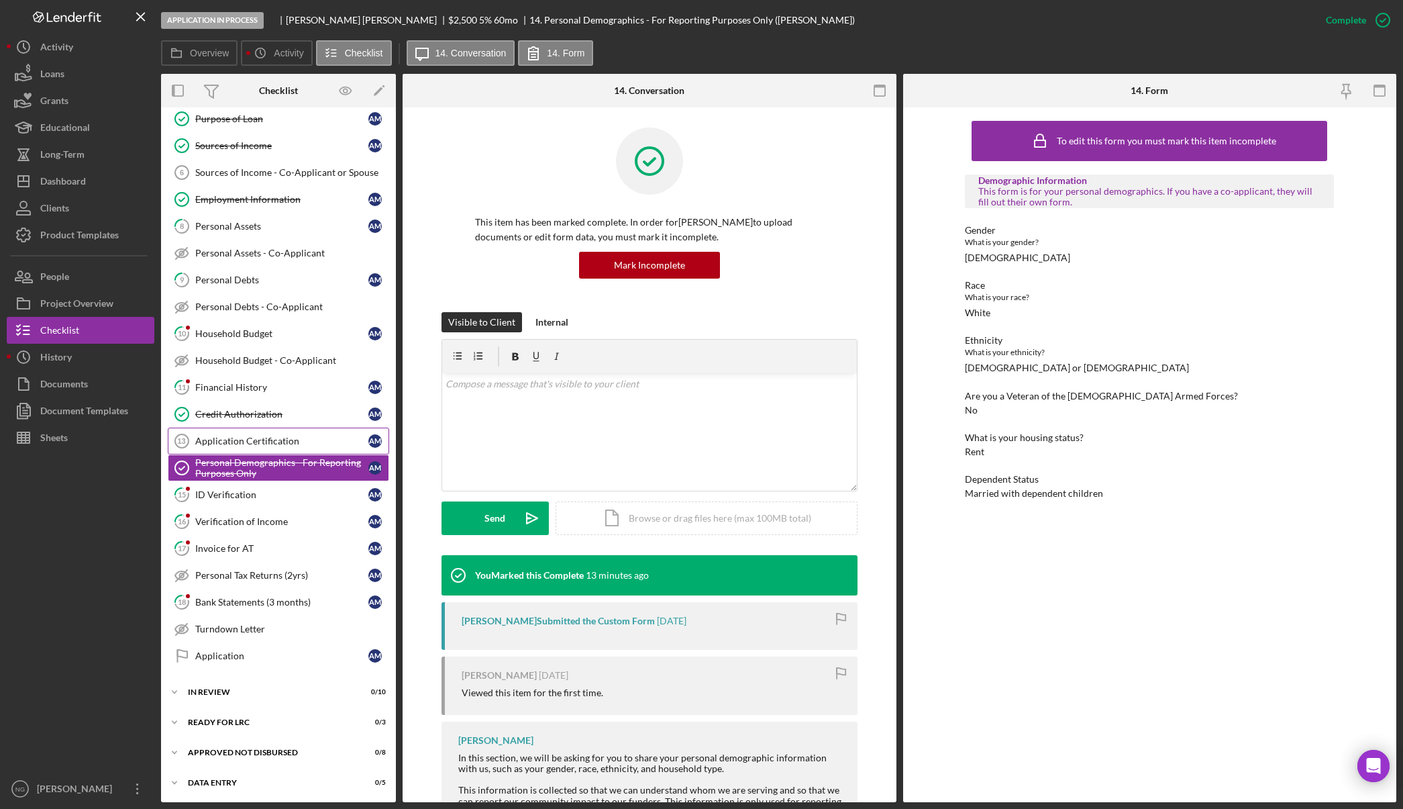
click at [285, 443] on div "Application Certification" at bounding box center [281, 441] width 173 height 11
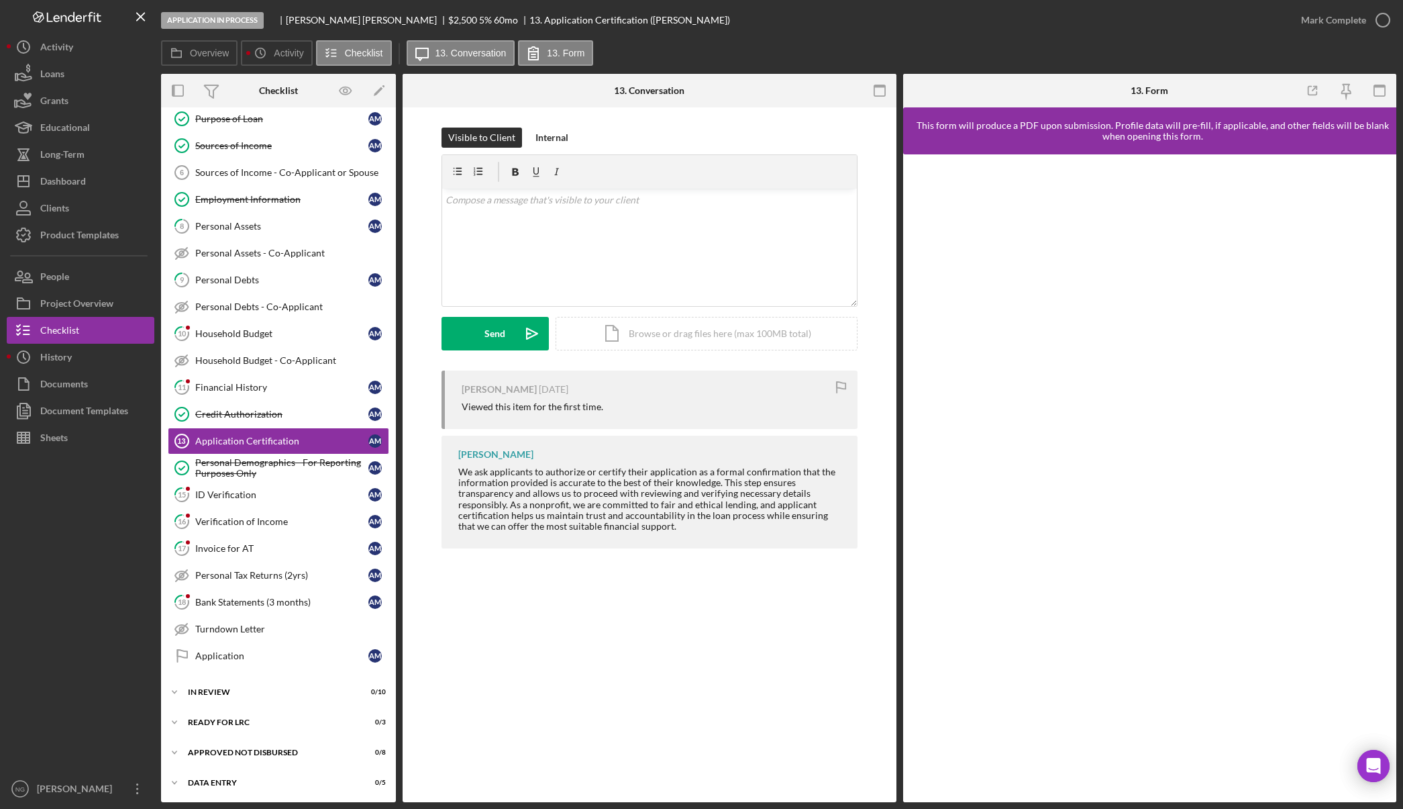
click at [97, 715] on div at bounding box center [81, 613] width 148 height 324
click at [458, 203] on p at bounding box center [649, 200] width 407 height 15
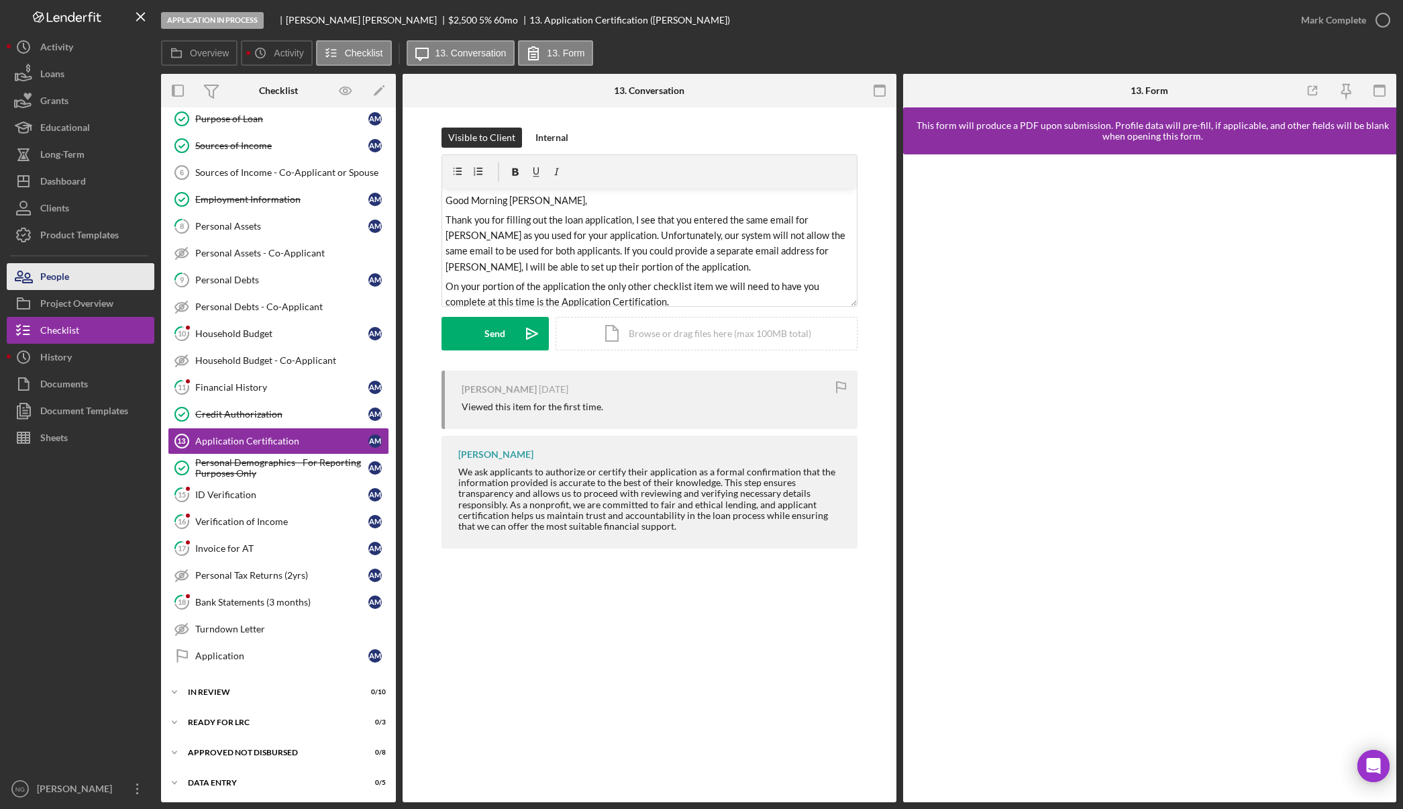
click at [124, 276] on button "People" at bounding box center [81, 276] width 148 height 27
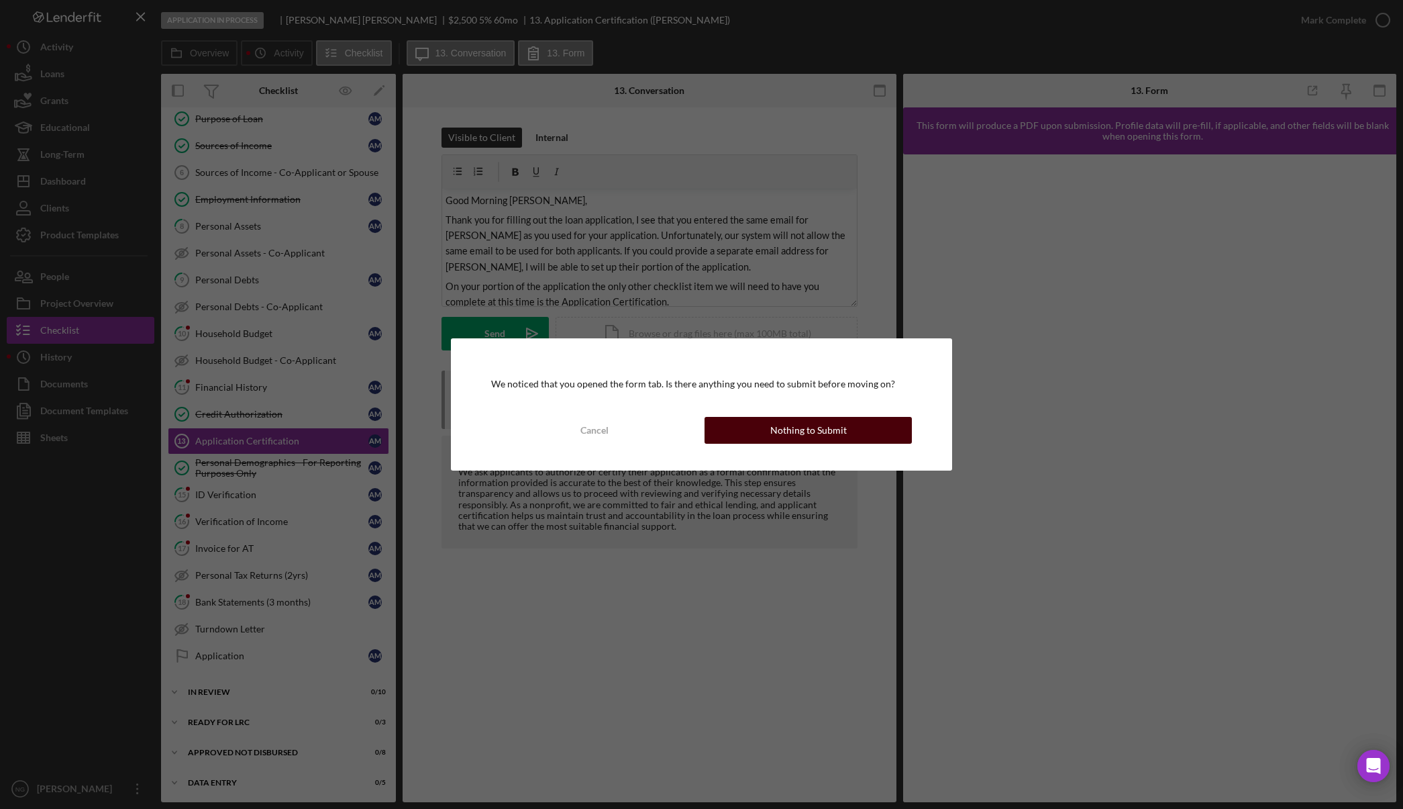
click at [795, 426] on div "Nothing to Submit" at bounding box center [809, 430] width 77 height 27
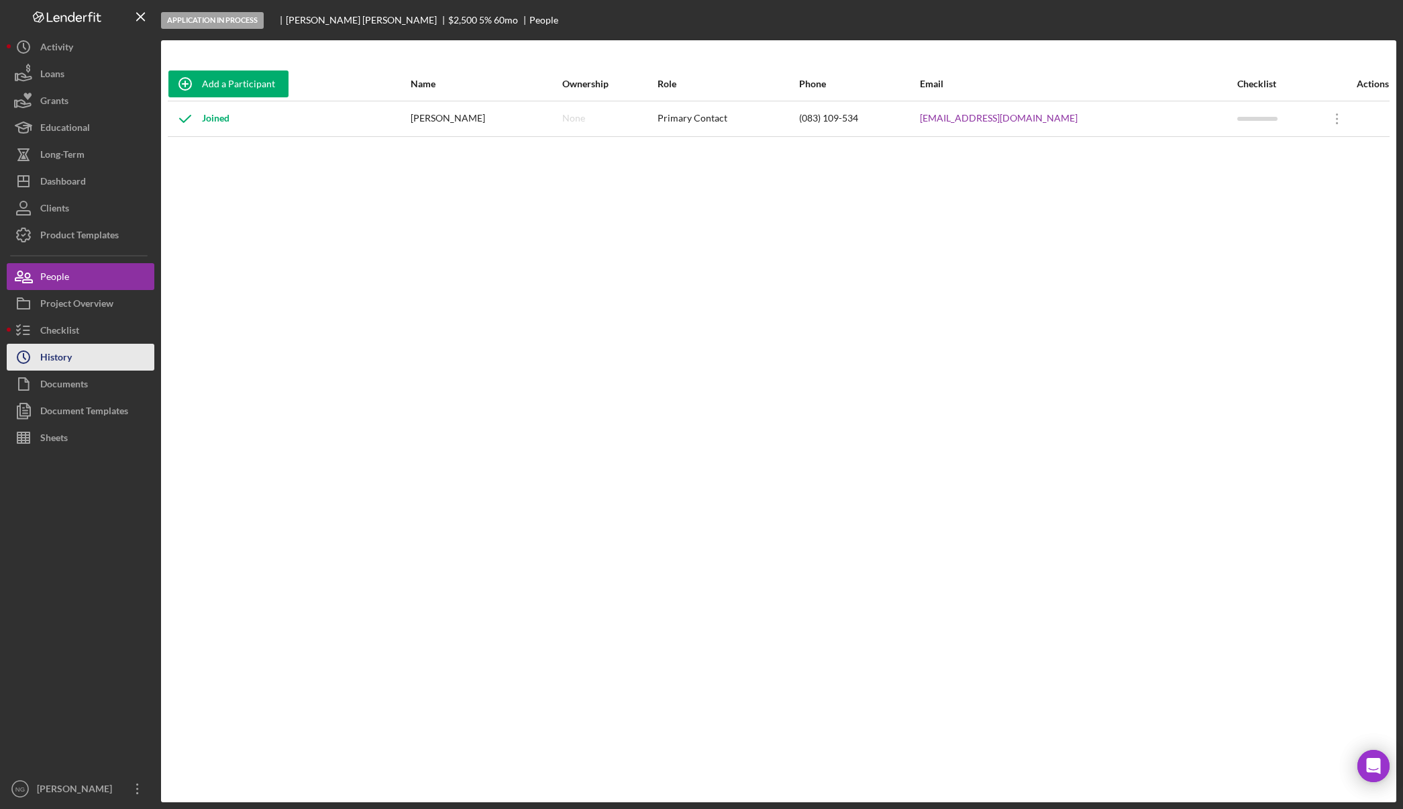
click at [77, 352] on button "Icon/History History" at bounding box center [81, 357] width 148 height 27
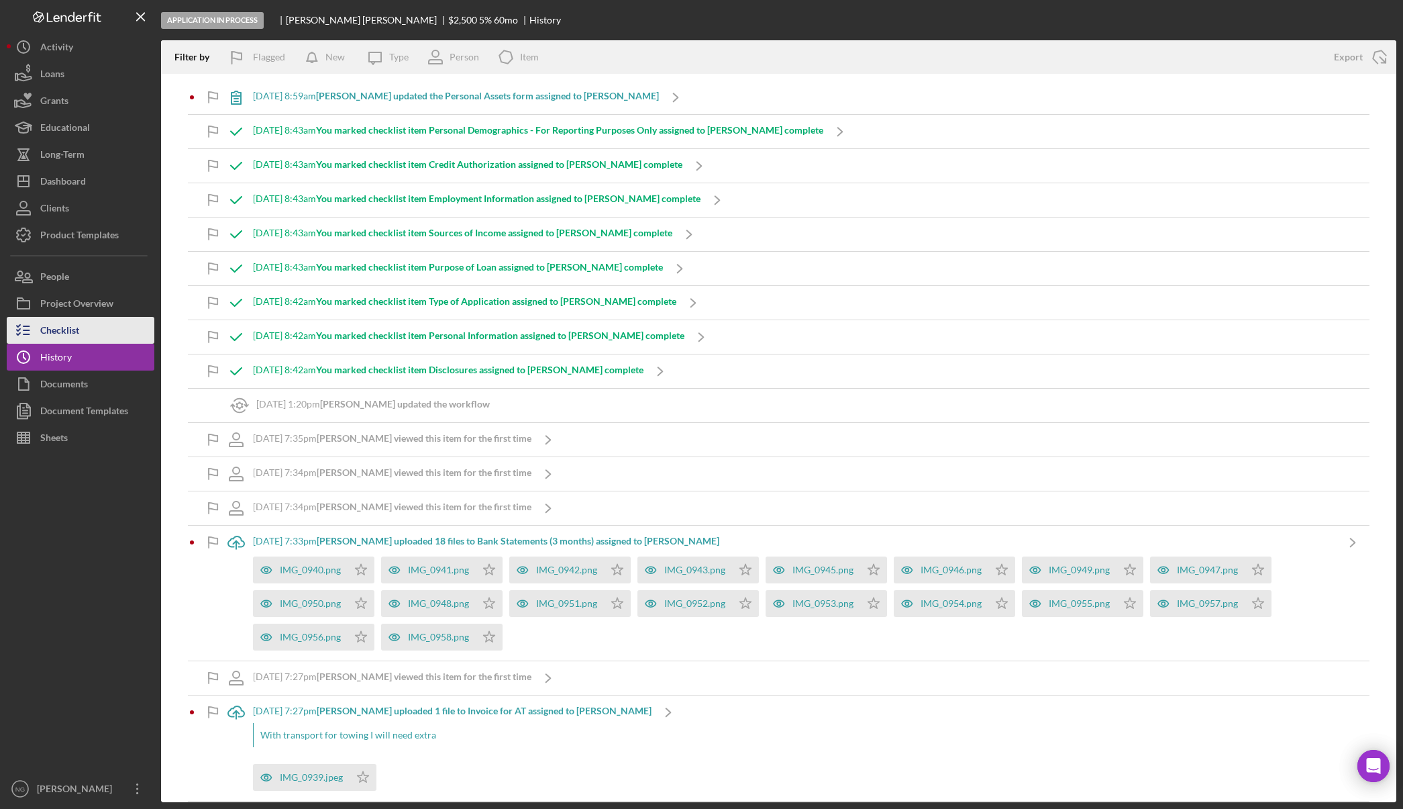
click at [64, 321] on div "Checklist" at bounding box center [59, 332] width 39 height 30
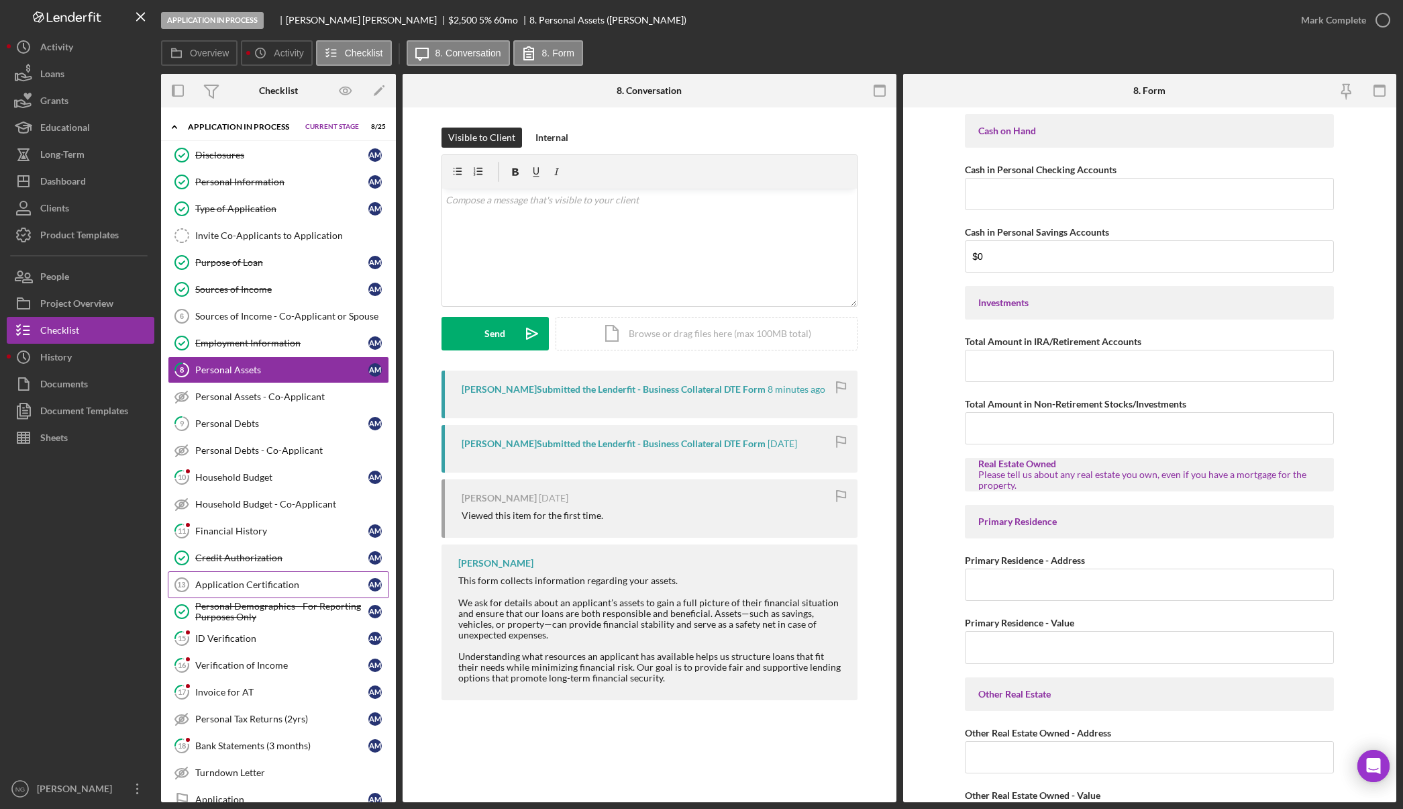
click at [248, 579] on div "Application Certification" at bounding box center [281, 584] width 173 height 11
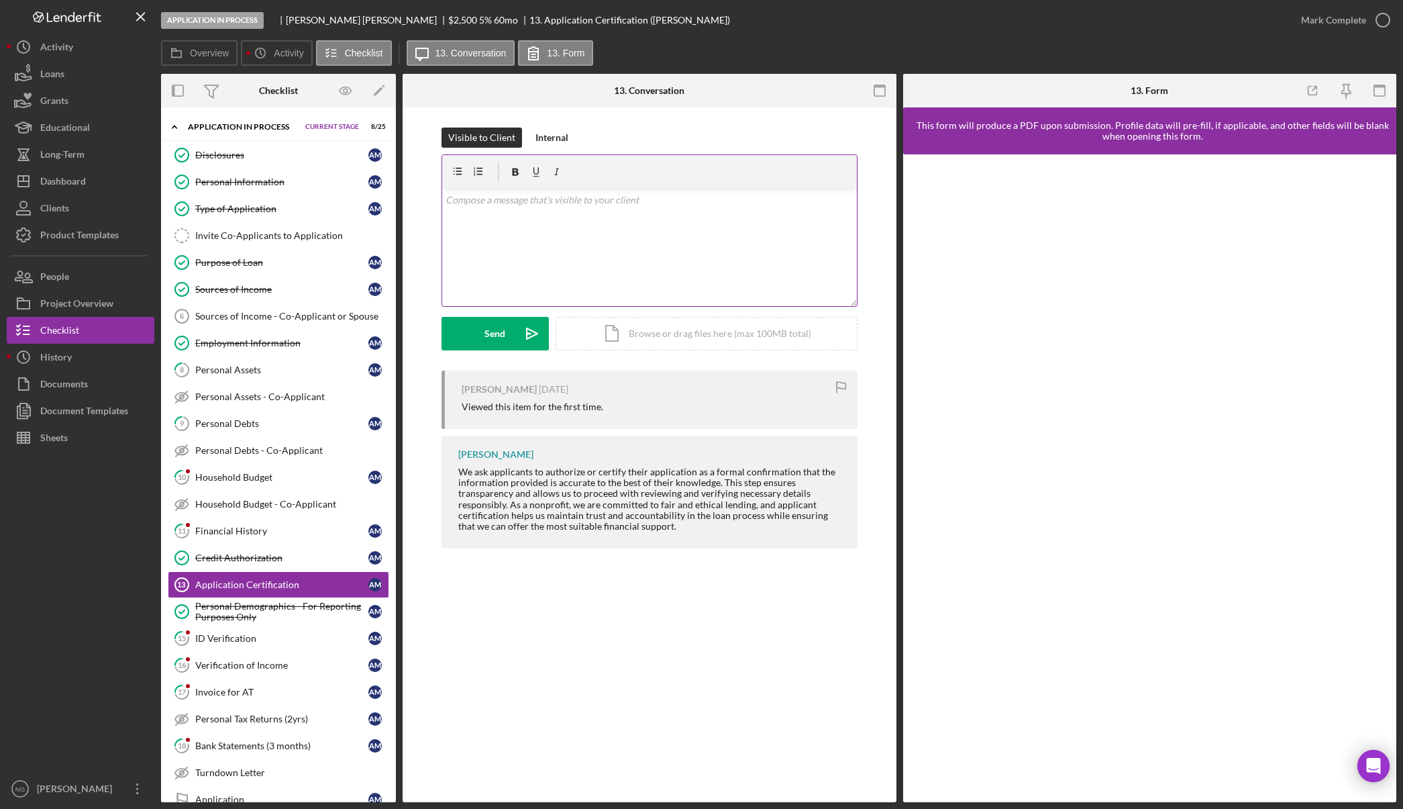
click at [505, 229] on div "v Color teal Color pink Remove color Add row above Add row below Add column bef…" at bounding box center [649, 247] width 415 height 117
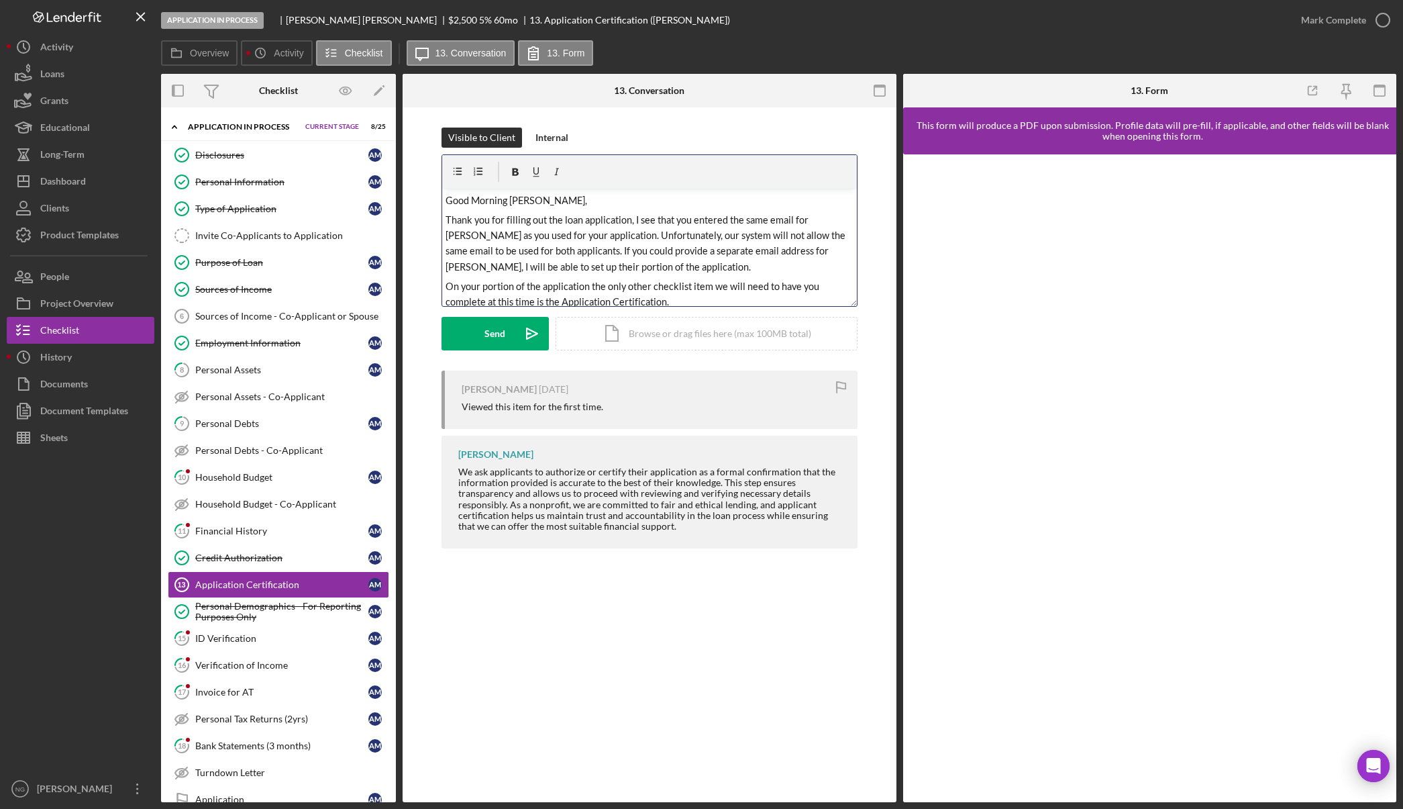
scroll to position [66, 0]
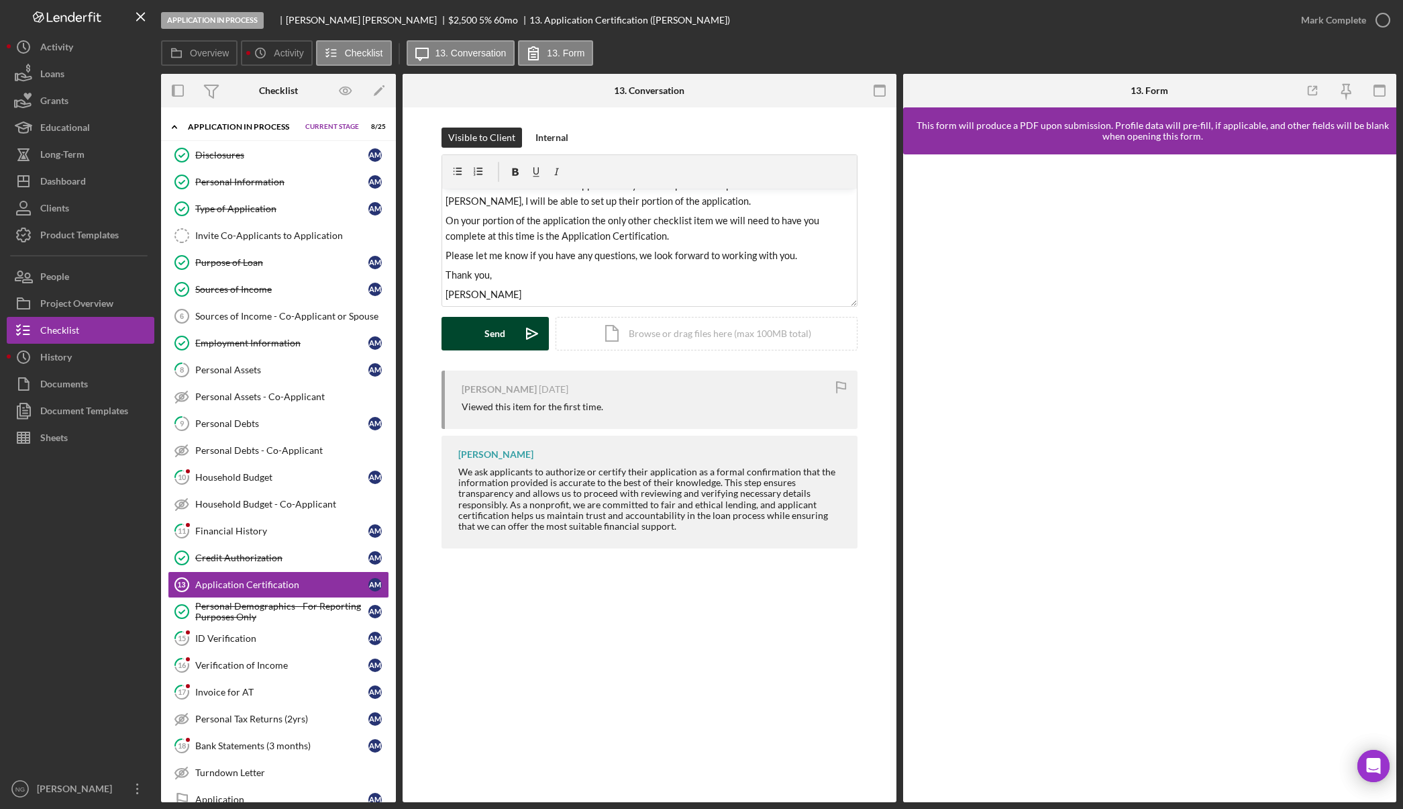
click at [509, 334] on button "Send Icon/icon-invite-send" at bounding box center [495, 334] width 107 height 34
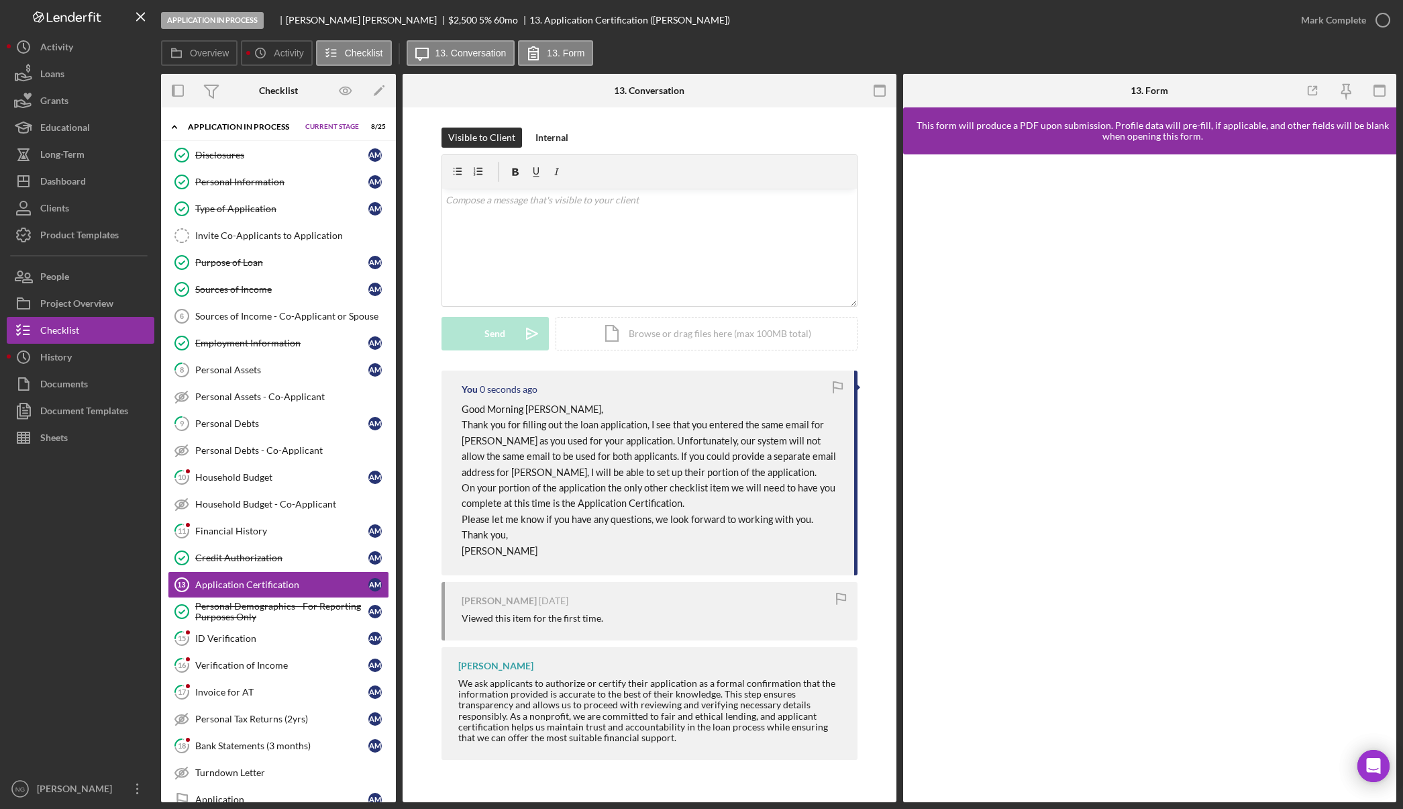
scroll to position [0, 0]
click at [51, 184] on div "Dashboard" at bounding box center [63, 183] width 46 height 30
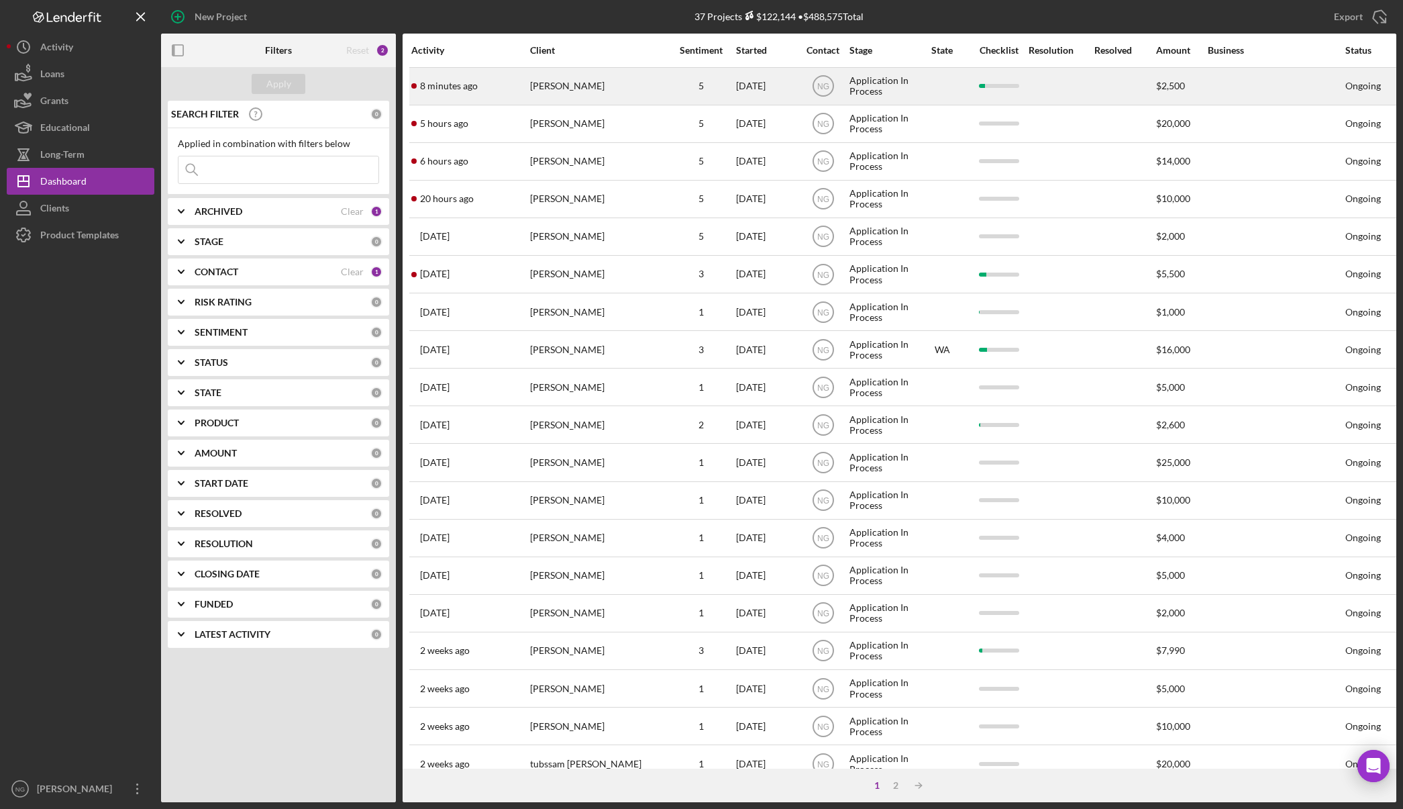
click at [587, 83] on div "[PERSON_NAME]" at bounding box center [597, 86] width 134 height 36
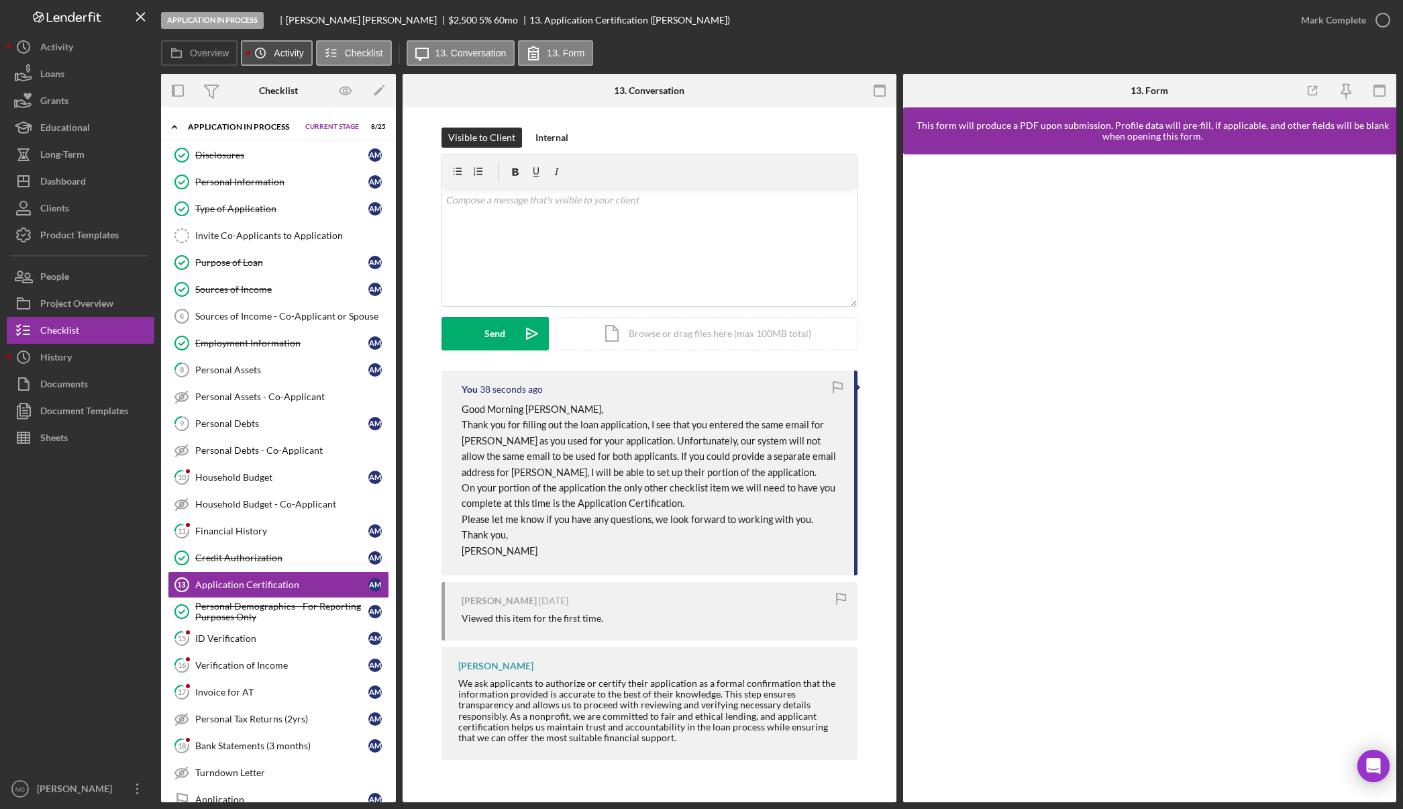
click at [261, 48] on circle at bounding box center [260, 52] width 9 height 9
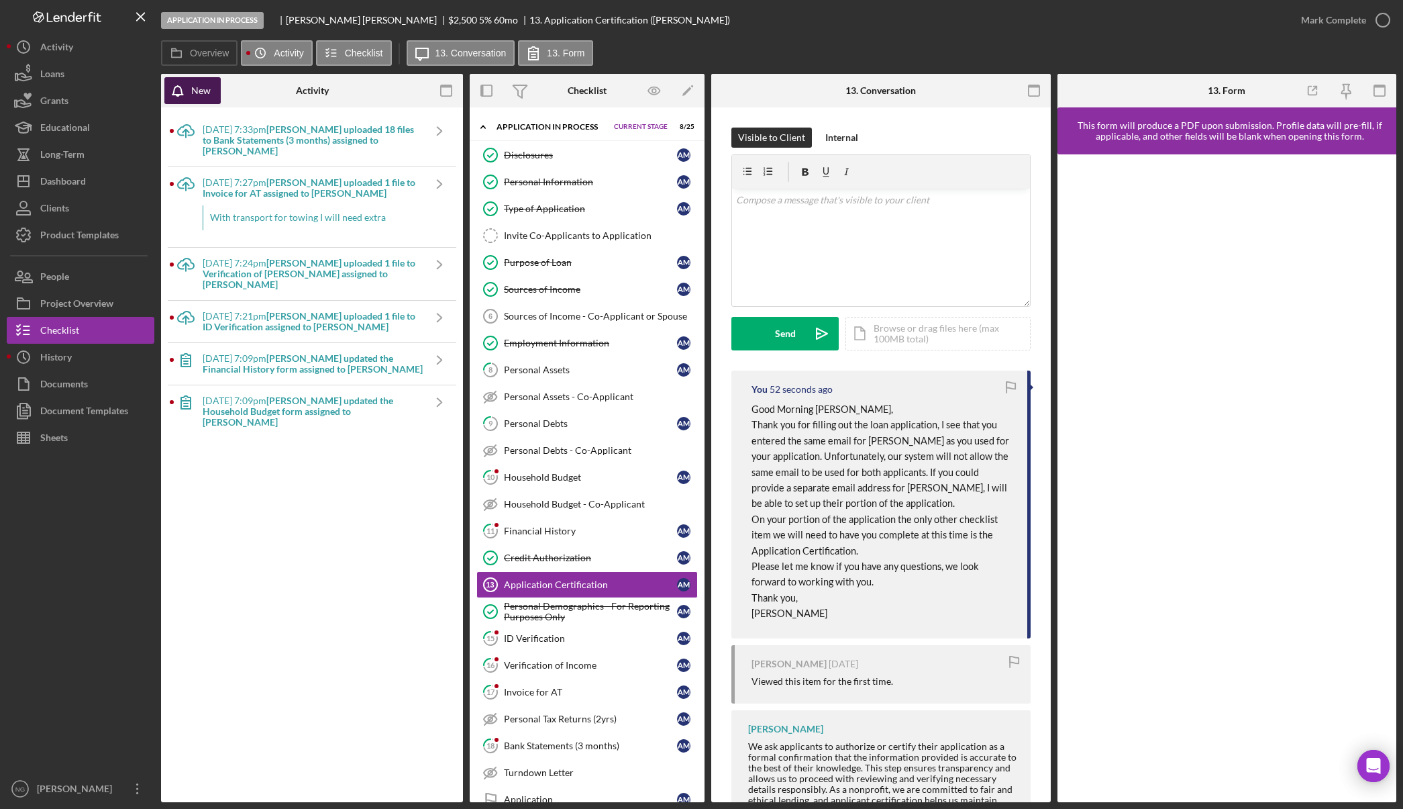
click at [203, 91] on div "New" at bounding box center [200, 90] width 19 height 27
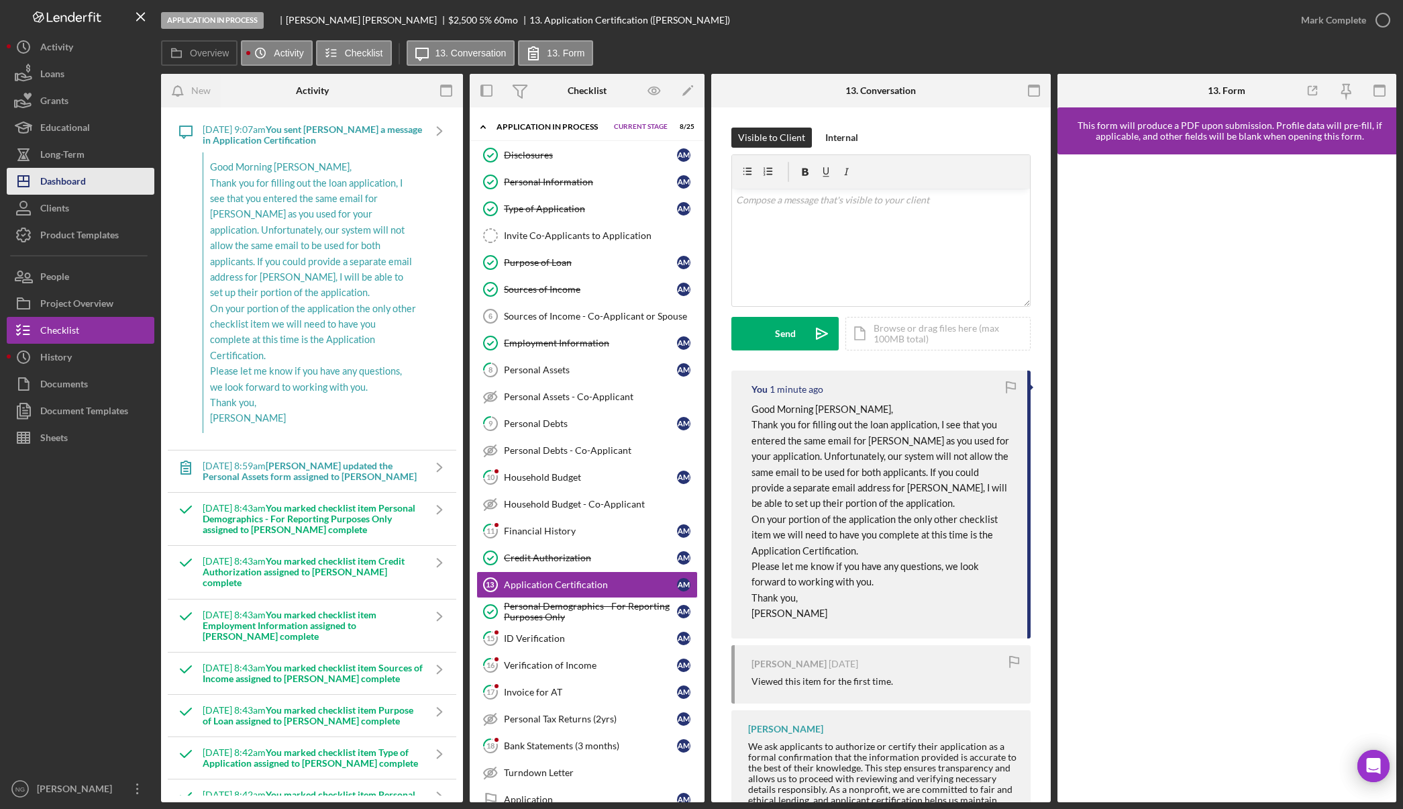
click at [99, 191] on button "Icon/Dashboard Dashboard" at bounding box center [81, 181] width 148 height 27
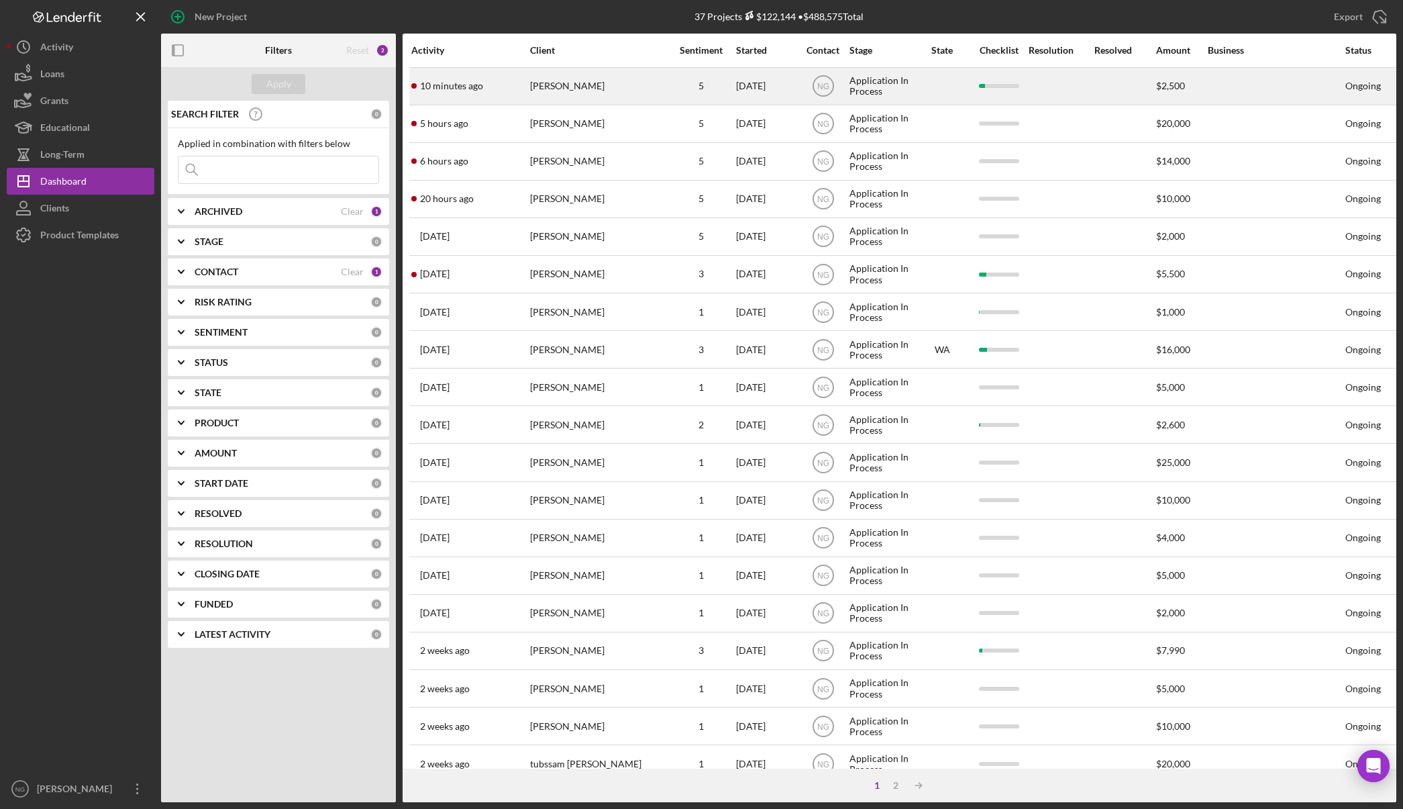
click at [587, 77] on div "[PERSON_NAME]" at bounding box center [597, 86] width 134 height 36
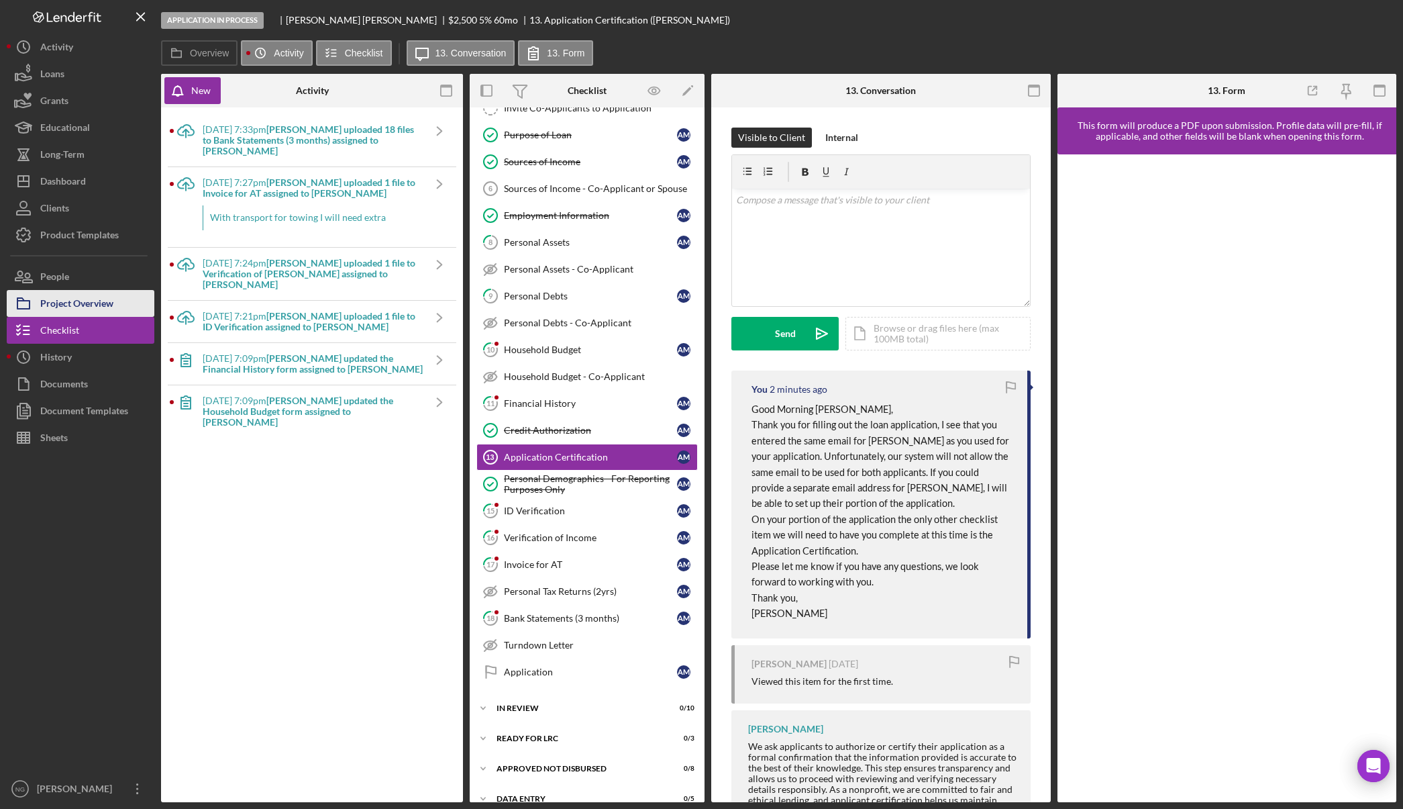
scroll to position [130, 0]
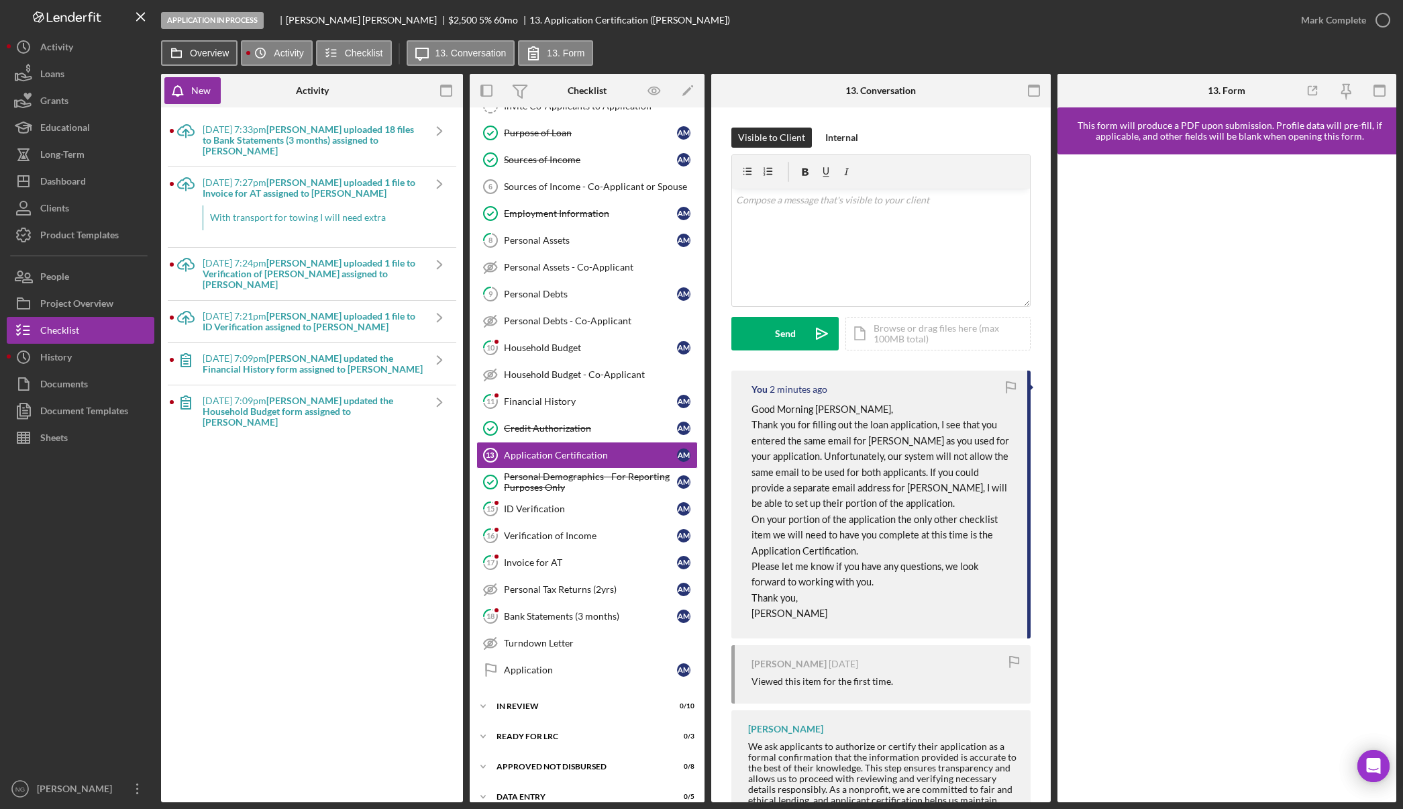
click at [217, 54] on label "Overview" at bounding box center [209, 53] width 39 height 11
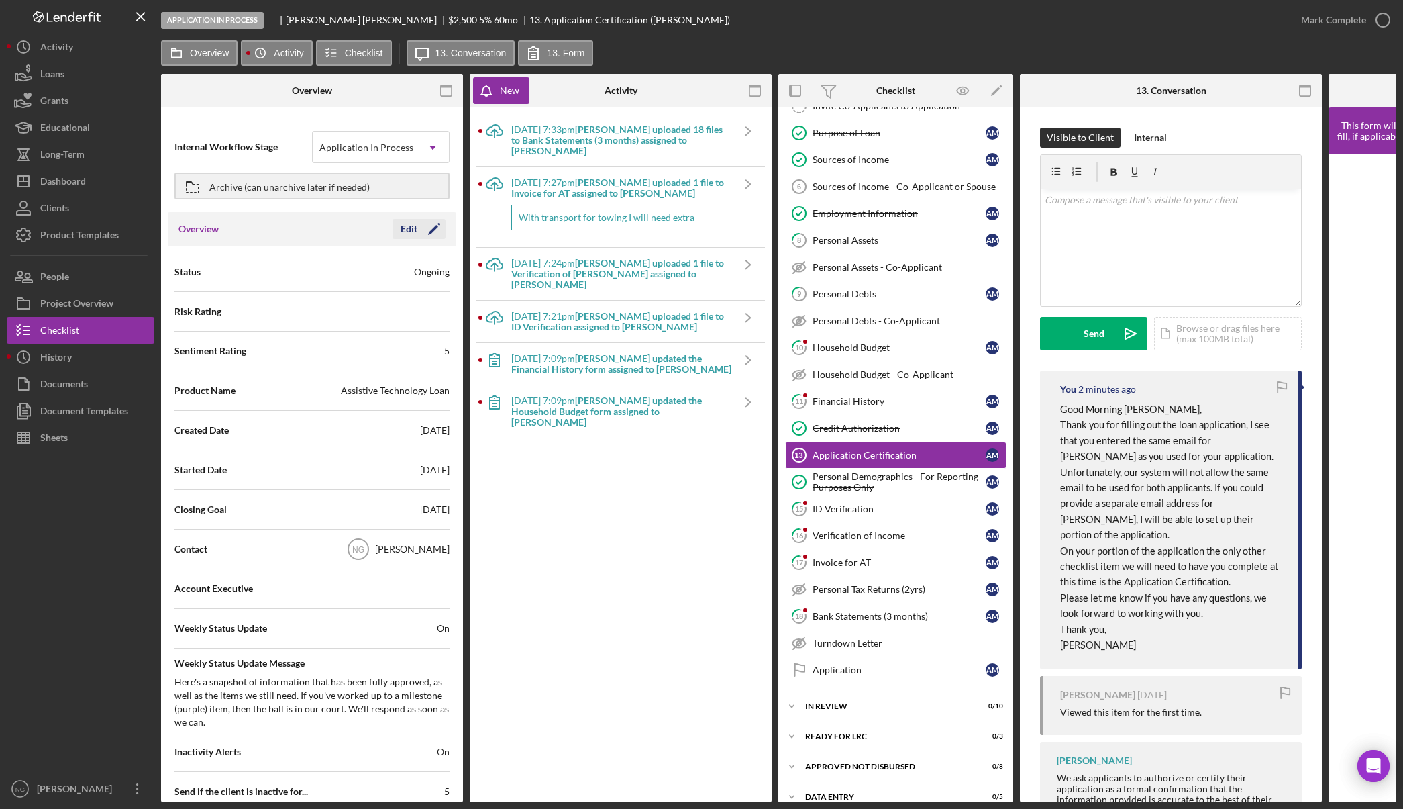
click at [419, 230] on icon "Icon/Edit" at bounding box center [434, 229] width 34 height 34
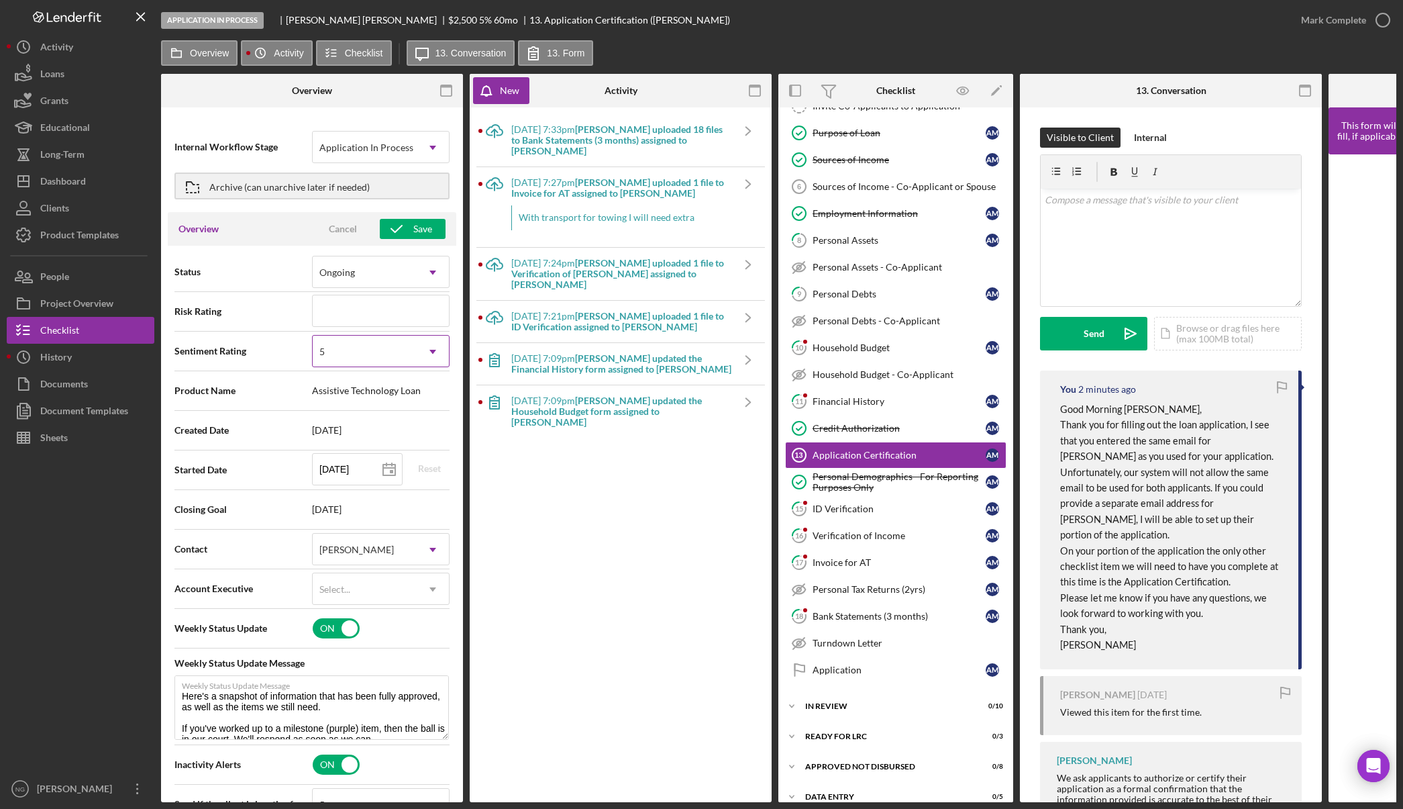
click at [395, 350] on div "5" at bounding box center [365, 351] width 104 height 31
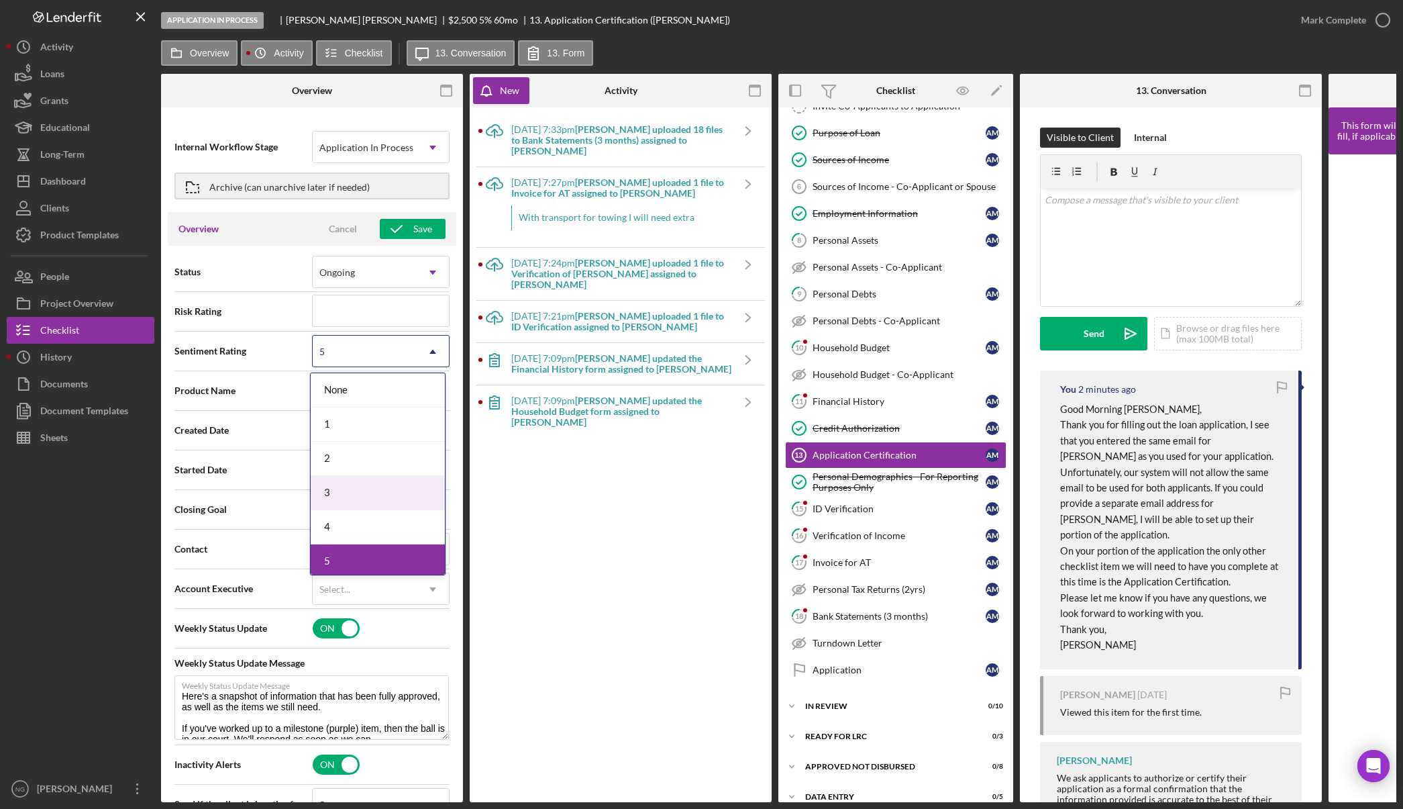
click at [366, 484] on div "3" at bounding box center [378, 493] width 134 height 34
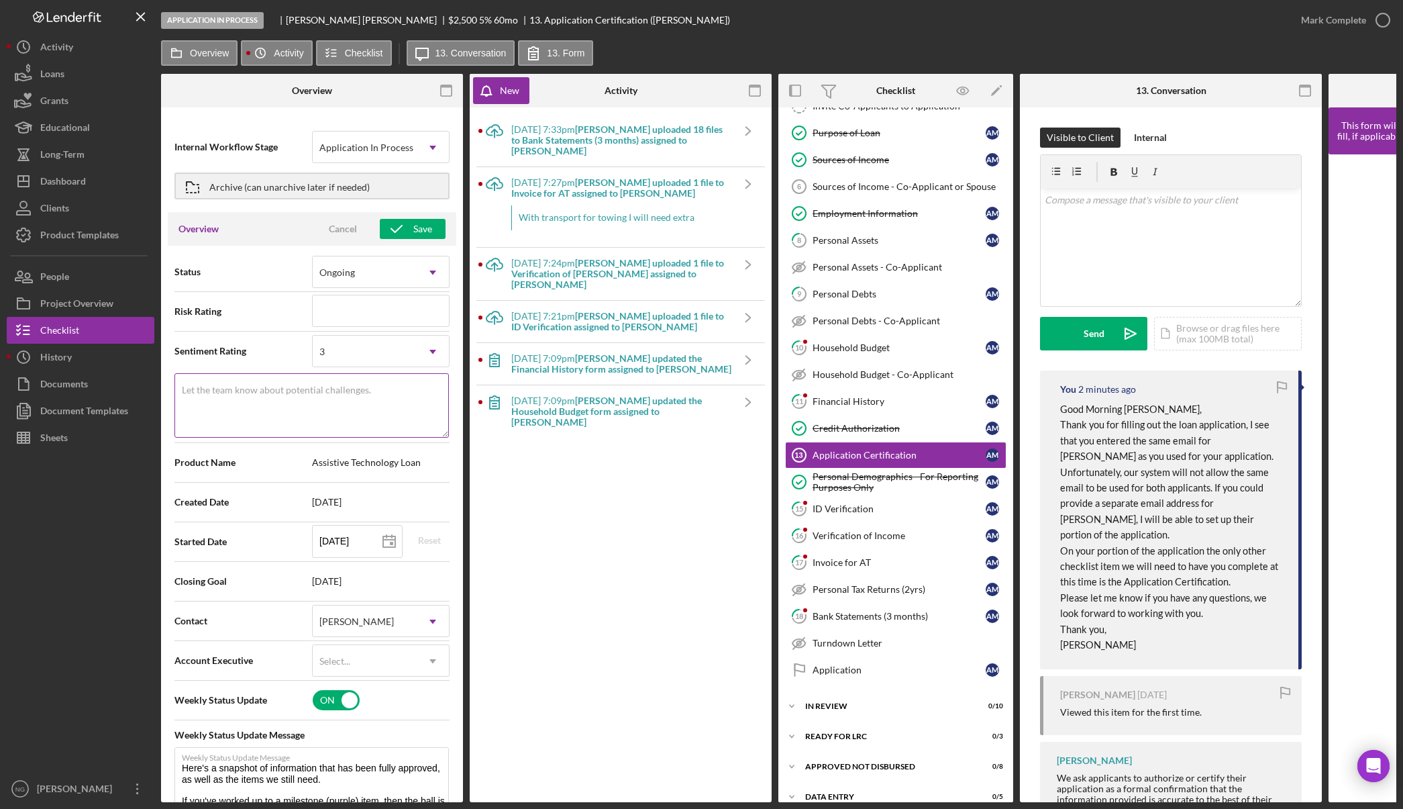
click at [315, 389] on label "Let the team know about potential challenges." at bounding box center [276, 390] width 189 height 11
click at [315, 389] on textarea "Let the team know about potential challenges." at bounding box center [312, 405] width 275 height 64
type textarea "Applicant 1 App Cert needed Need to invite Applicant 2, waiting for email"
click at [399, 226] on icon "button" at bounding box center [397, 229] width 34 height 34
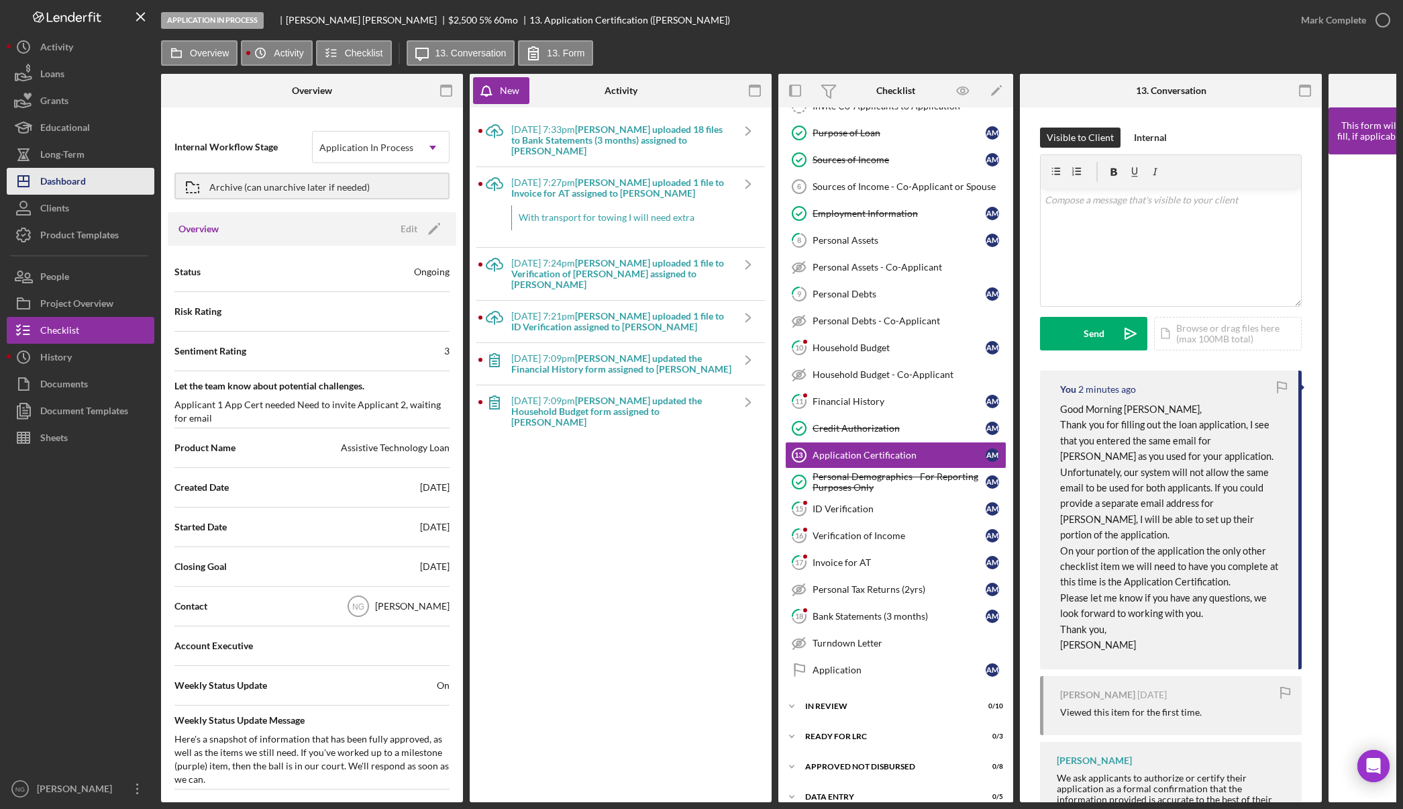
click at [56, 187] on div "Dashboard" at bounding box center [63, 183] width 46 height 30
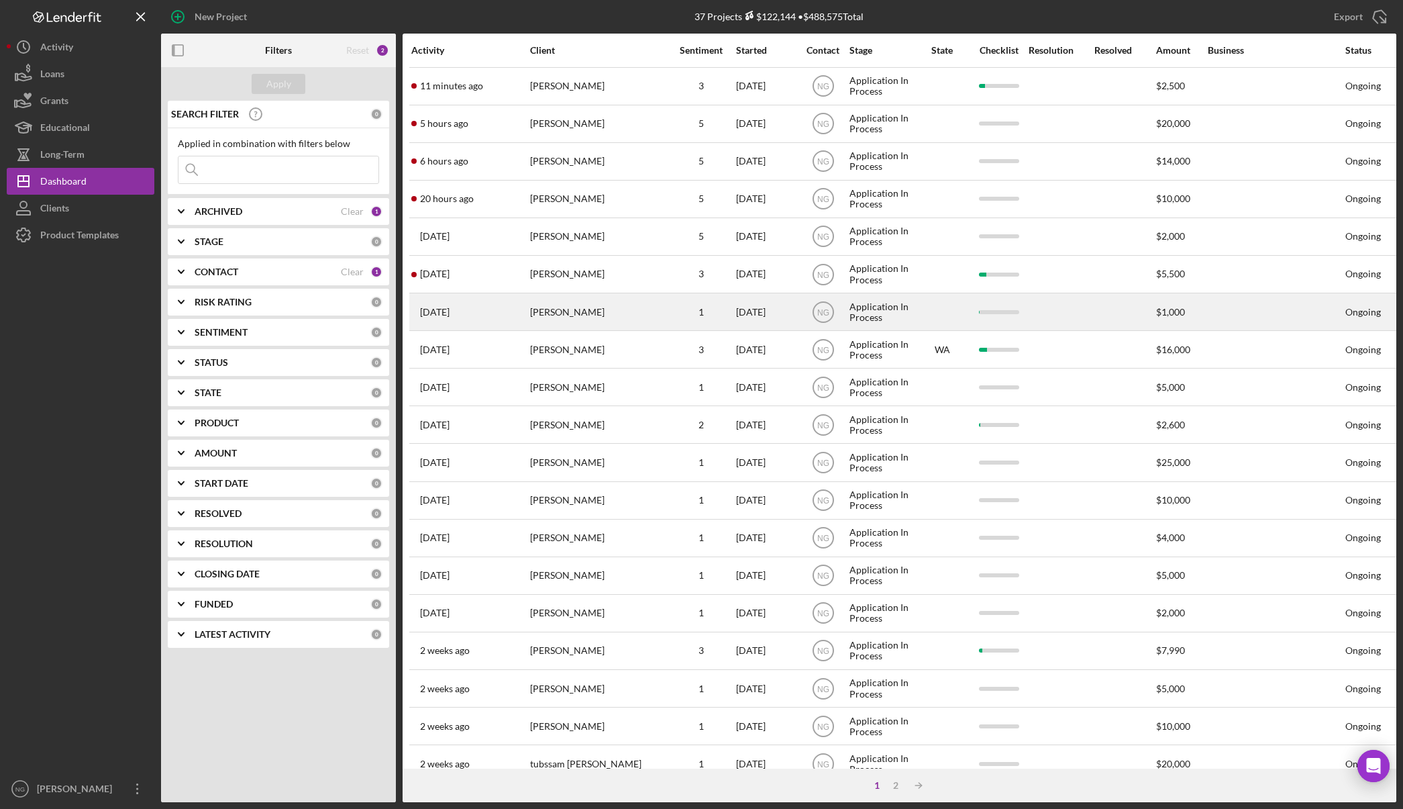
click at [590, 298] on div "[PERSON_NAME]" at bounding box center [597, 312] width 134 height 36
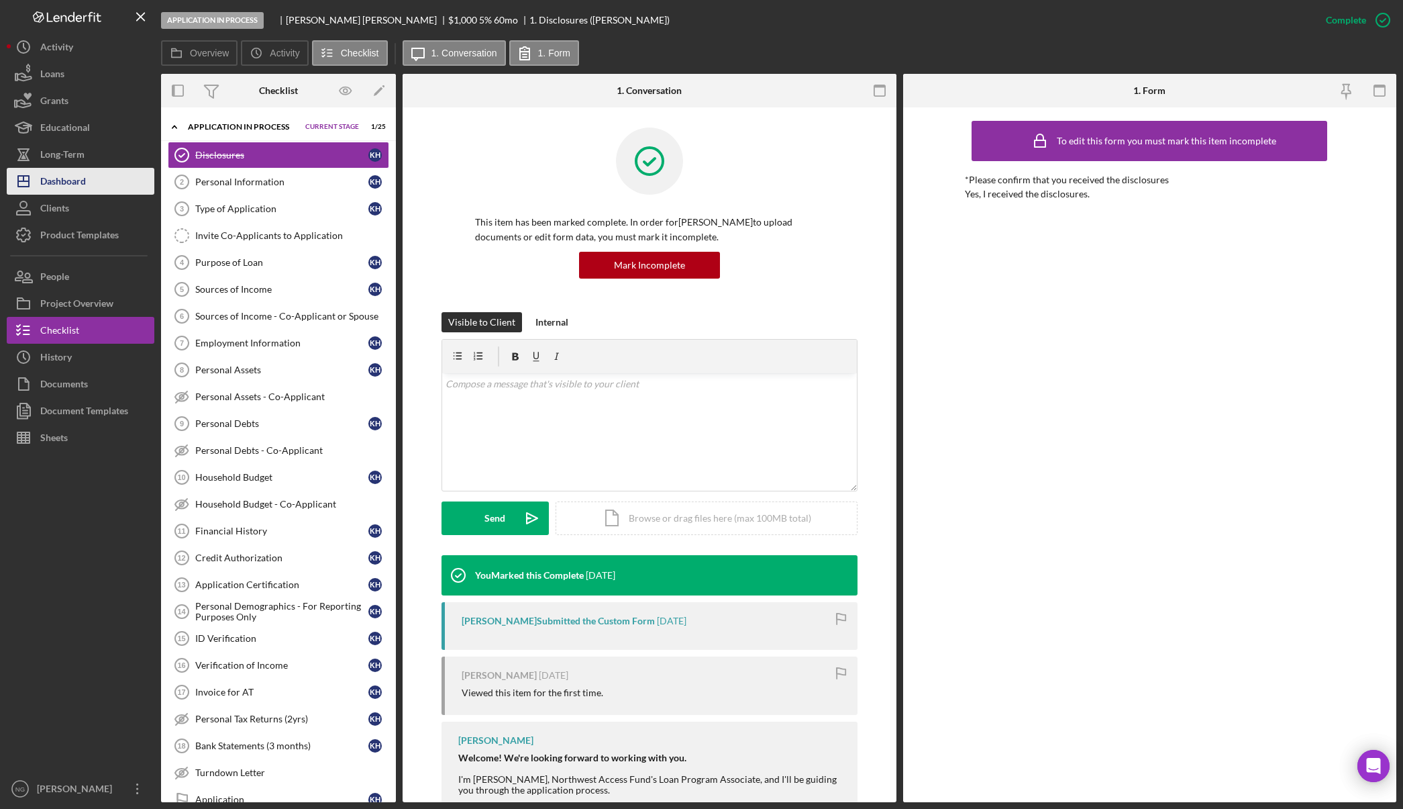
click at [72, 190] on div "Dashboard" at bounding box center [63, 183] width 46 height 30
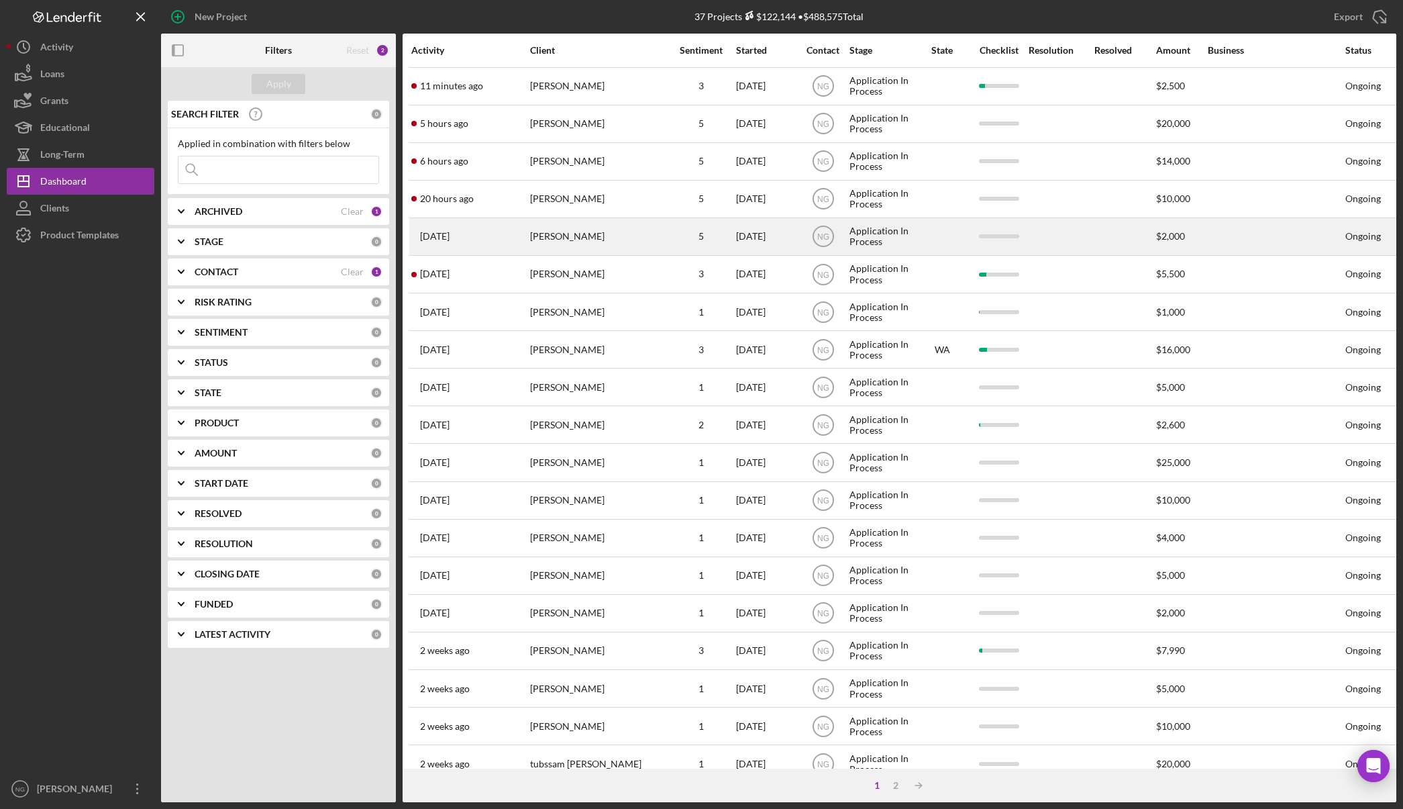
click at [636, 244] on div "[PERSON_NAME]" at bounding box center [597, 237] width 134 height 36
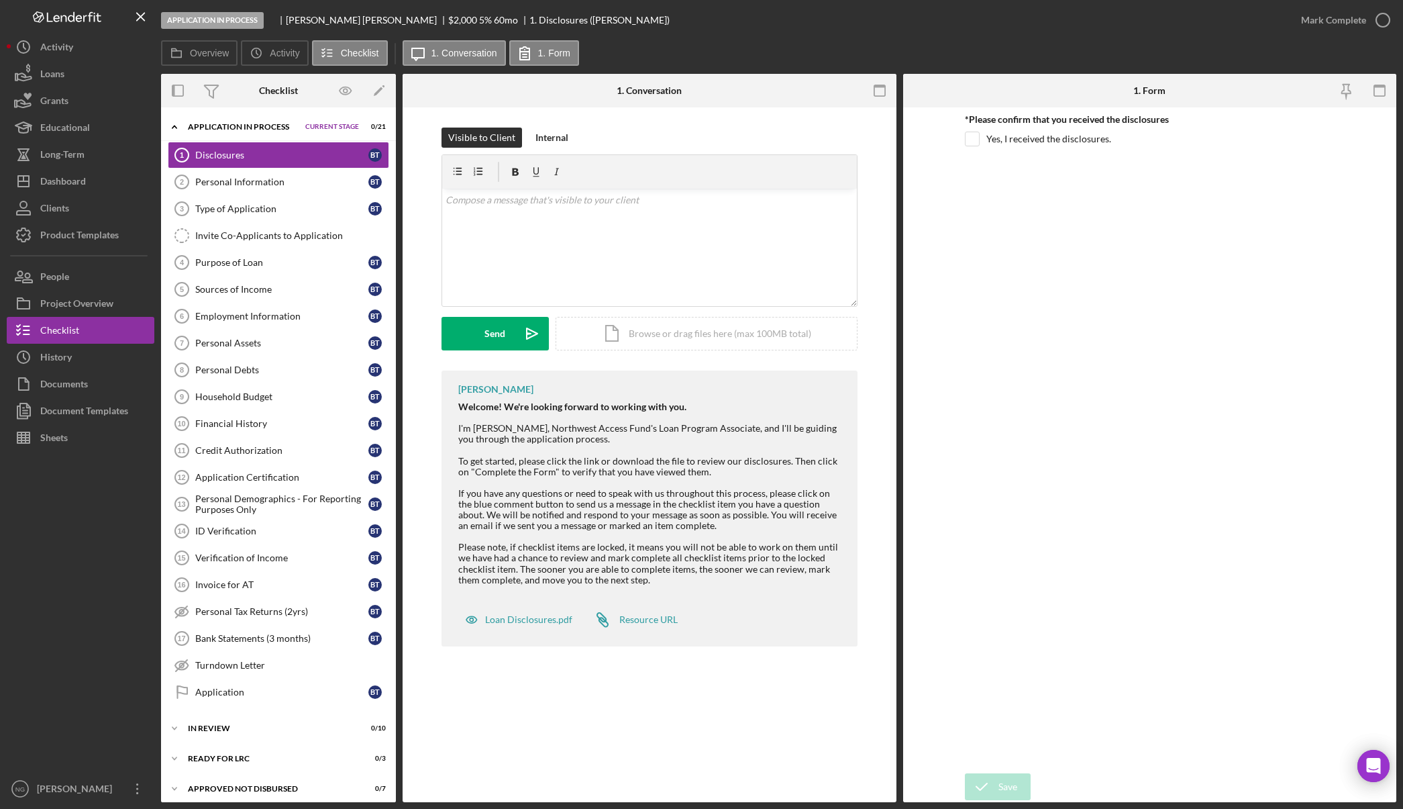
click at [49, 575] on div at bounding box center [81, 613] width 148 height 324
click at [104, 328] on button "Checklist" at bounding box center [81, 330] width 148 height 27
click at [199, 47] on button "Overview" at bounding box center [199, 53] width 77 height 26
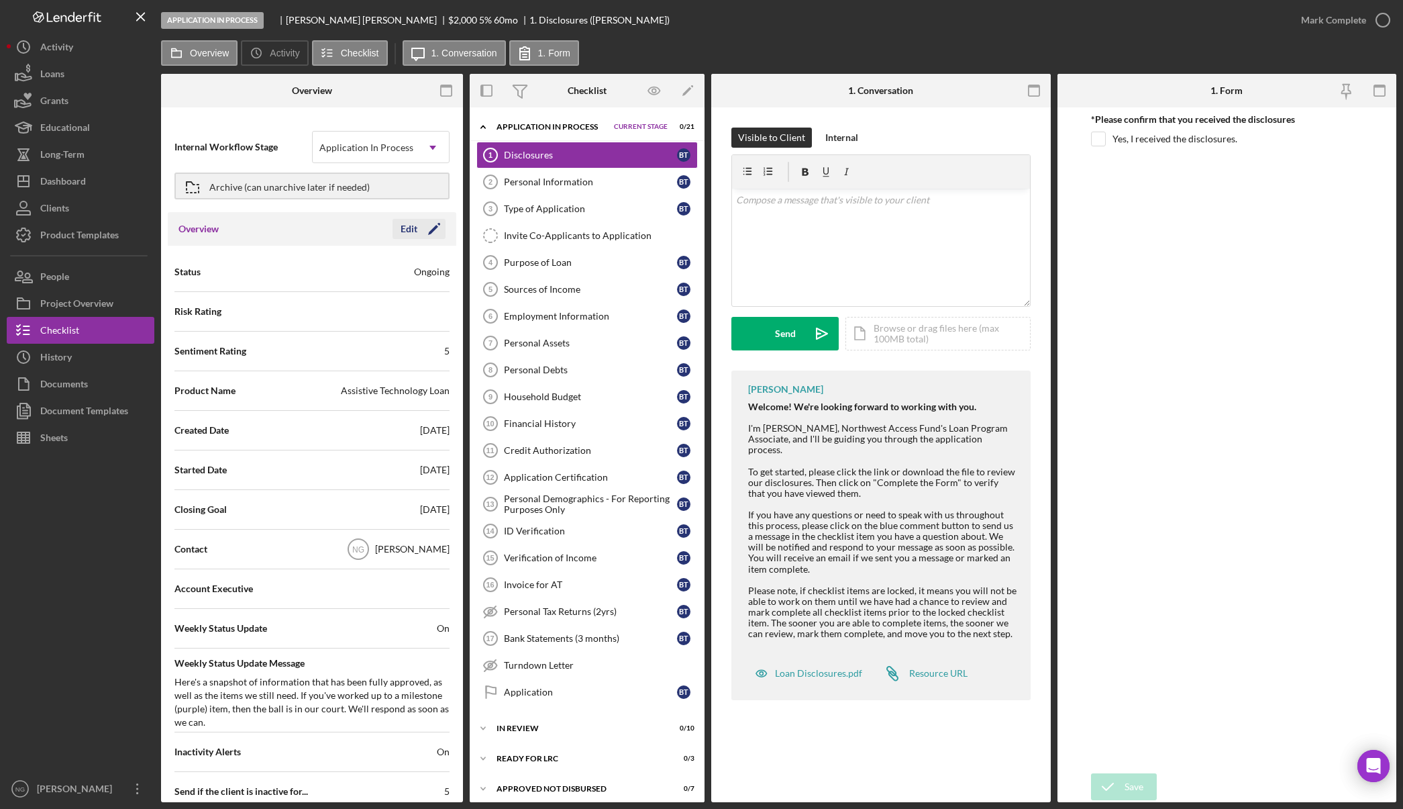
click at [428, 231] on polygon "button" at bounding box center [433, 230] width 10 height 10
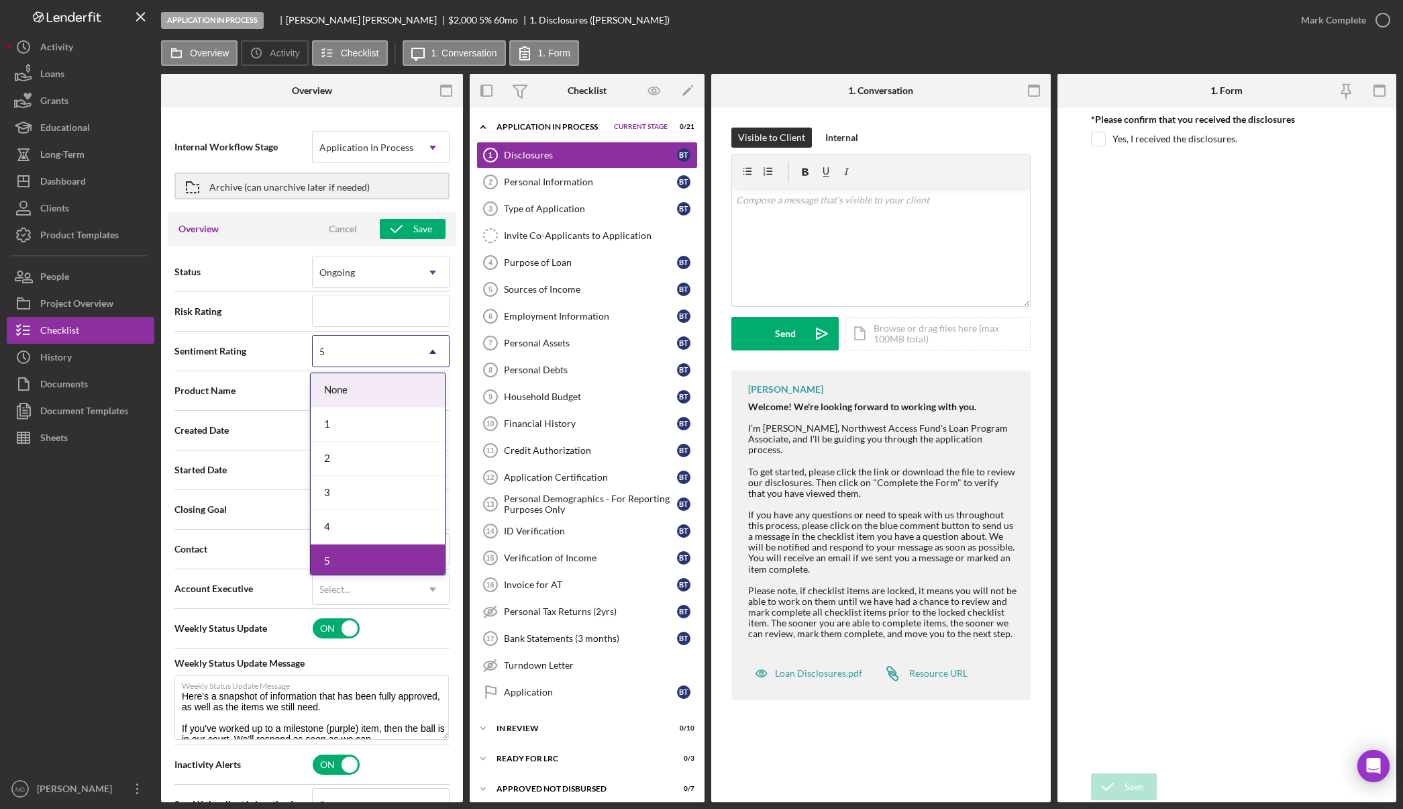
click at [399, 351] on div "5" at bounding box center [365, 351] width 104 height 31
click at [329, 428] on div "1" at bounding box center [378, 424] width 134 height 34
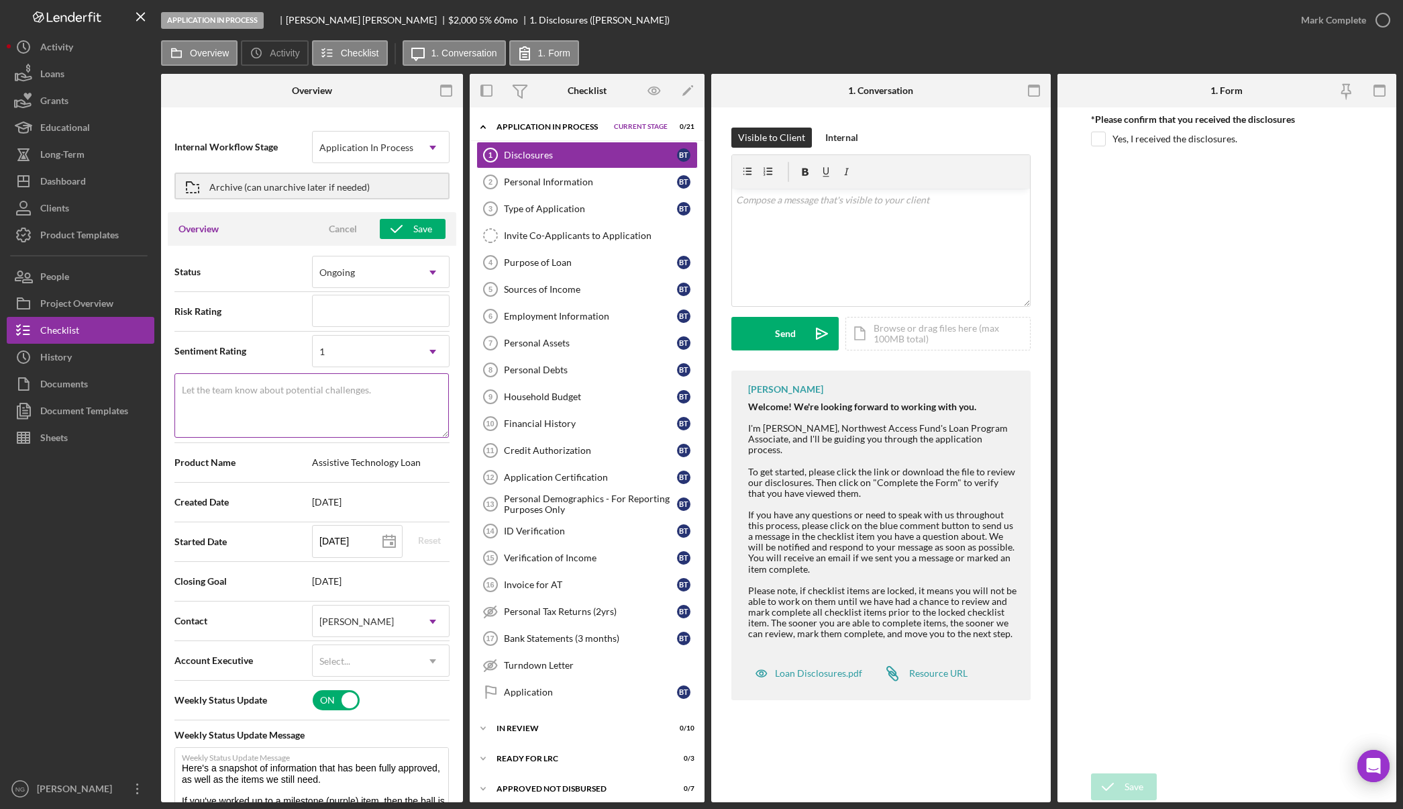
click at [285, 405] on textarea "Let the team know about potential challenges." at bounding box center [312, 405] width 275 height 64
type textarea "0 items complete"
click at [403, 231] on icon "button" at bounding box center [397, 229] width 34 height 34
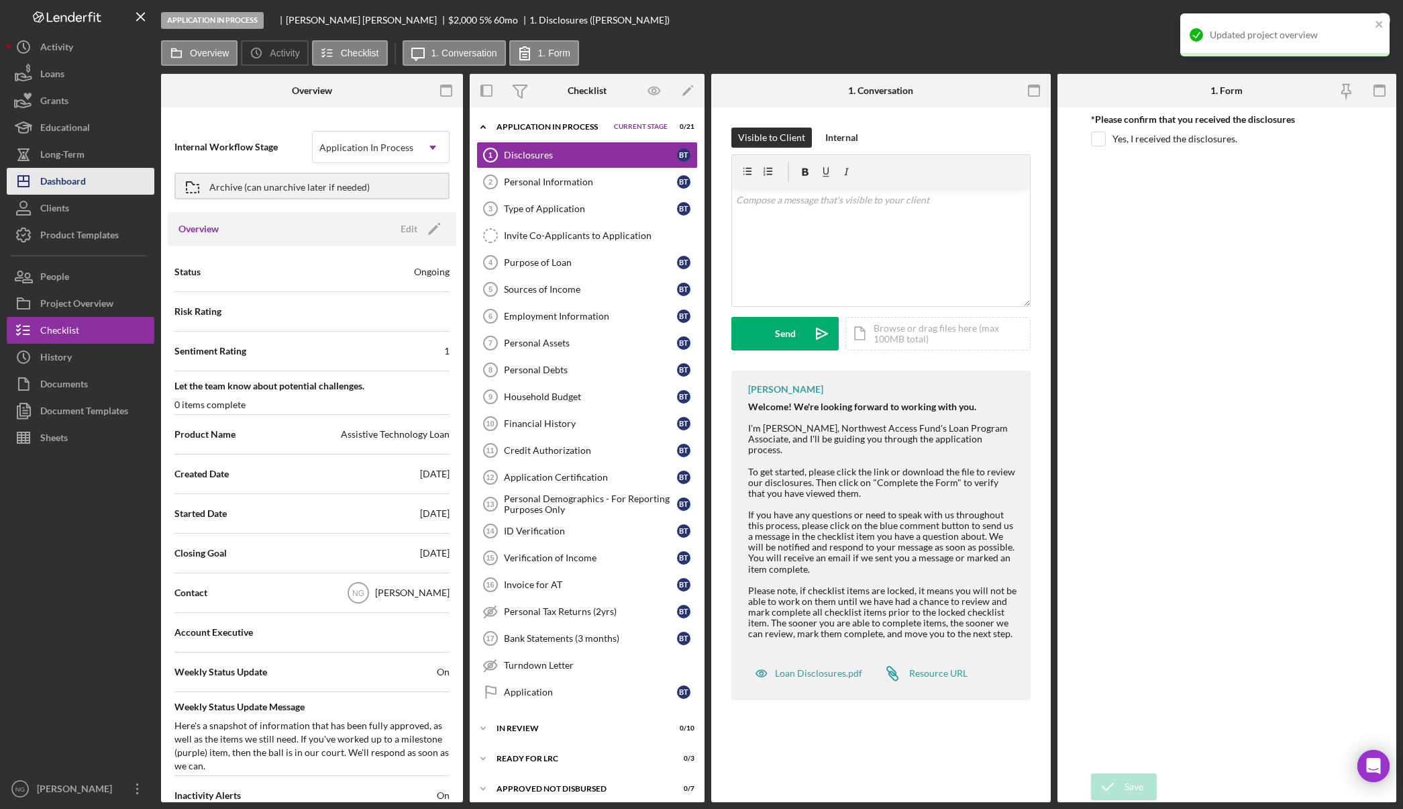
click at [46, 175] on div "Dashboard" at bounding box center [63, 183] width 46 height 30
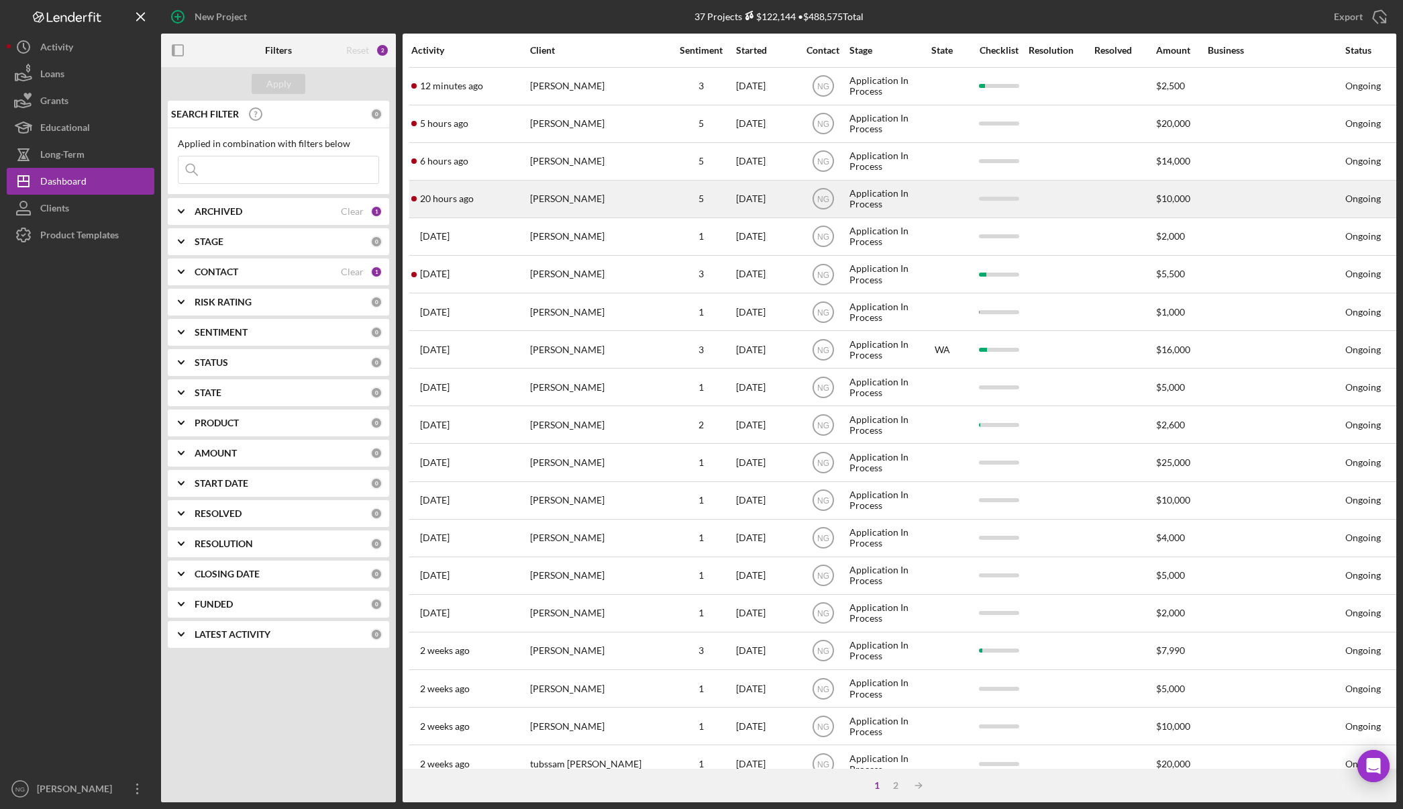
click at [576, 196] on div "[PERSON_NAME]" at bounding box center [597, 199] width 134 height 36
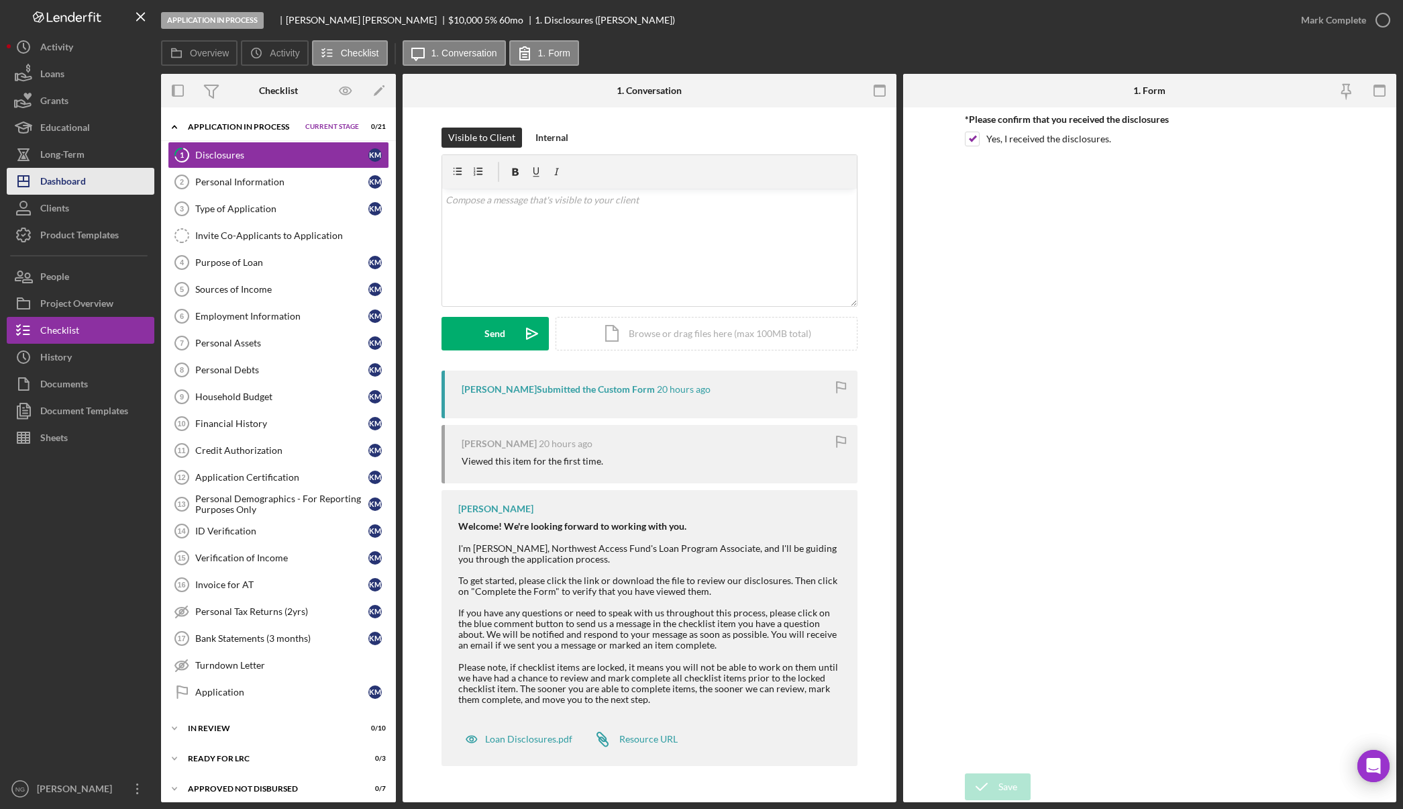
click at [92, 187] on button "Icon/Dashboard Dashboard" at bounding box center [81, 181] width 148 height 27
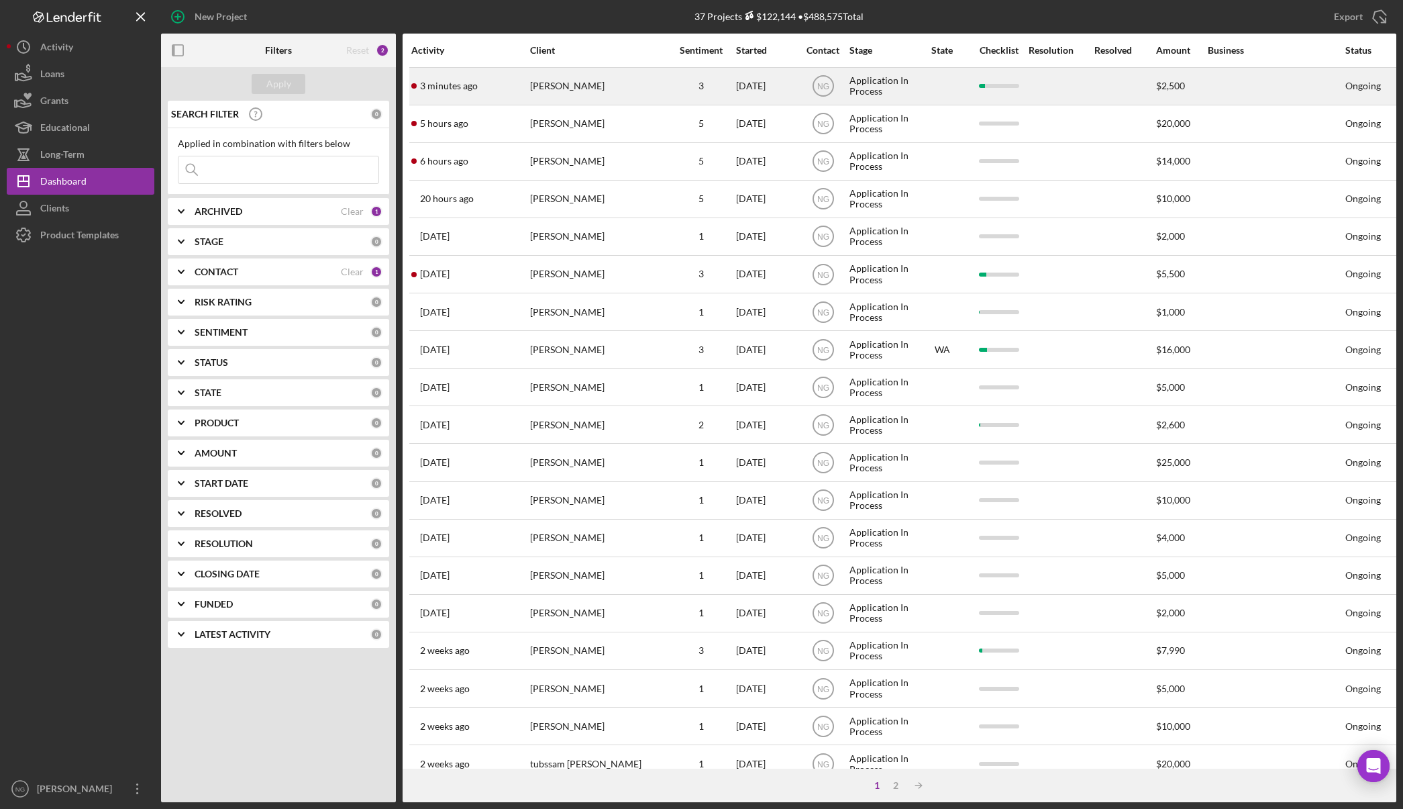
click at [613, 83] on div "[PERSON_NAME]" at bounding box center [597, 86] width 134 height 36
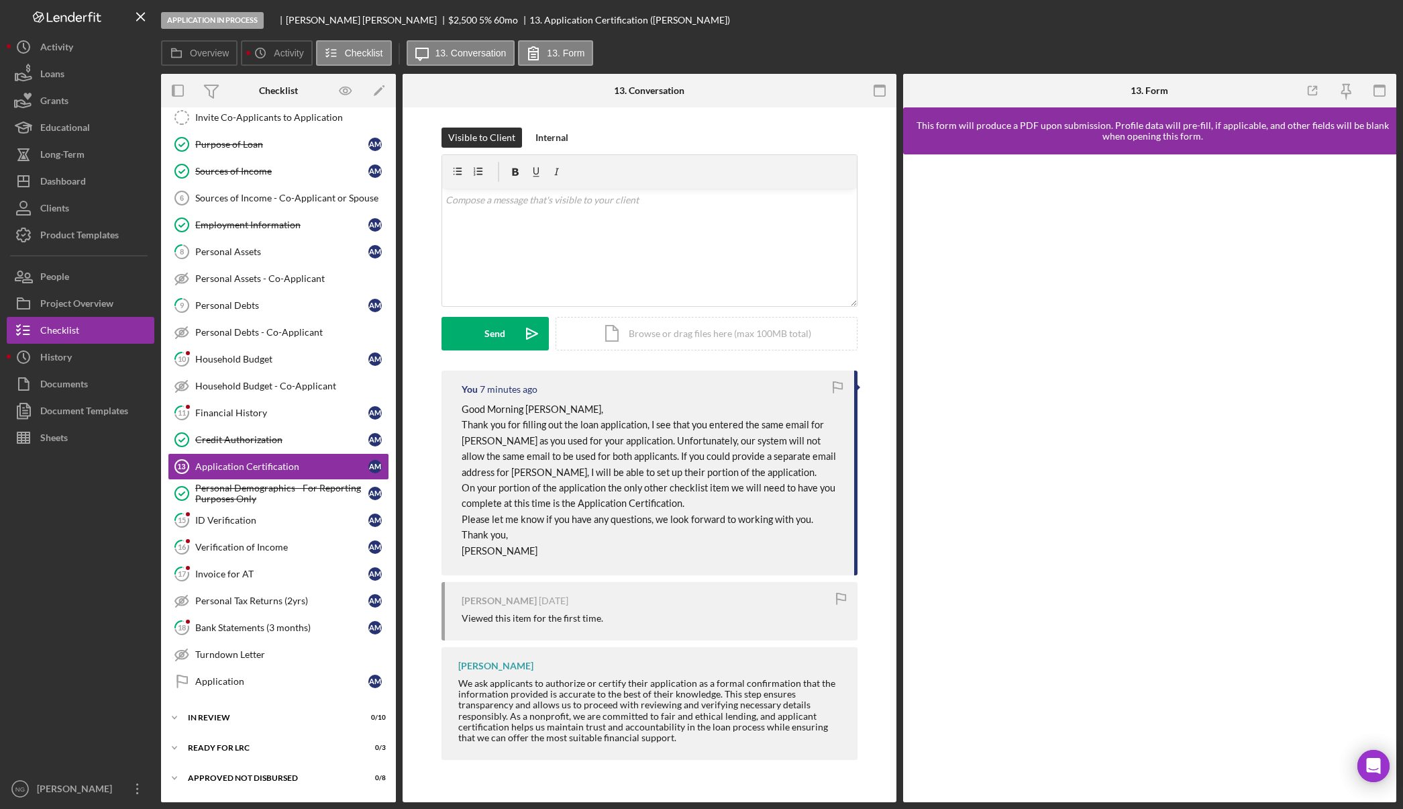
scroll to position [130, 0]
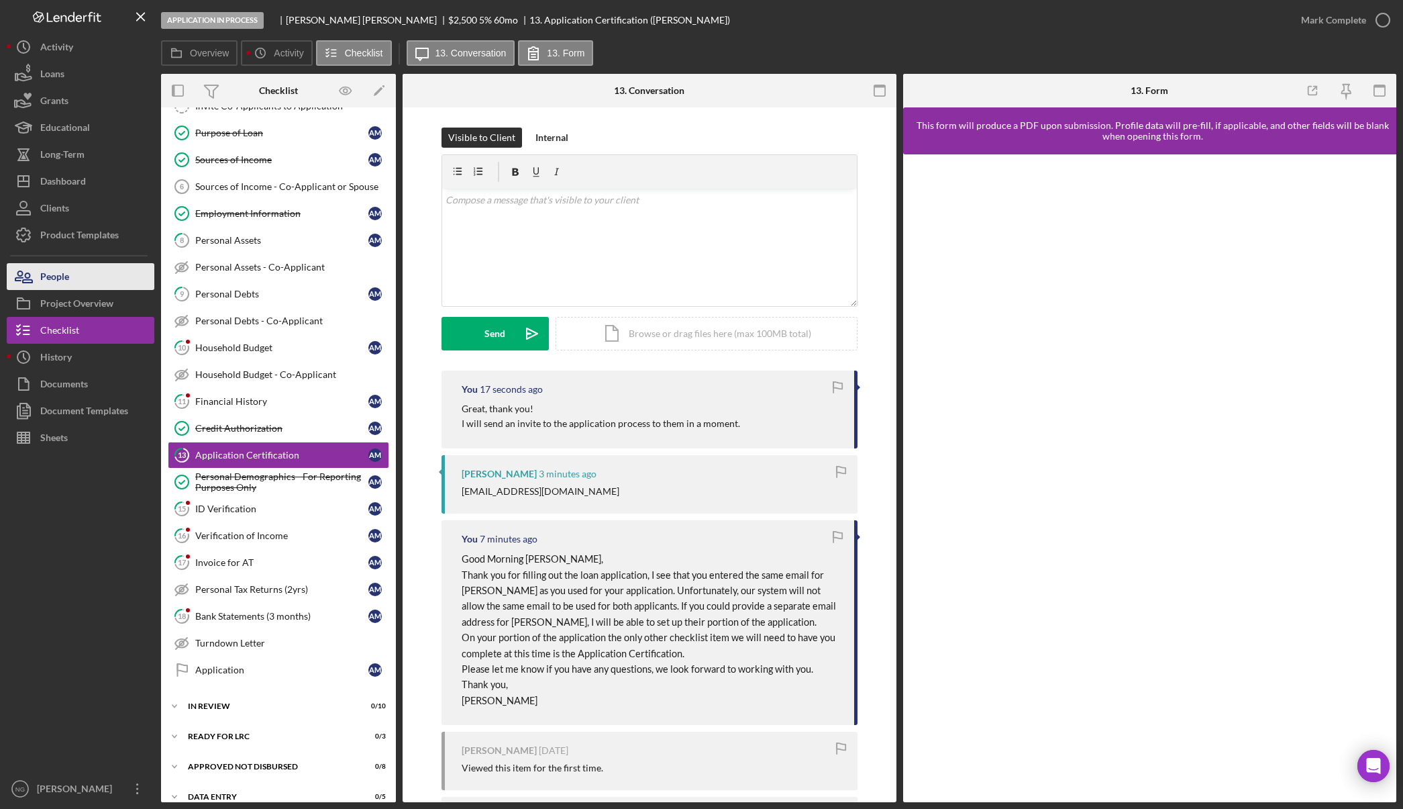
click at [79, 277] on button "People" at bounding box center [81, 276] width 148 height 27
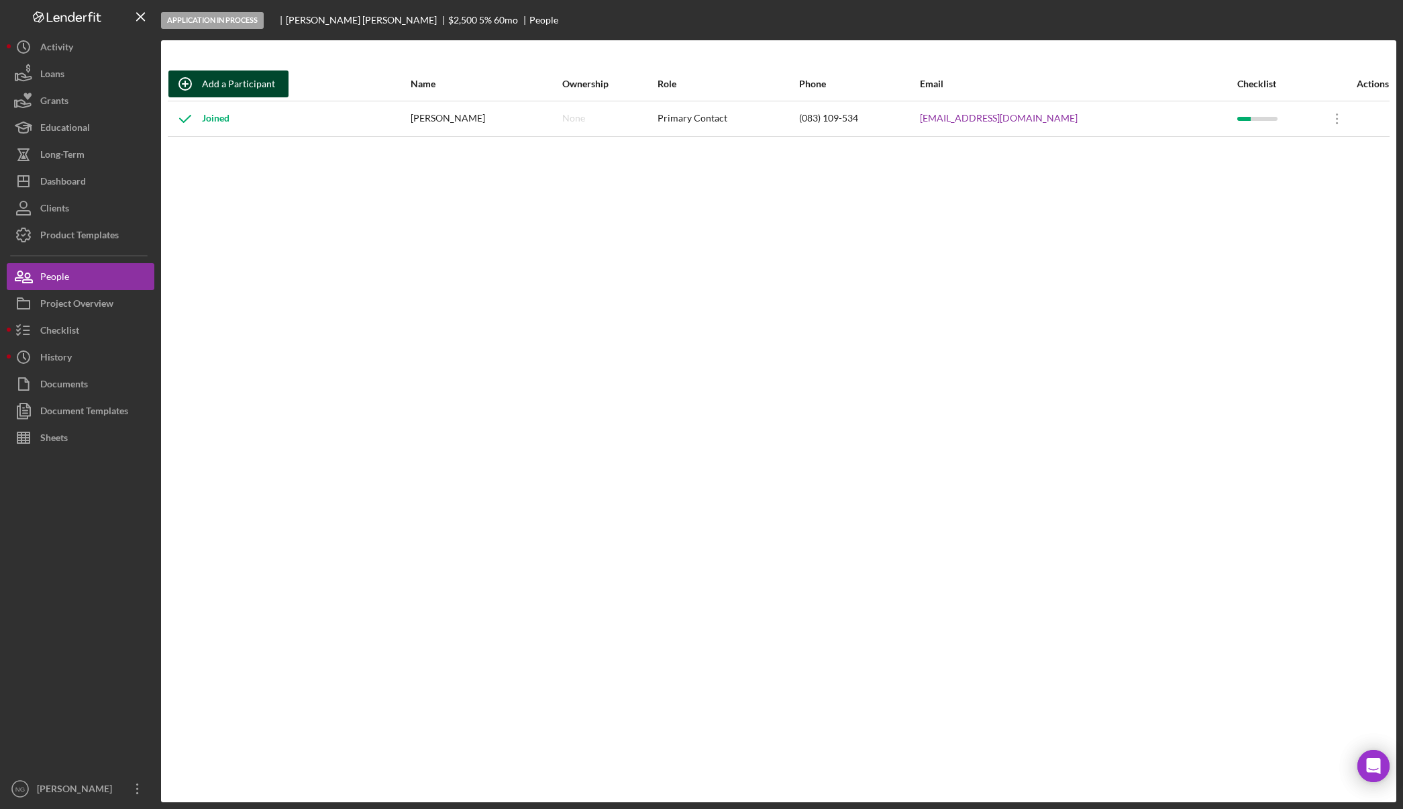
click at [248, 81] on div "Add a Participant" at bounding box center [238, 83] width 73 height 27
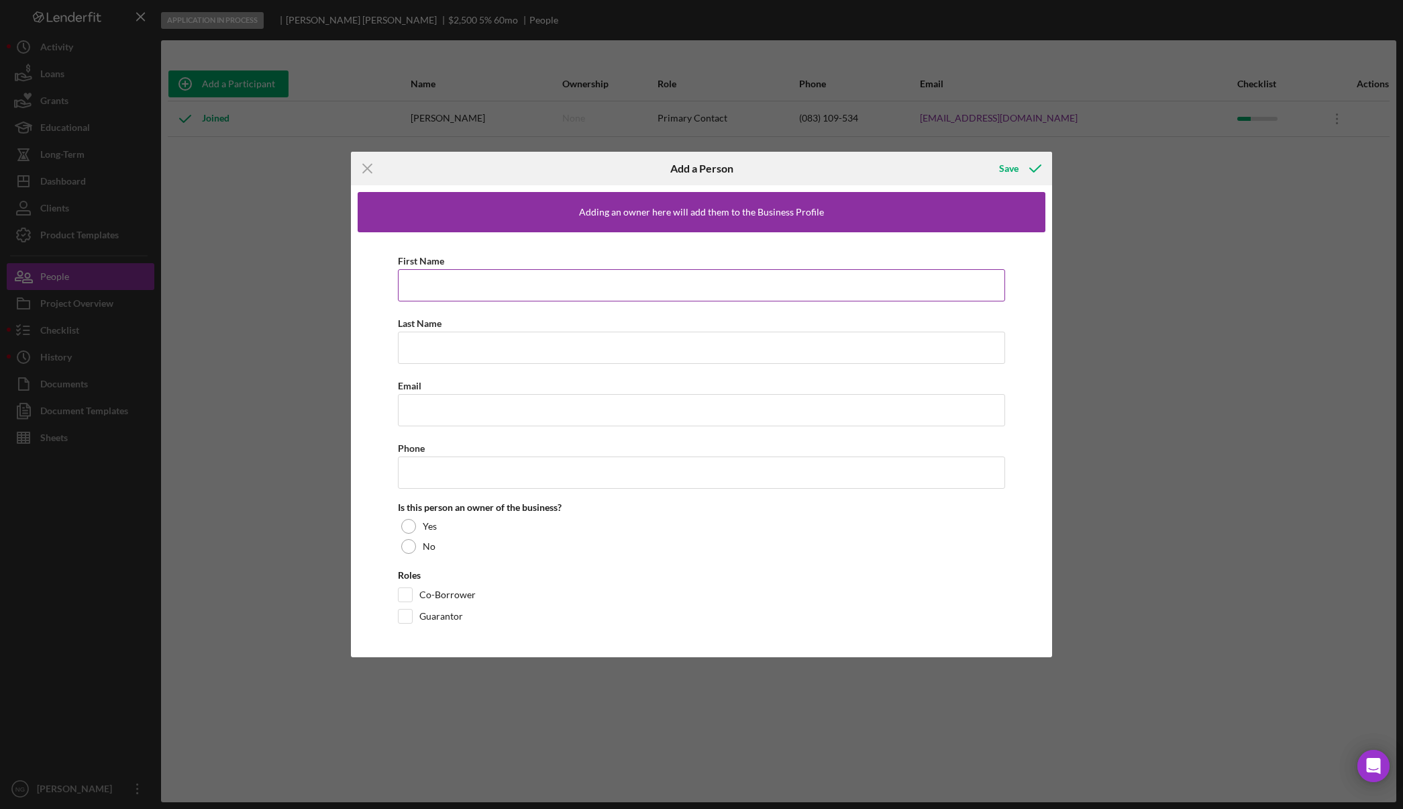
click at [438, 279] on input "First Name" at bounding box center [702, 285] width 608 height 32
type input "[PERSON_NAME]"
paste input "[EMAIL_ADDRESS][DOMAIN_NAME]"
type input "[EMAIL_ADDRESS][DOMAIN_NAME]"
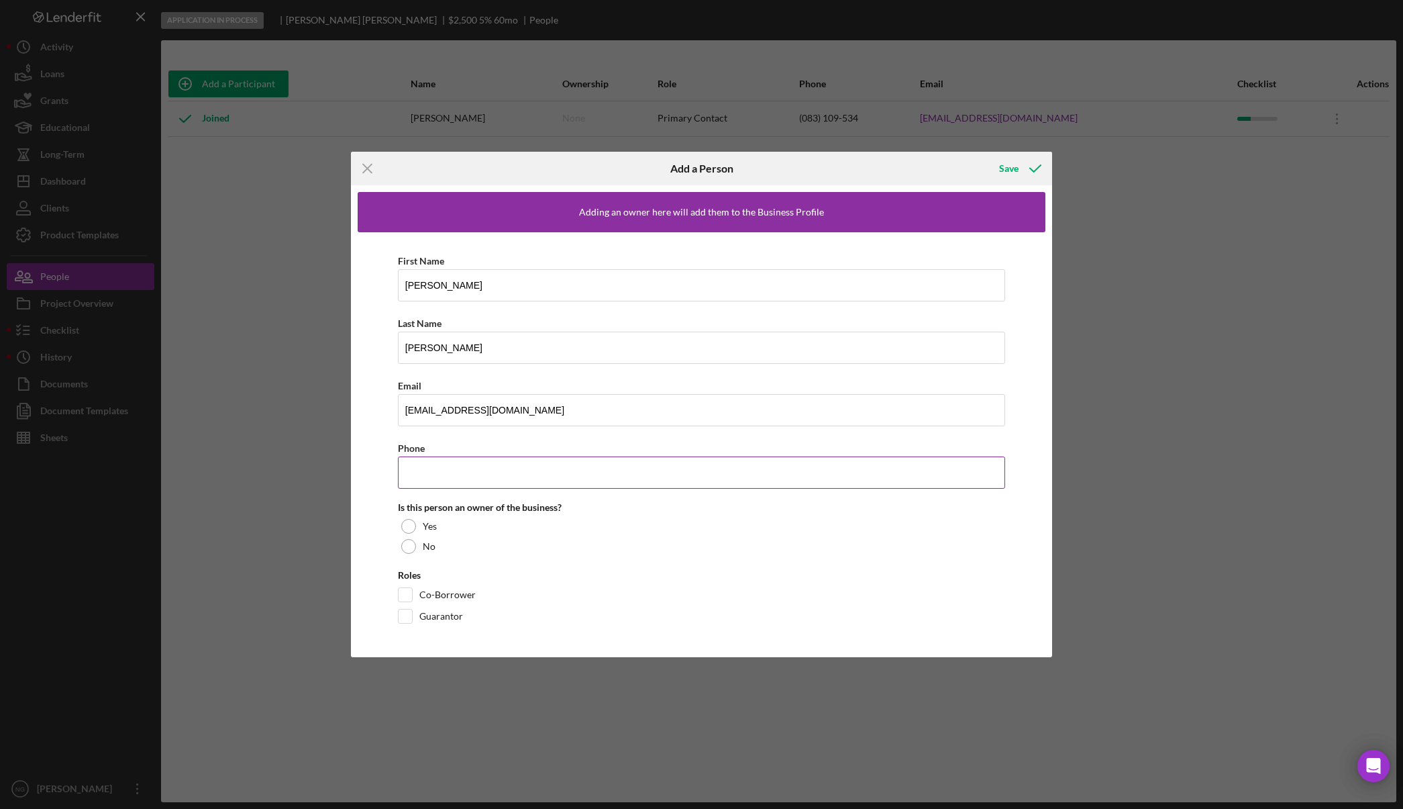
click at [457, 467] on input "Phone" at bounding box center [702, 472] width 608 height 32
type input "[PHONE_NUMBER]"
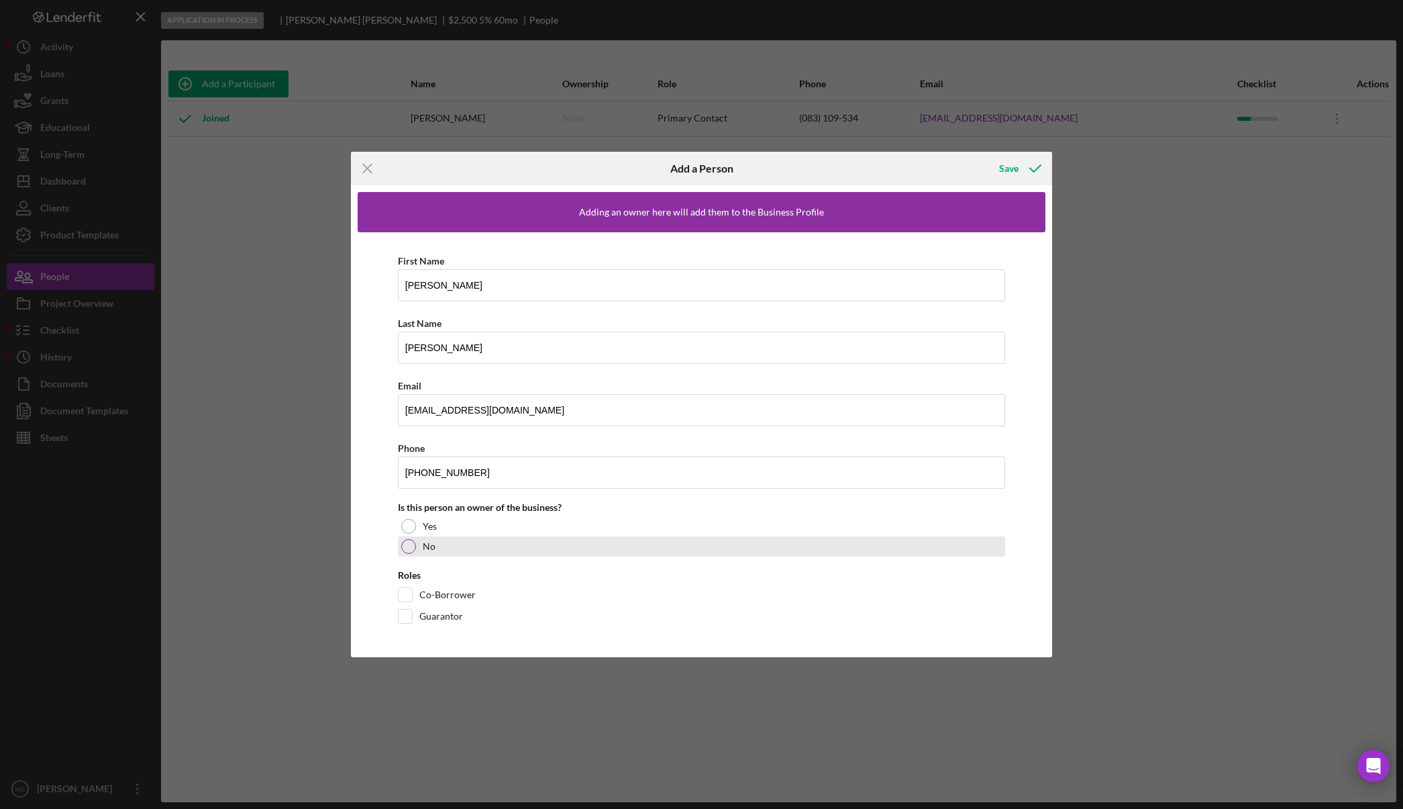
click at [413, 550] on div at bounding box center [408, 546] width 15 height 15
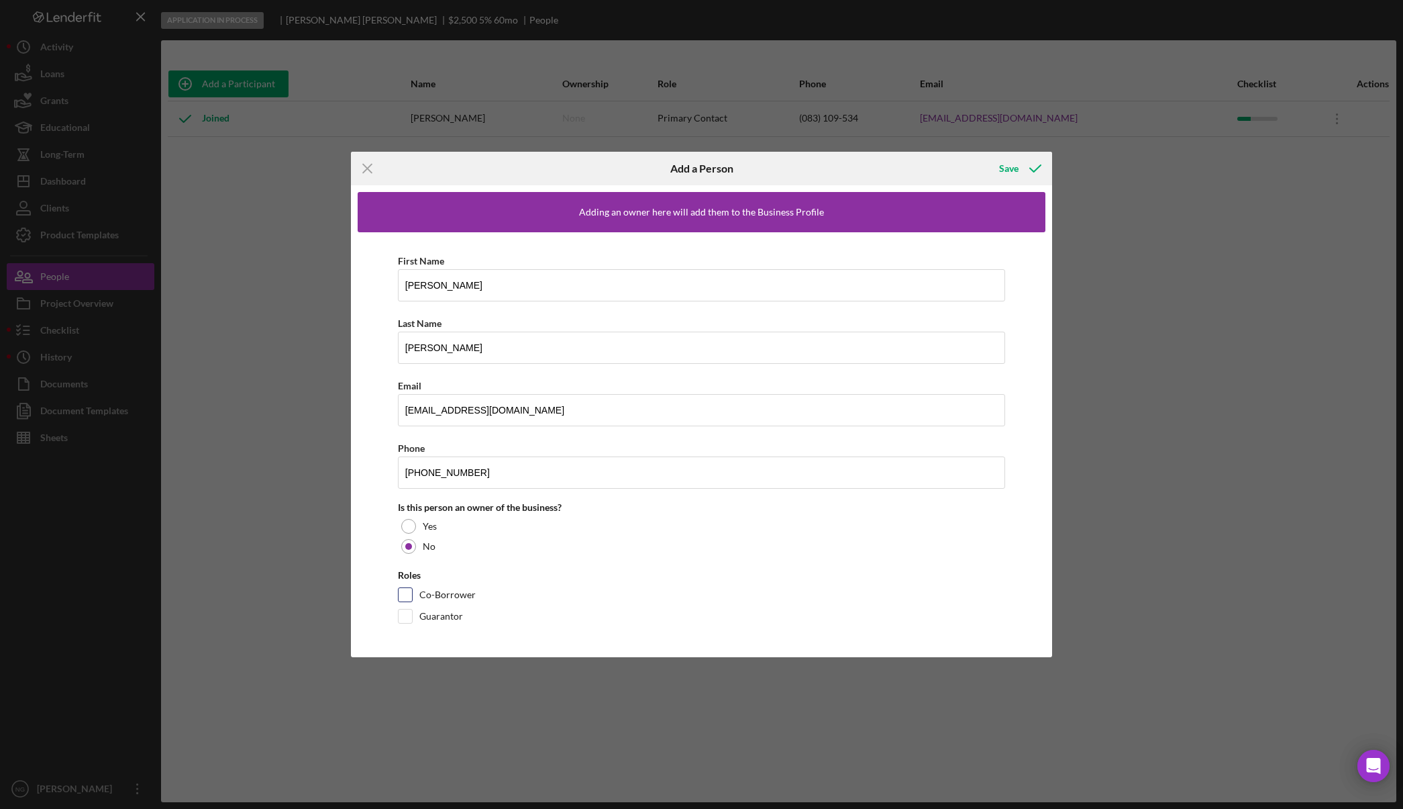
click at [413, 594] on div "Co-Borrower" at bounding box center [702, 597] width 608 height 21
click at [405, 596] on input "Co-Borrower" at bounding box center [405, 594] width 13 height 13
checkbox input "true"
click at [1022, 166] on icon "button" at bounding box center [1036, 169] width 34 height 34
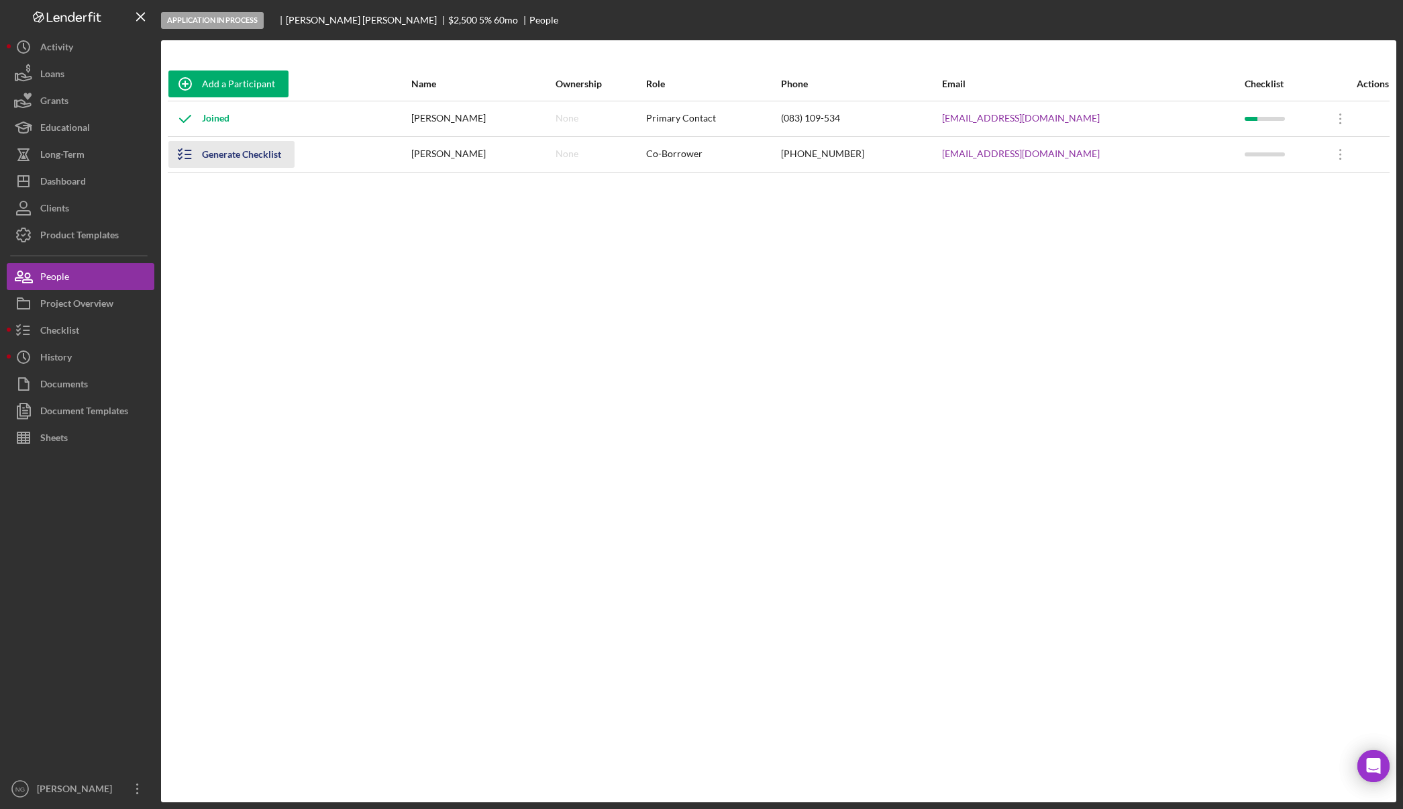
click at [244, 157] on div "Generate Checklist" at bounding box center [241, 154] width 79 height 27
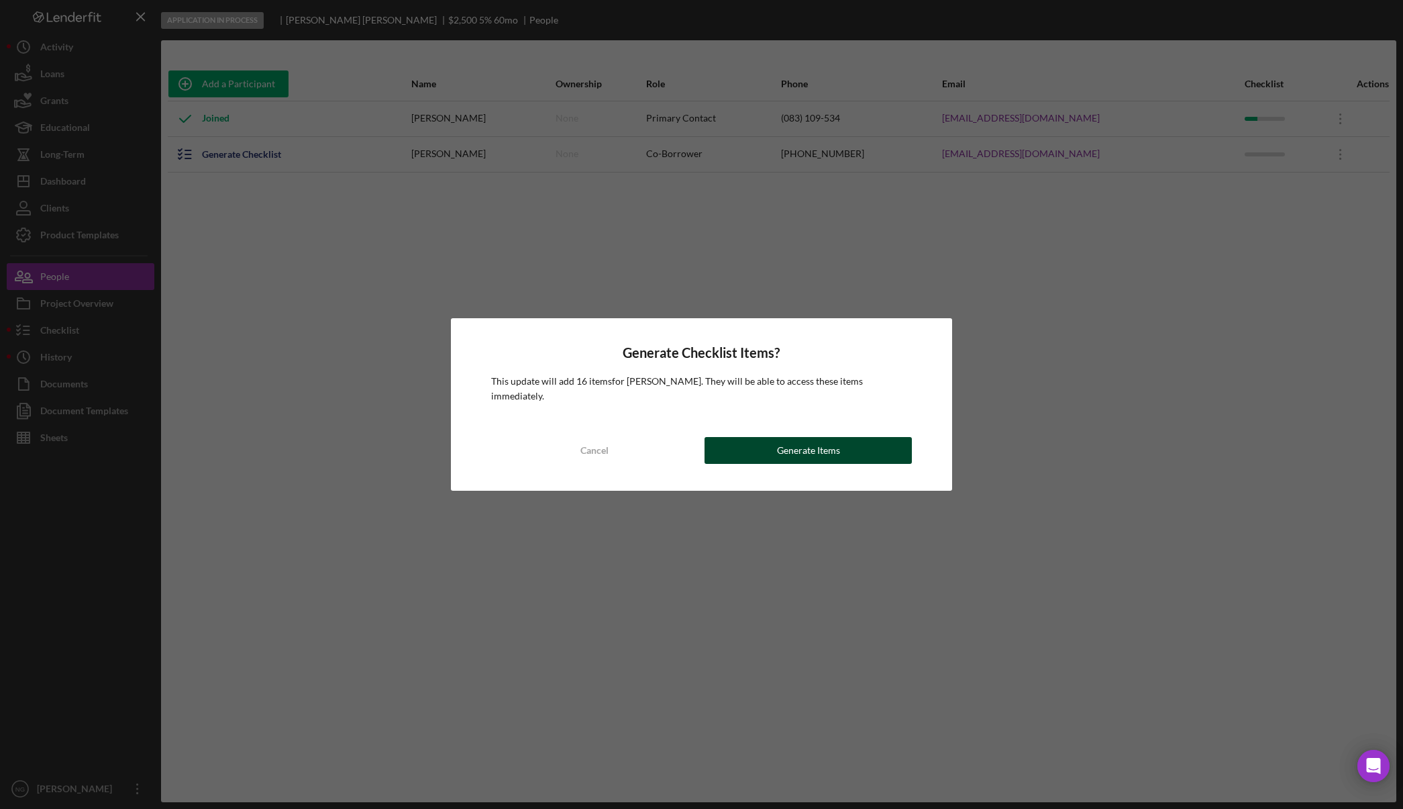
click at [780, 450] on div "Generate Items" at bounding box center [808, 450] width 63 height 27
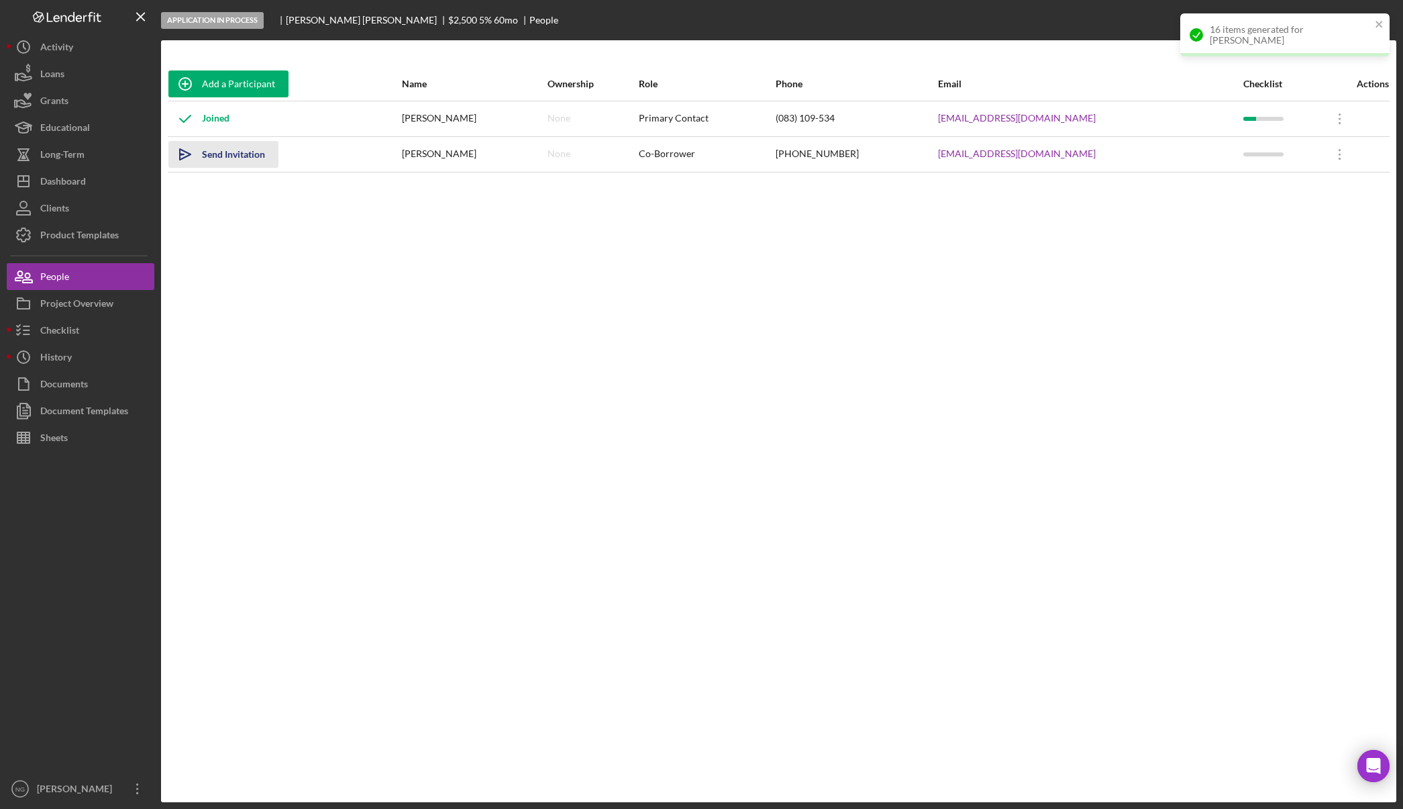
click at [211, 154] on div "Send Invitation" at bounding box center [233, 154] width 63 height 27
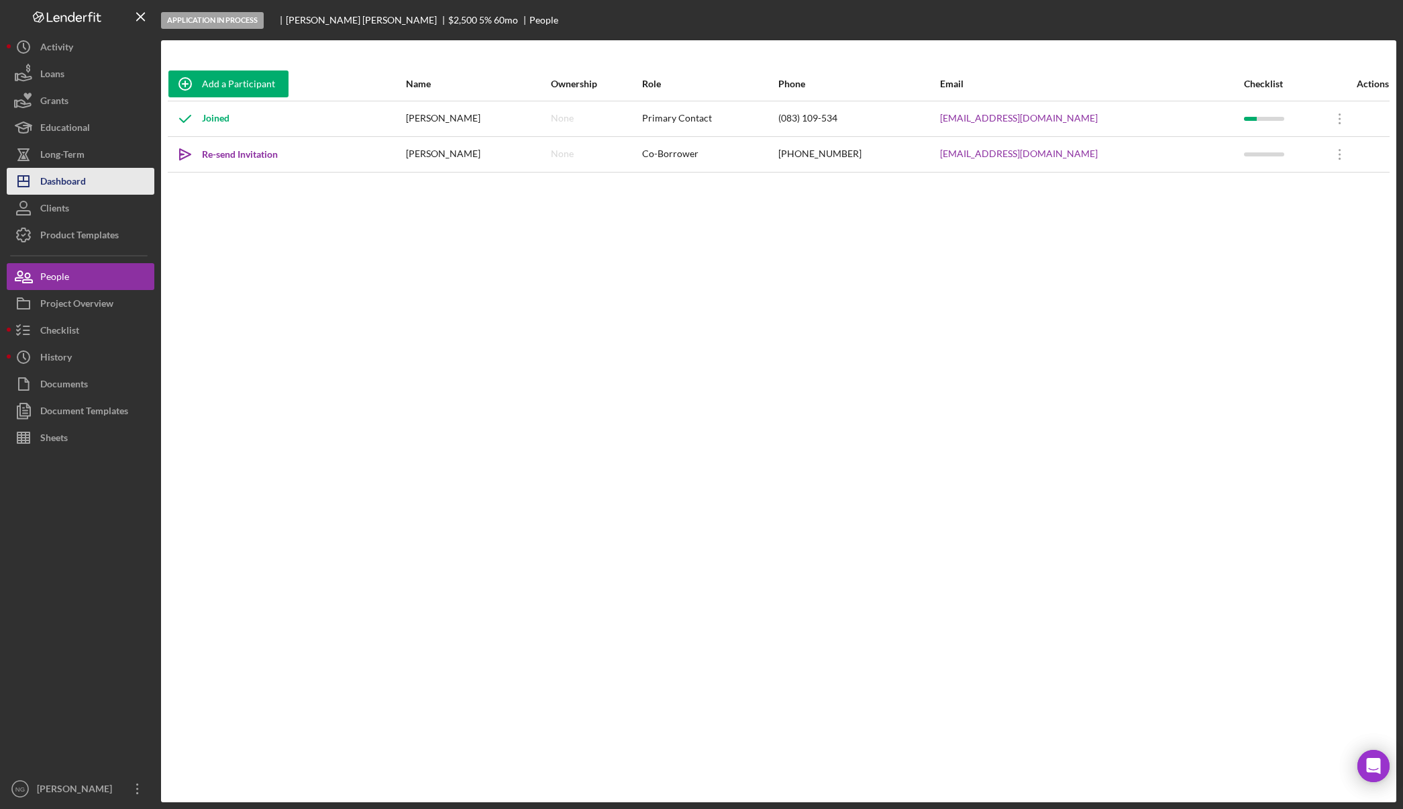
click at [80, 185] on div "Dashboard" at bounding box center [63, 183] width 46 height 30
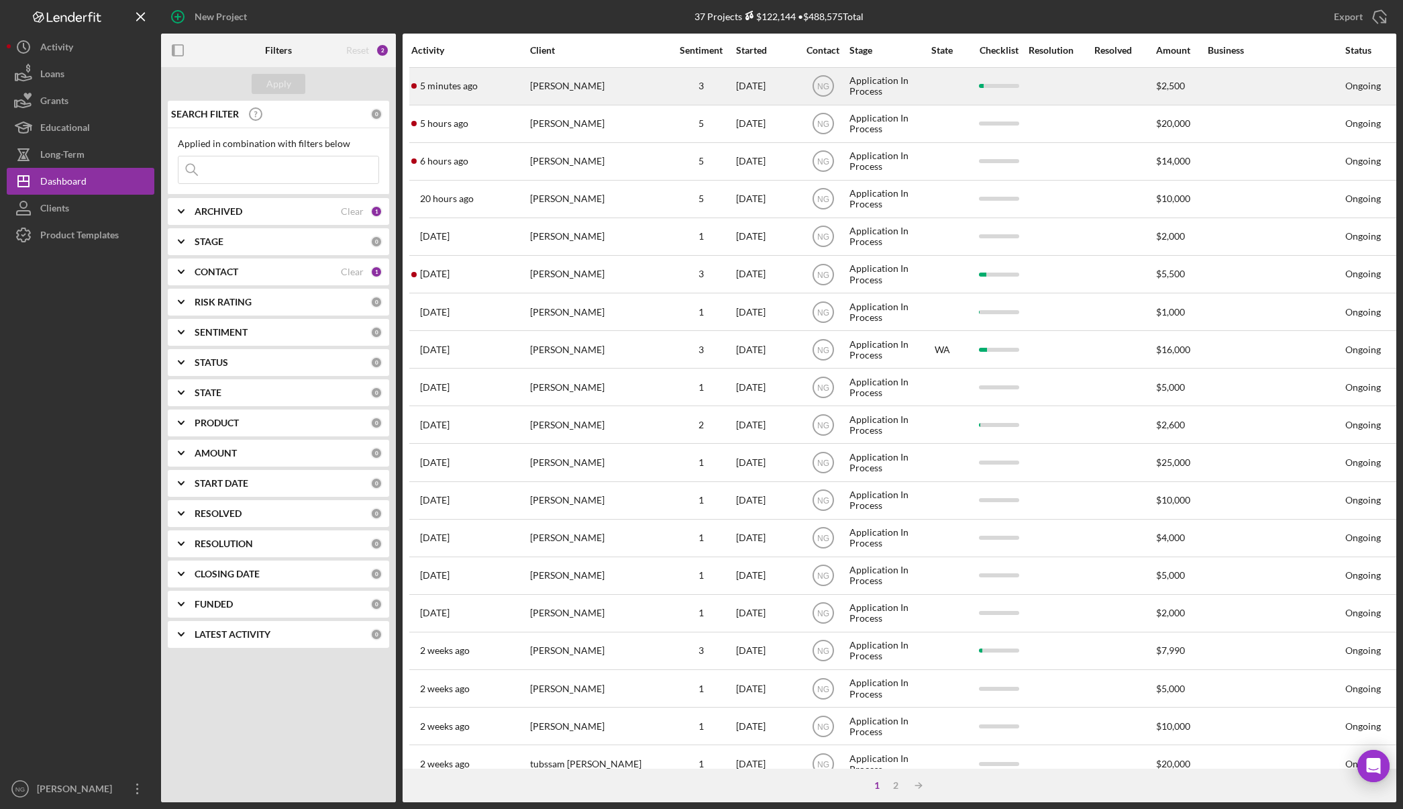
click at [578, 94] on div "[PERSON_NAME]" at bounding box center [597, 86] width 134 height 36
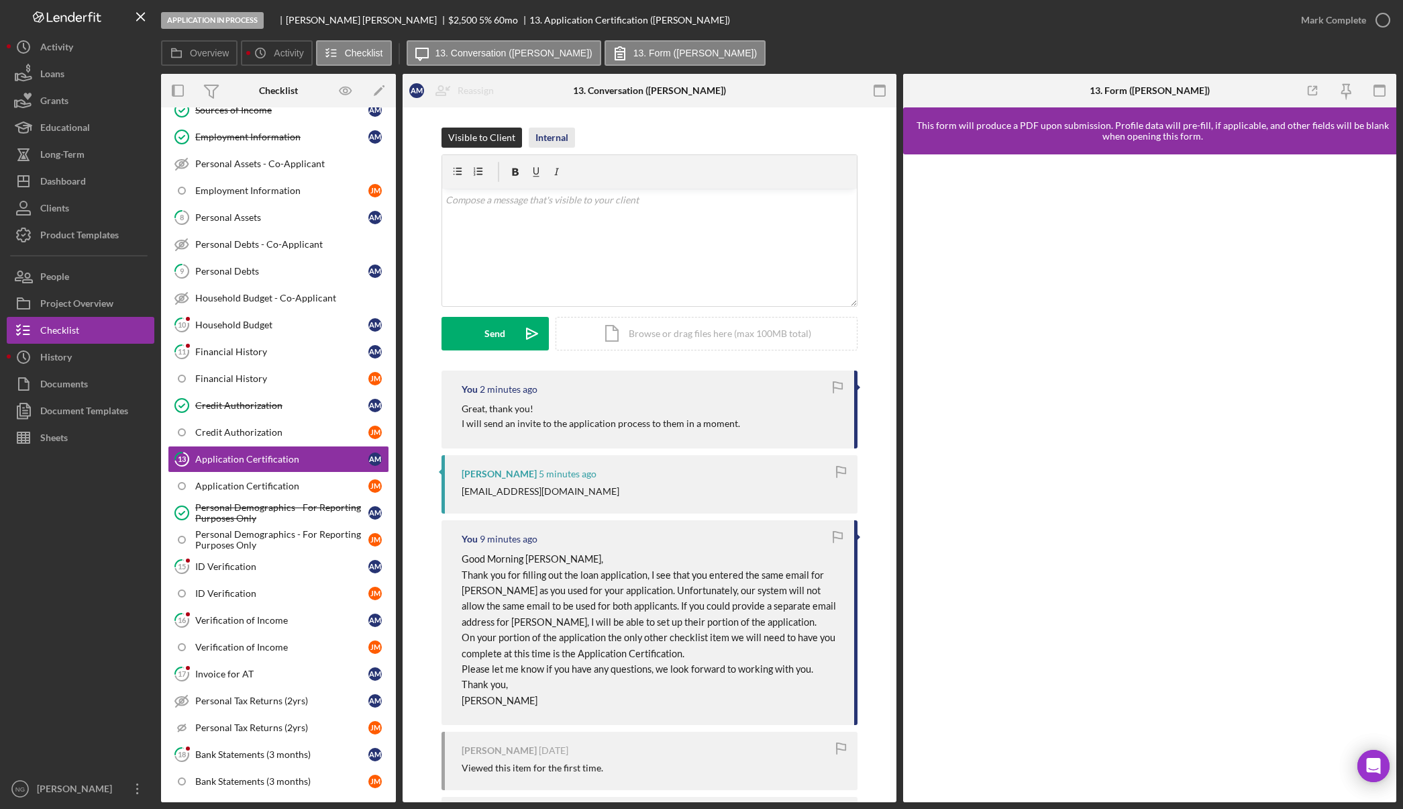
scroll to position [293, 0]
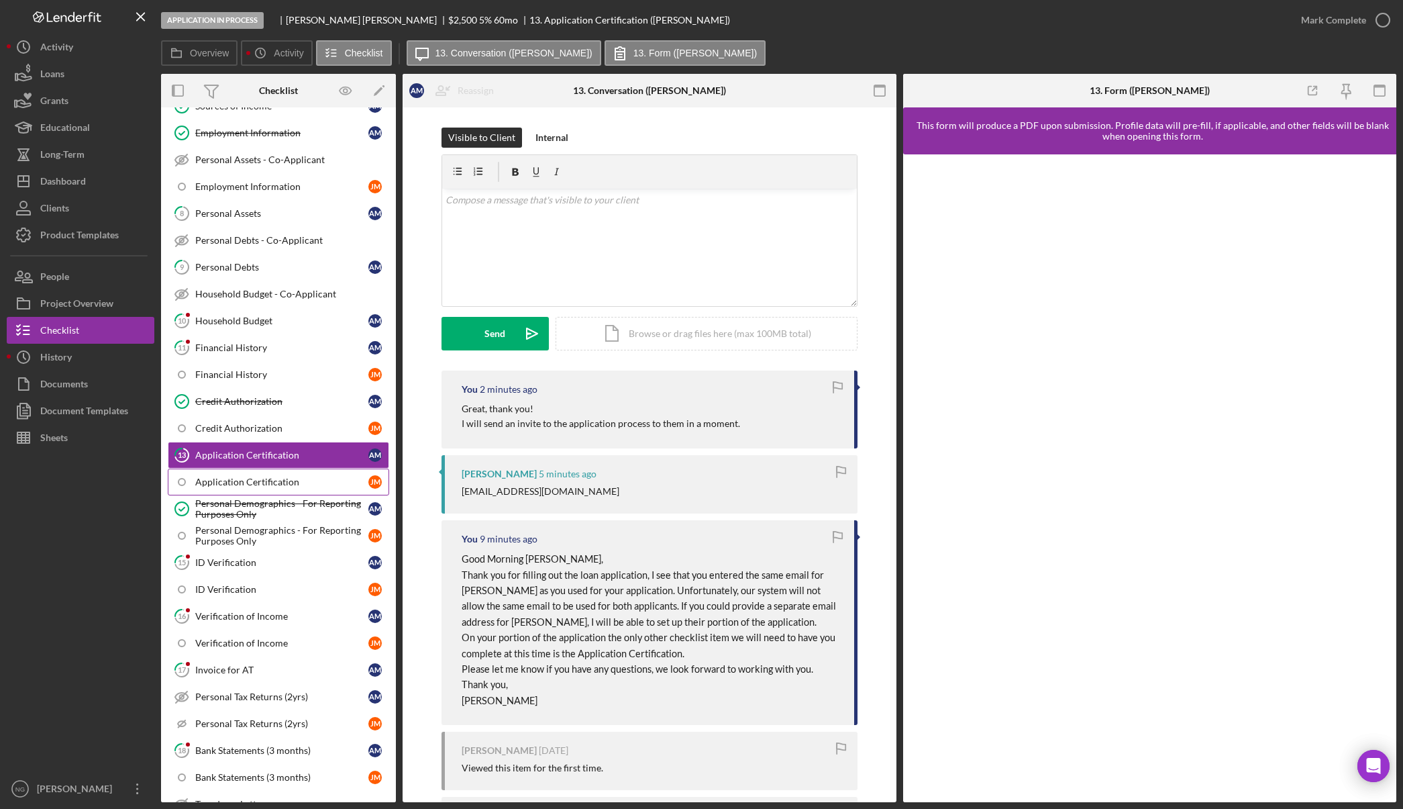
click at [308, 488] on link "Application Certification [PERSON_NAME]" at bounding box center [278, 481] width 221 height 27
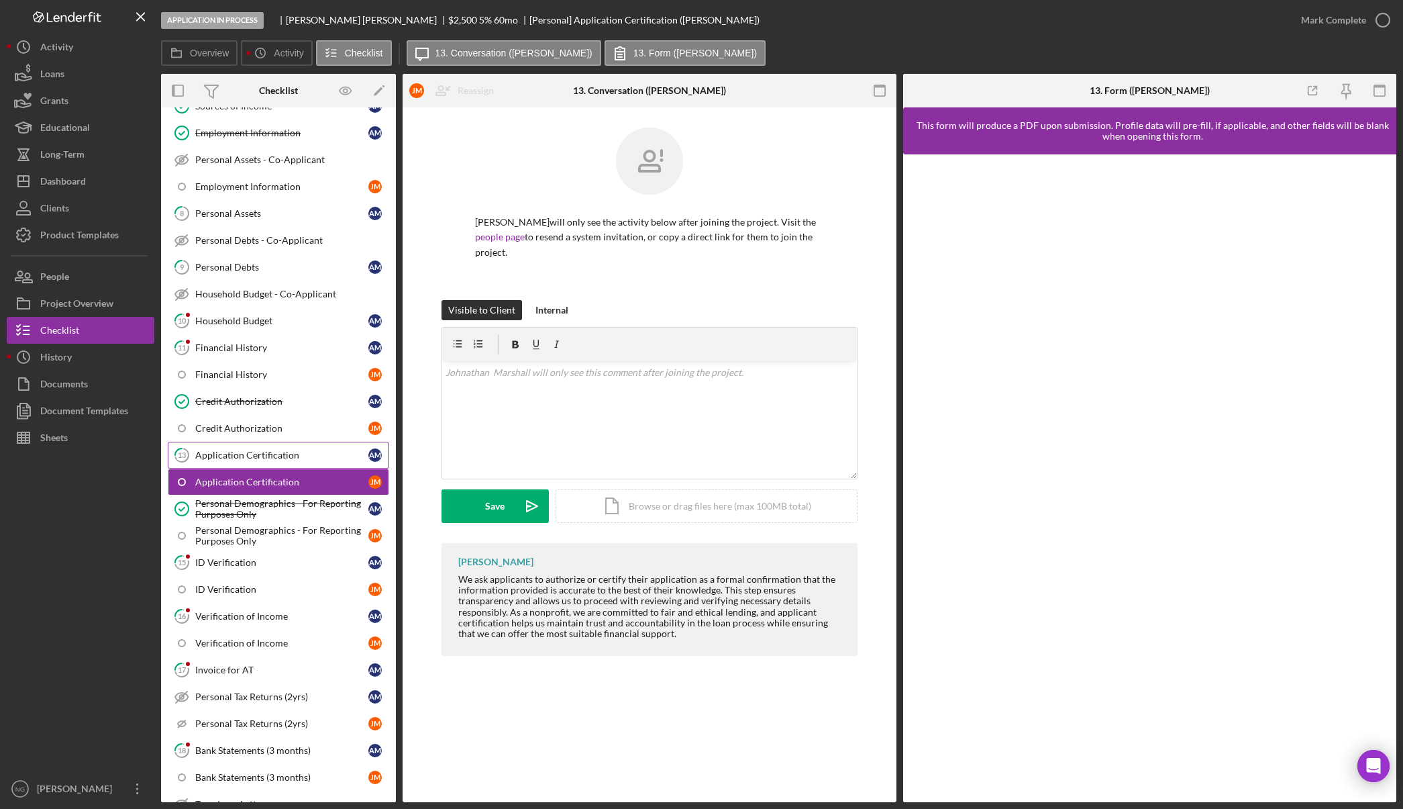
click at [311, 456] on div "Application Certification" at bounding box center [281, 455] width 173 height 11
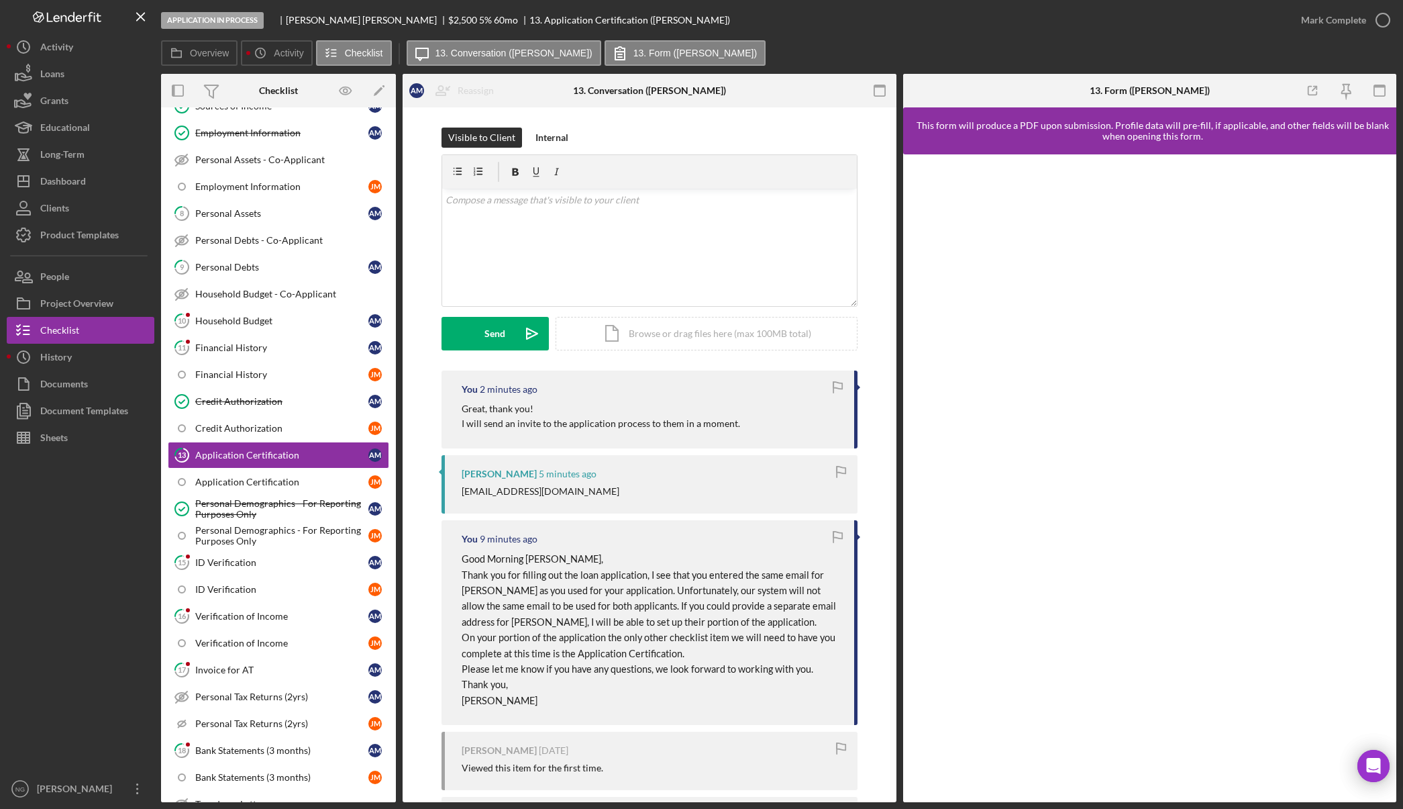
click at [115, 673] on div at bounding box center [81, 613] width 148 height 324
click at [95, 189] on button "Icon/Dashboard Dashboard" at bounding box center [81, 181] width 148 height 27
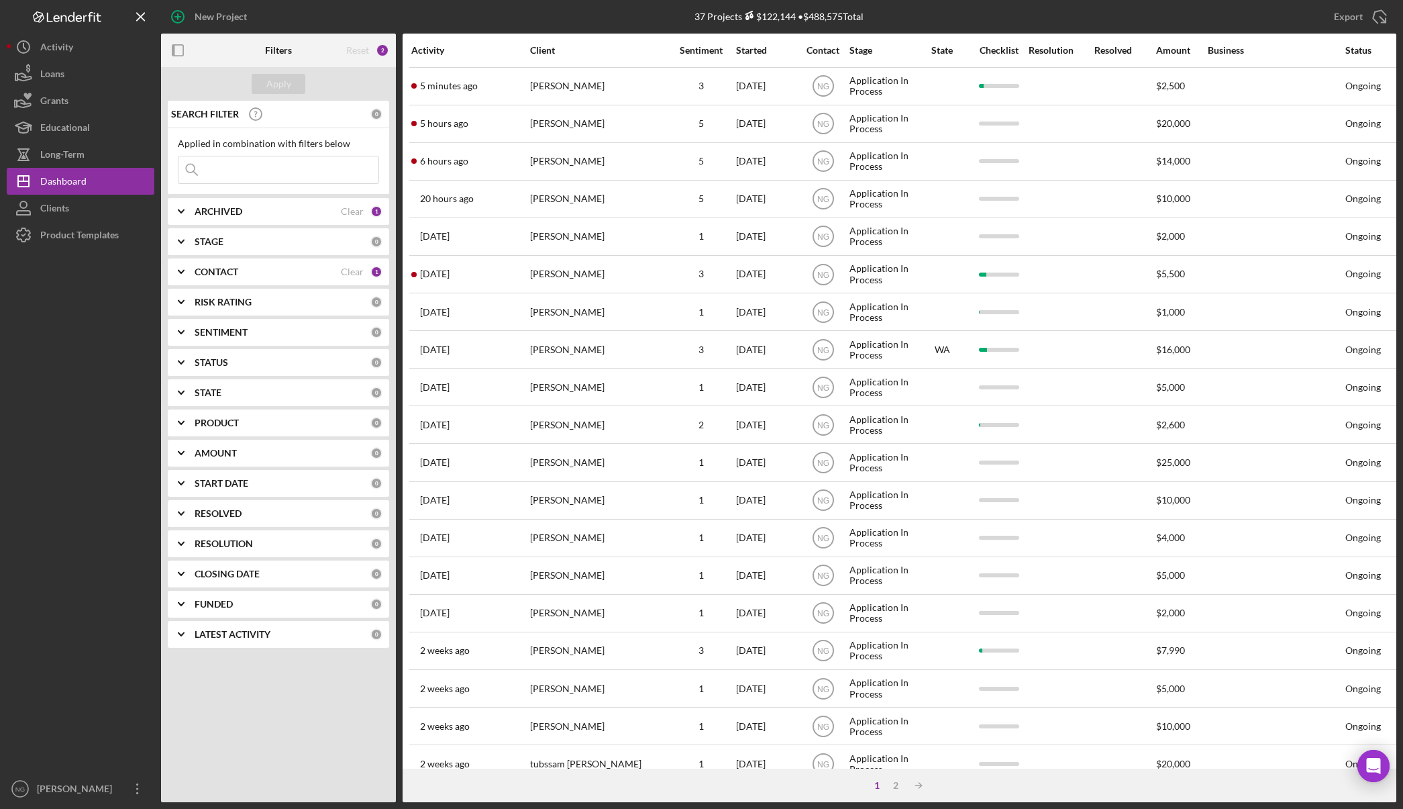
drag, startPoint x: 489, startPoint y: 134, endPoint x: 558, endPoint y: 791, distance: 660.1
click at [558, 791] on div "1 2 Icon/Table Sort Arrow" at bounding box center [900, 786] width 994 height 34
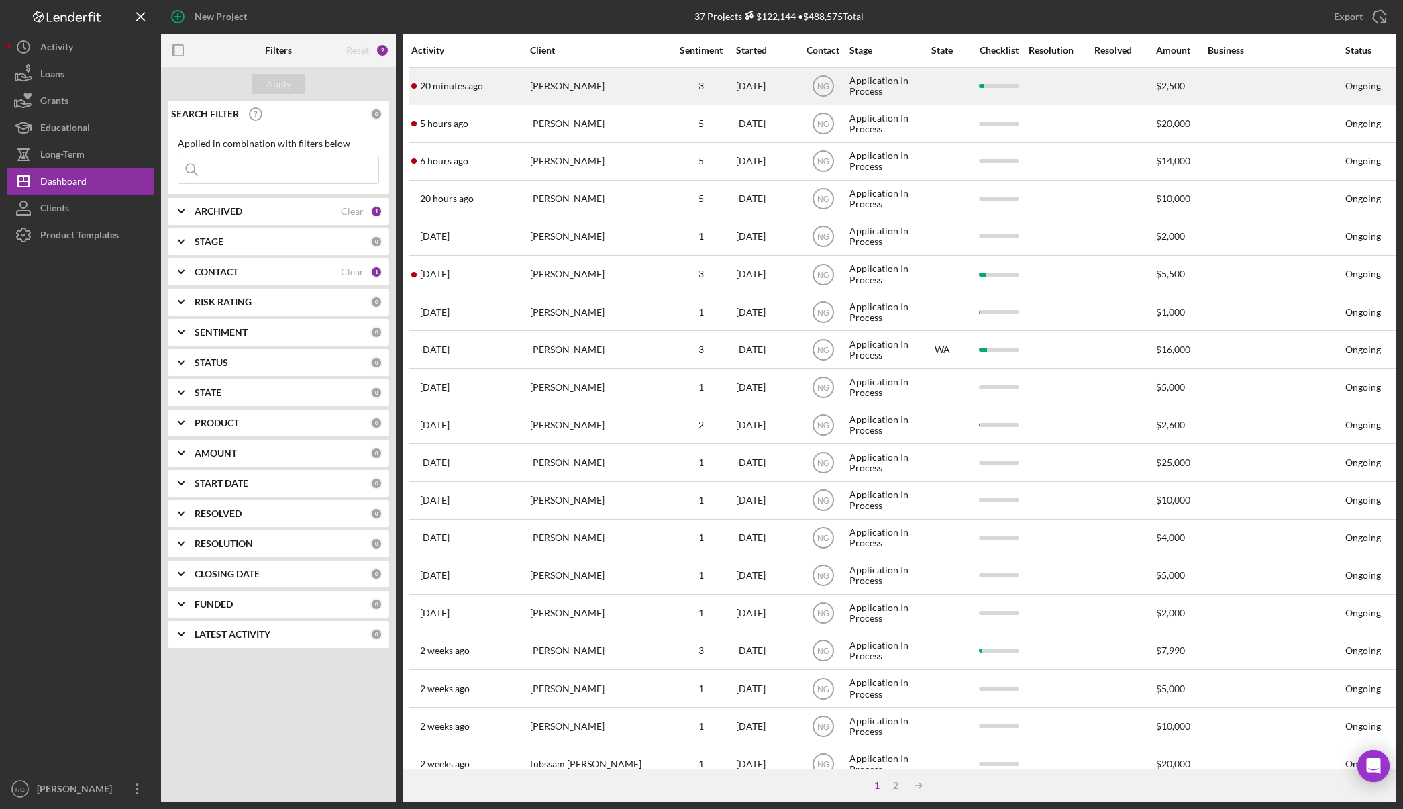
click at [571, 87] on div "[PERSON_NAME]" at bounding box center [597, 86] width 134 height 36
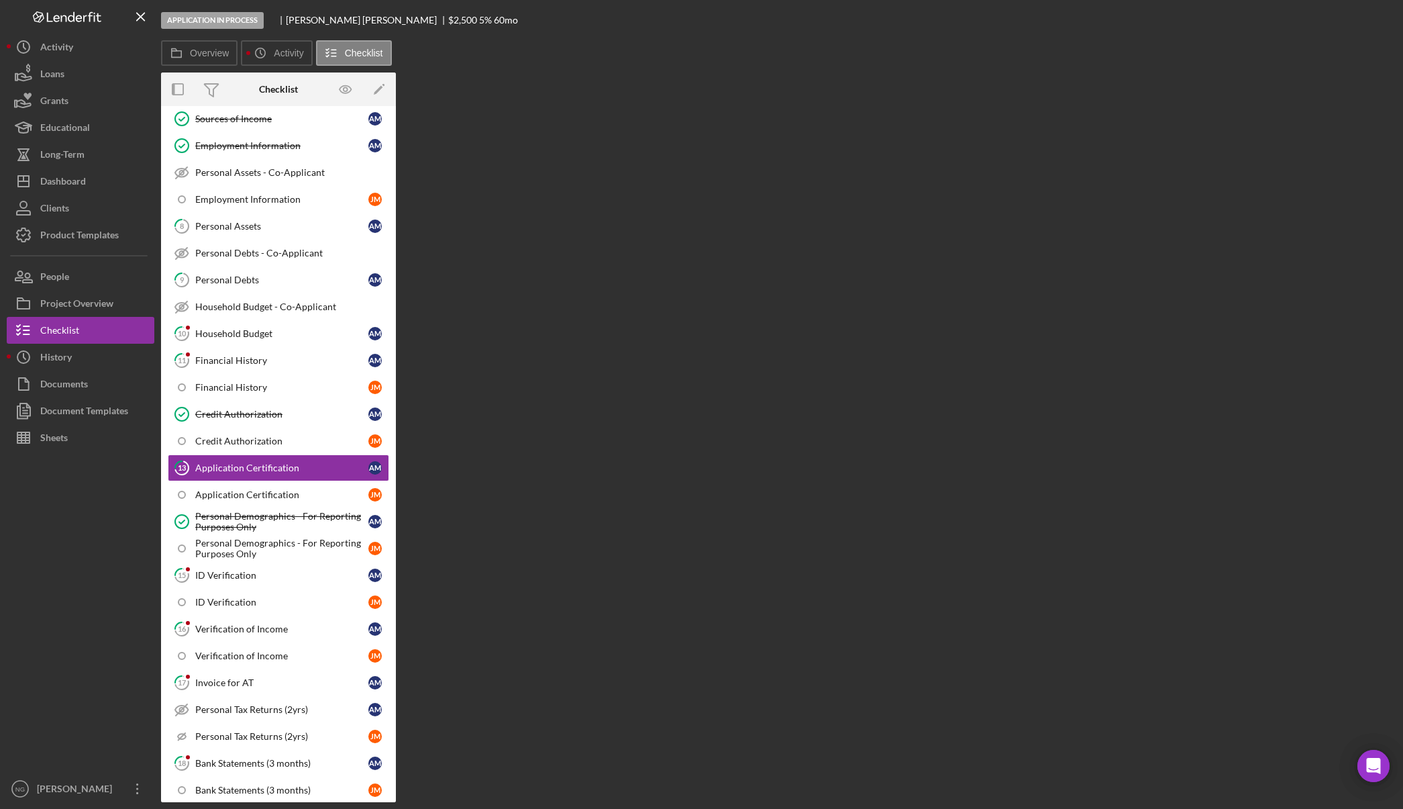
scroll to position [293, 0]
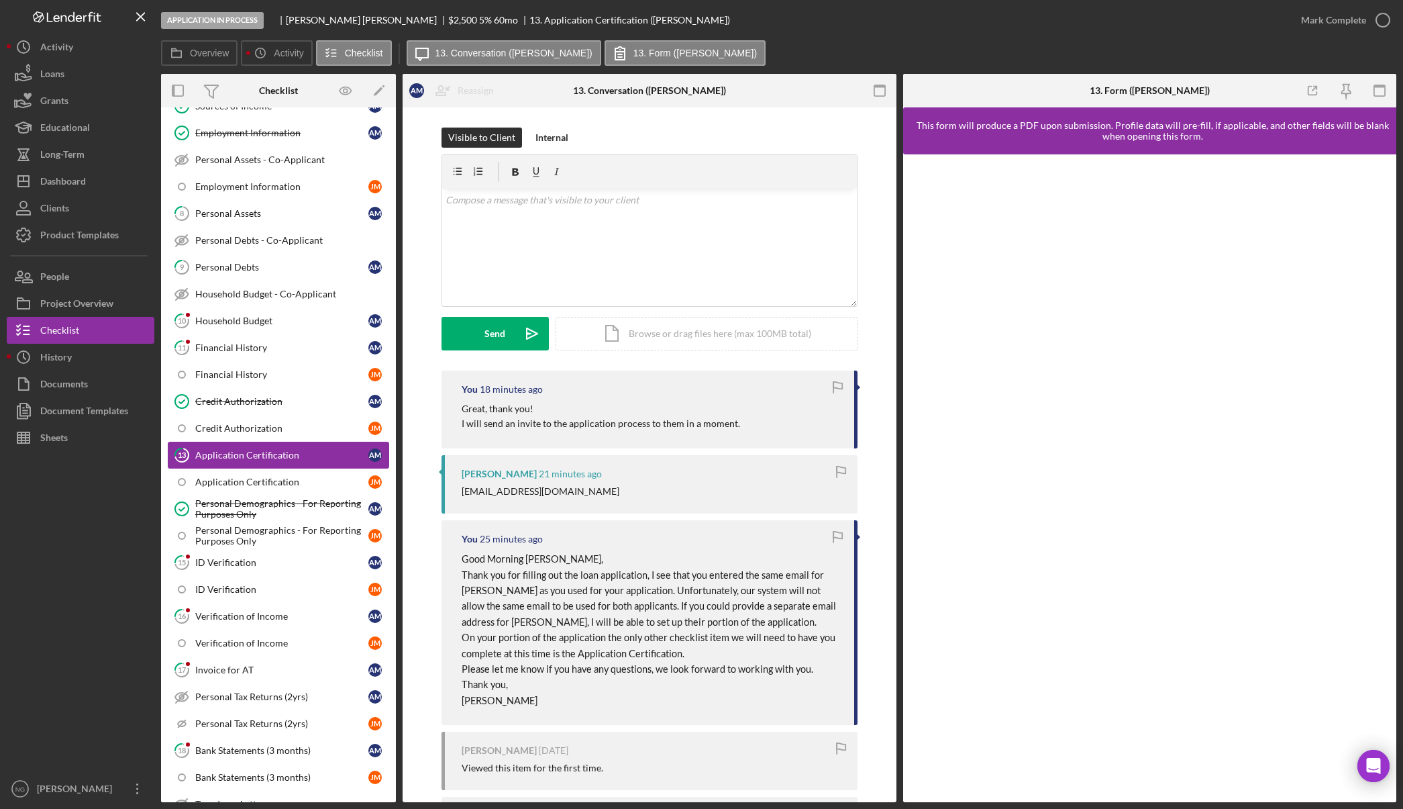
click at [275, 455] on div "Application Certification" at bounding box center [281, 455] width 173 height 11
click at [671, 483] on div "[PERSON_NAME] 21 minutes ago [EMAIL_ADDRESS][DOMAIN_NAME]" at bounding box center [650, 484] width 416 height 58
click at [80, 588] on div at bounding box center [81, 613] width 148 height 324
click at [68, 284] on div "People" at bounding box center [54, 278] width 29 height 30
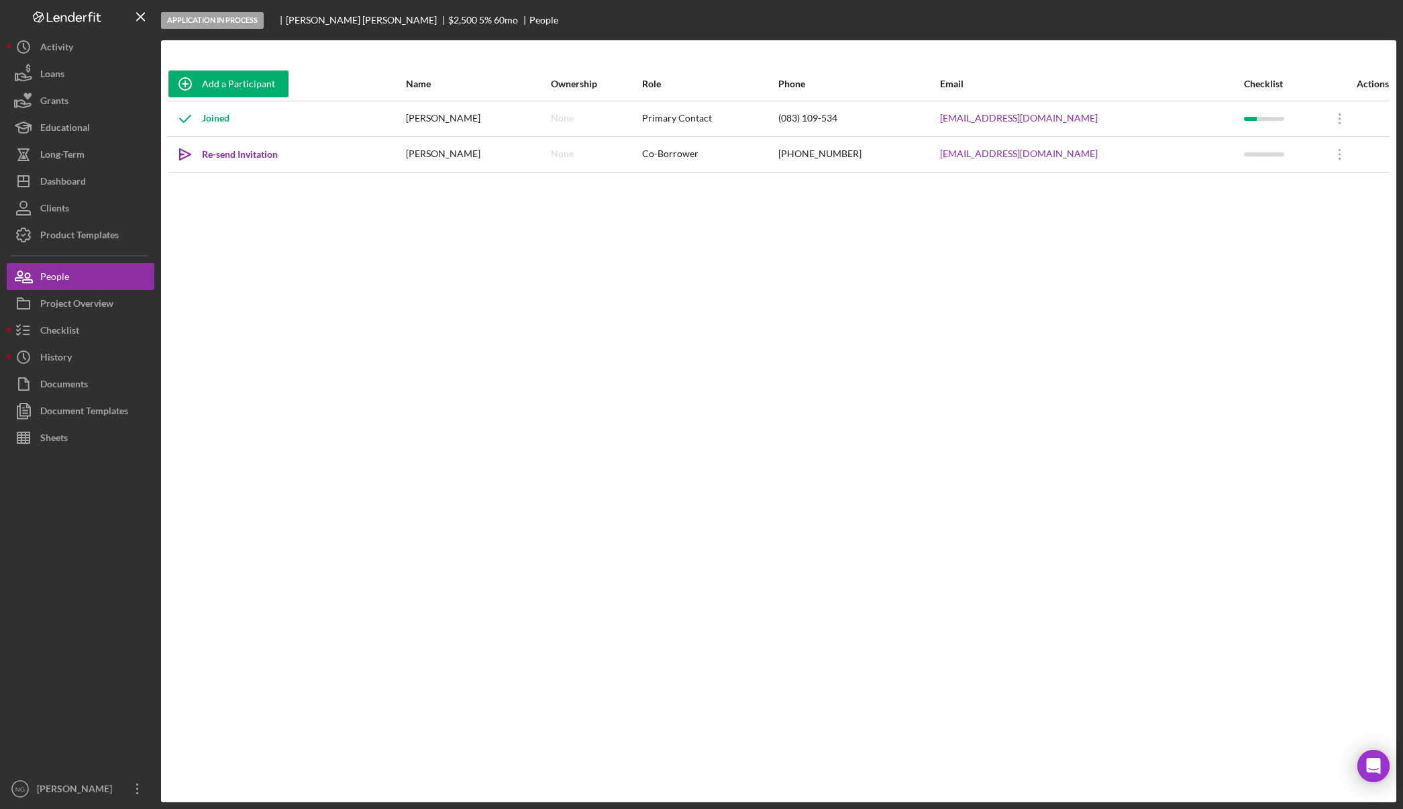
click at [64, 506] on div at bounding box center [81, 613] width 148 height 324
click at [79, 335] on div "Checklist" at bounding box center [59, 332] width 39 height 30
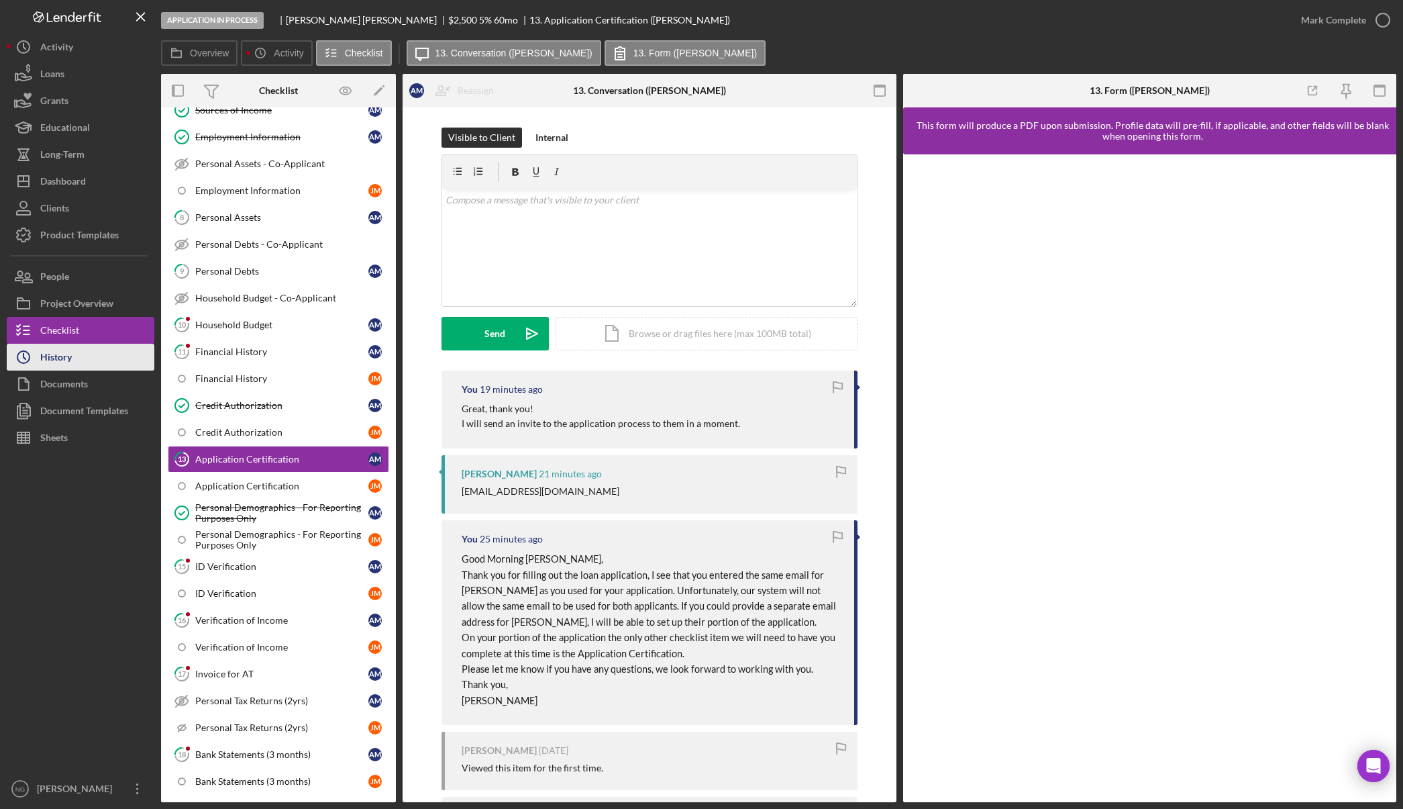
scroll to position [293, 0]
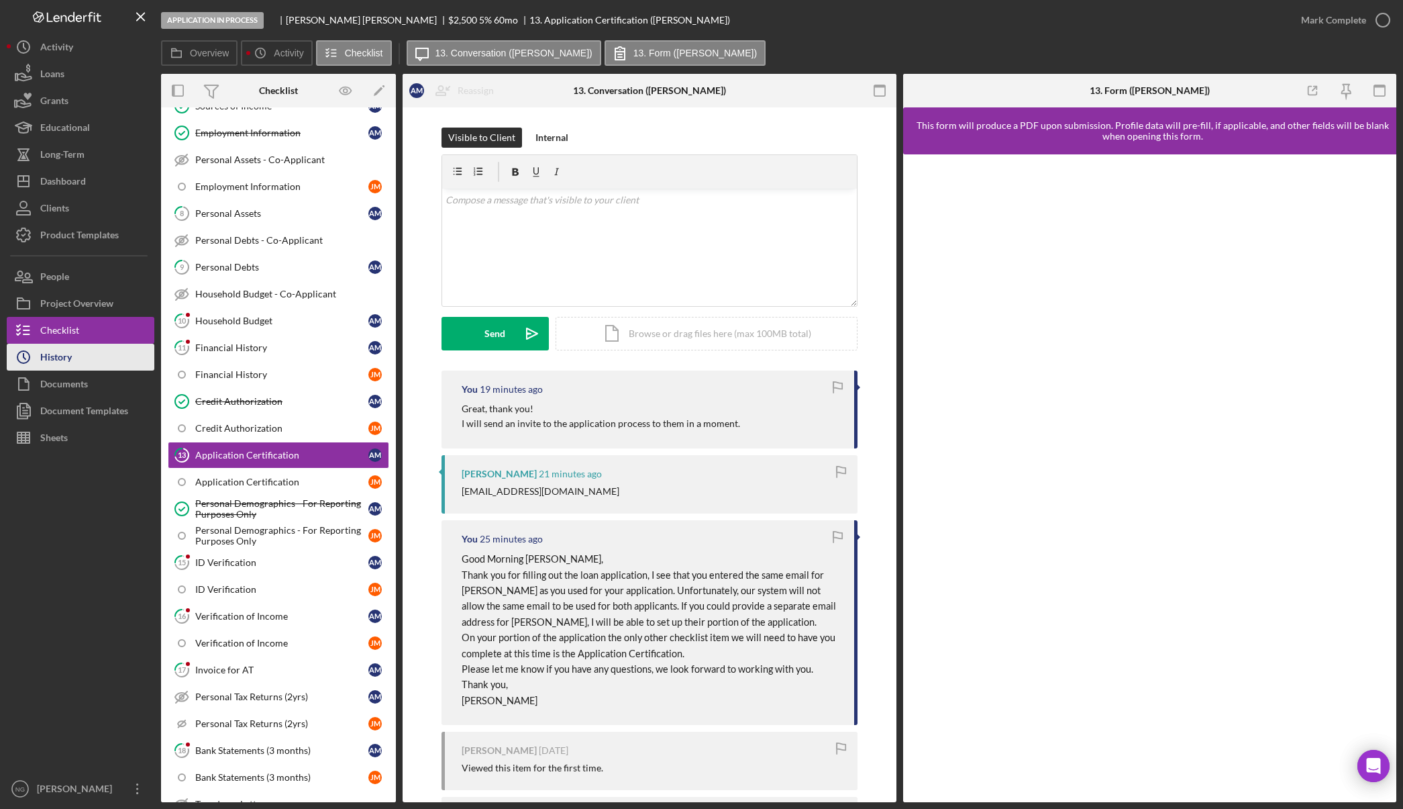
click at [73, 360] on button "Icon/History History" at bounding box center [81, 357] width 148 height 27
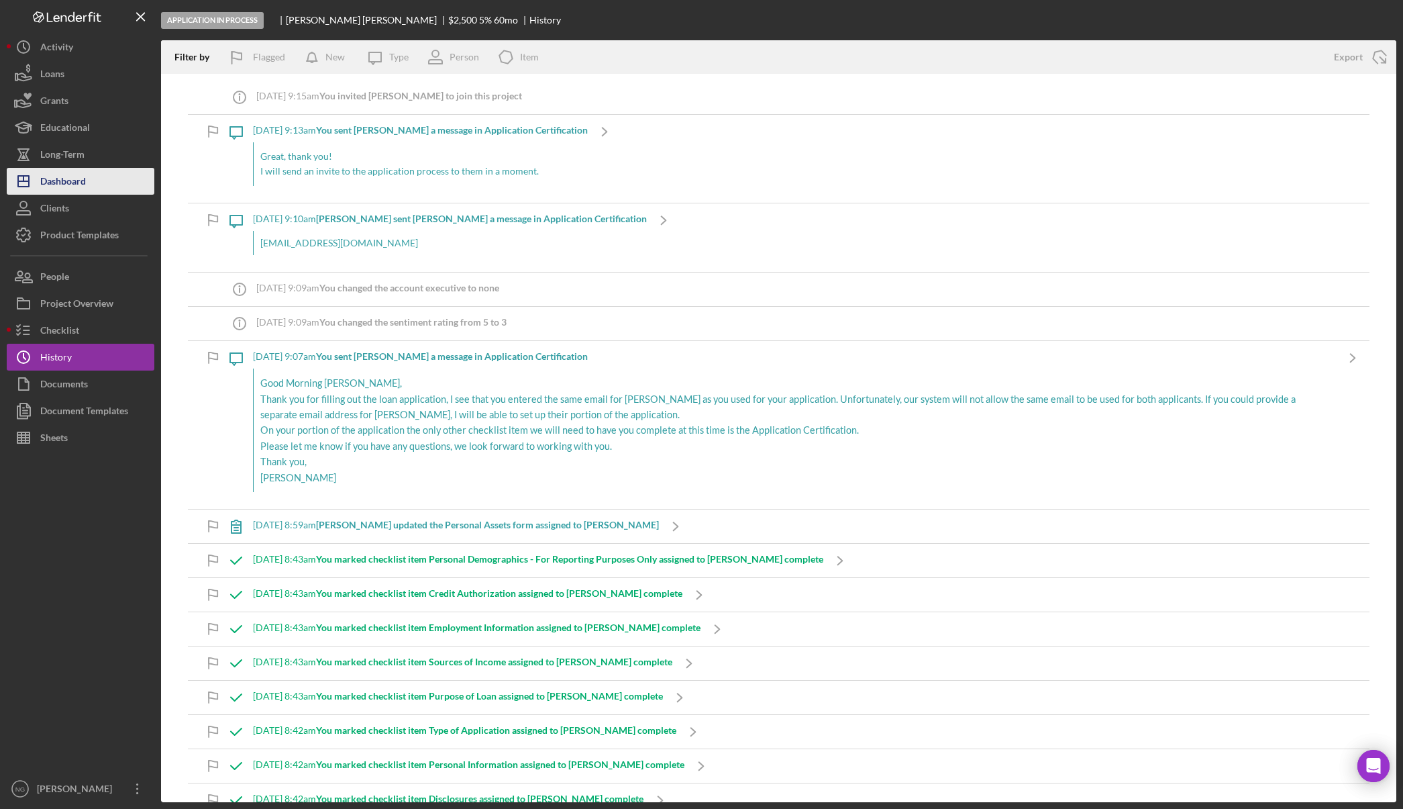
click at [71, 183] on div "Dashboard" at bounding box center [63, 183] width 46 height 30
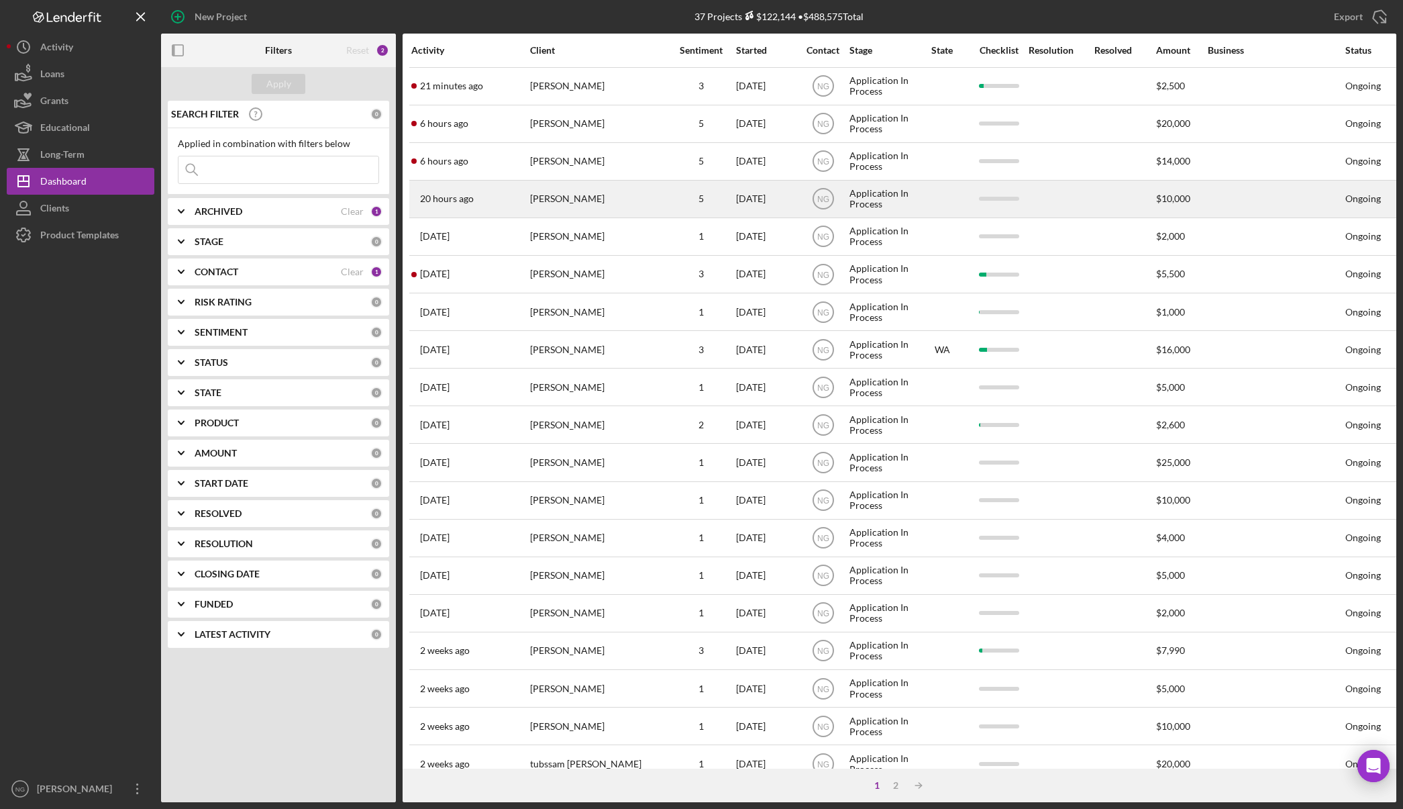
click at [607, 207] on div "[PERSON_NAME]" at bounding box center [597, 199] width 134 height 36
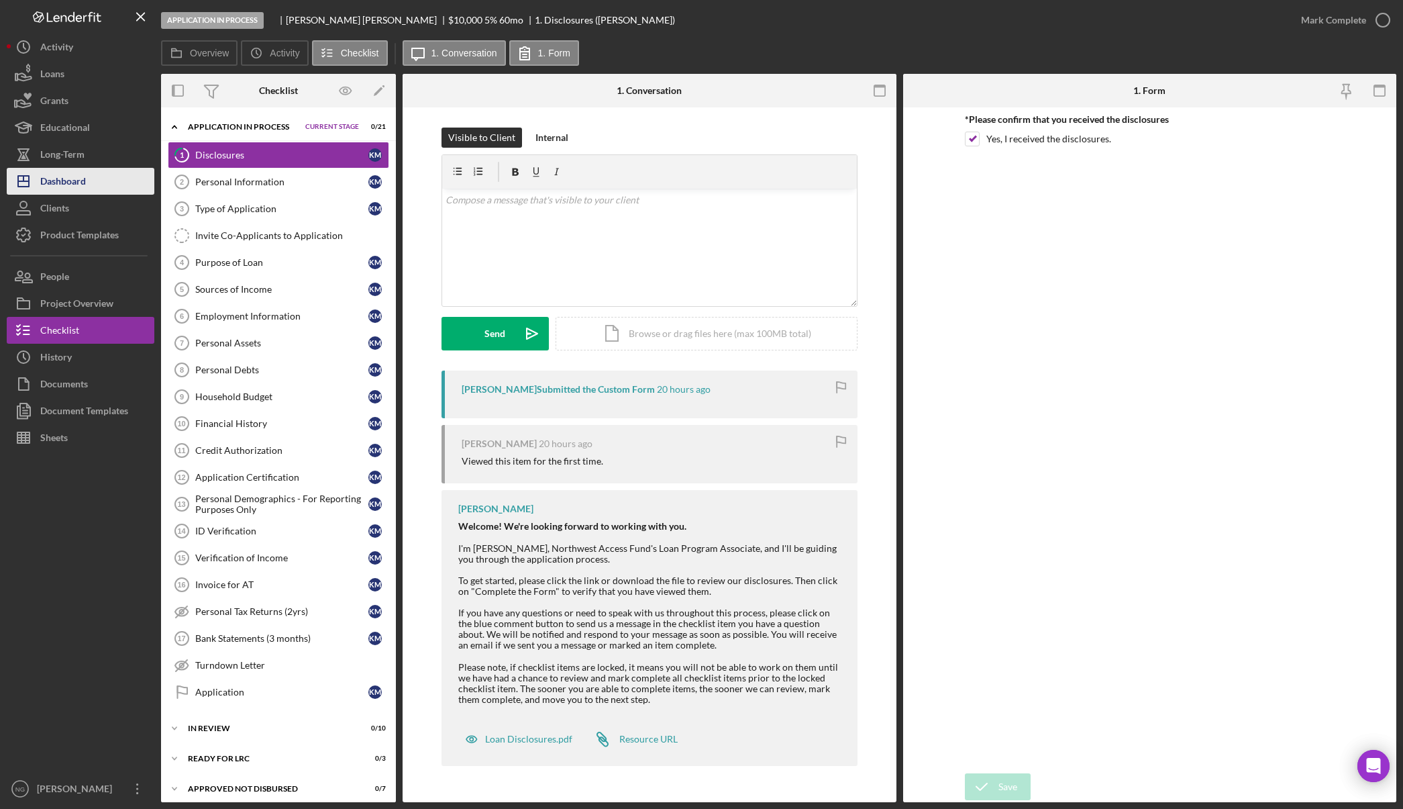
click at [62, 173] on div "Dashboard" at bounding box center [63, 183] width 46 height 30
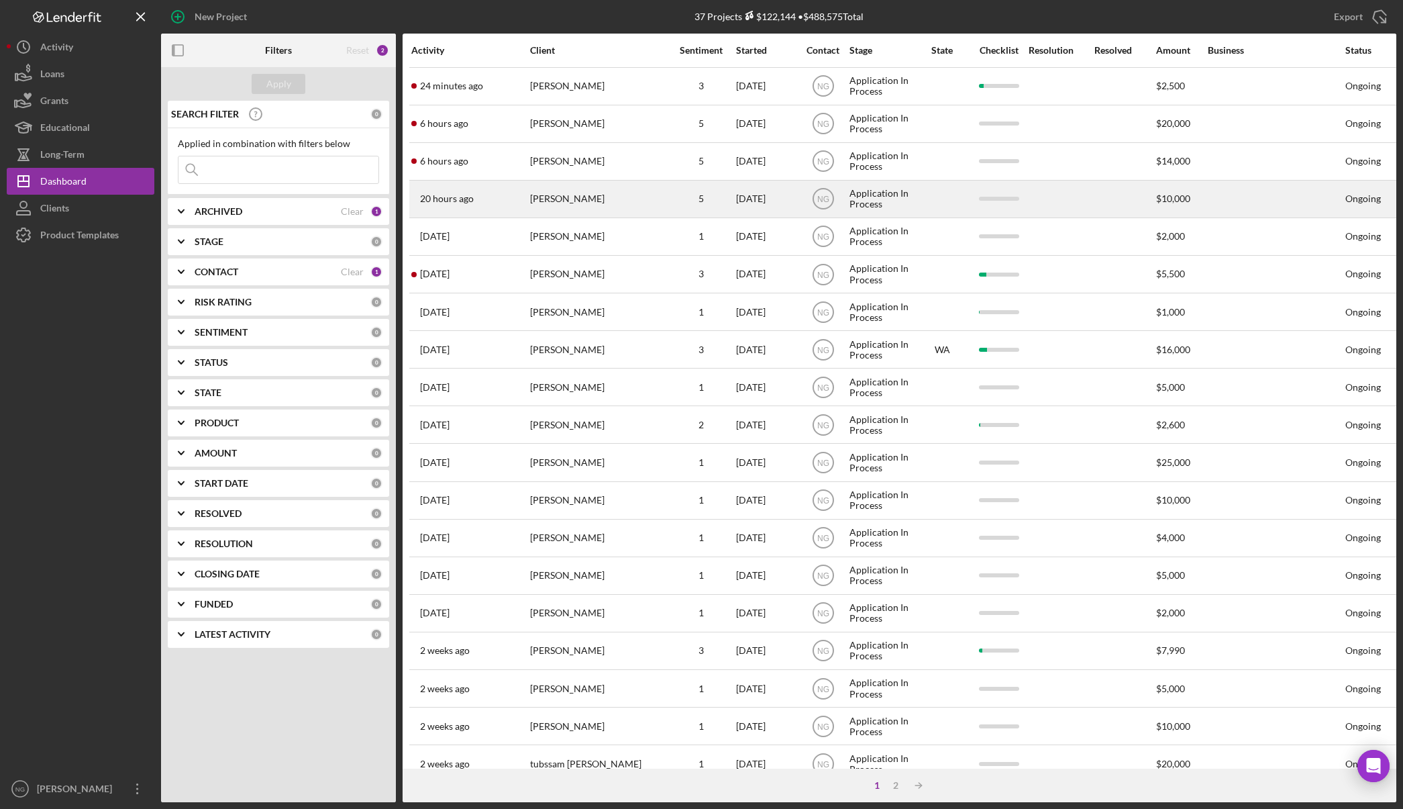
click at [588, 206] on div "[PERSON_NAME]" at bounding box center [597, 199] width 134 height 36
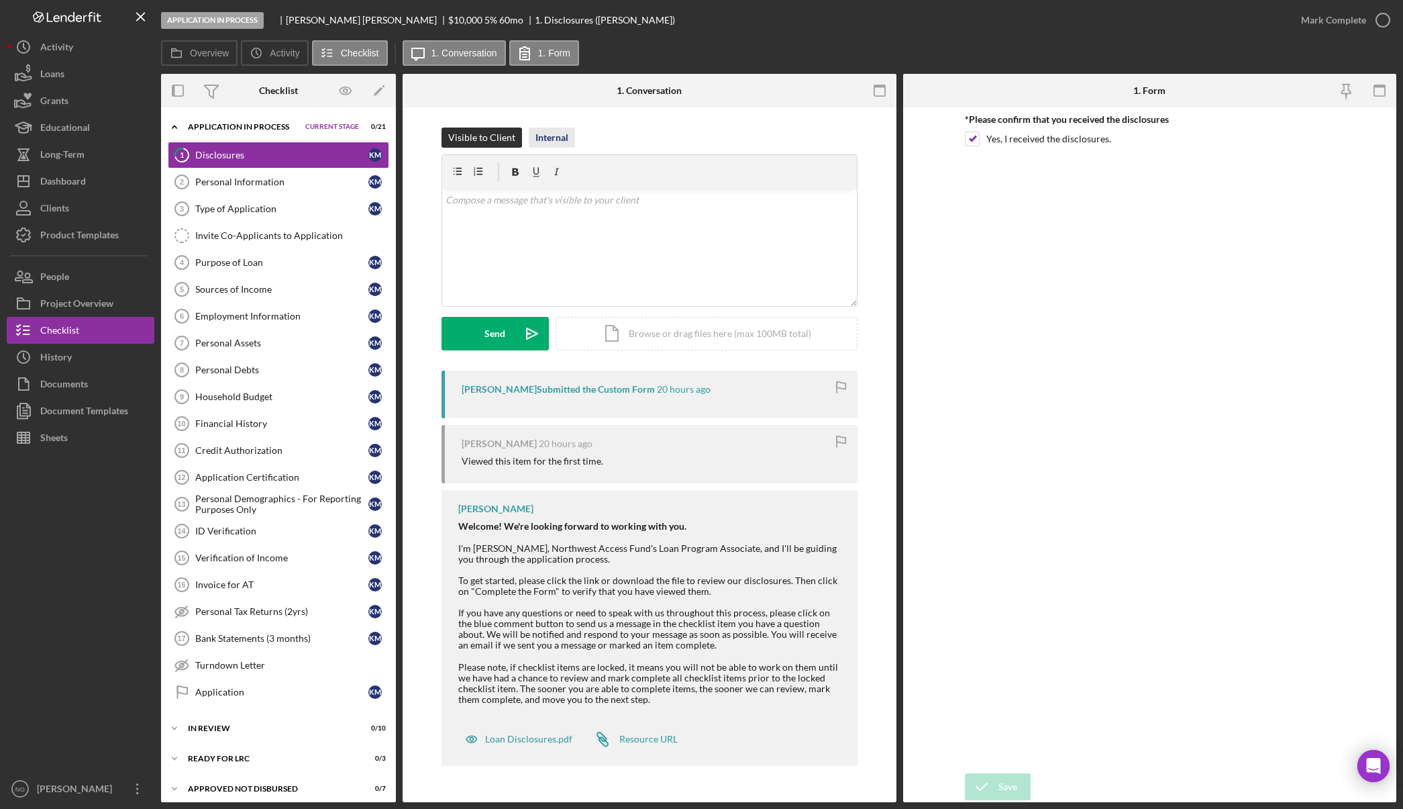
click at [556, 134] on div "Internal" at bounding box center [552, 138] width 33 height 20
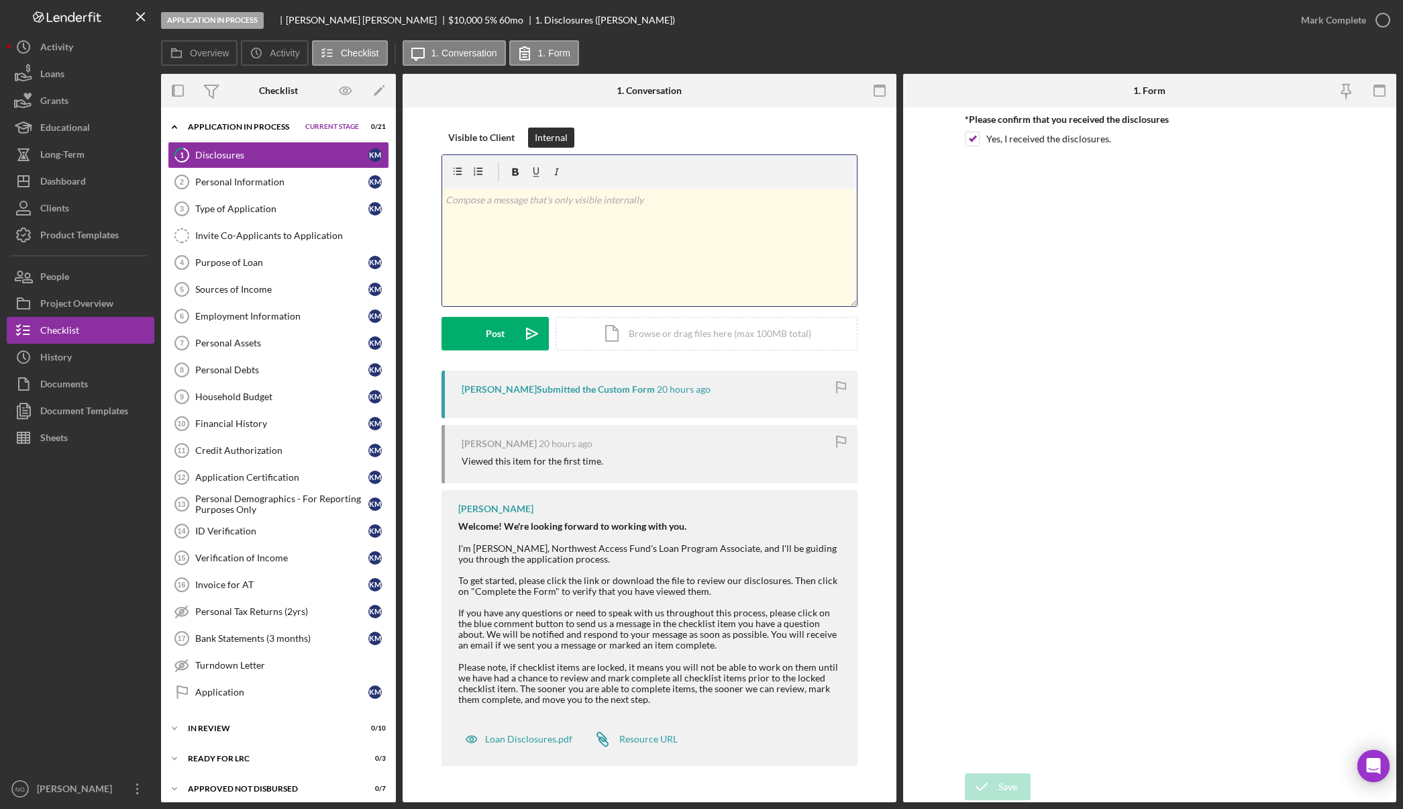
click at [544, 215] on div "v Color teal Color pink Remove color Add row above Add row below Add column bef…" at bounding box center [649, 247] width 415 height 117
click at [526, 338] on icon "Icon/icon-invite-send" at bounding box center [532, 334] width 34 height 34
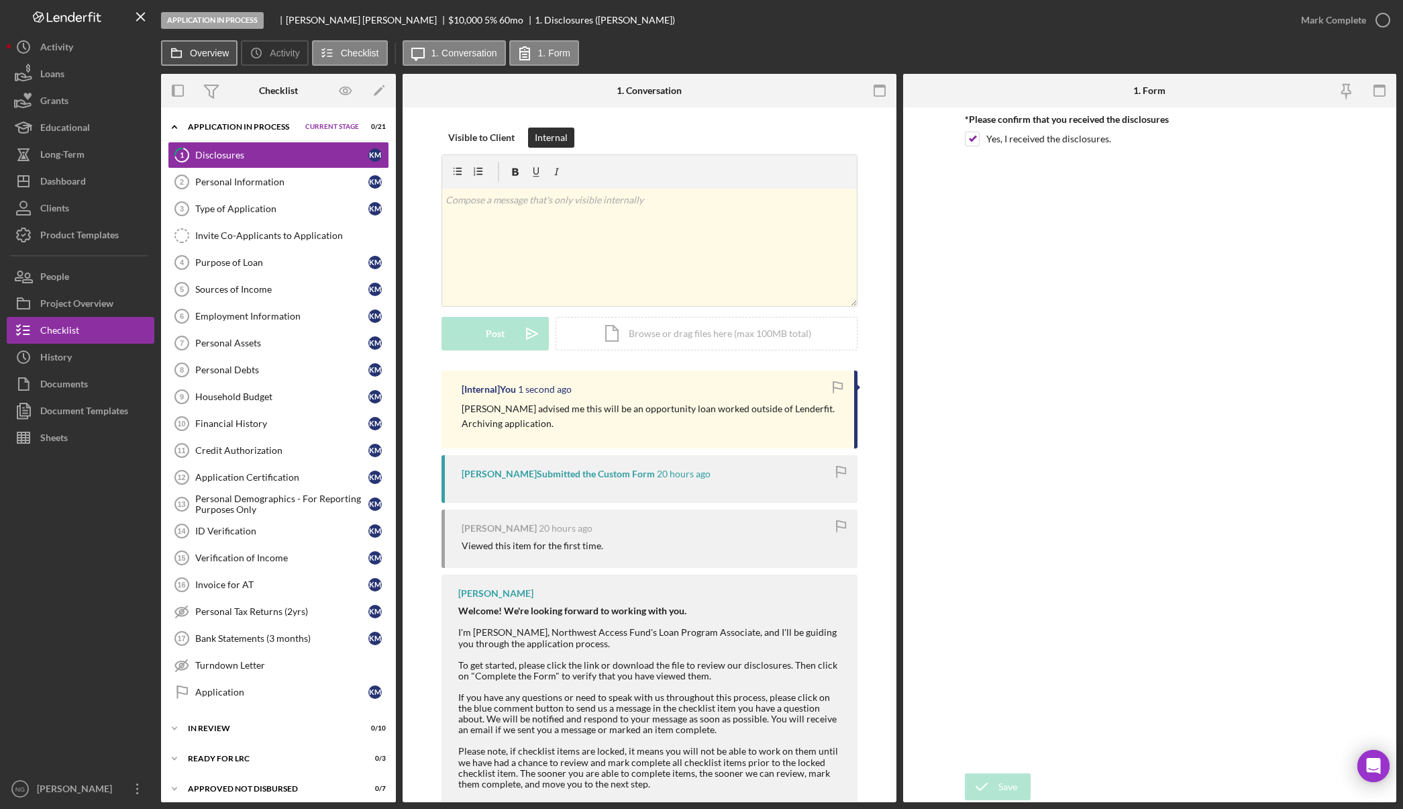
click at [205, 48] on label "Overview" at bounding box center [209, 53] width 39 height 11
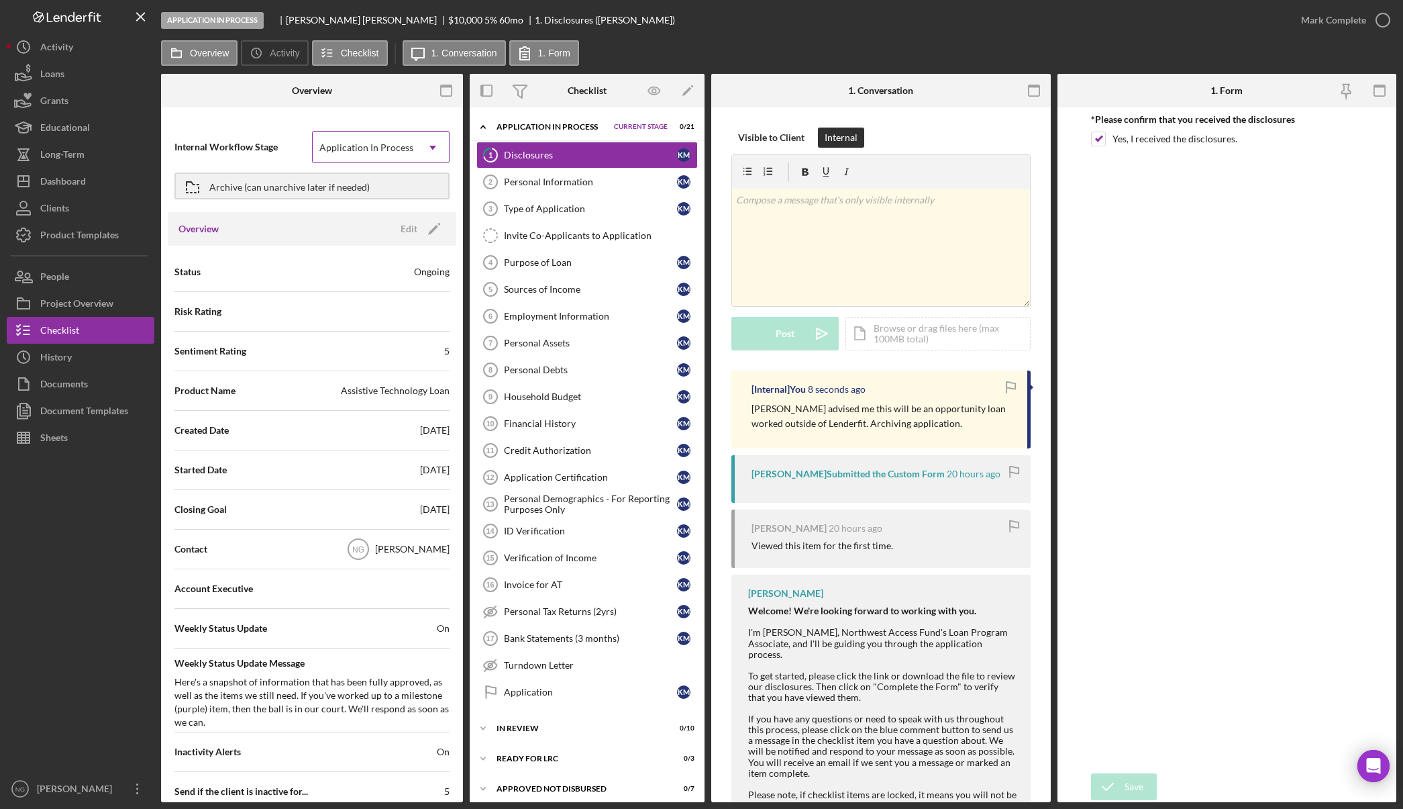
click at [422, 149] on icon "Icon/Dropdown Arrow" at bounding box center [433, 148] width 32 height 32
click at [410, 187] on button "Archive (can unarchive later if needed)" at bounding box center [312, 185] width 275 height 27
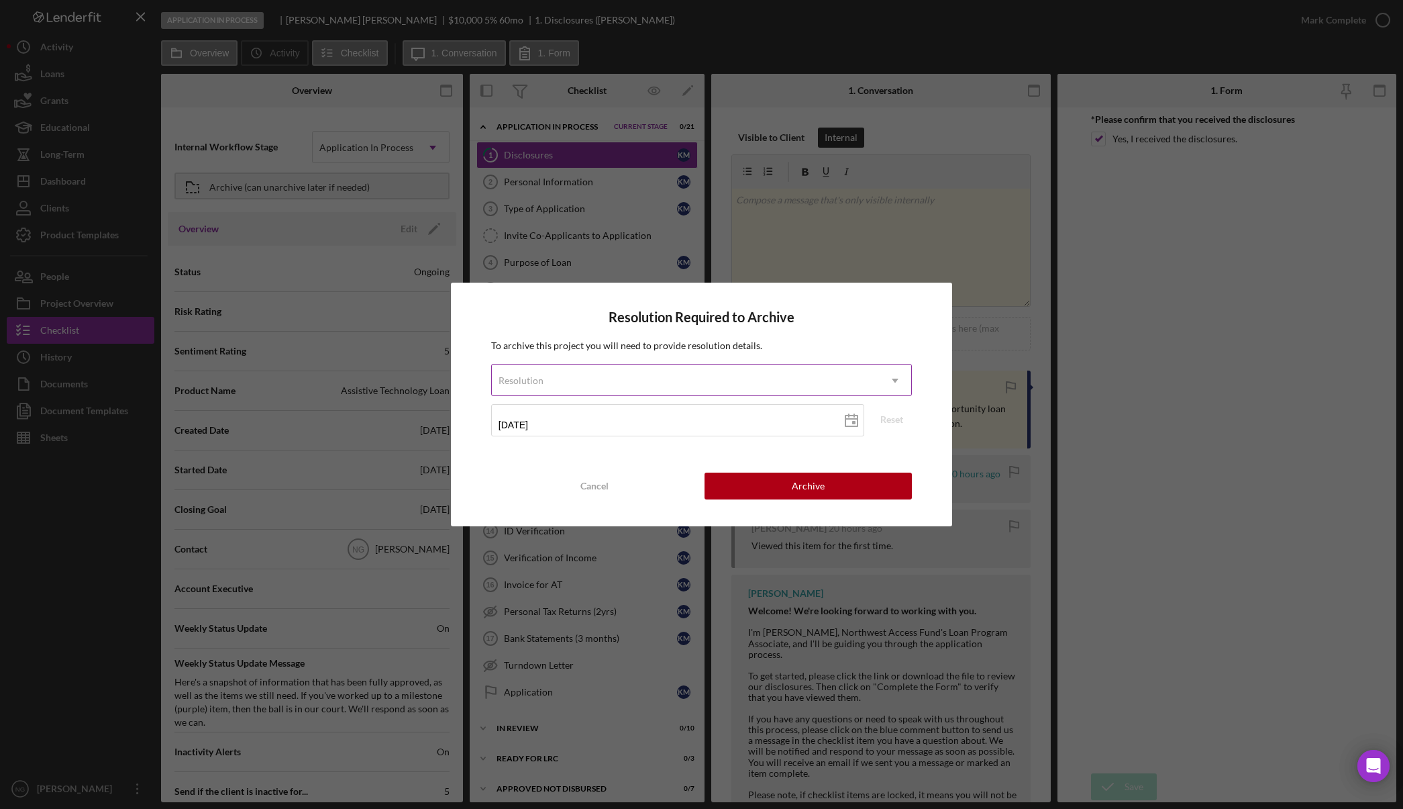
click at [828, 383] on div "Resolution" at bounding box center [685, 380] width 387 height 31
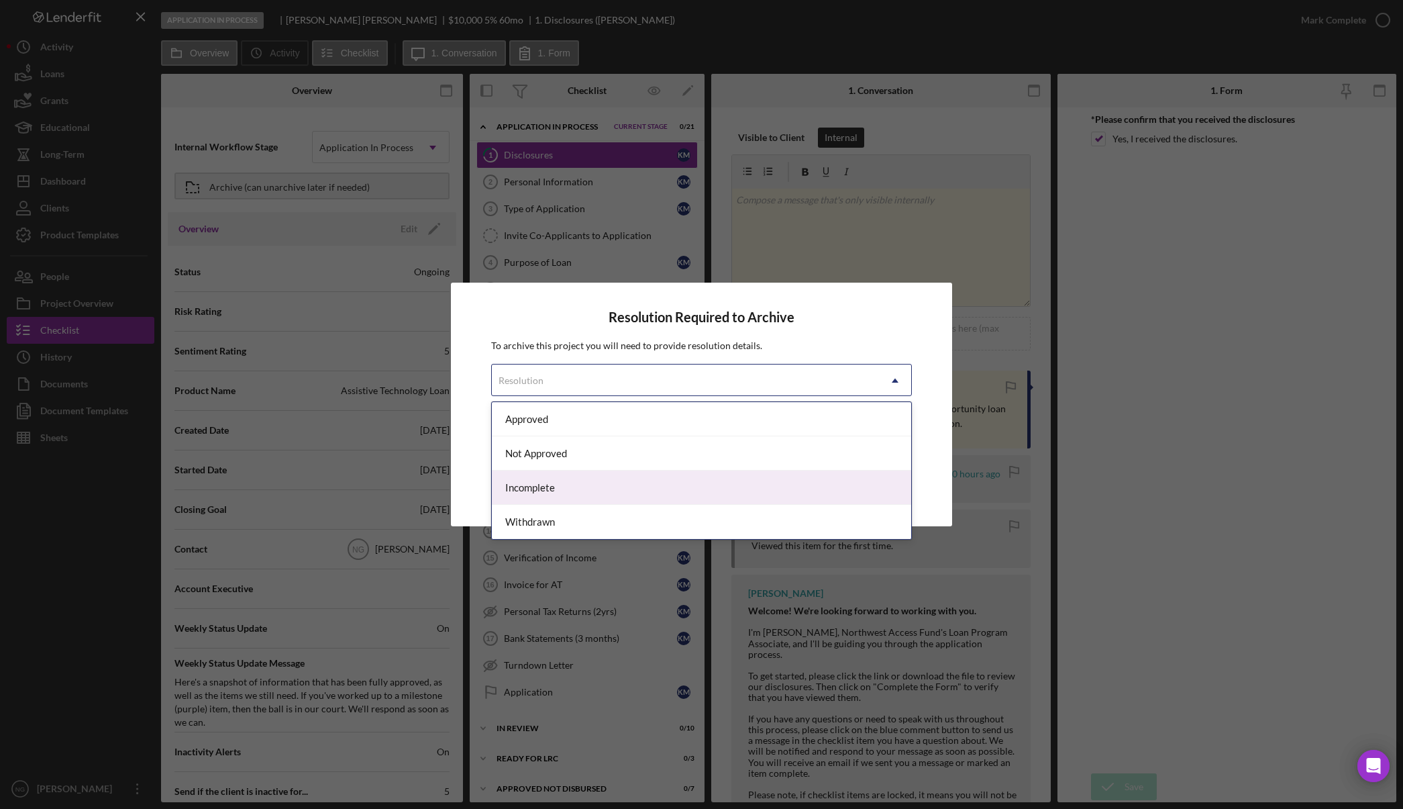
click at [722, 495] on div "Incomplete" at bounding box center [701, 488] width 419 height 34
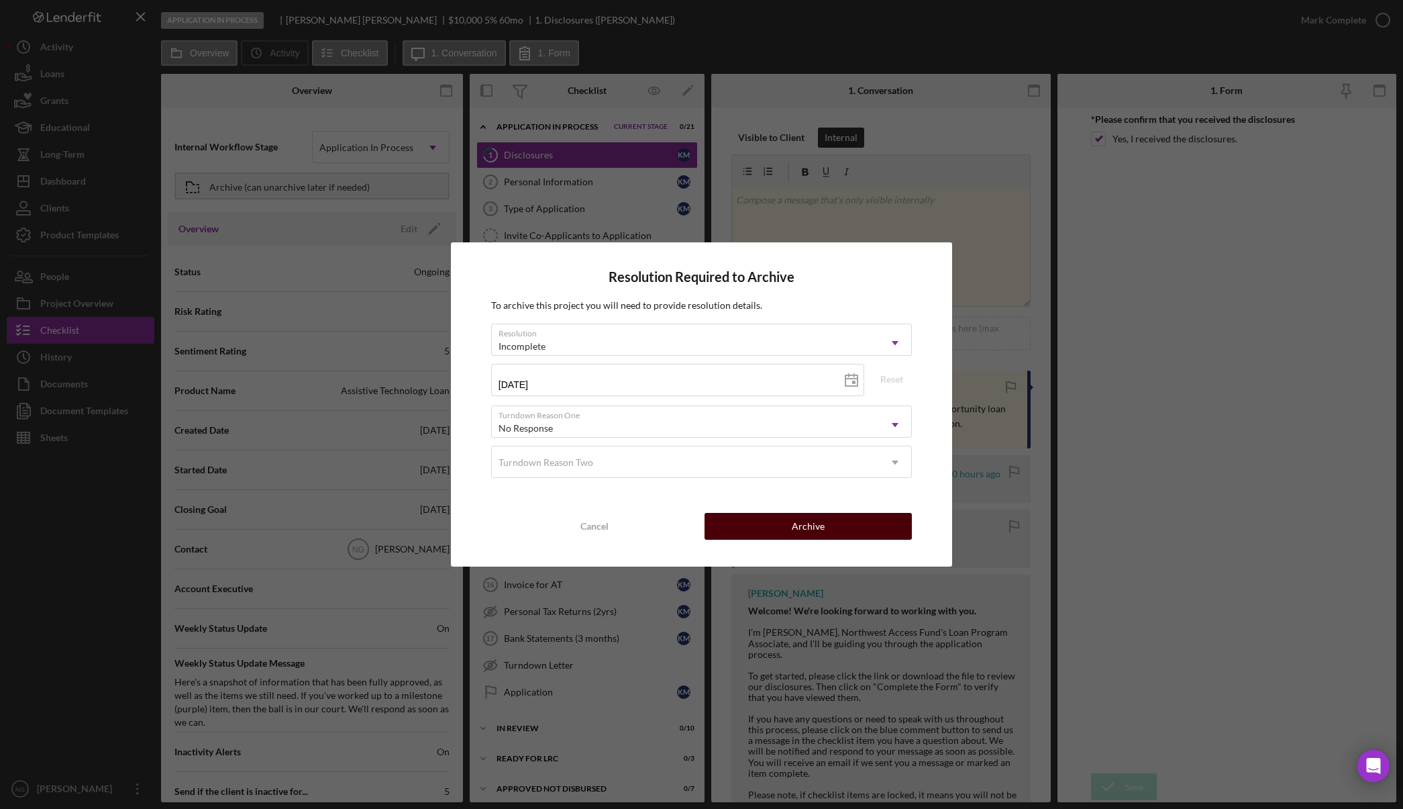
click at [761, 523] on button "Archive" at bounding box center [808, 526] width 207 height 27
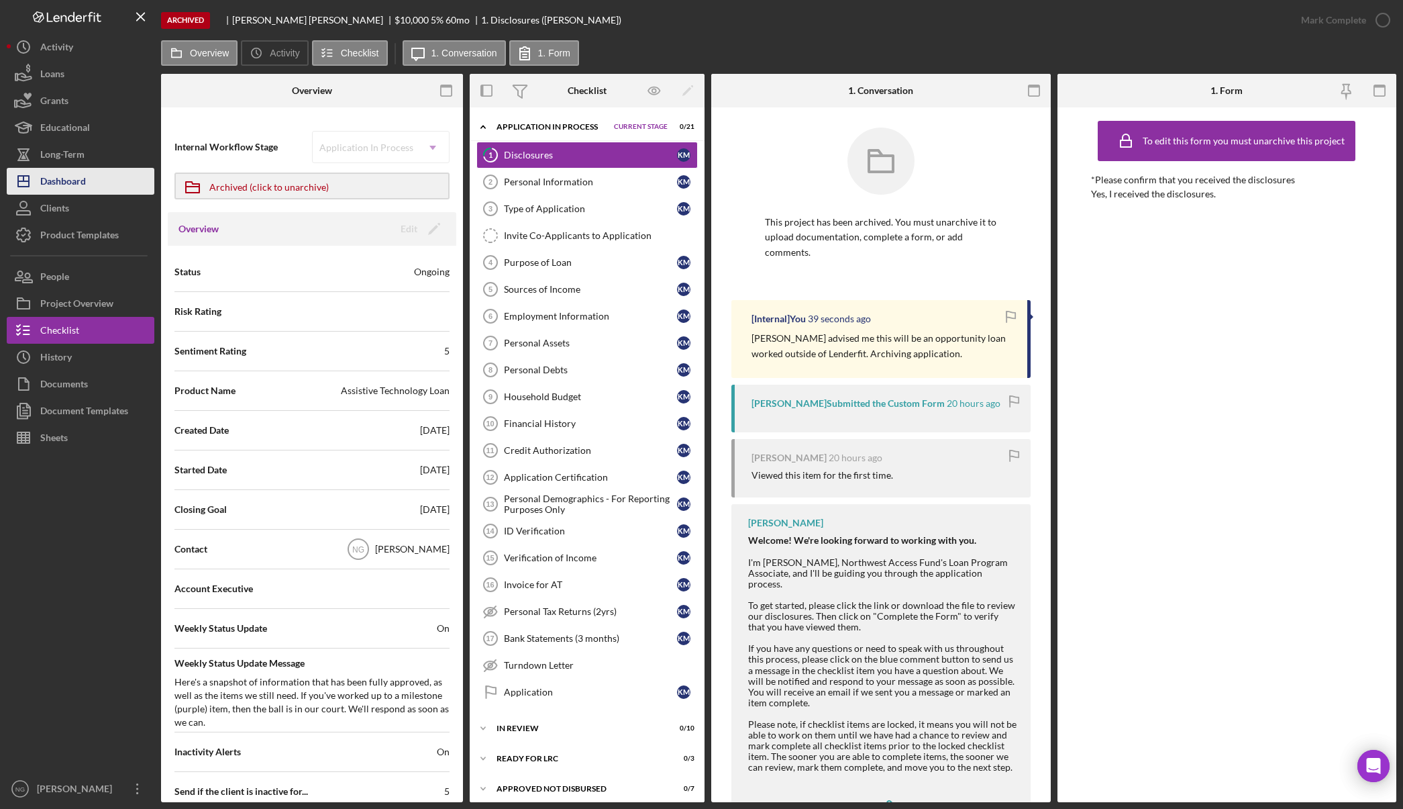
click at [98, 182] on button "Icon/Dashboard Dashboard" at bounding box center [81, 181] width 148 height 27
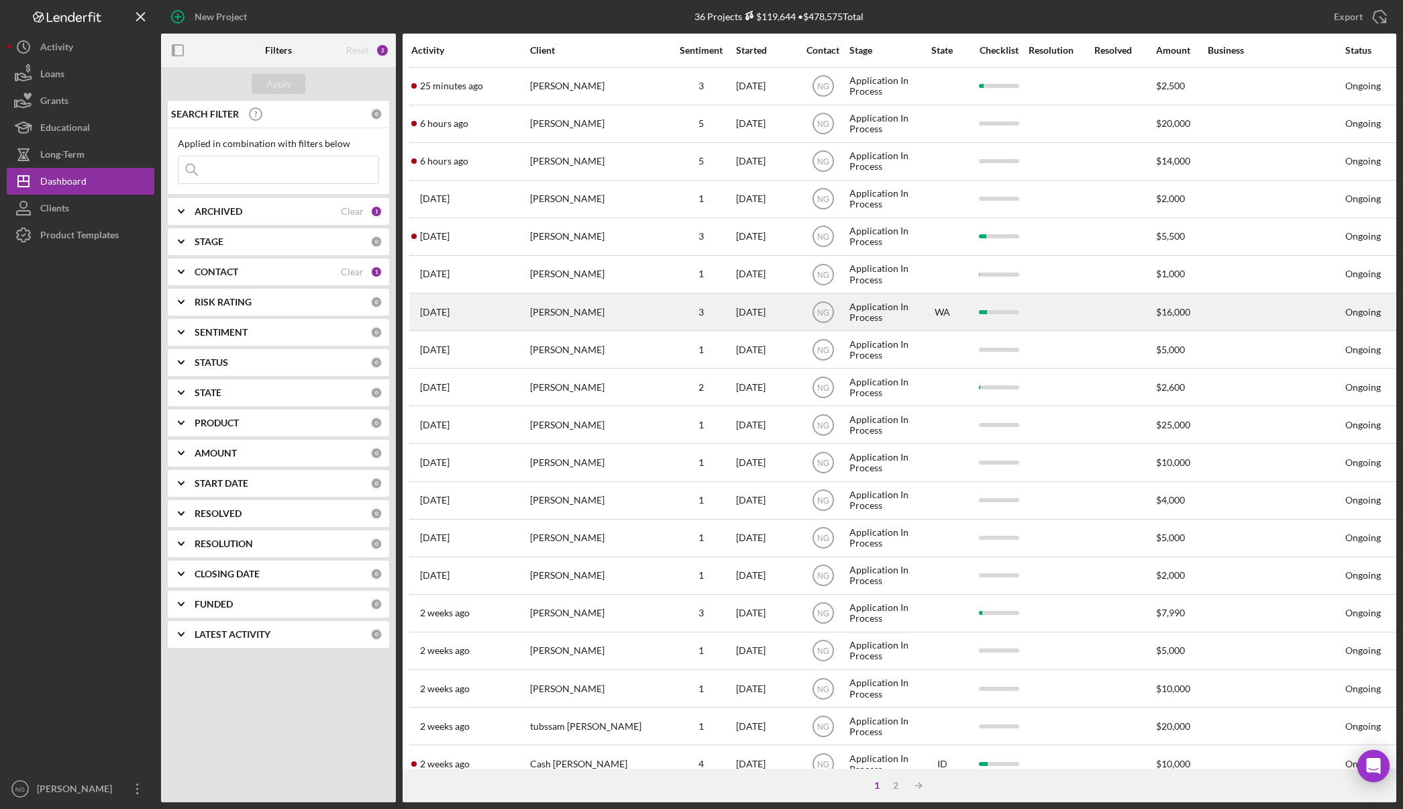
click at [650, 305] on div "[PERSON_NAME]" at bounding box center [597, 312] width 134 height 36
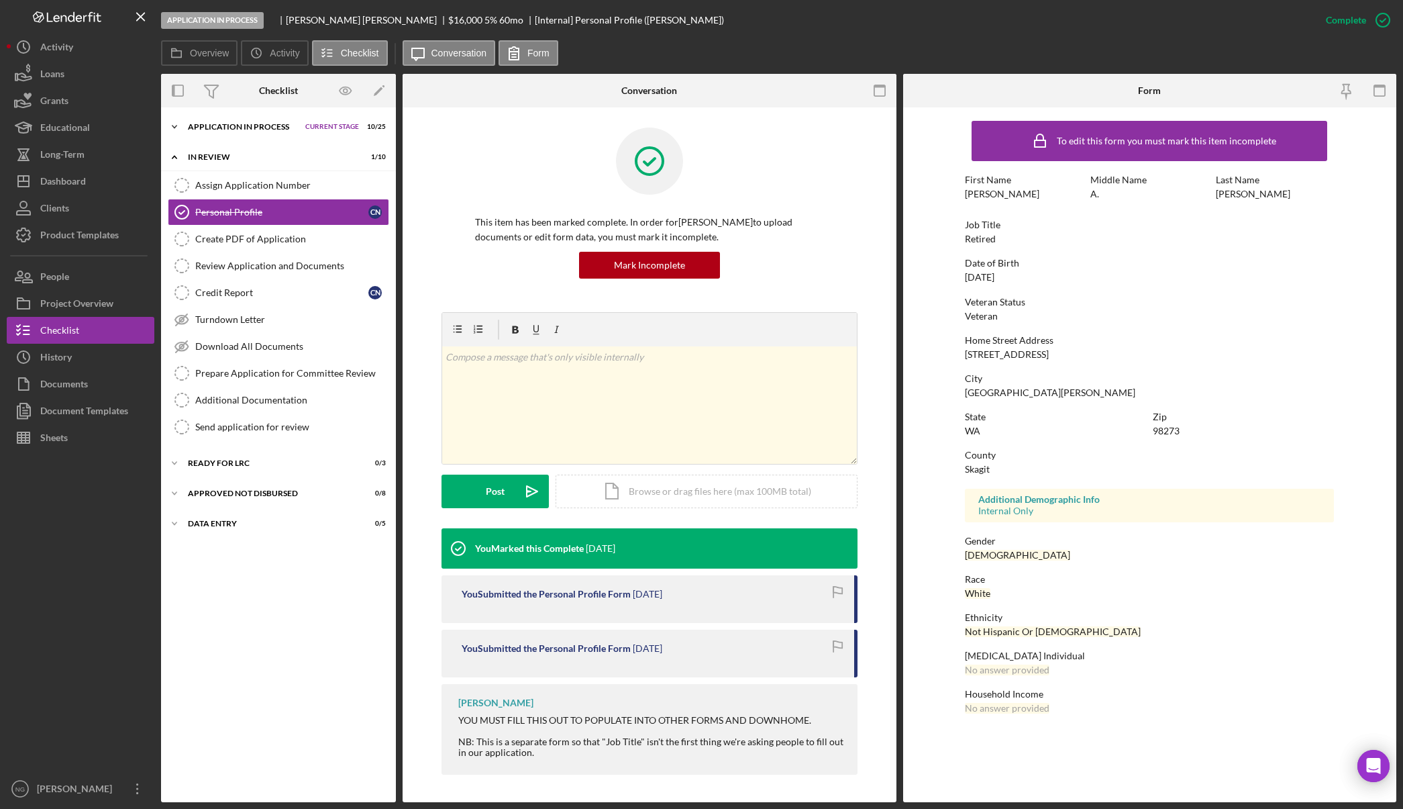
click at [259, 124] on div "Application In Process" at bounding box center [243, 127] width 111 height 8
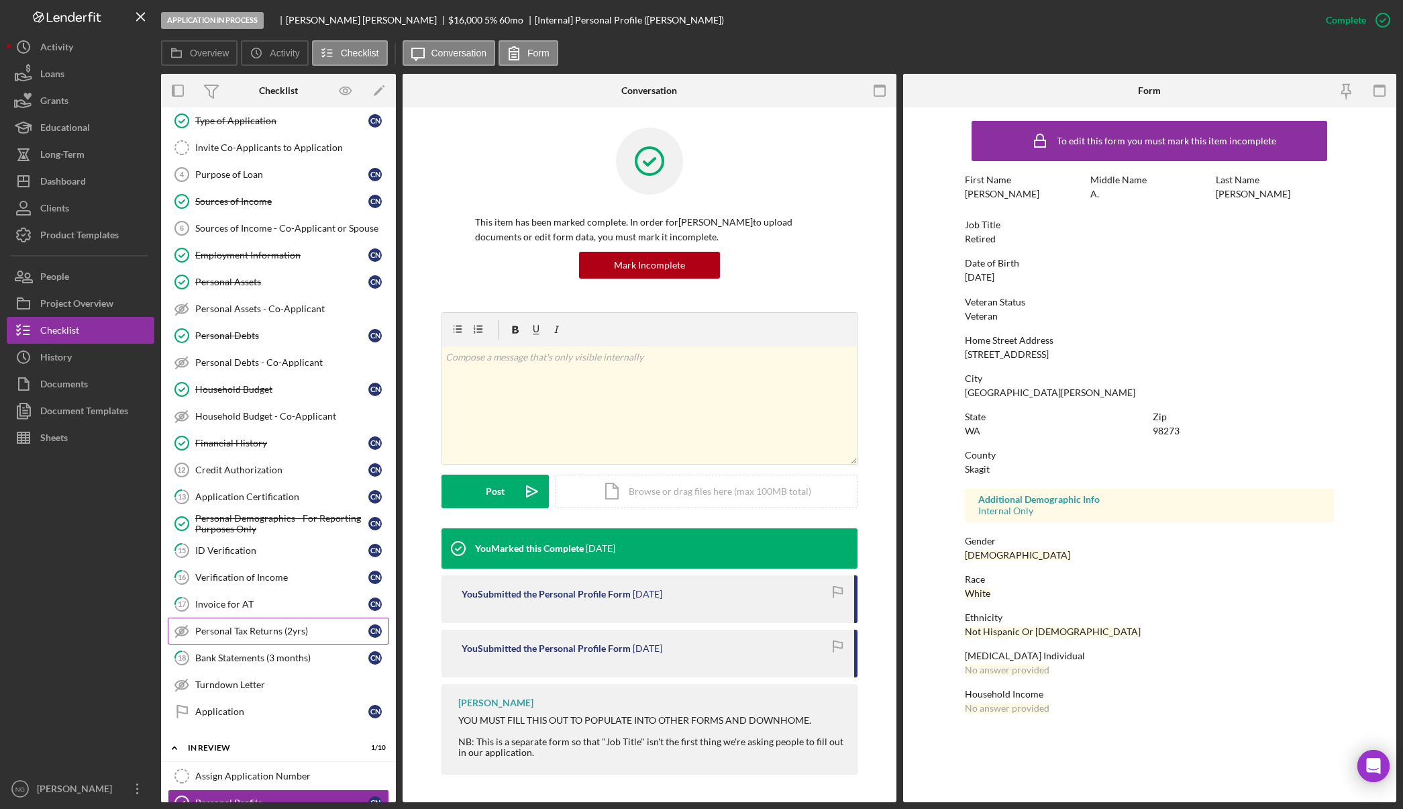
scroll to position [67, 0]
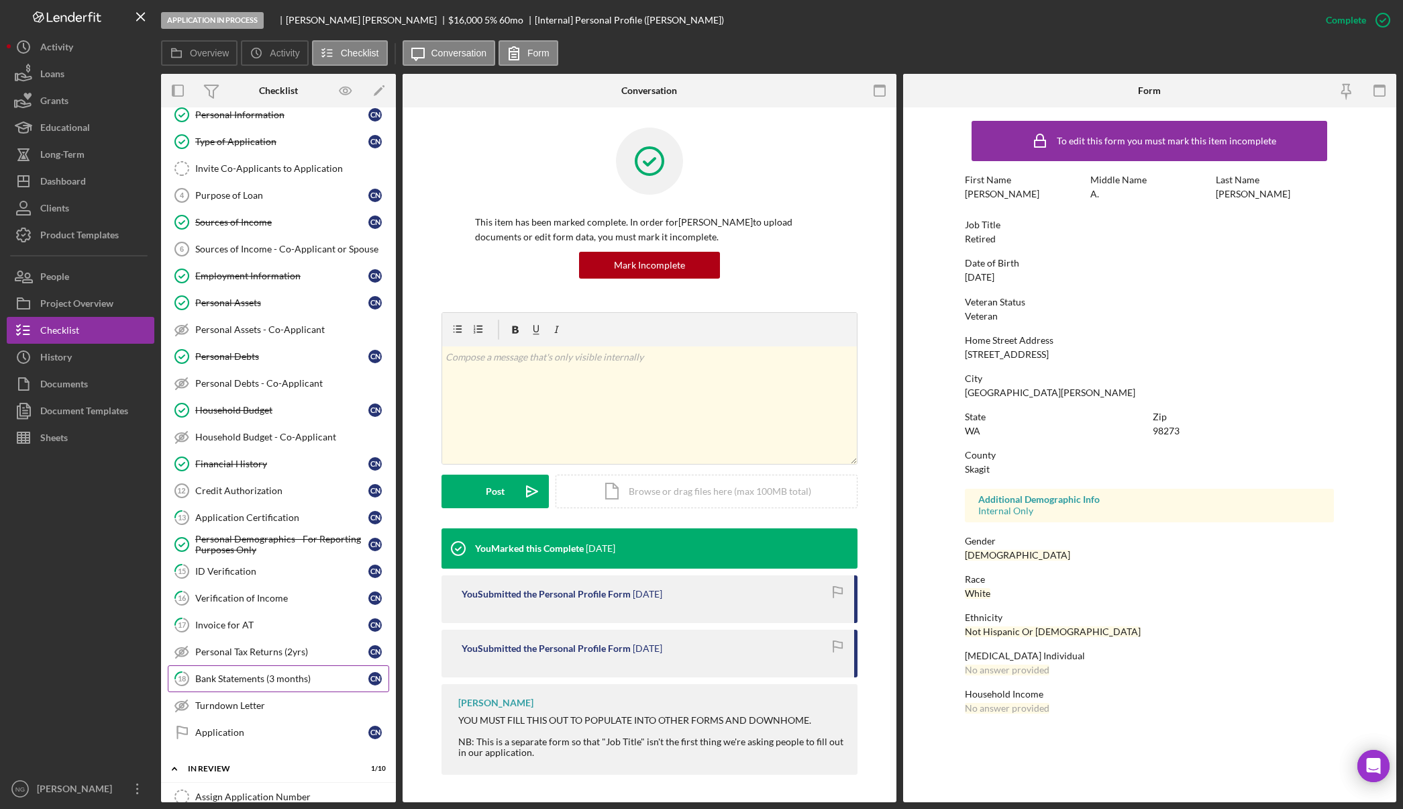
click at [237, 679] on div "Bank Statements (3 months)" at bounding box center [281, 678] width 173 height 11
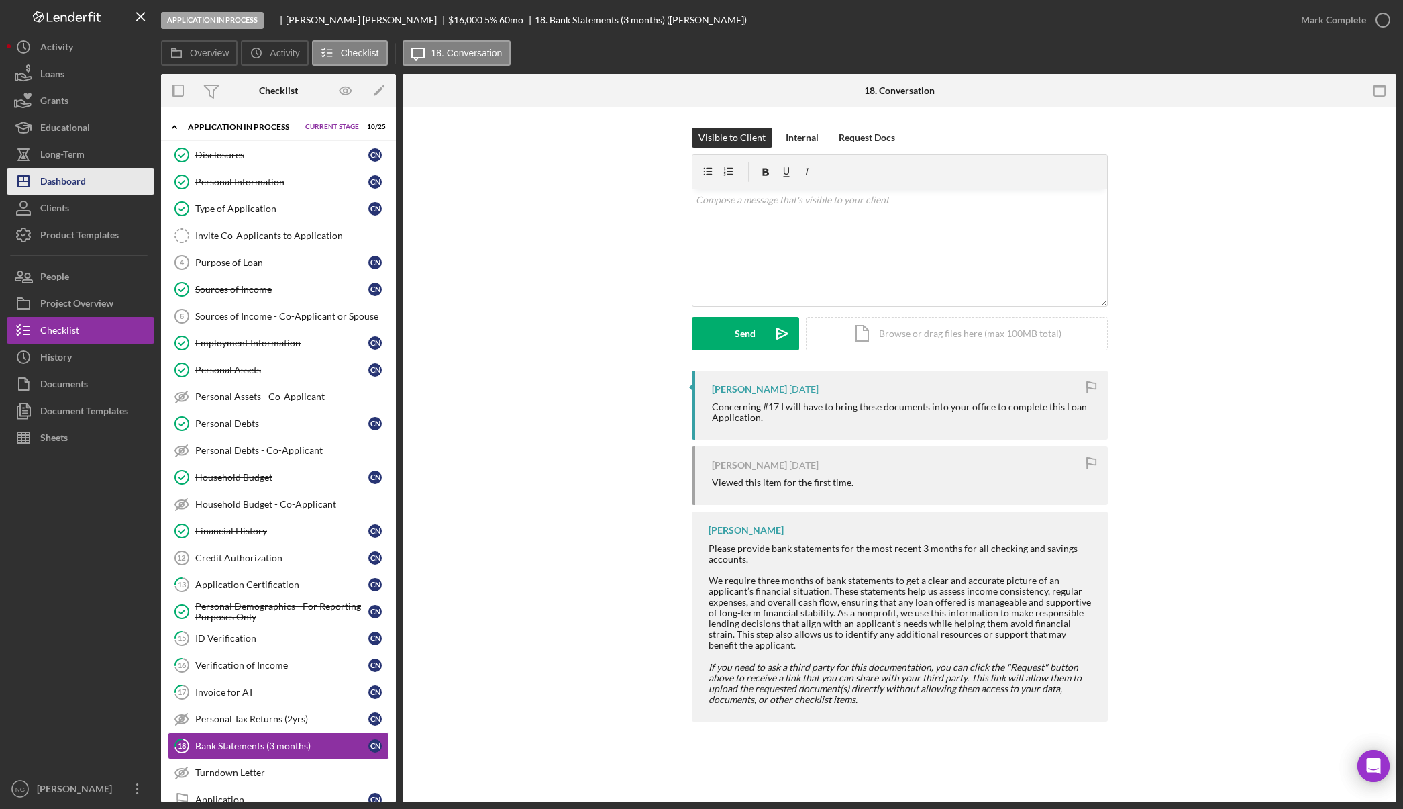
click at [104, 184] on button "Icon/Dashboard Dashboard" at bounding box center [81, 181] width 148 height 27
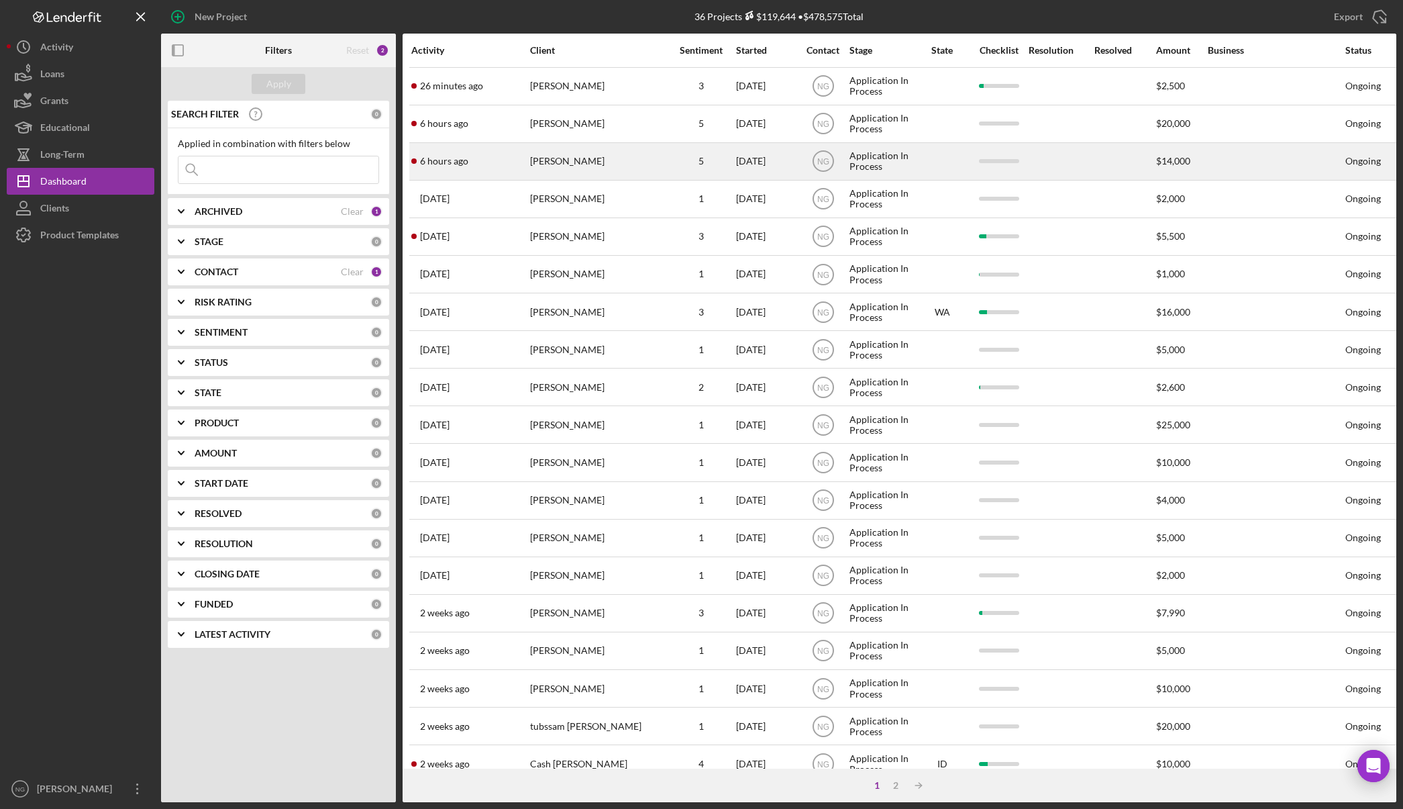
click at [637, 174] on div "[PERSON_NAME]" at bounding box center [597, 162] width 134 height 36
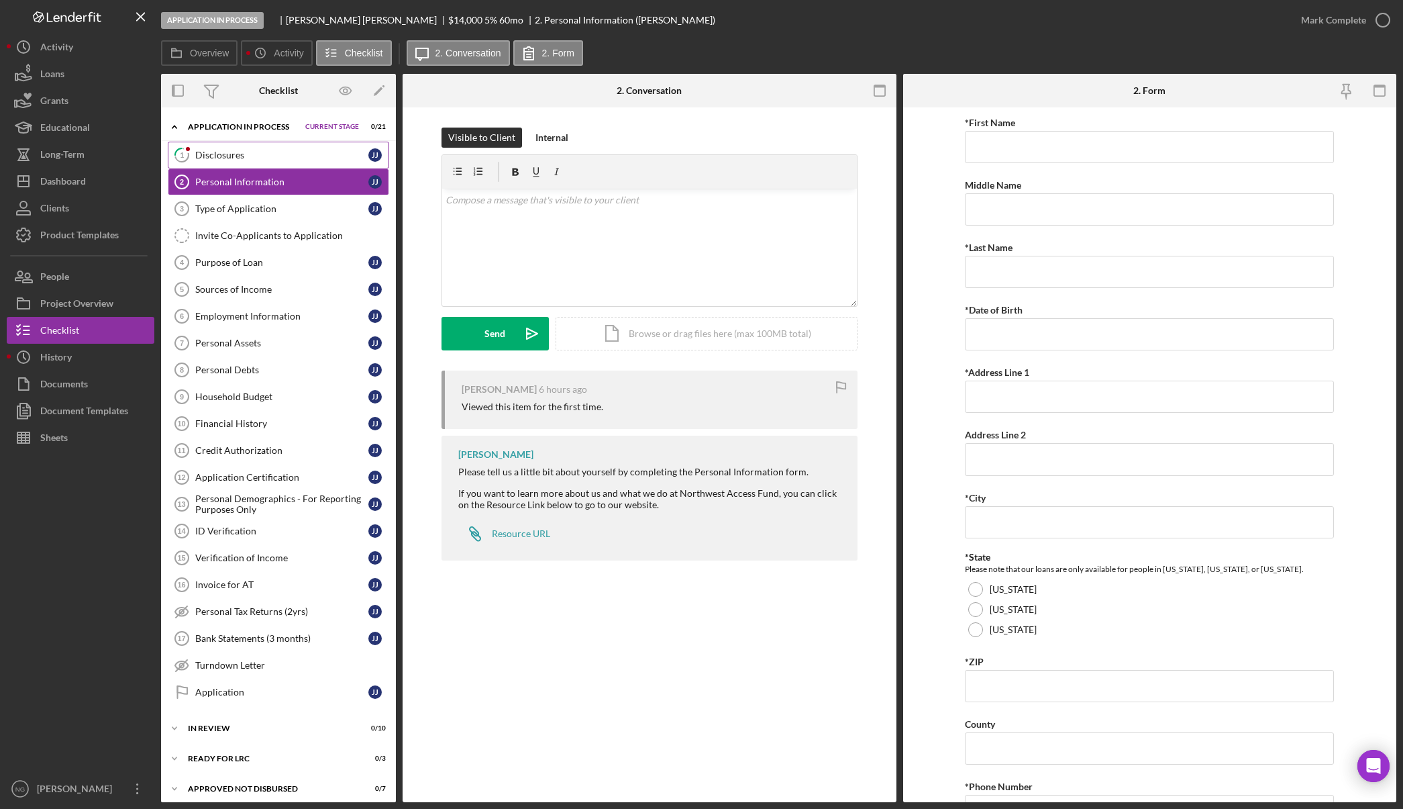
click at [319, 160] on div "Disclosures" at bounding box center [281, 155] width 173 height 11
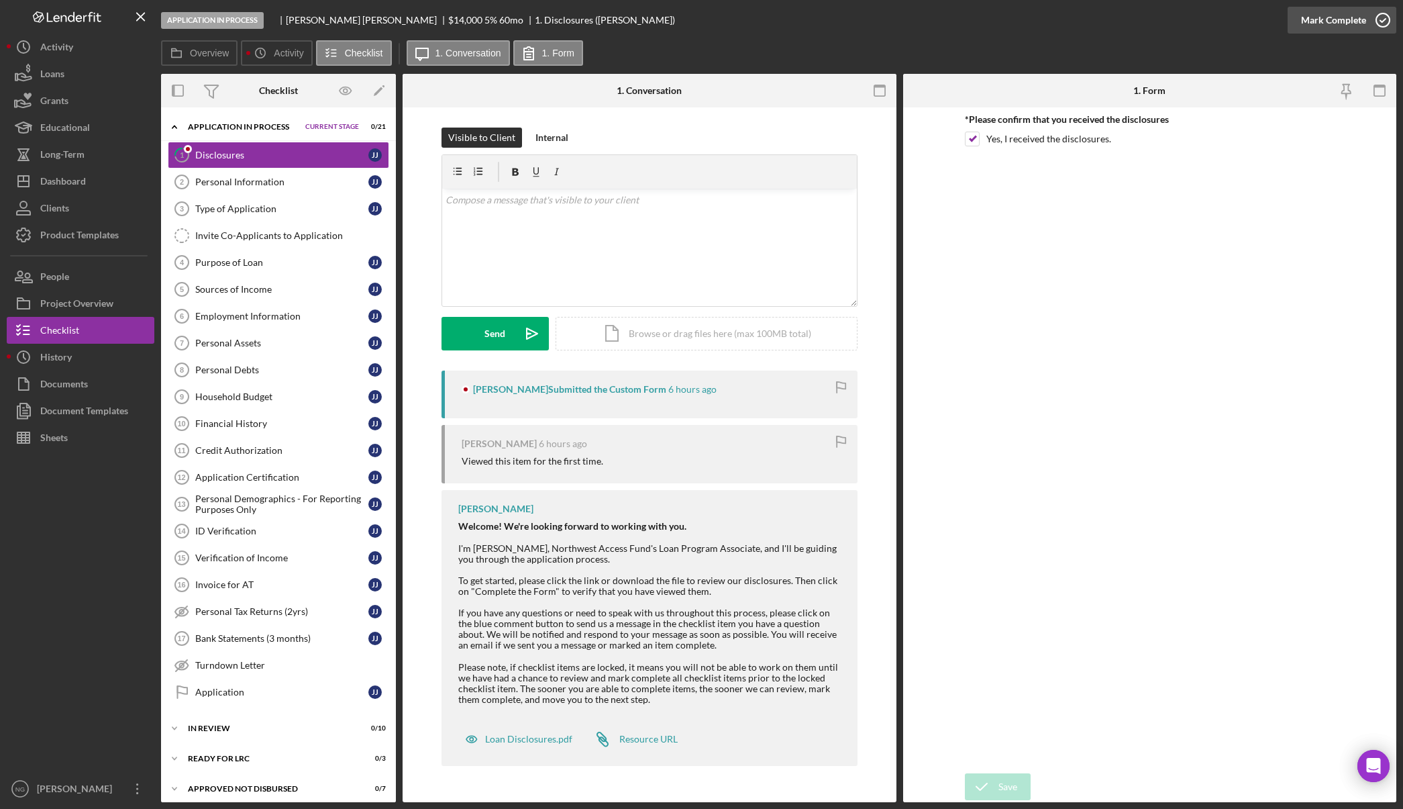
click at [1374, 23] on icon "button" at bounding box center [1384, 20] width 34 height 34
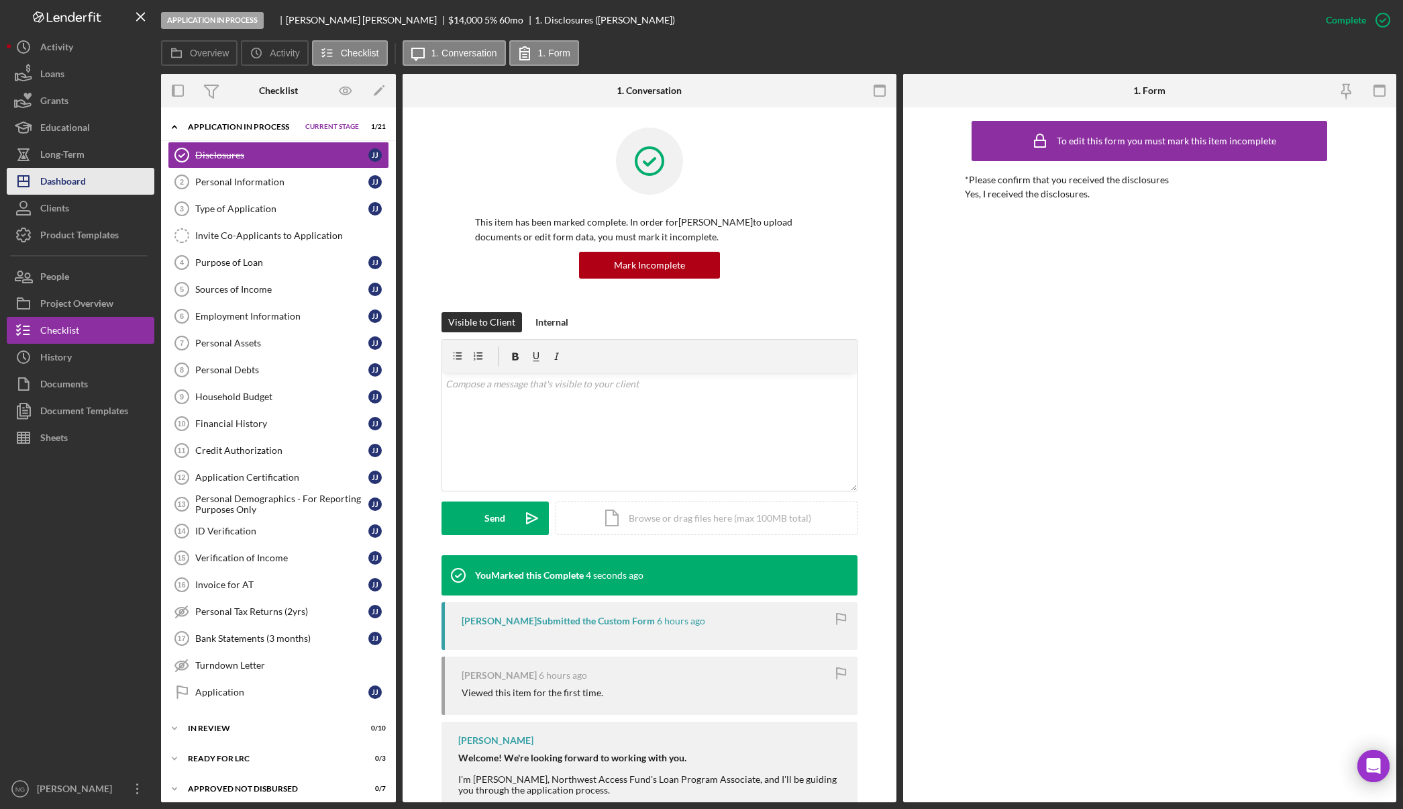
click at [90, 185] on button "Icon/Dashboard Dashboard" at bounding box center [81, 181] width 148 height 27
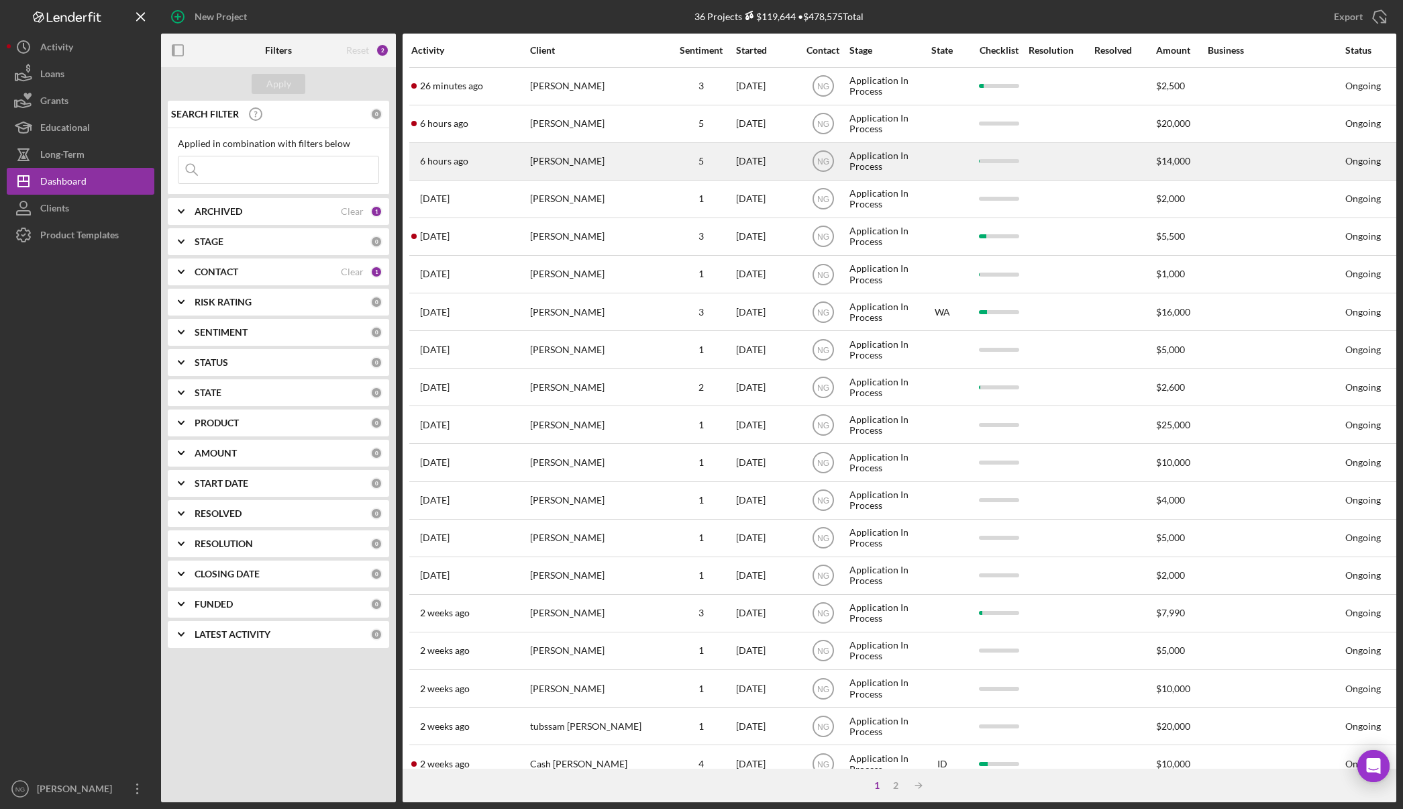
click at [573, 152] on div "[PERSON_NAME]" at bounding box center [597, 162] width 134 height 36
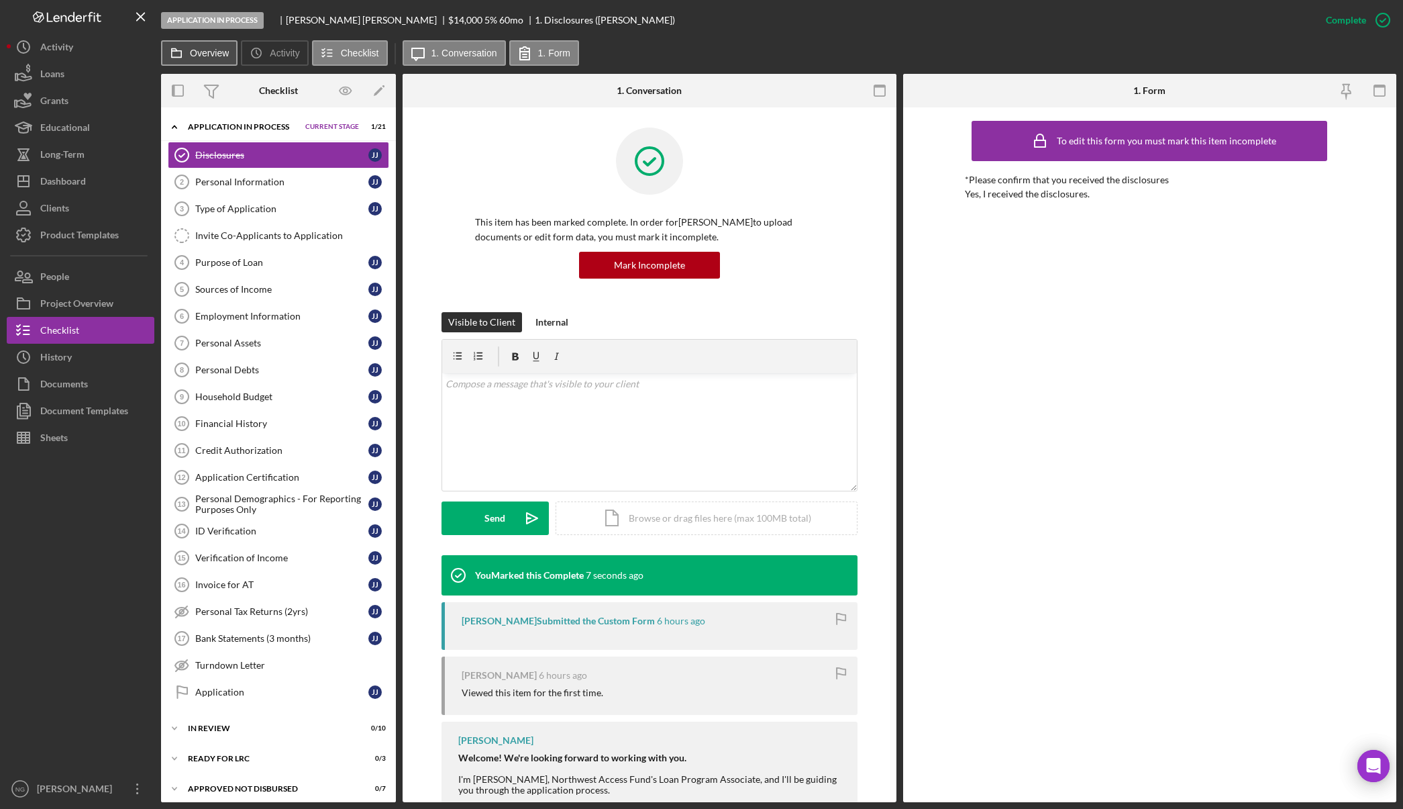
click at [187, 58] on icon at bounding box center [176, 53] width 27 height 27
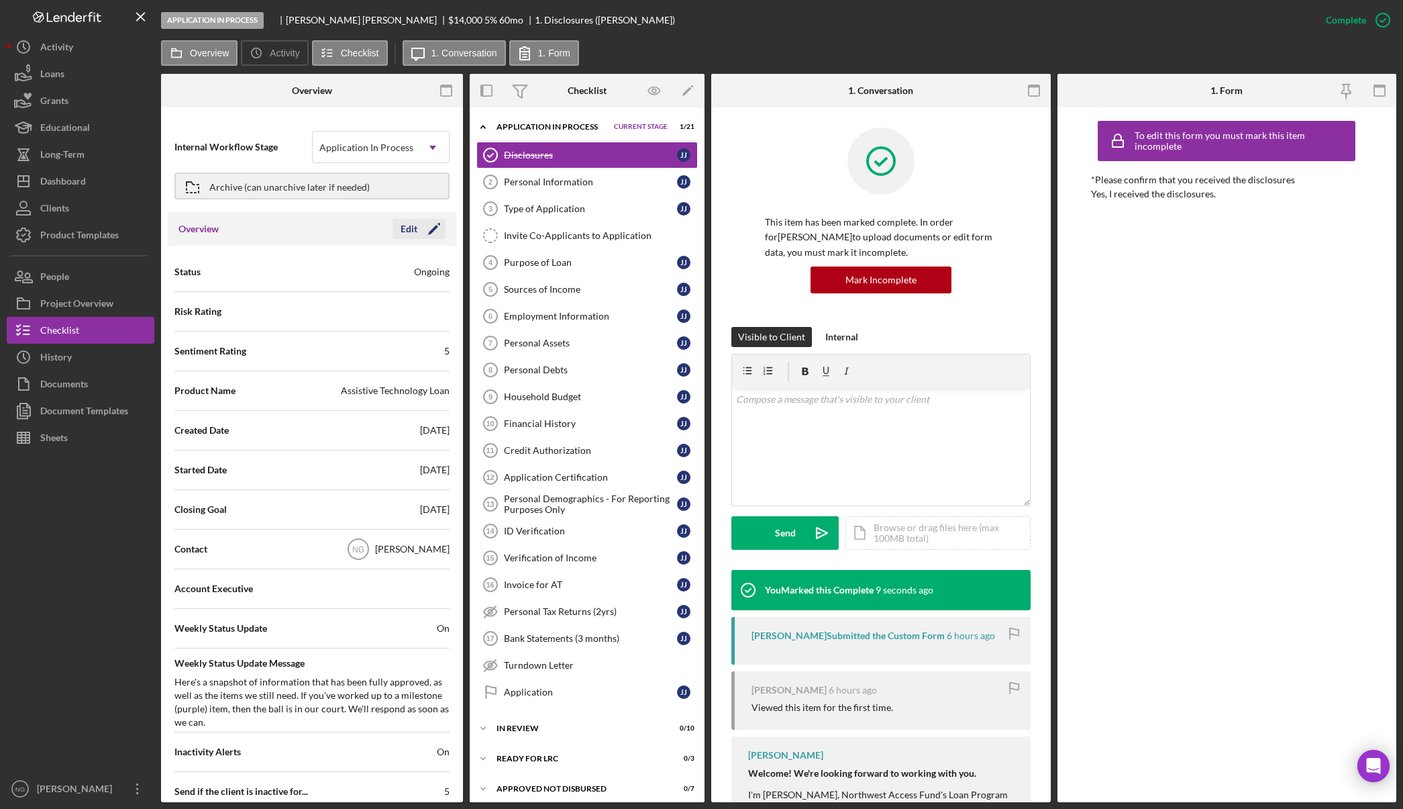
click at [417, 231] on icon "Icon/Edit" at bounding box center [434, 229] width 34 height 34
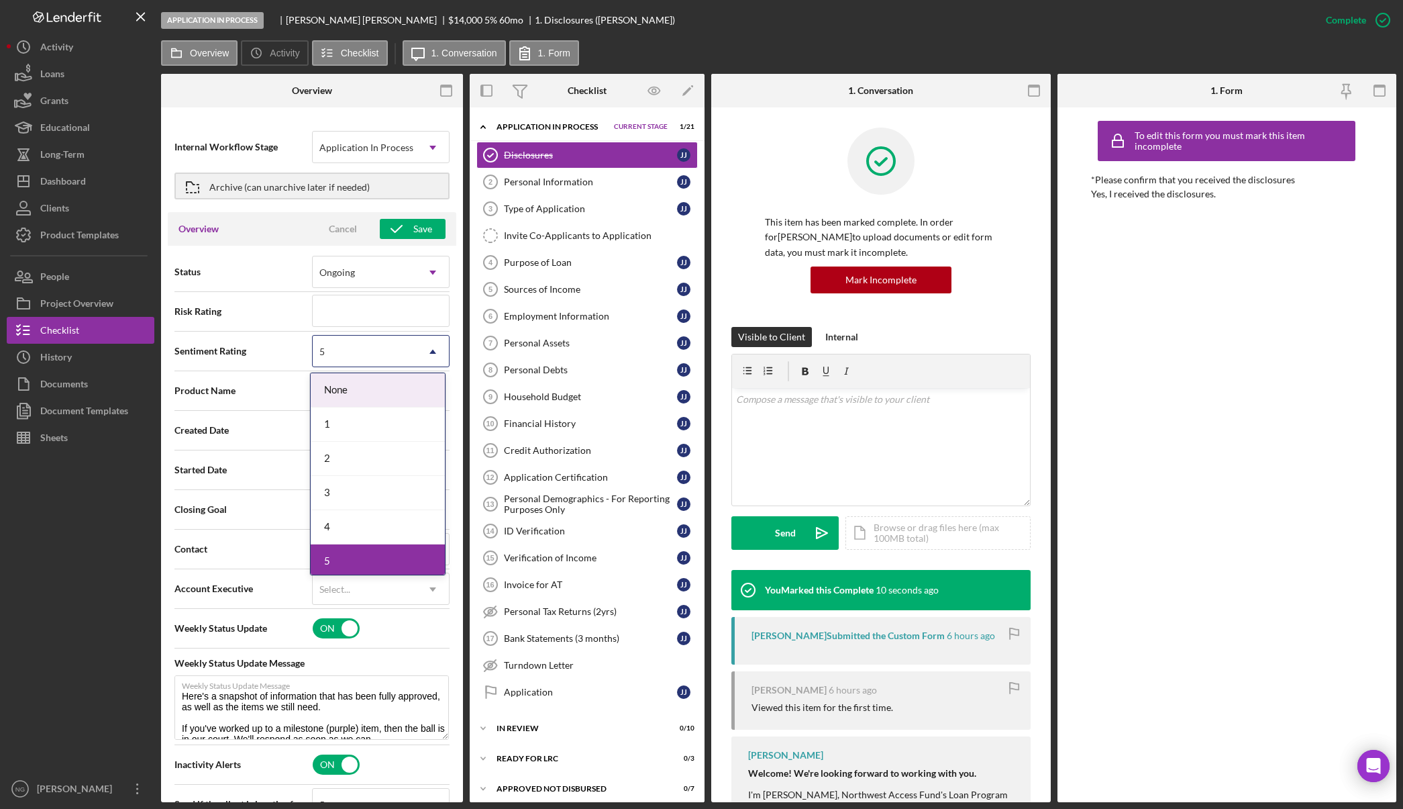
click at [352, 354] on div "5" at bounding box center [365, 351] width 104 height 31
click at [332, 428] on div "1" at bounding box center [378, 424] width 134 height 34
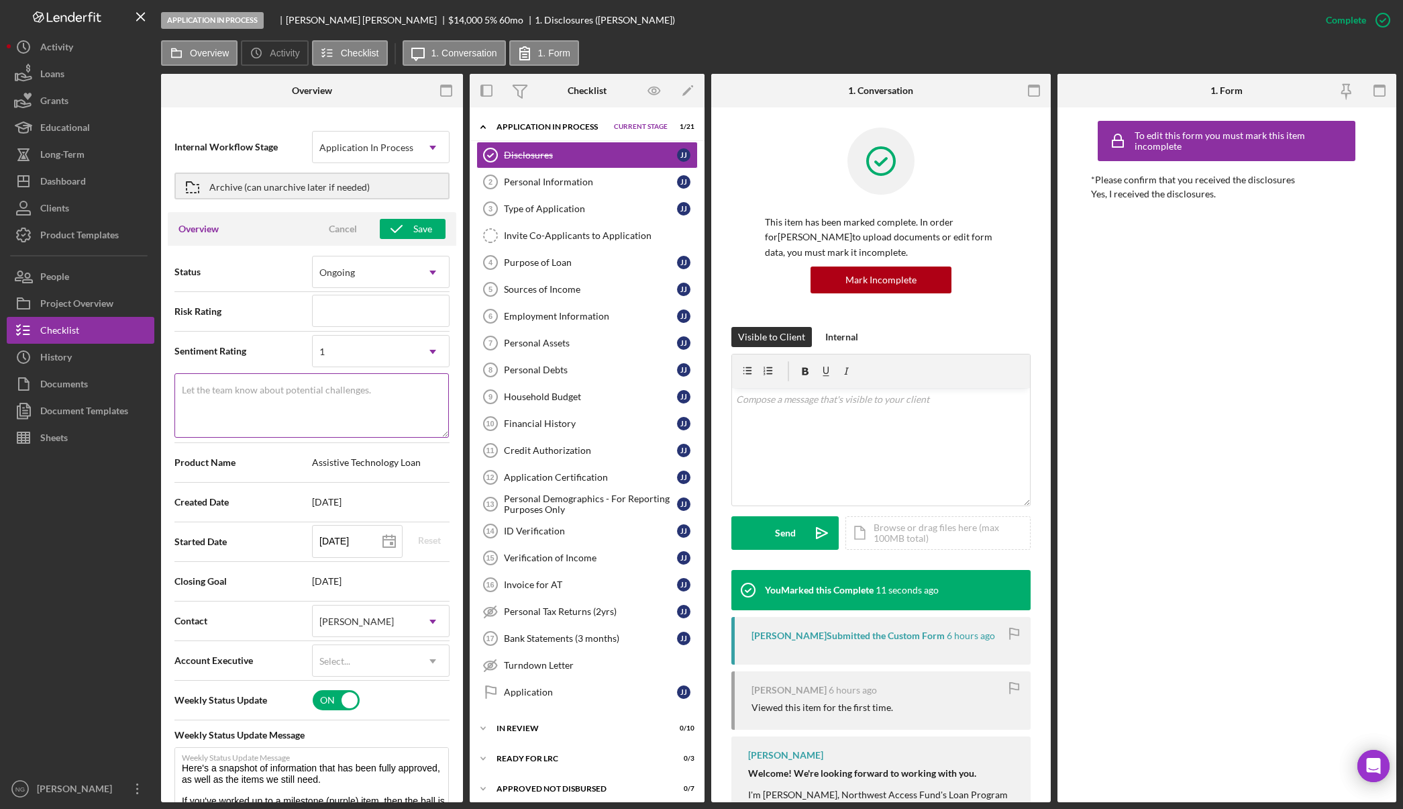
click at [302, 405] on textarea "Let the team know about potential challenges." at bounding box center [312, 405] width 275 height 64
type textarea "1 item complete"
click at [422, 230] on div "Save" at bounding box center [422, 229] width 19 height 20
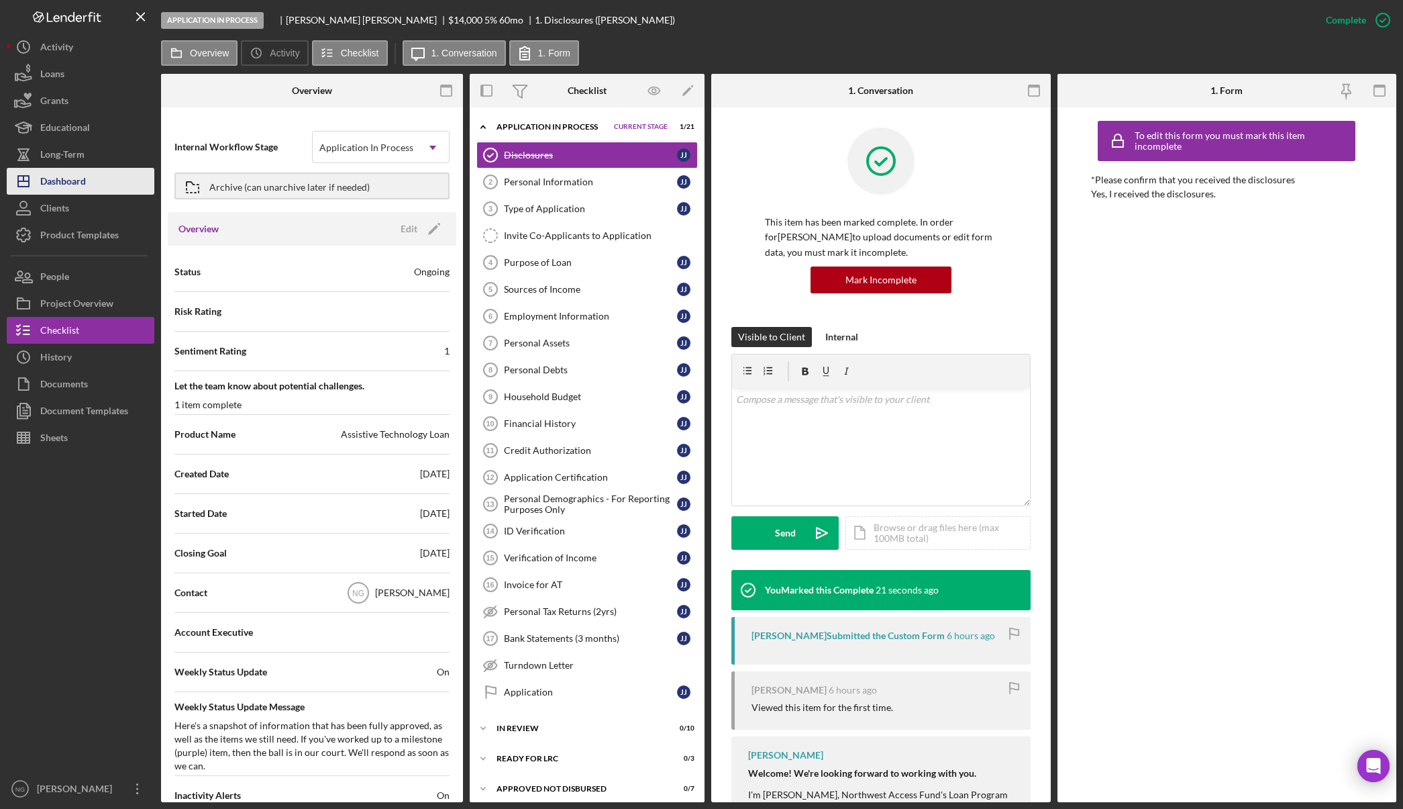
click at [118, 176] on button "Icon/Dashboard Dashboard" at bounding box center [81, 181] width 148 height 27
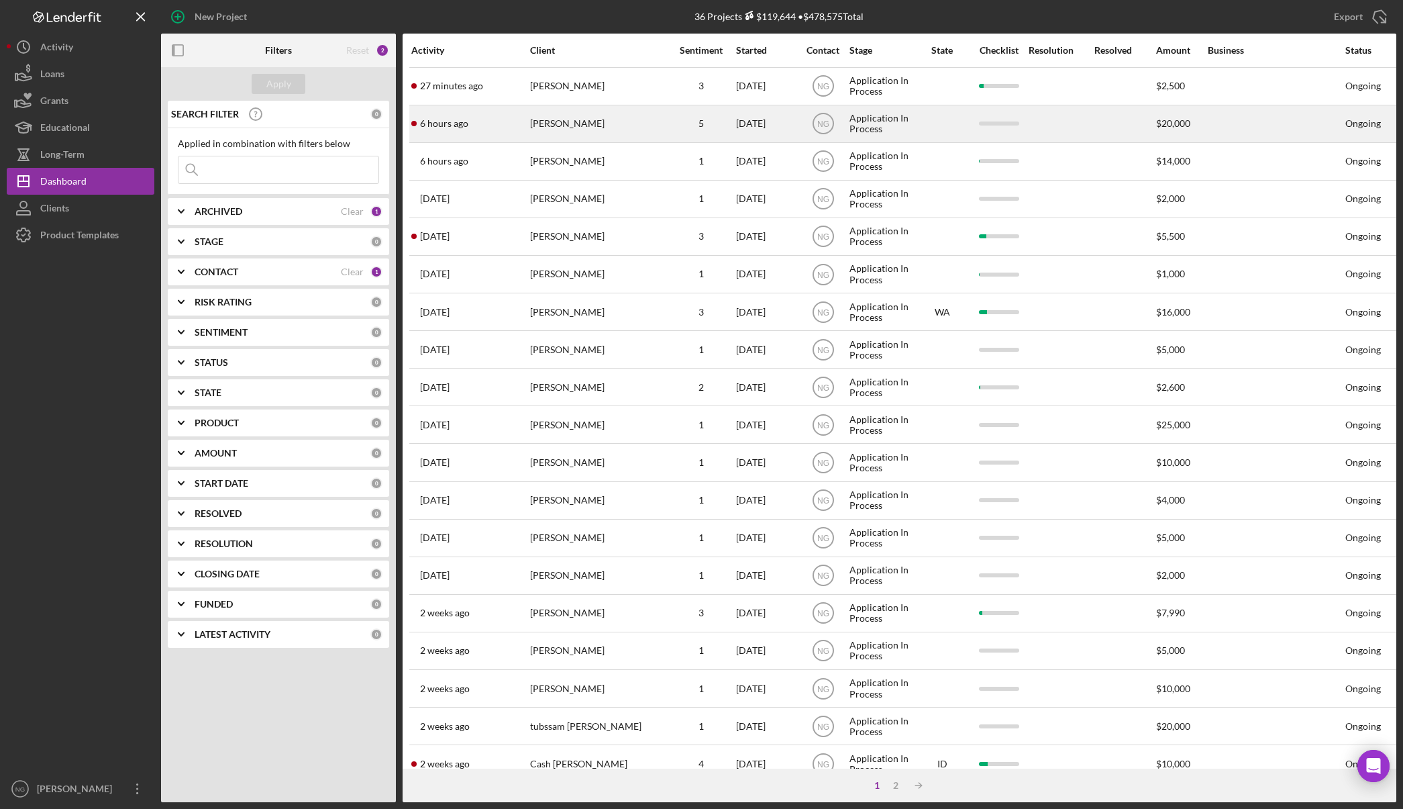
click at [667, 121] on td "5" at bounding box center [701, 124] width 68 height 38
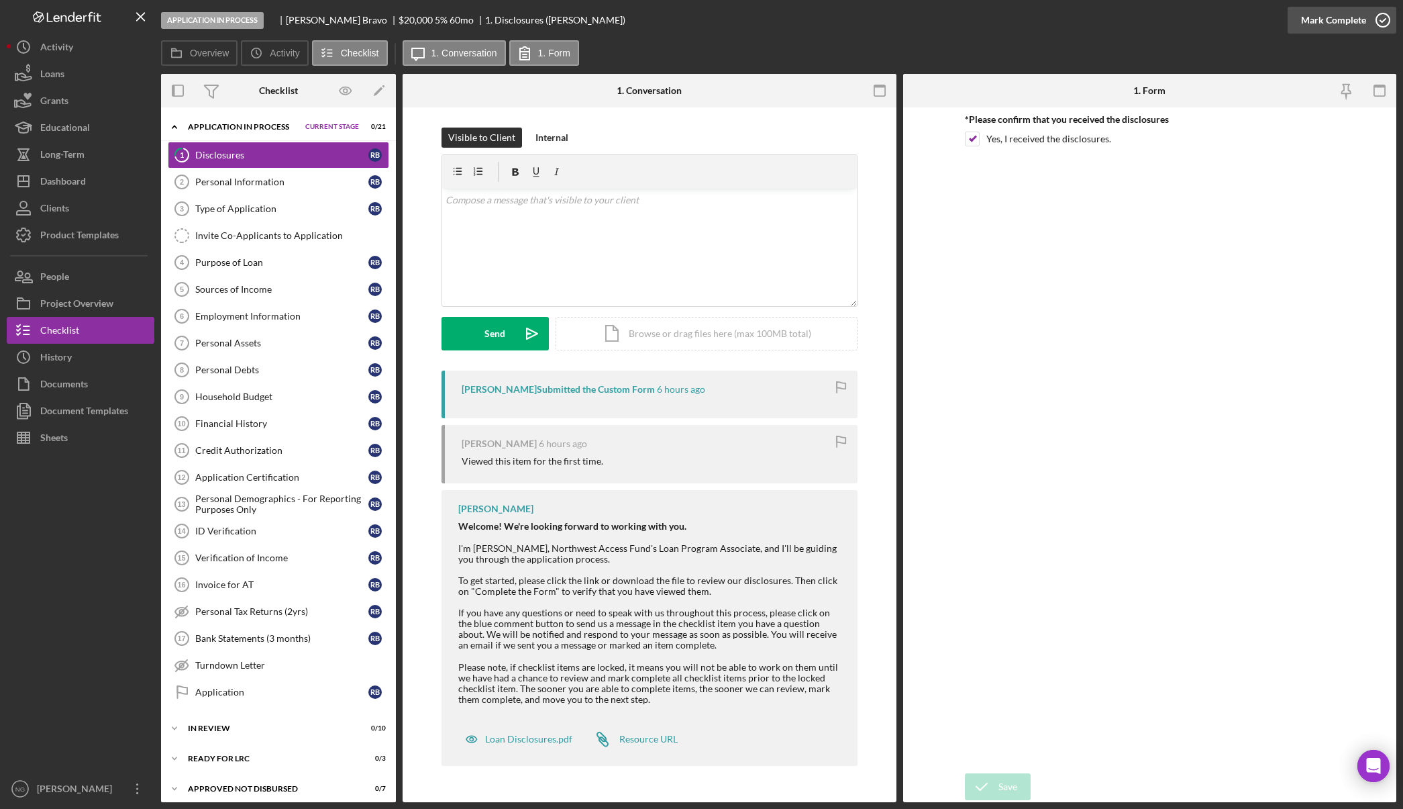
drag, startPoint x: 1232, startPoint y: 104, endPoint x: 1380, endPoint y: 22, distance: 168.8
click at [1380, 22] on button "Mark Complete" at bounding box center [1342, 20] width 109 height 27
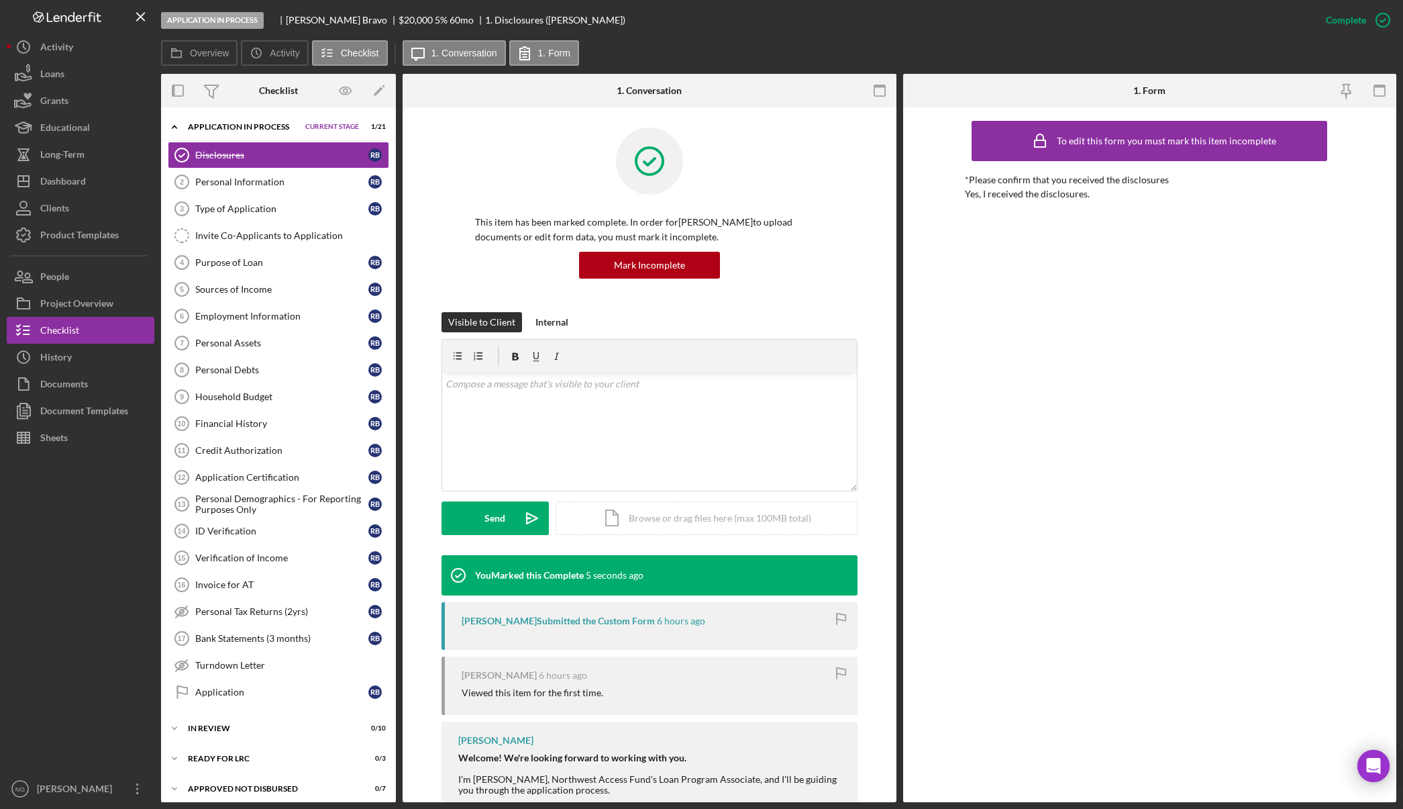
drag, startPoint x: 209, startPoint y: 61, endPoint x: 213, endPoint y: 87, distance: 25.7
click at [209, 61] on button "Overview" at bounding box center [199, 53] width 77 height 26
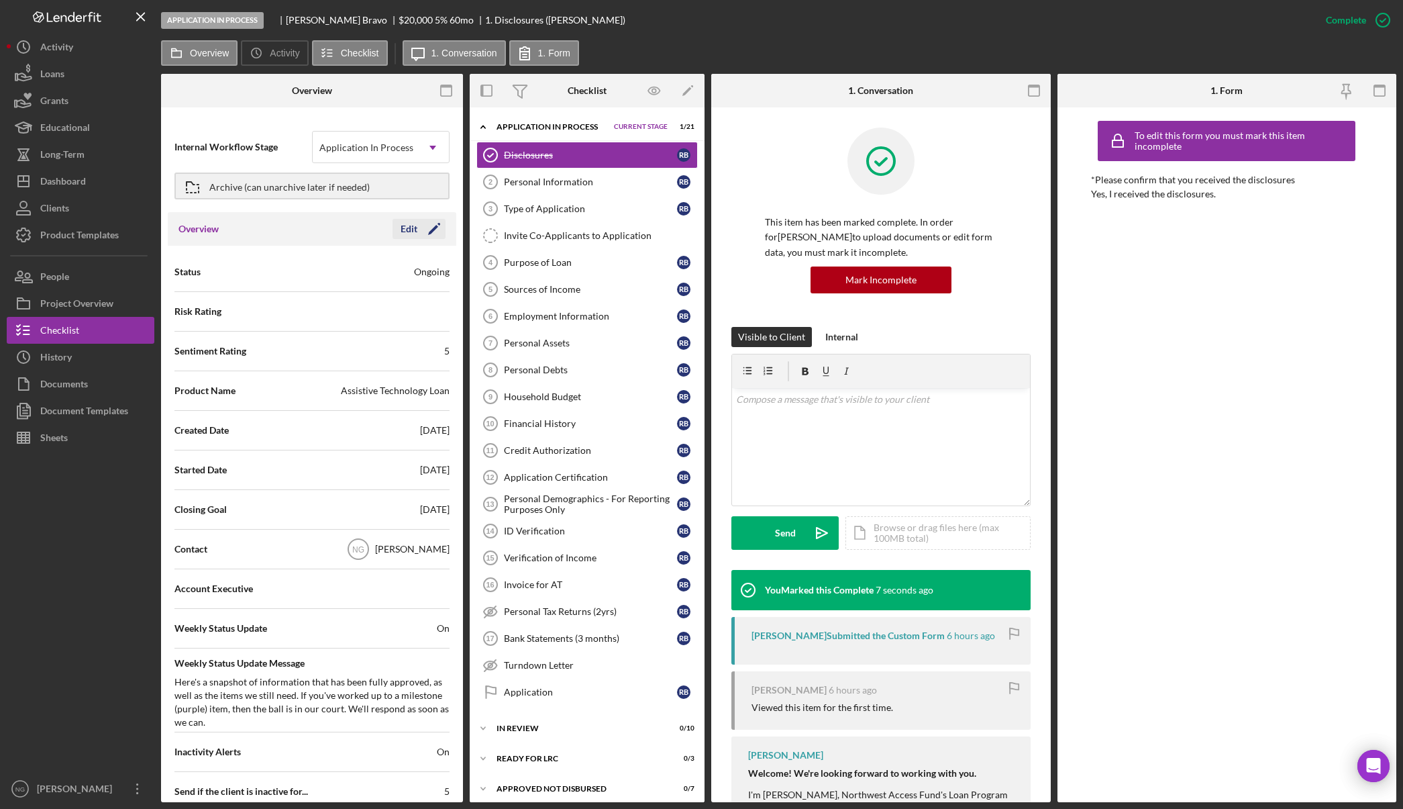
click at [408, 222] on div "Edit" at bounding box center [409, 229] width 17 height 20
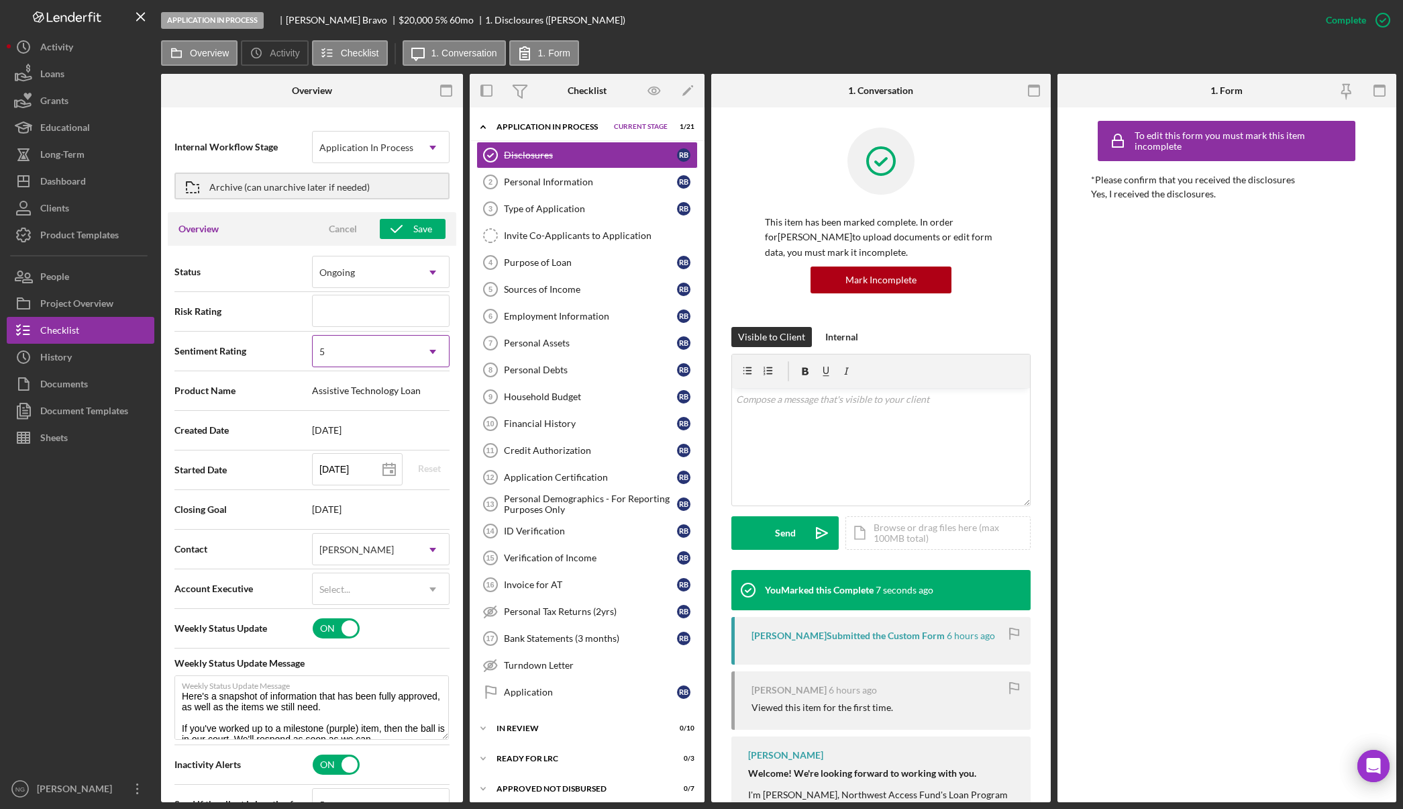
click at [387, 361] on div "5" at bounding box center [365, 351] width 104 height 31
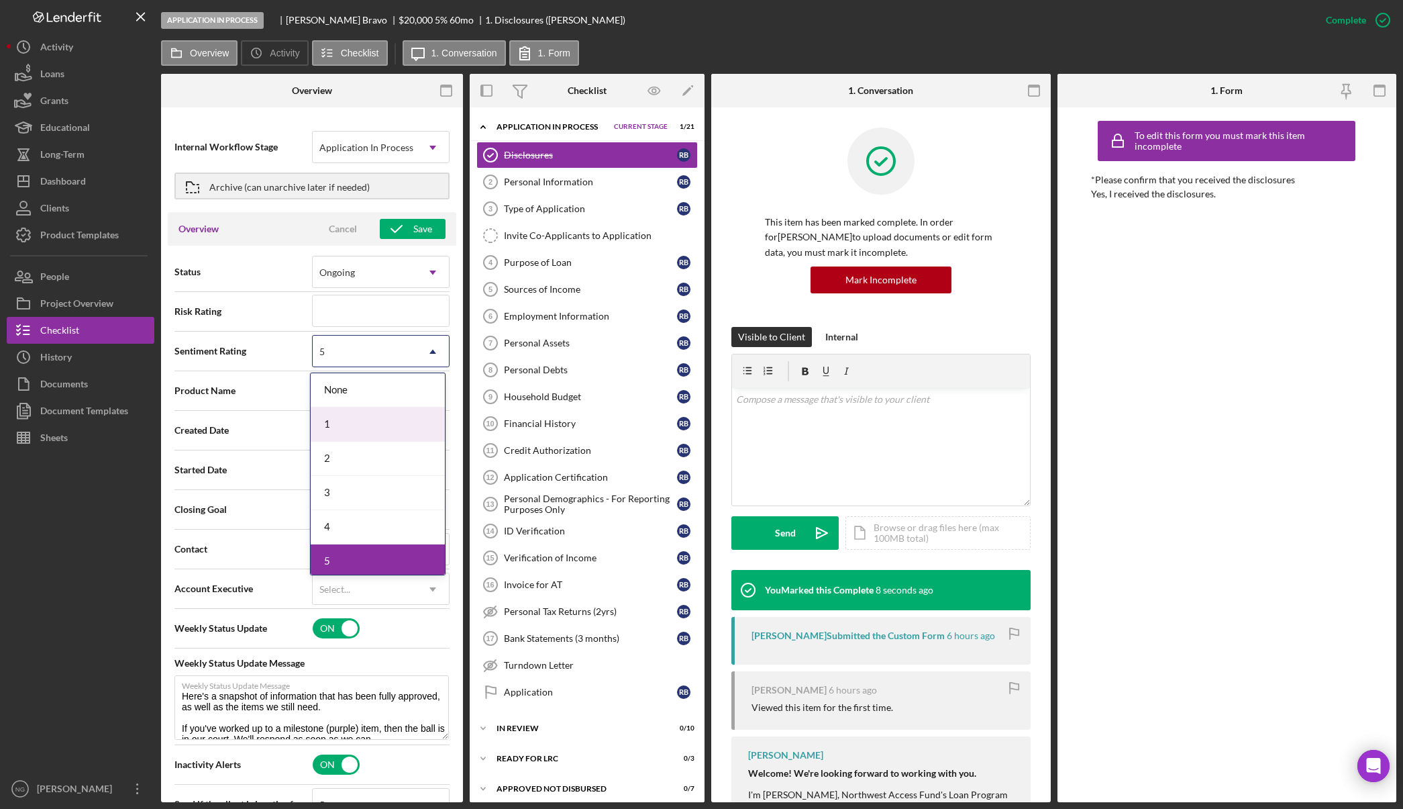
click at [368, 423] on div "1" at bounding box center [378, 424] width 134 height 34
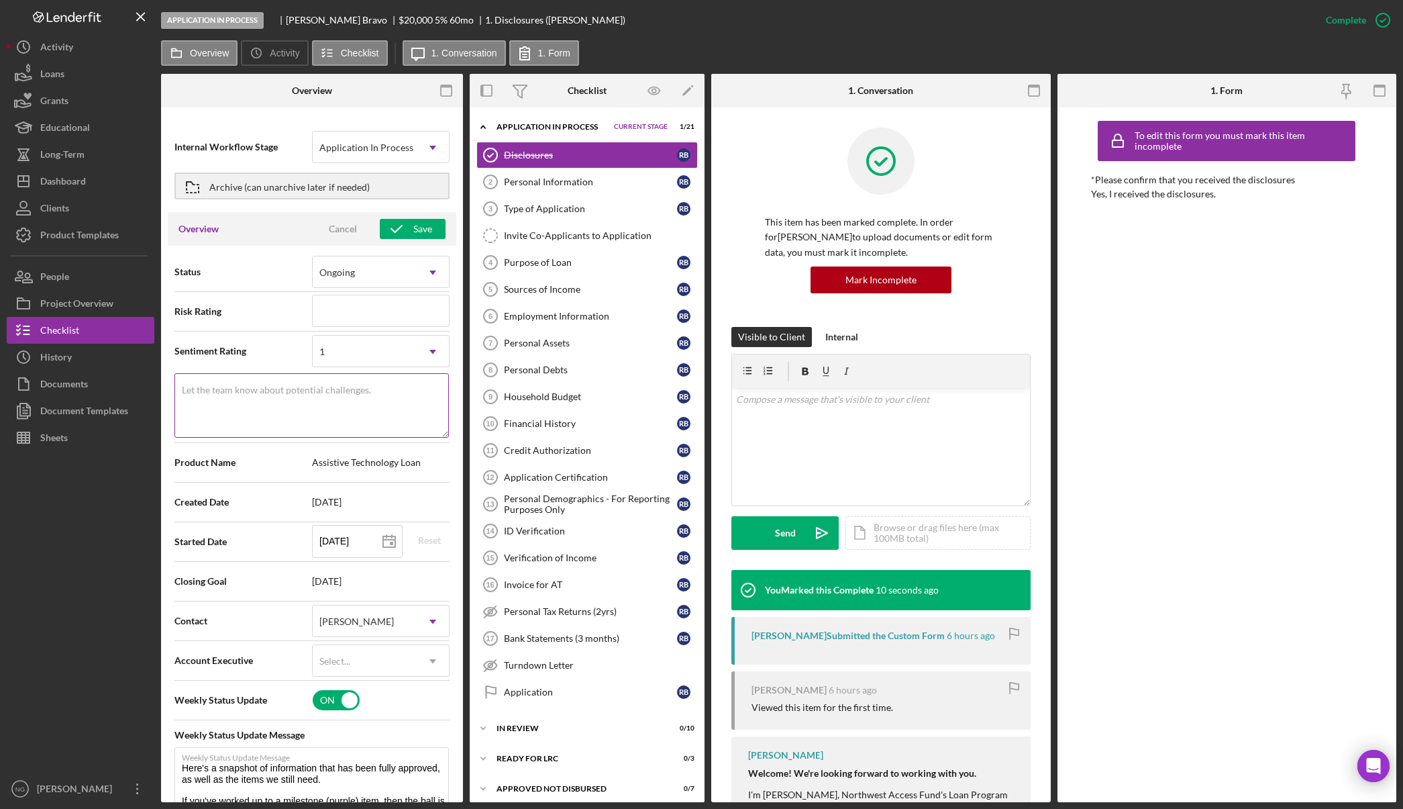
click at [285, 399] on textarea "Let the team know about potential challenges." at bounding box center [312, 405] width 275 height 64
type textarea "1 item complete"
click at [407, 230] on icon "button" at bounding box center [397, 229] width 34 height 34
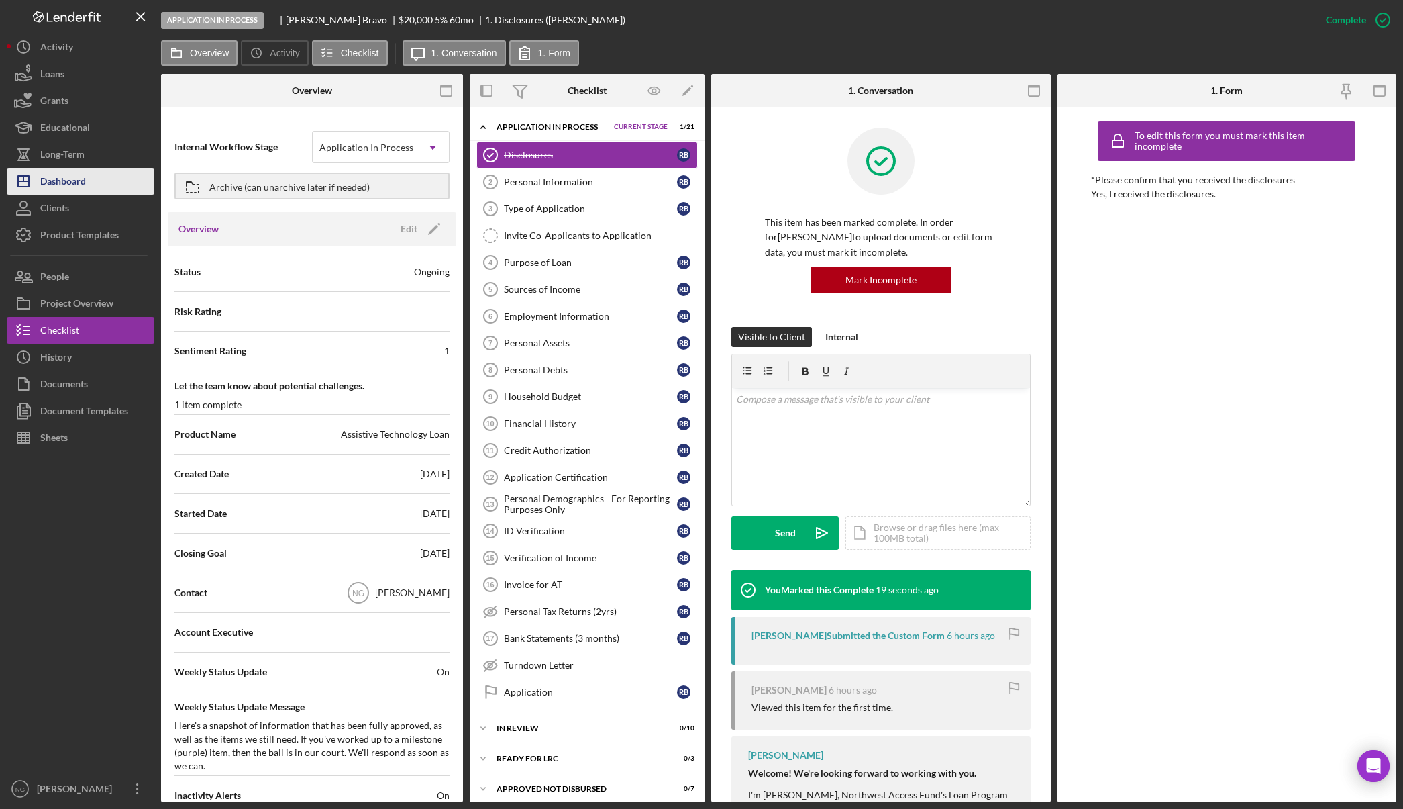
click at [89, 188] on button "Icon/Dashboard Dashboard" at bounding box center [81, 181] width 148 height 27
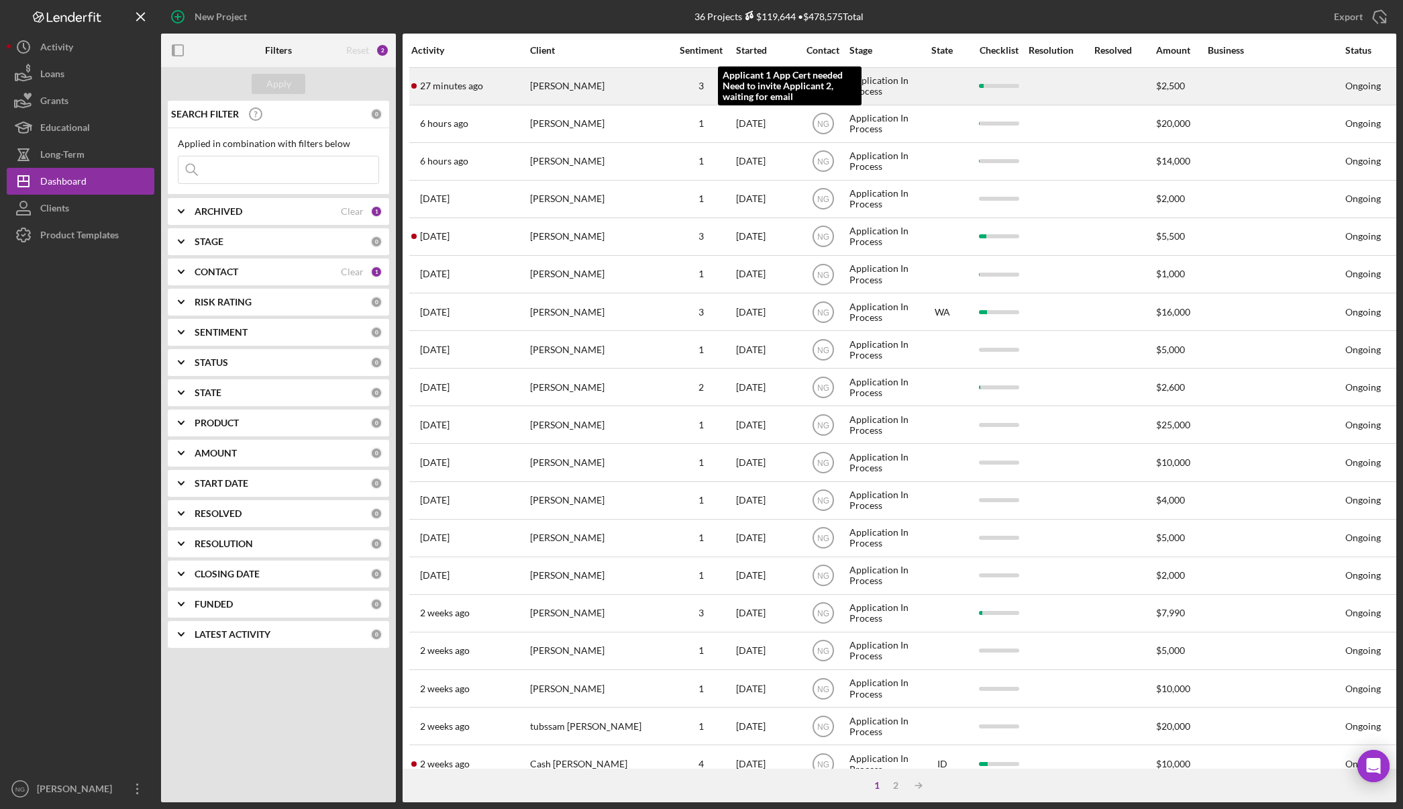
click at [668, 85] on div "3" at bounding box center [701, 86] width 67 height 11
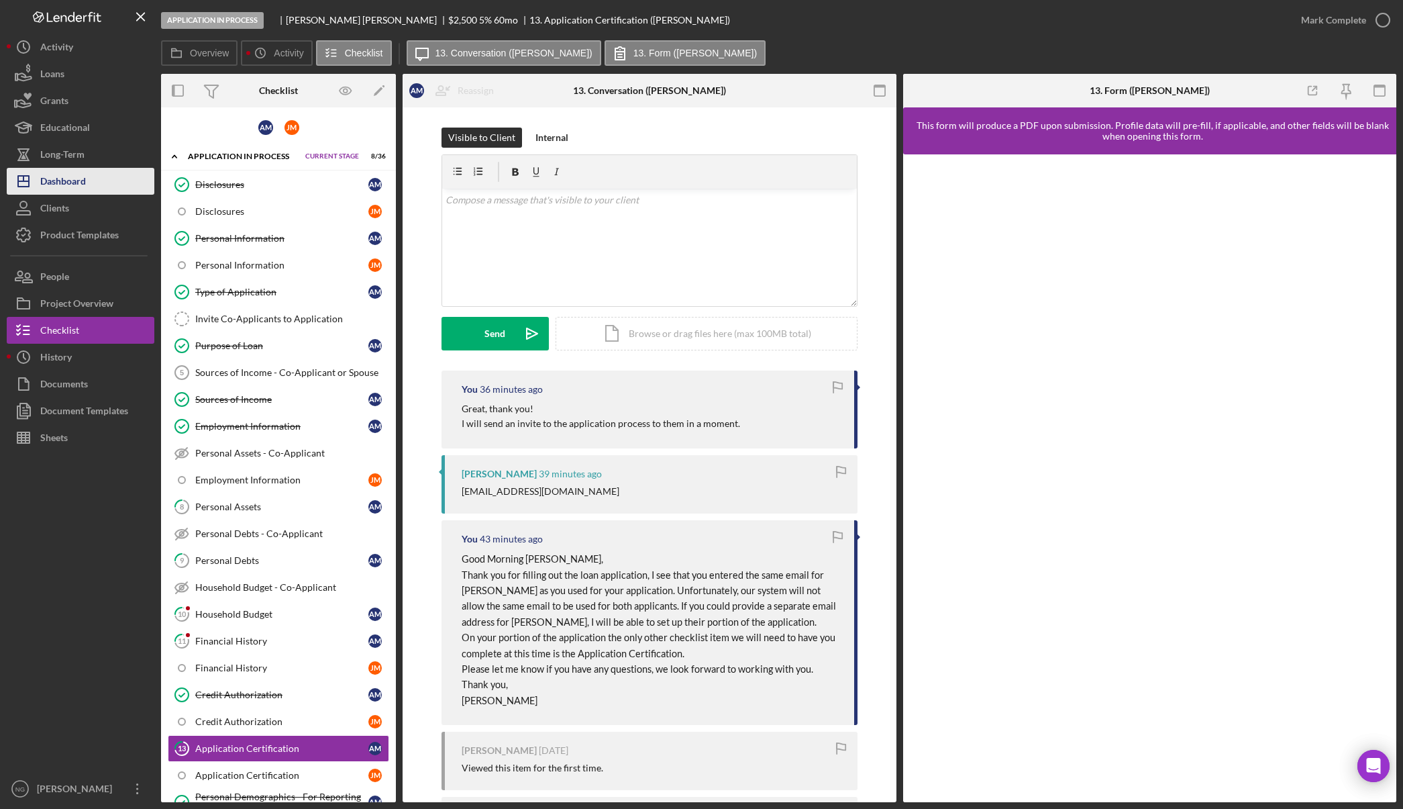
click at [83, 177] on div "Dashboard" at bounding box center [63, 183] width 46 height 30
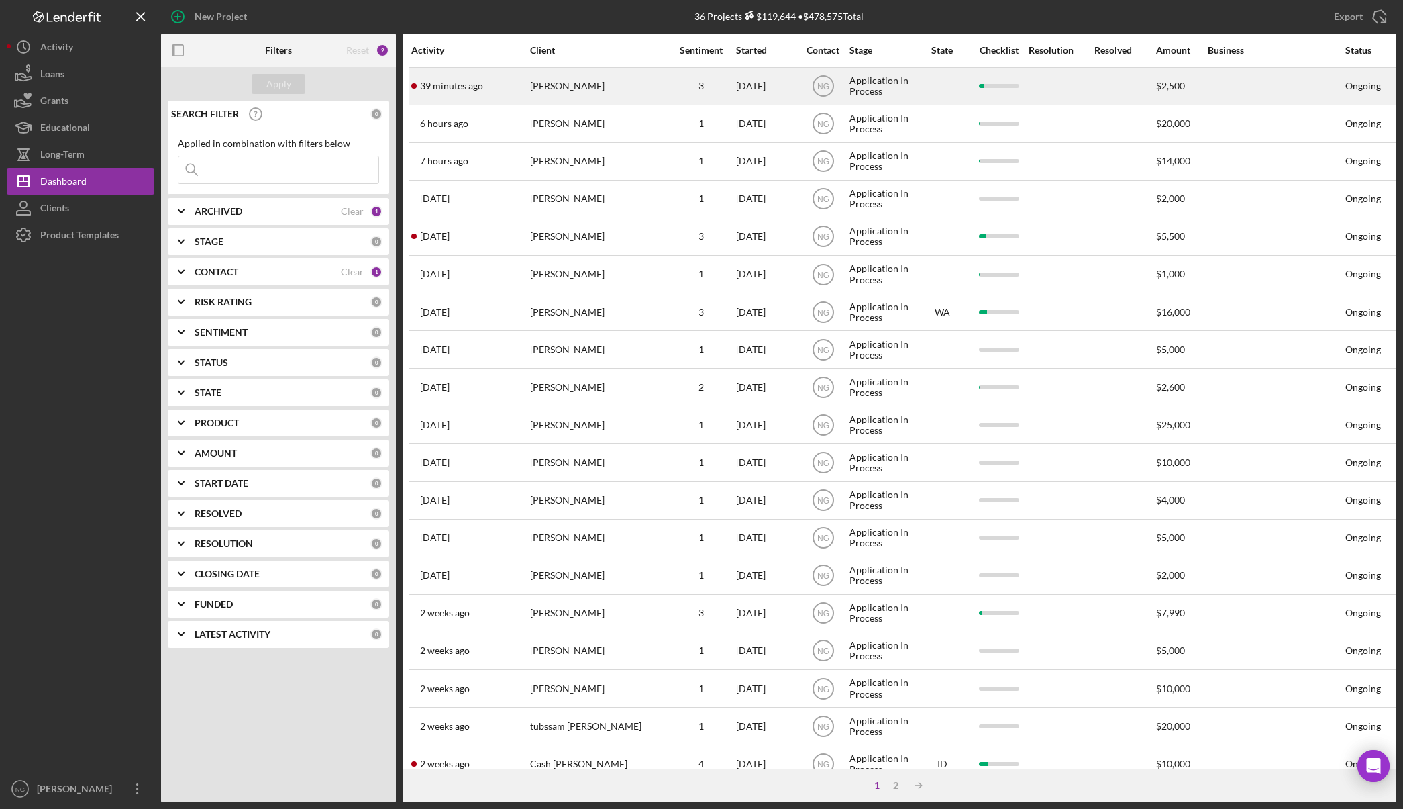
click at [499, 85] on div "39 minutes ago [PERSON_NAME]" at bounding box center [469, 86] width 117 height 36
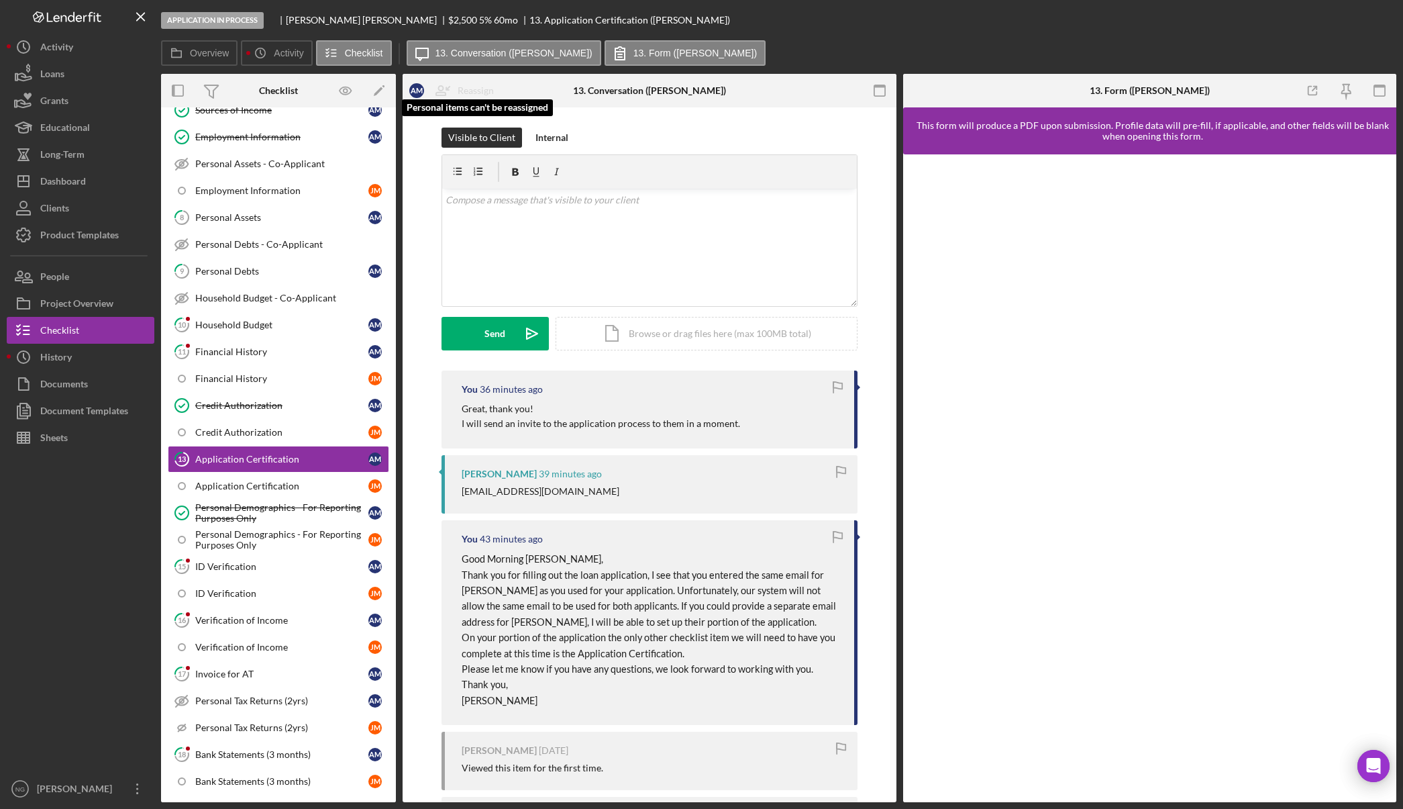
scroll to position [293, 0]
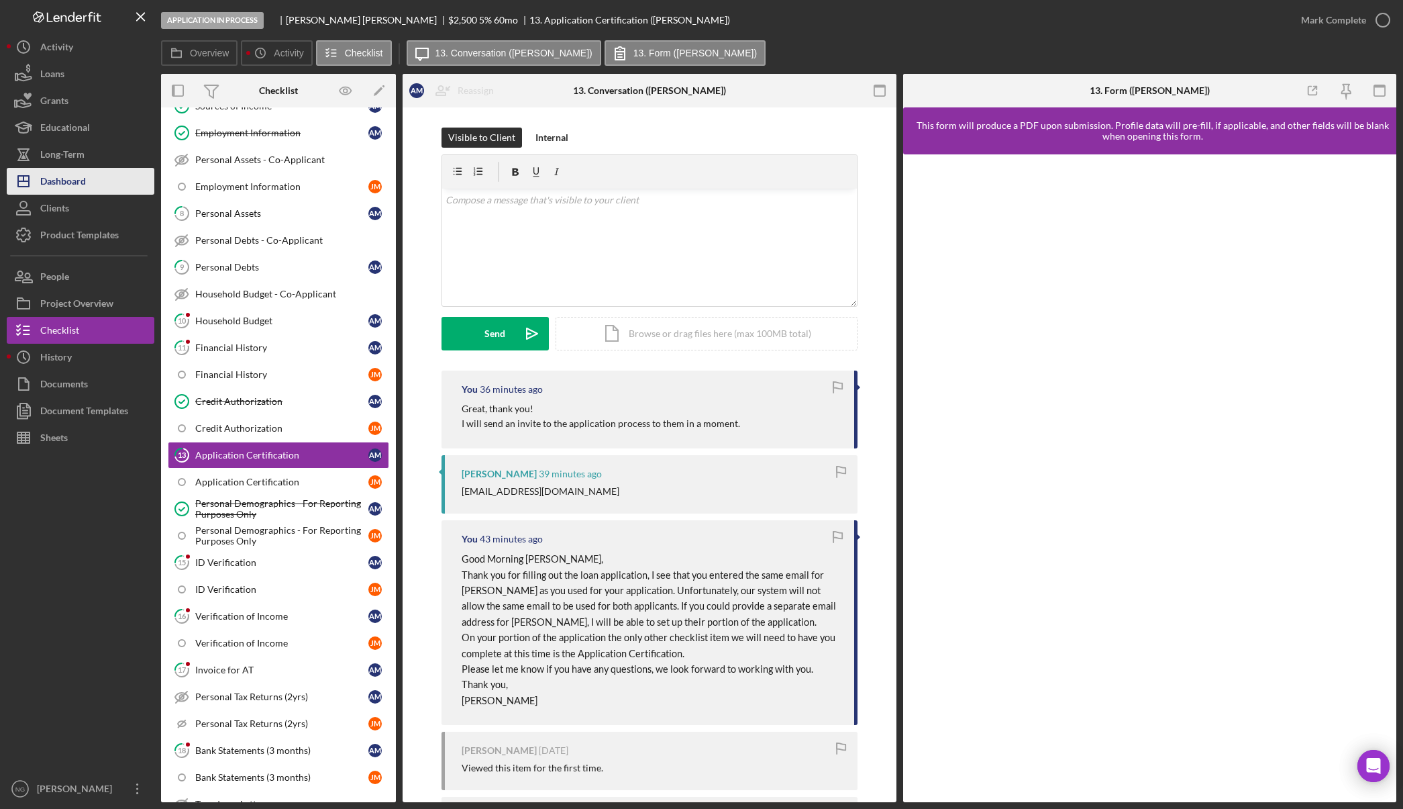
click at [83, 185] on div "Dashboard" at bounding box center [63, 183] width 46 height 30
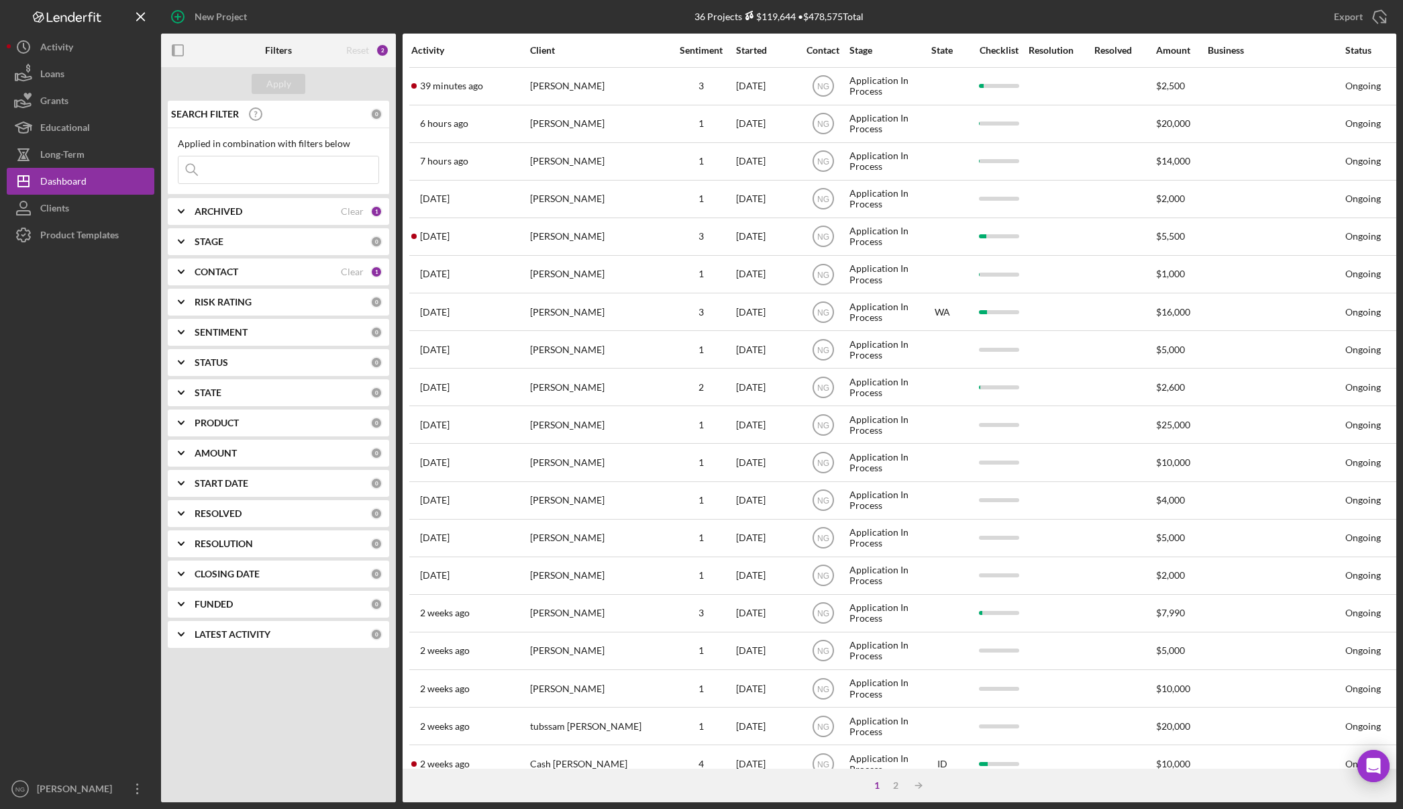
click at [597, 133] on div "[PERSON_NAME]" at bounding box center [597, 124] width 134 height 36
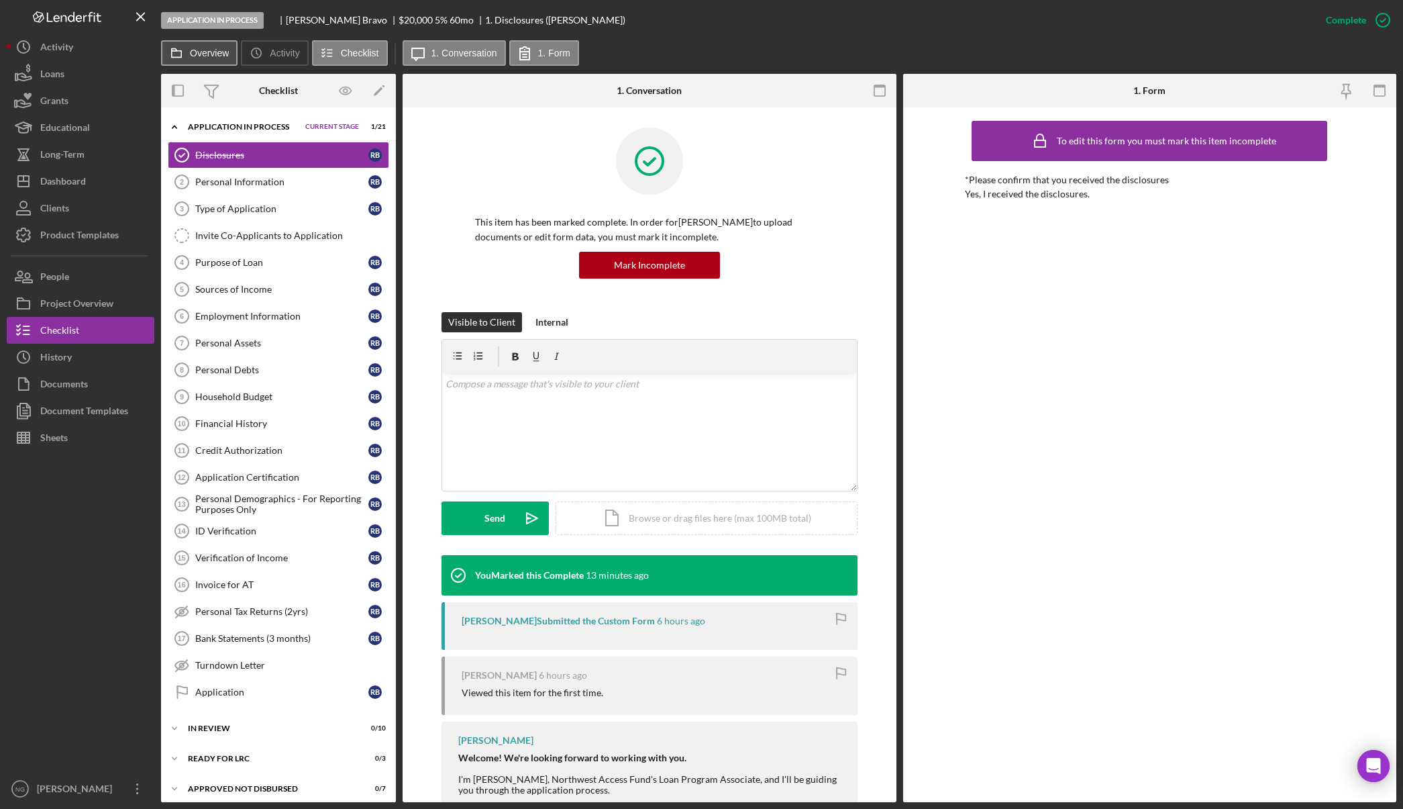
click at [201, 59] on button "Overview" at bounding box center [199, 53] width 77 height 26
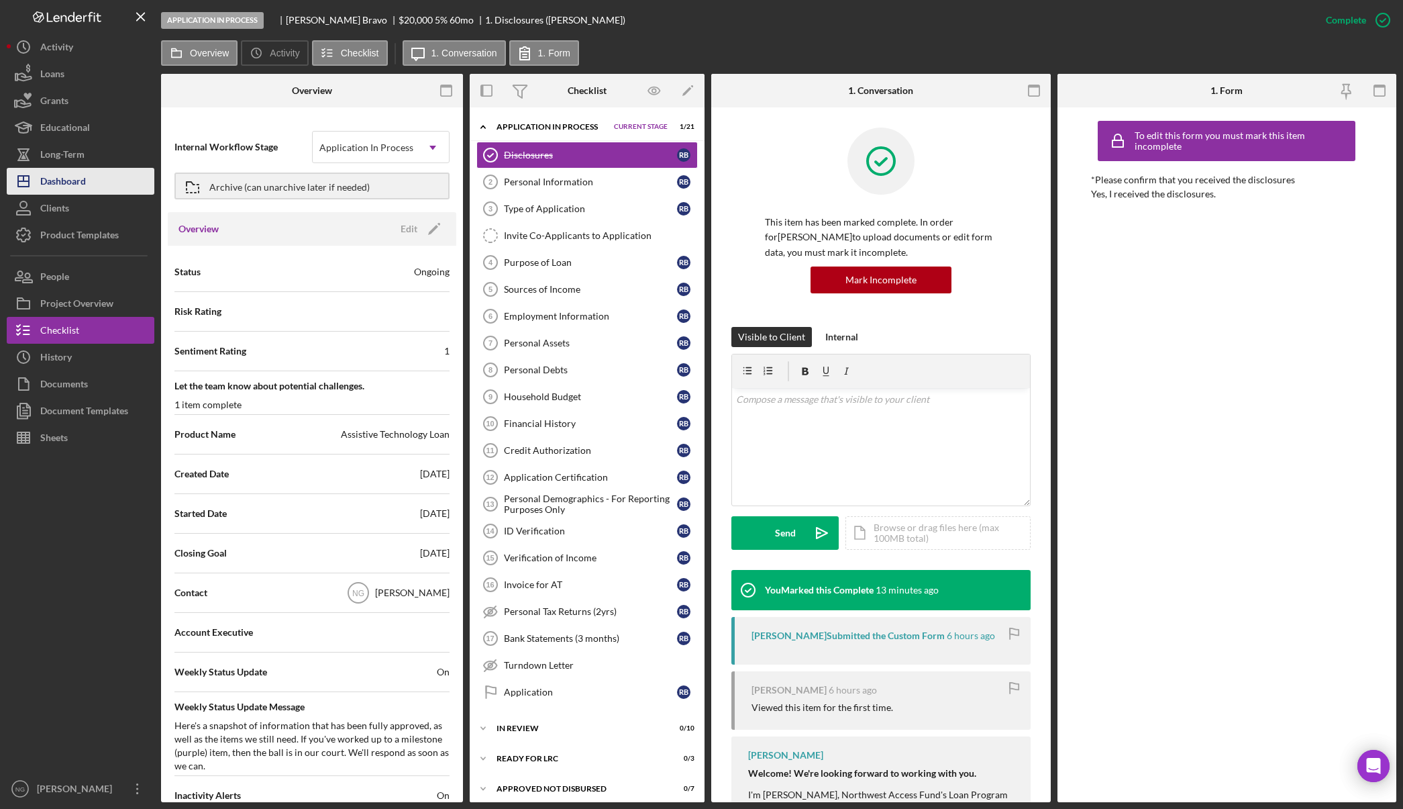
click at [70, 180] on div "Dashboard" at bounding box center [63, 183] width 46 height 30
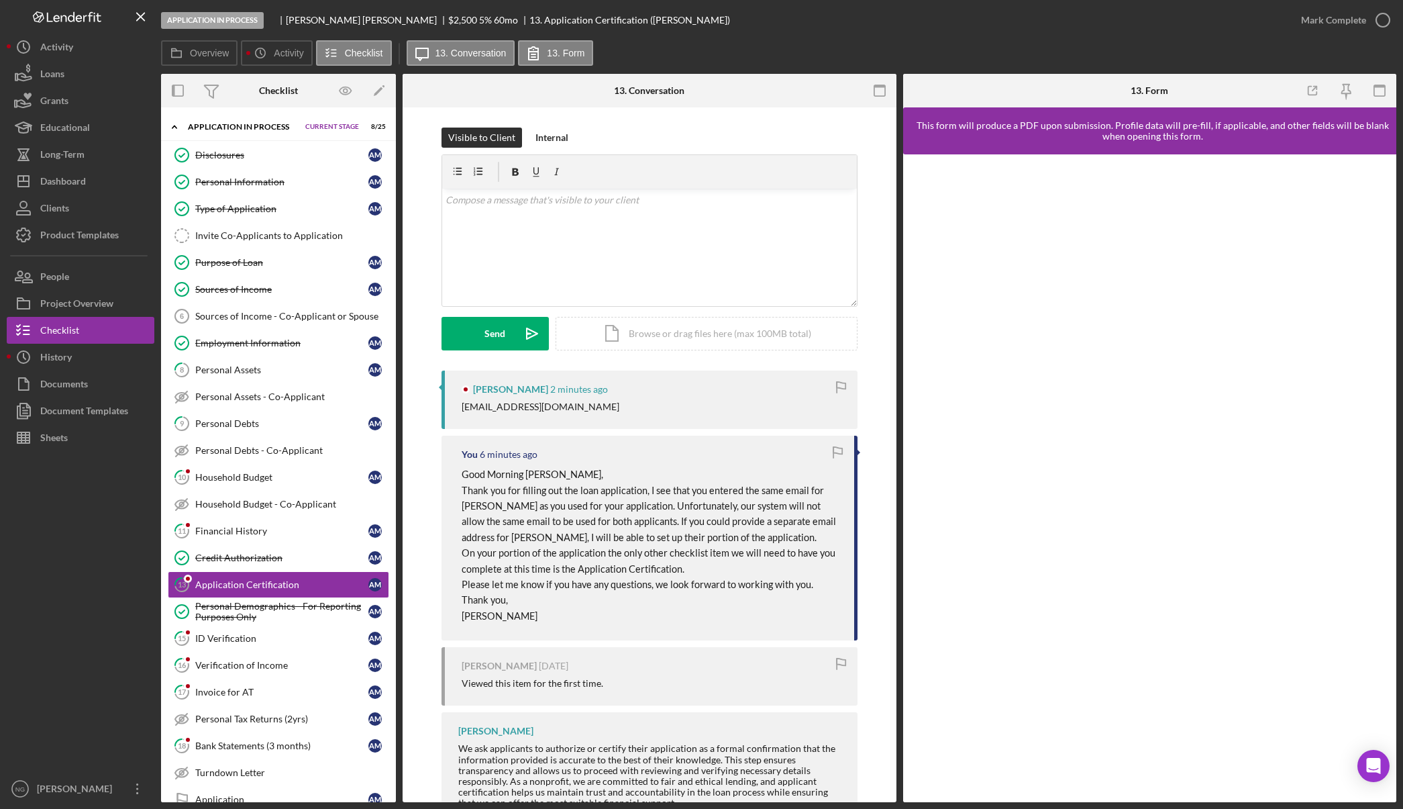
scroll to position [130, 0]
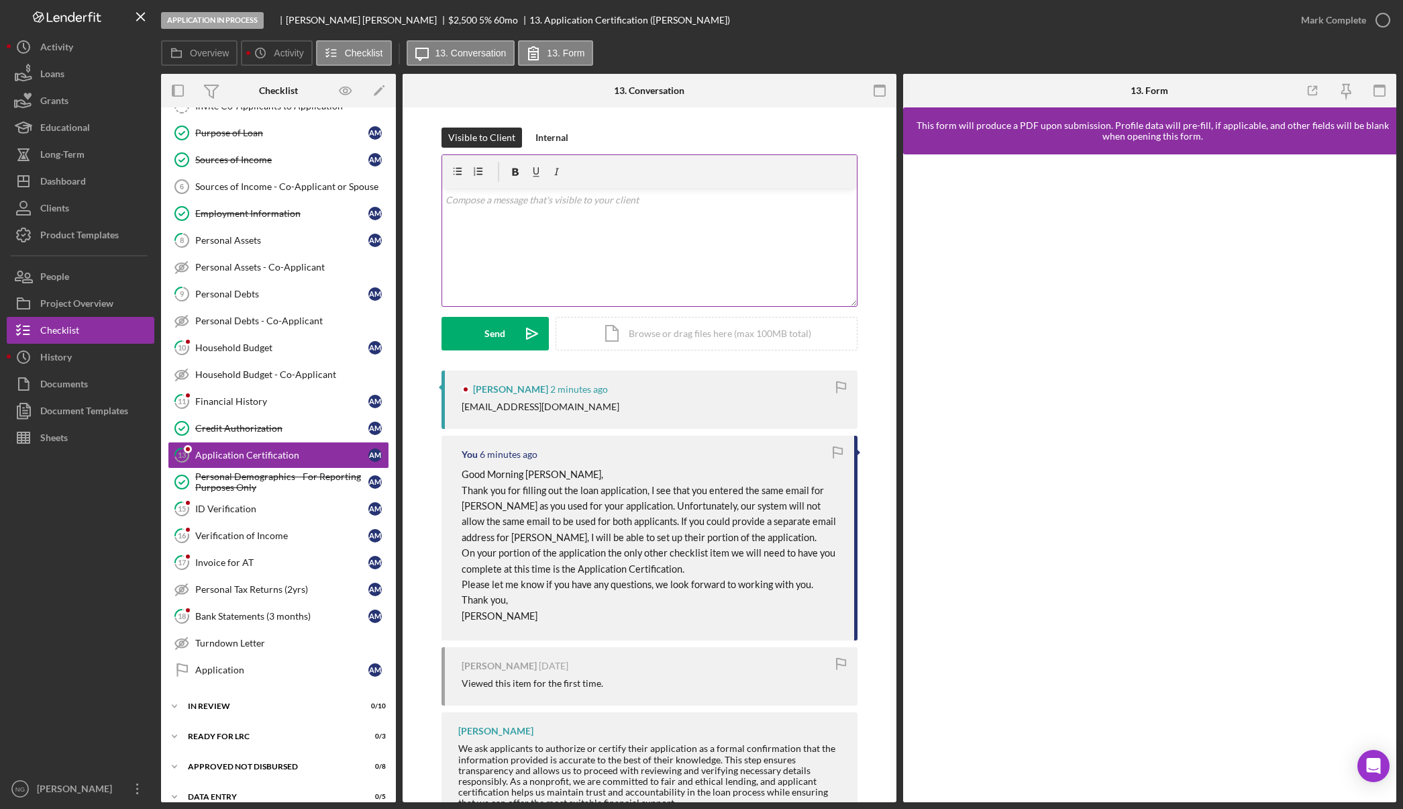
click at [548, 236] on div "v Color teal Color pink Remove color Add row above Add row below Add column bef…" at bounding box center [649, 247] width 415 height 117
click at [605, 203] on p "Great, thank you! I will send an invite to them in a moment" at bounding box center [649, 200] width 407 height 15
click at [794, 204] on p "Great, thank you! I will send an invite to the application process to them in a…" at bounding box center [649, 200] width 407 height 15
click at [516, 201] on p "Great, thank you! I will send an invite to the application process to them in a…" at bounding box center [649, 200] width 407 height 15
click at [520, 334] on icon "Icon/icon-invite-send" at bounding box center [532, 334] width 34 height 34
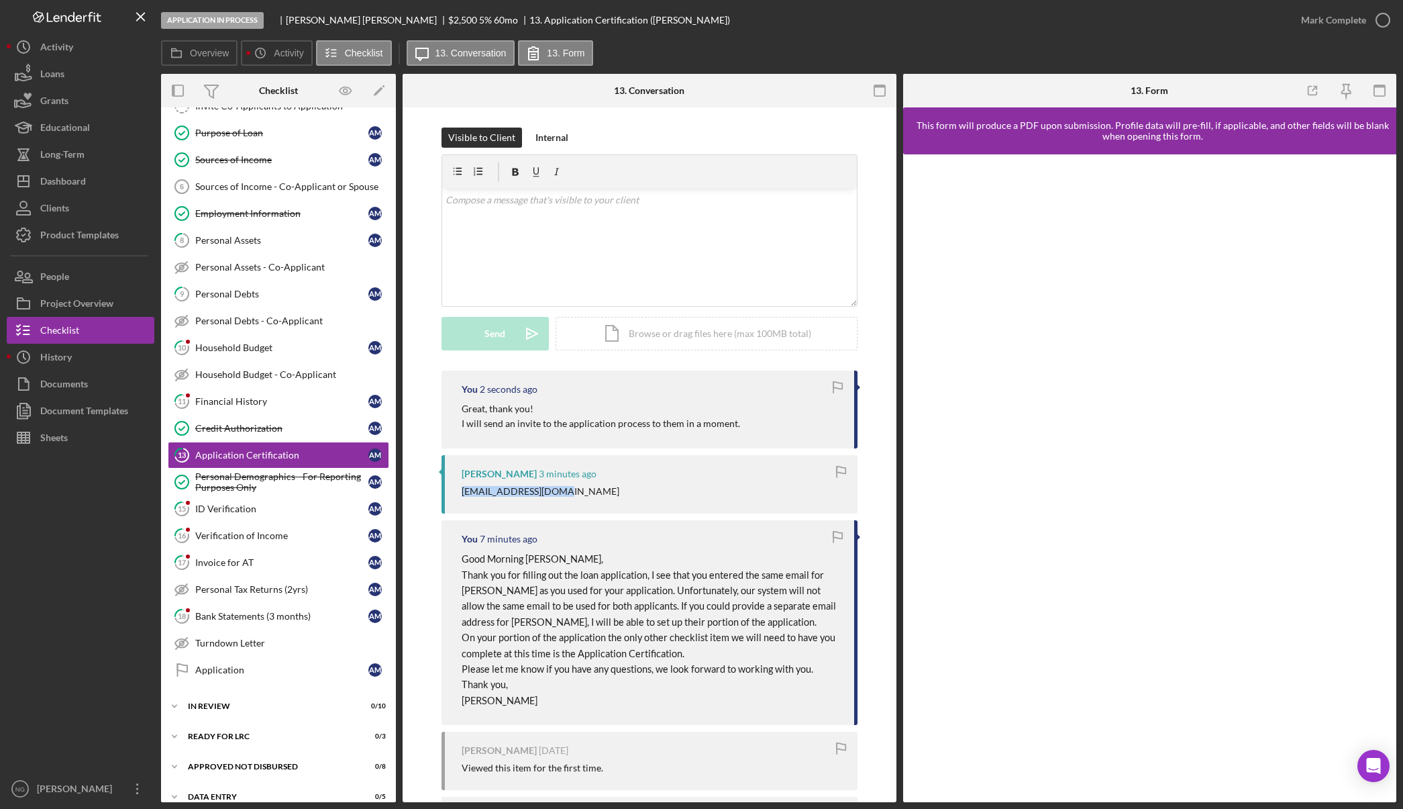
drag, startPoint x: 575, startPoint y: 494, endPoint x: 460, endPoint y: 494, distance: 114.1
click at [462, 494] on div "[EMAIL_ADDRESS][DOMAIN_NAME]" at bounding box center [653, 491] width 383 height 11
copy div "[EMAIL_ADDRESS][DOMAIN_NAME]"
click at [56, 657] on div at bounding box center [81, 613] width 148 height 324
click at [62, 281] on div "People" at bounding box center [54, 278] width 29 height 30
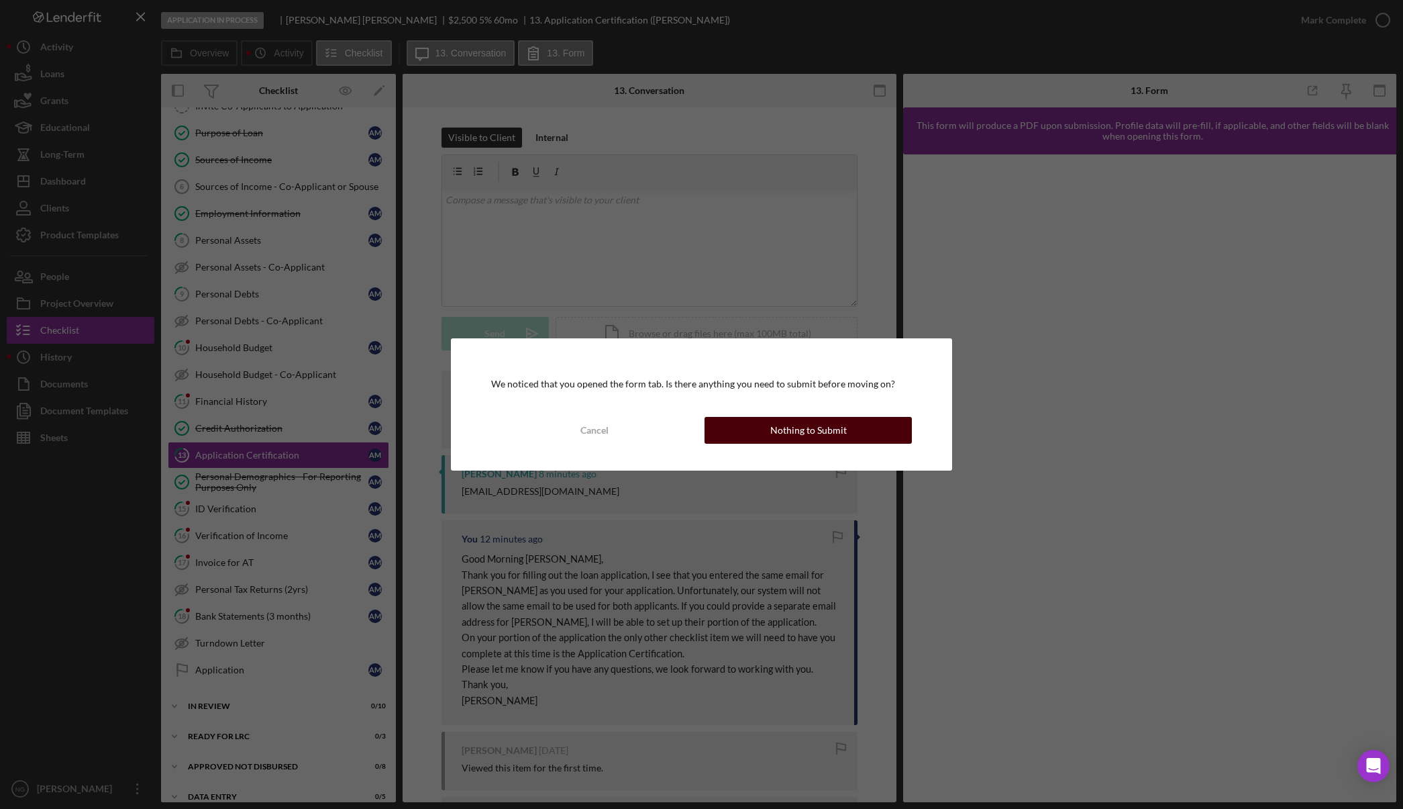
click at [793, 430] on div "Nothing to Submit" at bounding box center [809, 430] width 77 height 27
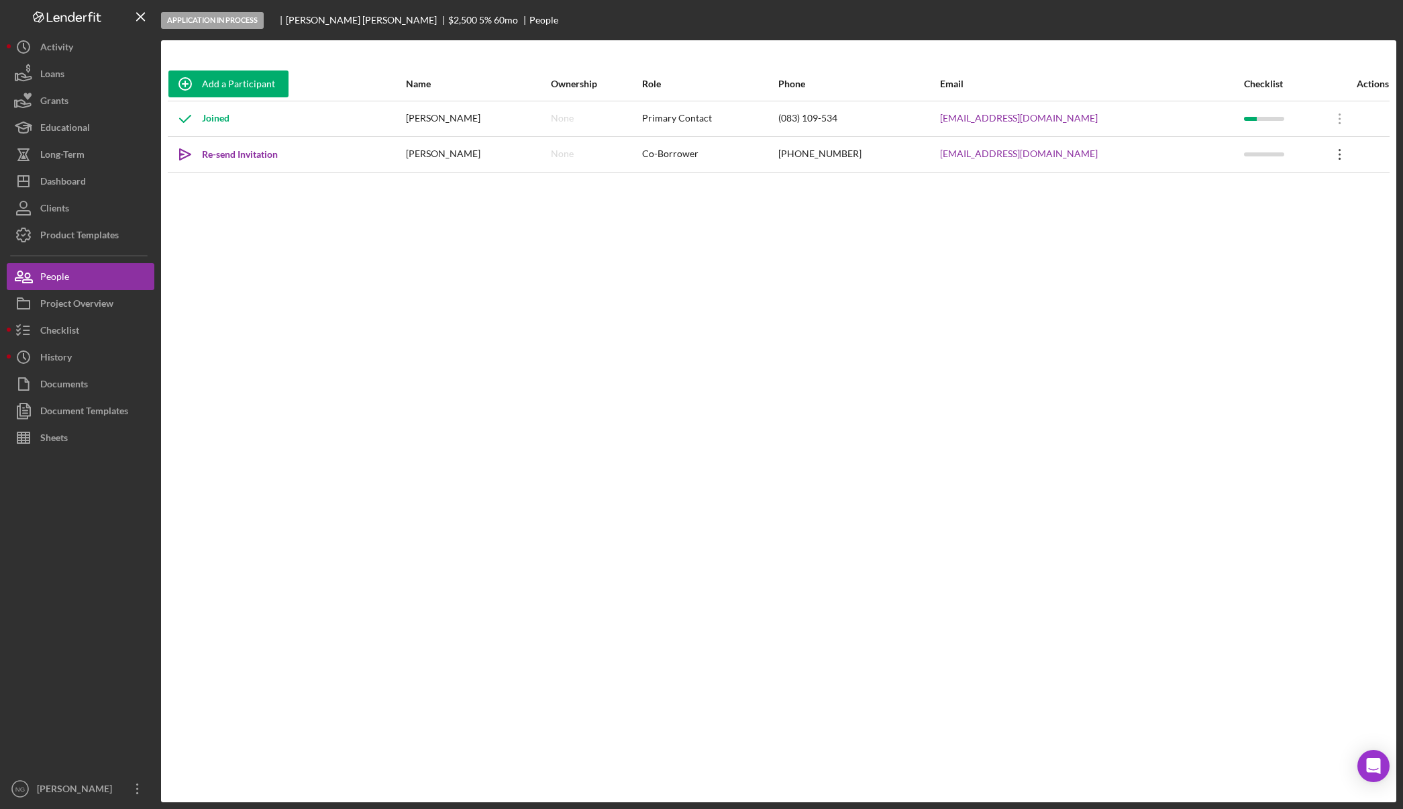
click at [1338, 150] on icon "Icon/Overflow" at bounding box center [1341, 155] width 34 height 34
click at [1300, 183] on div "Icon/Edit Edit" at bounding box center [1274, 190] width 148 height 28
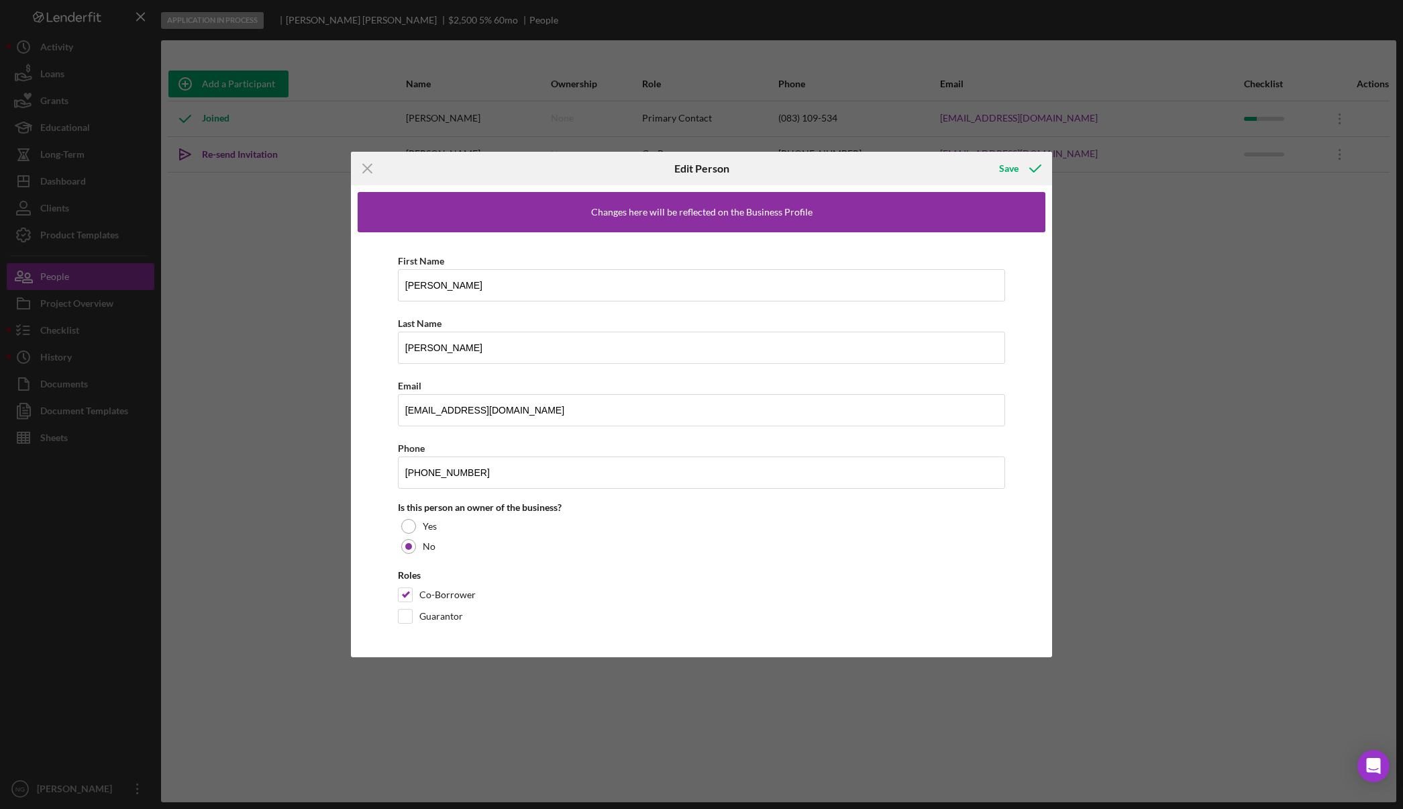
click at [1230, 263] on div "Icon/Menu Close Edit Person Save Changes here will be reflected on the Business…" at bounding box center [701, 404] width 1403 height 809
click at [366, 168] on icon "Icon/Menu Close" at bounding box center [368, 169] width 34 height 34
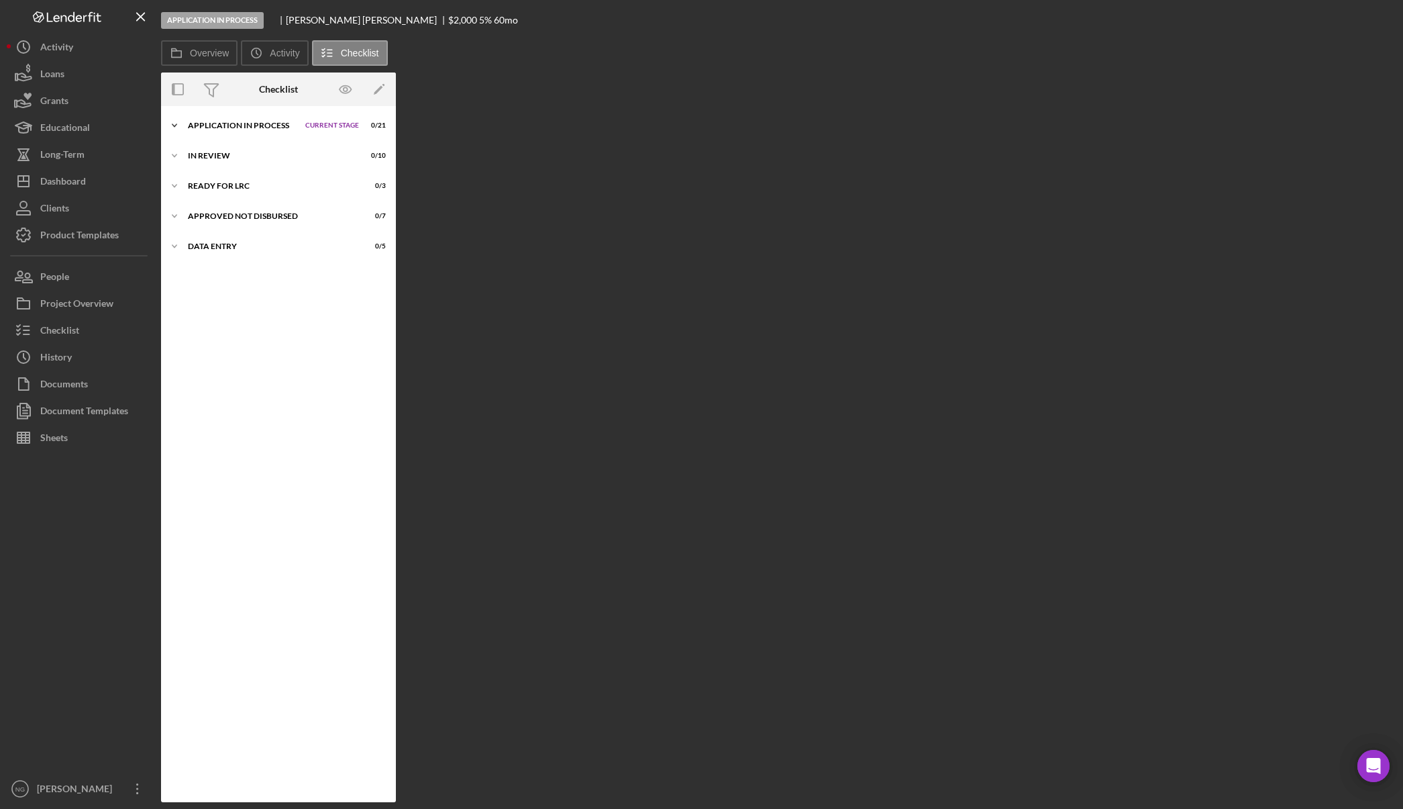
click at [268, 126] on div "Application In Process" at bounding box center [243, 125] width 111 height 8
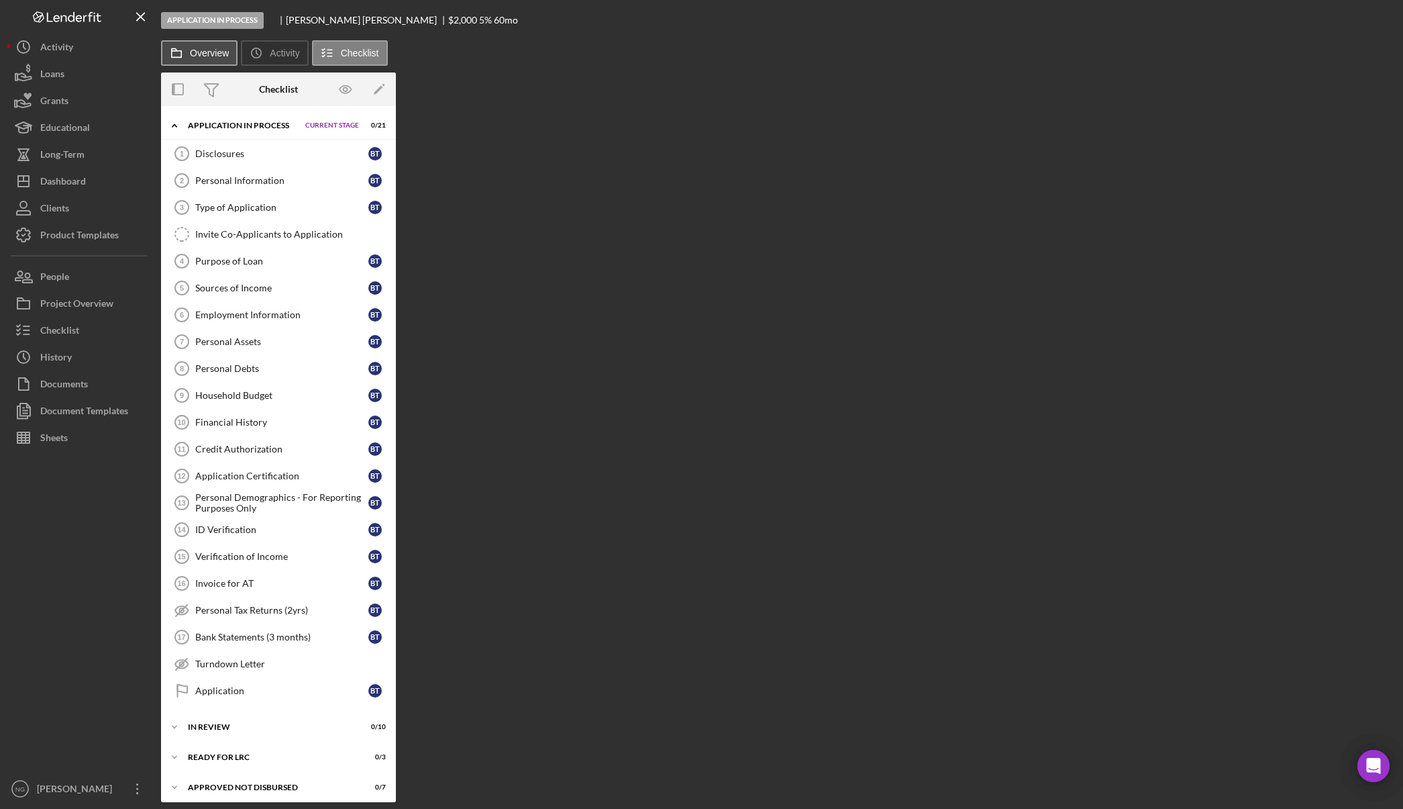
click at [207, 60] on button "Overview" at bounding box center [199, 53] width 77 height 26
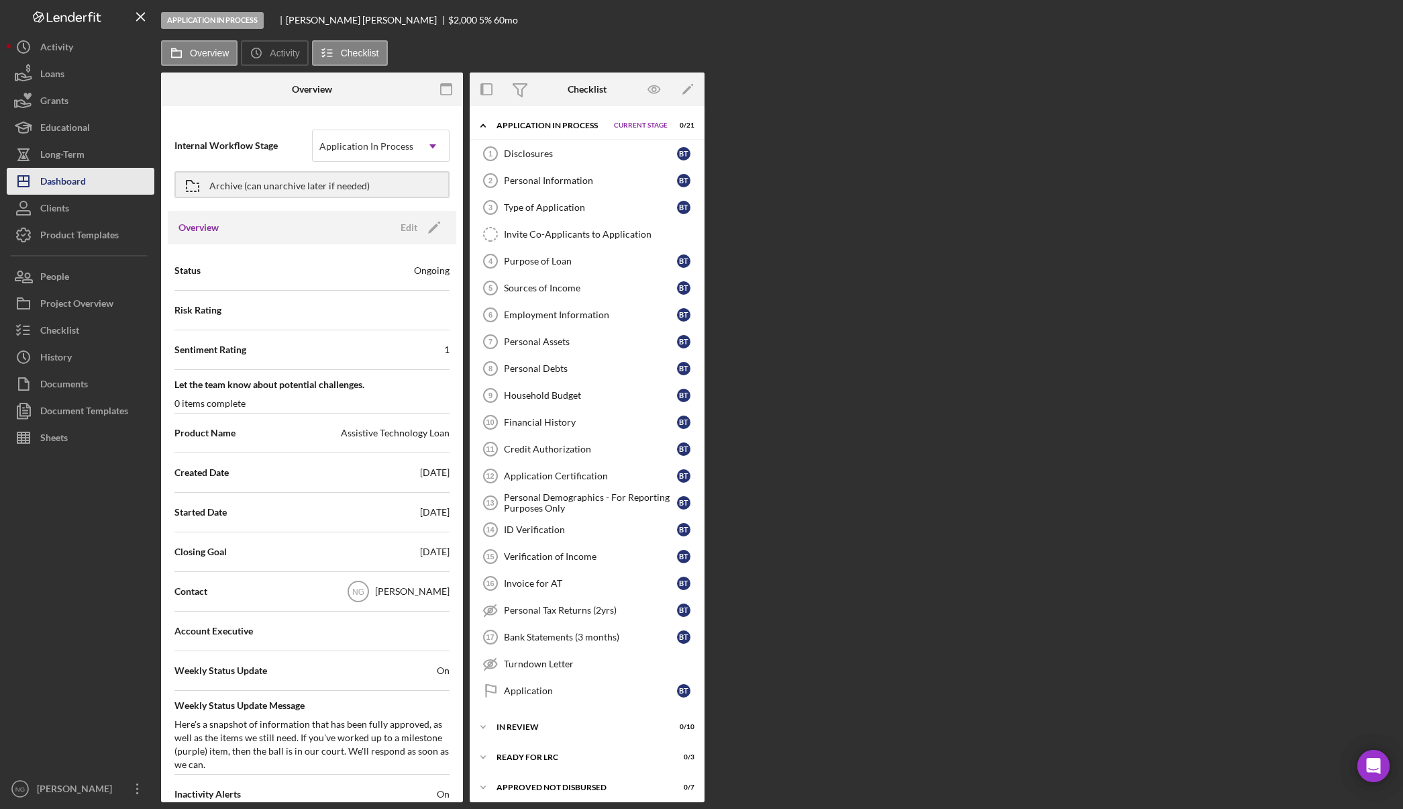
click at [66, 178] on div "Dashboard" at bounding box center [63, 183] width 46 height 30
